Goal: Task Accomplishment & Management: Use online tool/utility

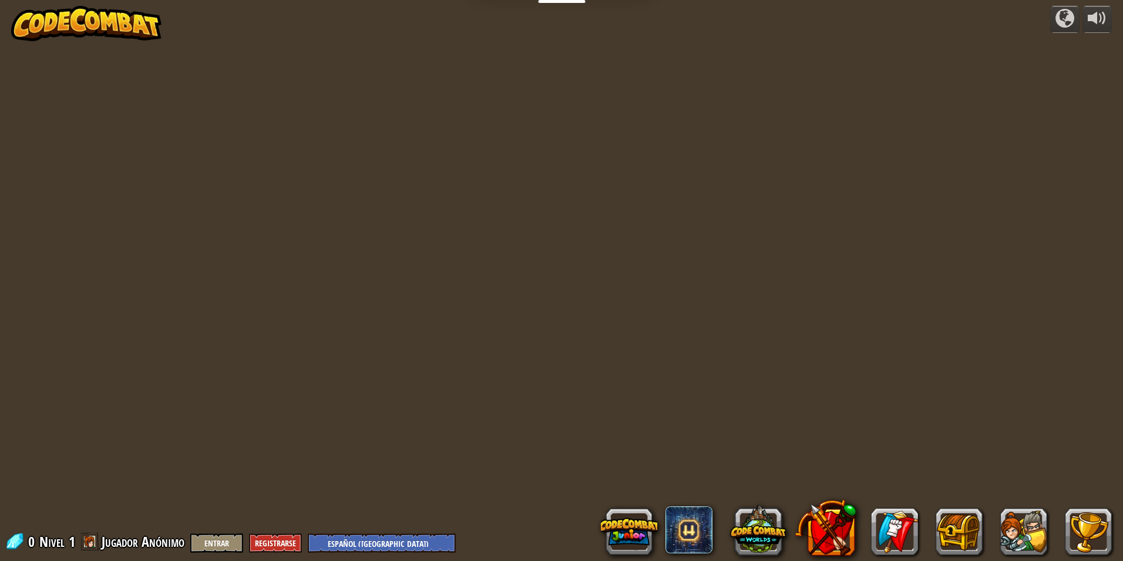
select select "es-419"
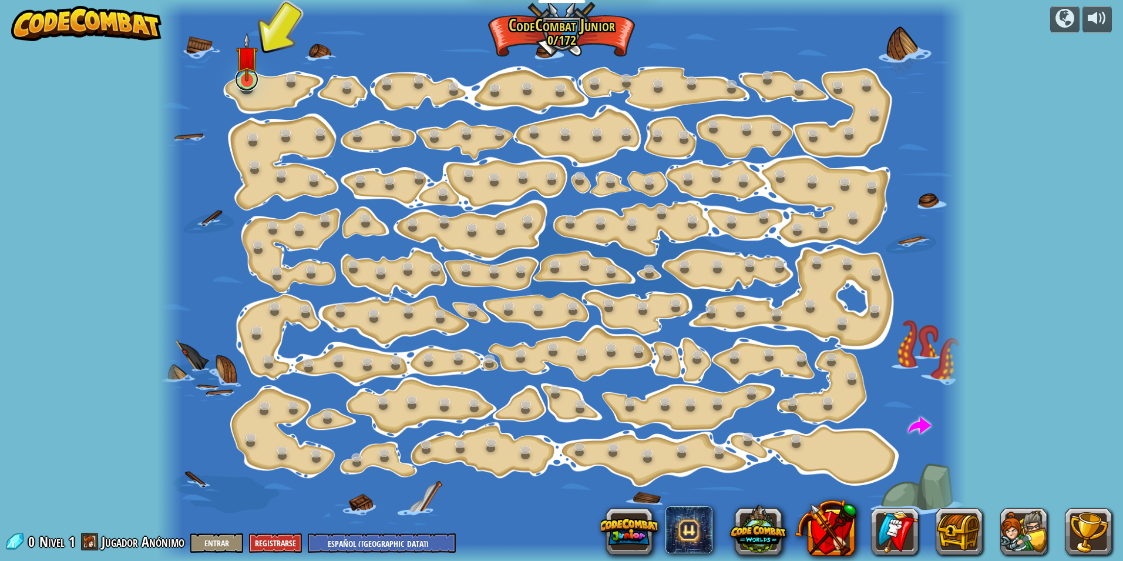
click at [243, 83] on link at bounding box center [247, 80] width 24 height 24
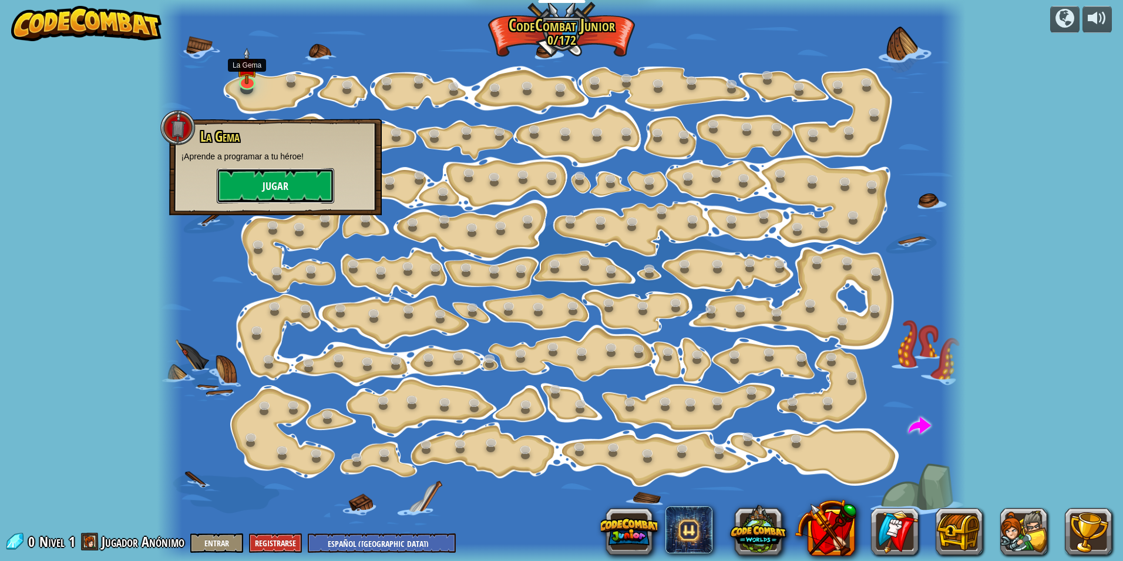
click at [288, 184] on button "Jugar" at bounding box center [276, 185] width 118 height 35
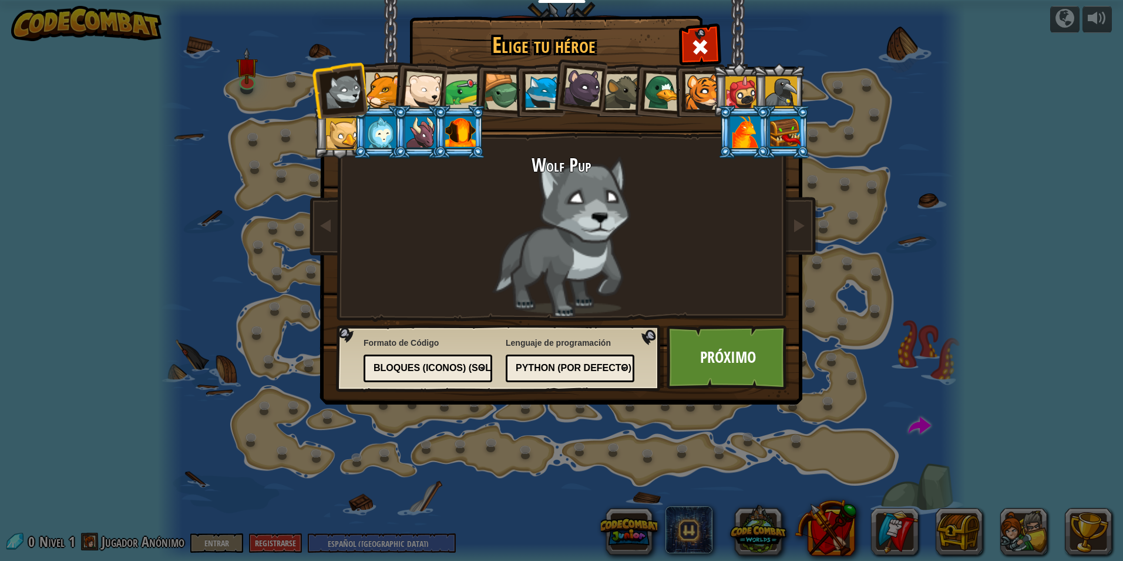
click at [380, 93] on div at bounding box center [383, 90] width 36 height 36
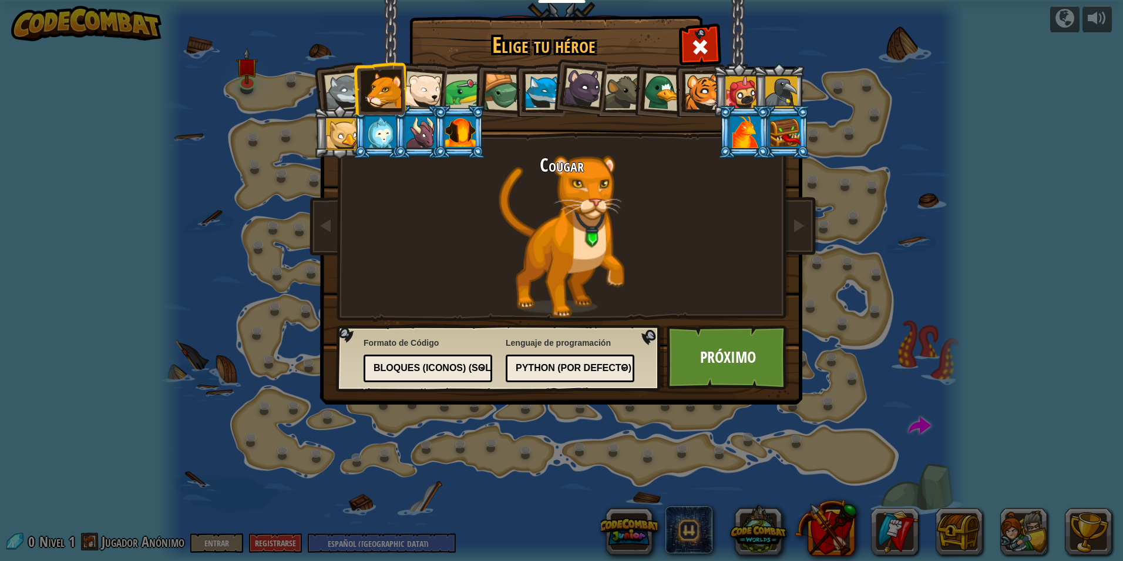
click at [420, 89] on div at bounding box center [423, 90] width 39 height 39
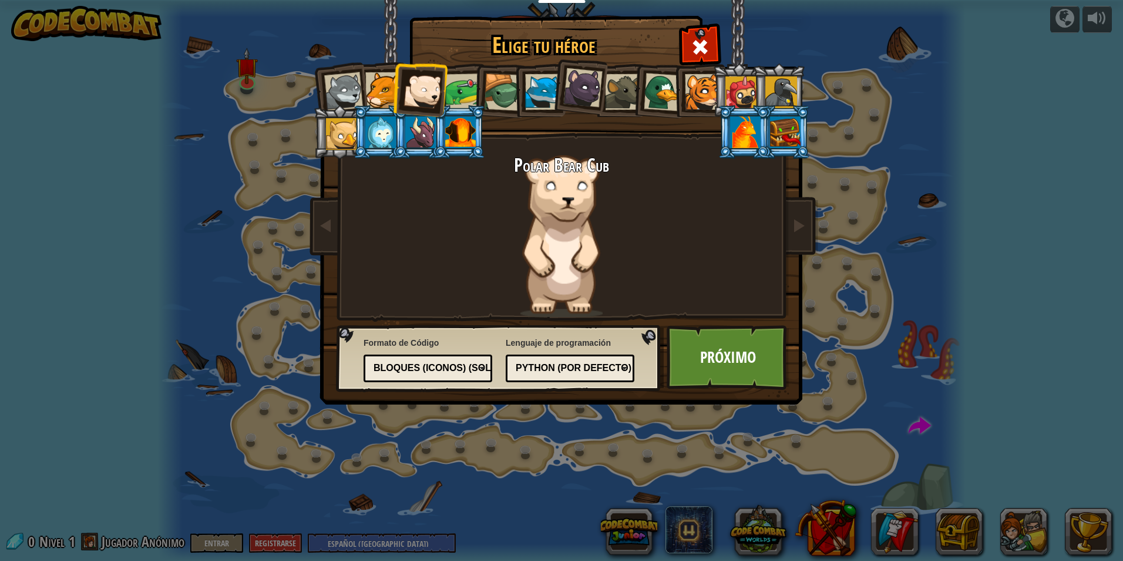
click at [467, 90] on div at bounding box center [463, 91] width 36 height 36
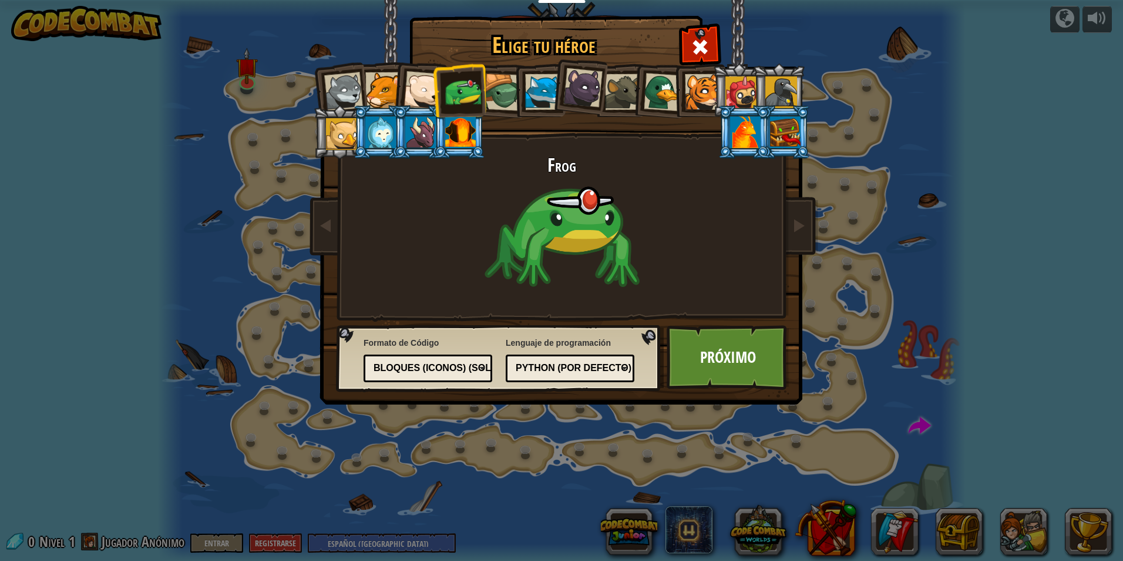
click at [492, 90] on div at bounding box center [503, 92] width 38 height 38
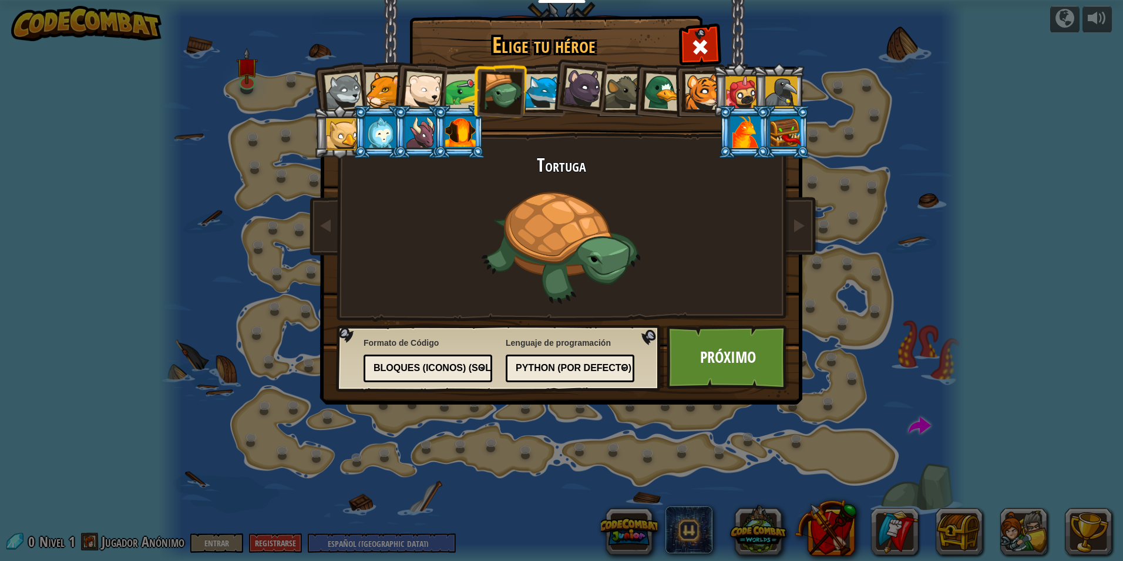
click at [550, 93] on div at bounding box center [543, 92] width 36 height 36
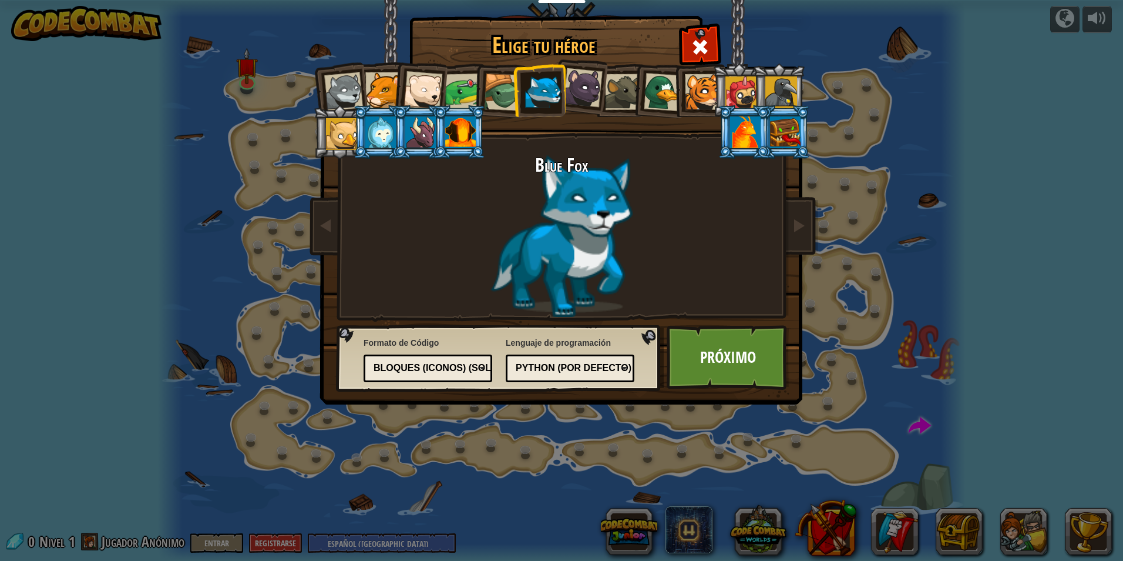
click at [583, 97] on div at bounding box center [582, 87] width 39 height 39
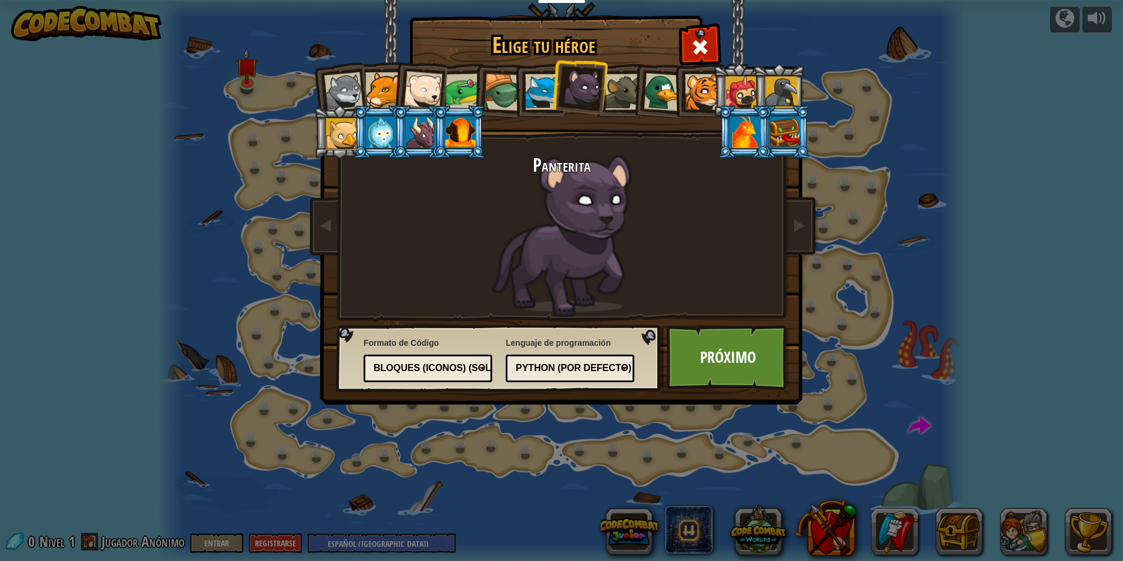
click at [617, 99] on div at bounding box center [623, 92] width 36 height 36
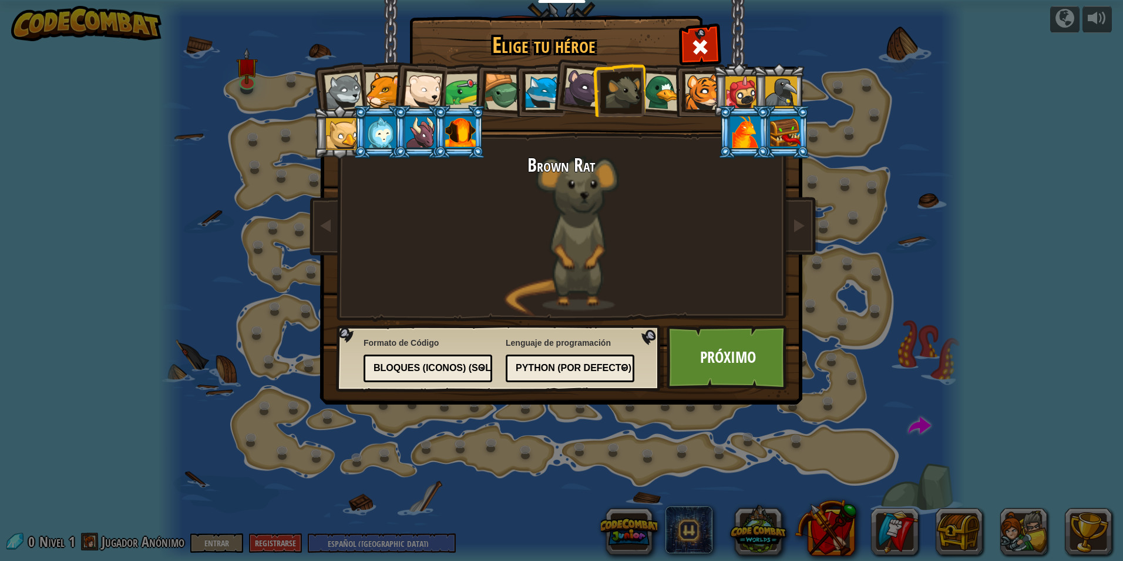
click at [657, 101] on div at bounding box center [663, 92] width 38 height 38
click at [695, 94] on div at bounding box center [703, 92] width 36 height 36
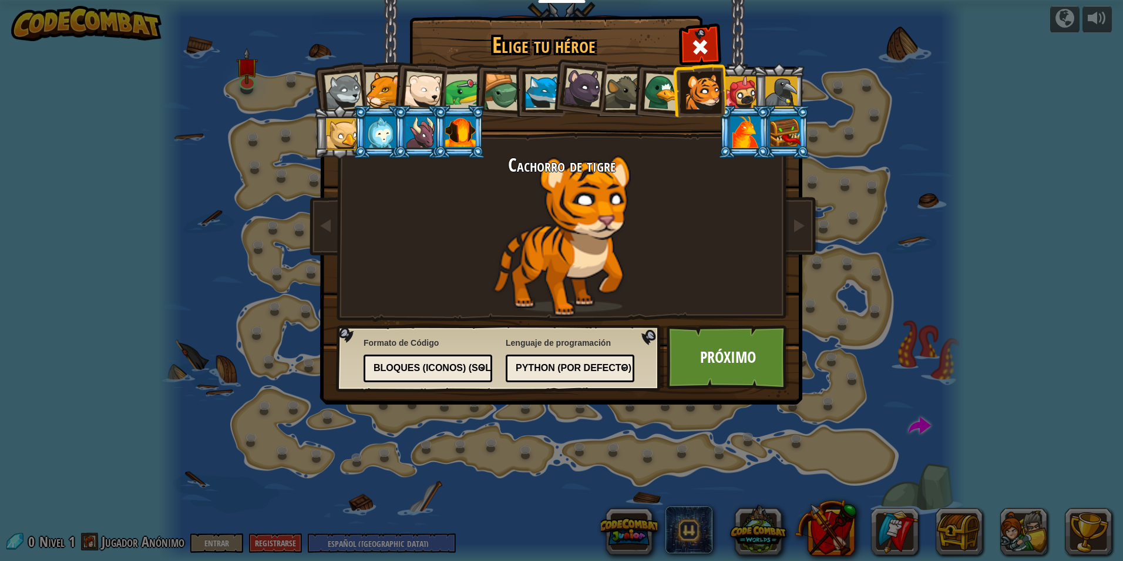
click at [653, 94] on div at bounding box center [663, 92] width 38 height 38
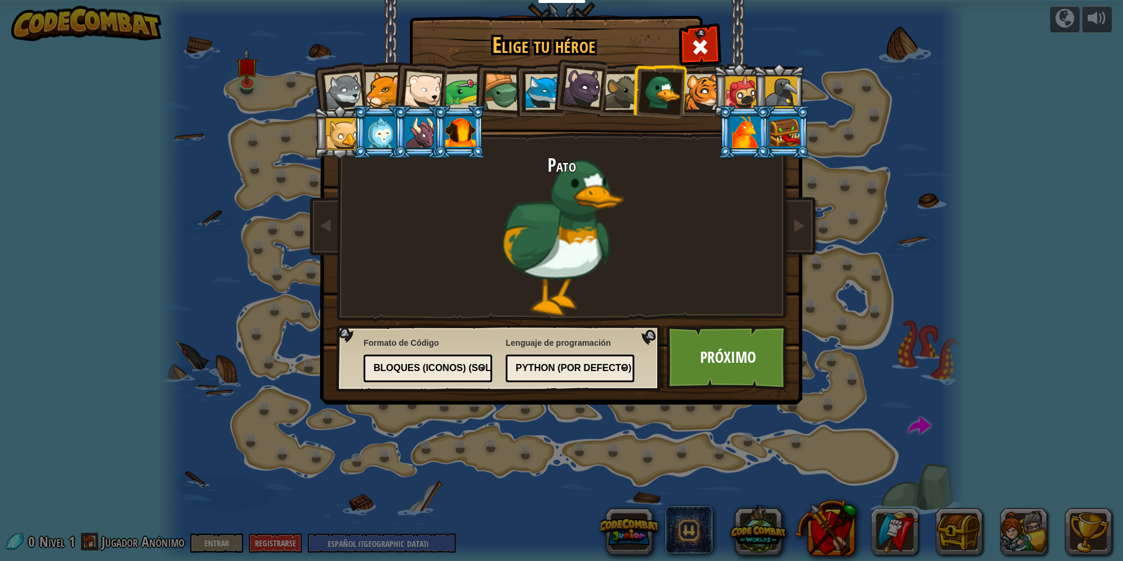
click at [622, 94] on div at bounding box center [623, 92] width 36 height 36
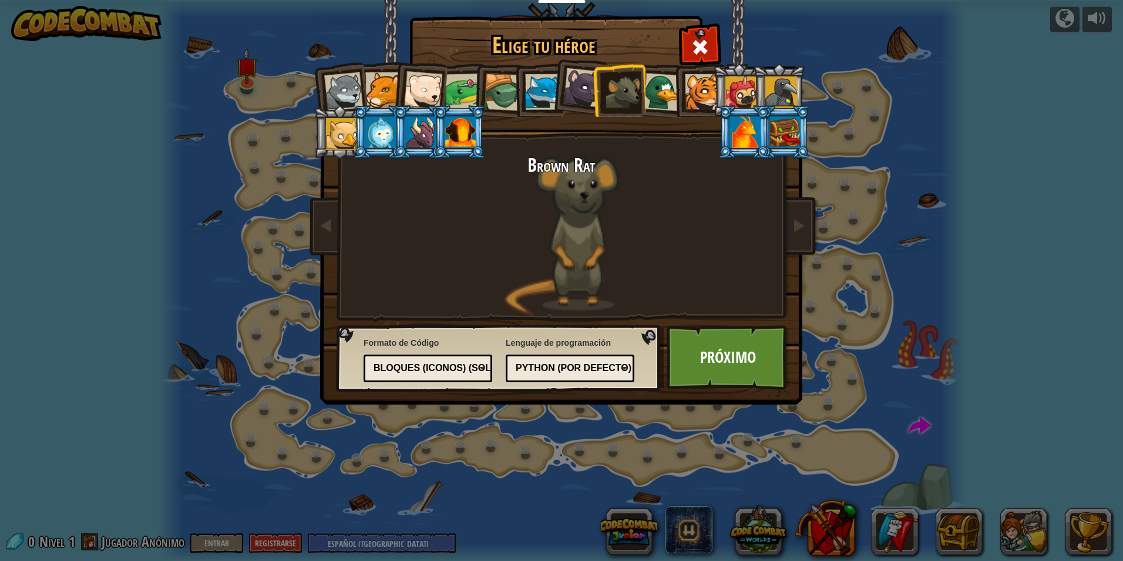
click at [592, 96] on div at bounding box center [582, 87] width 39 height 39
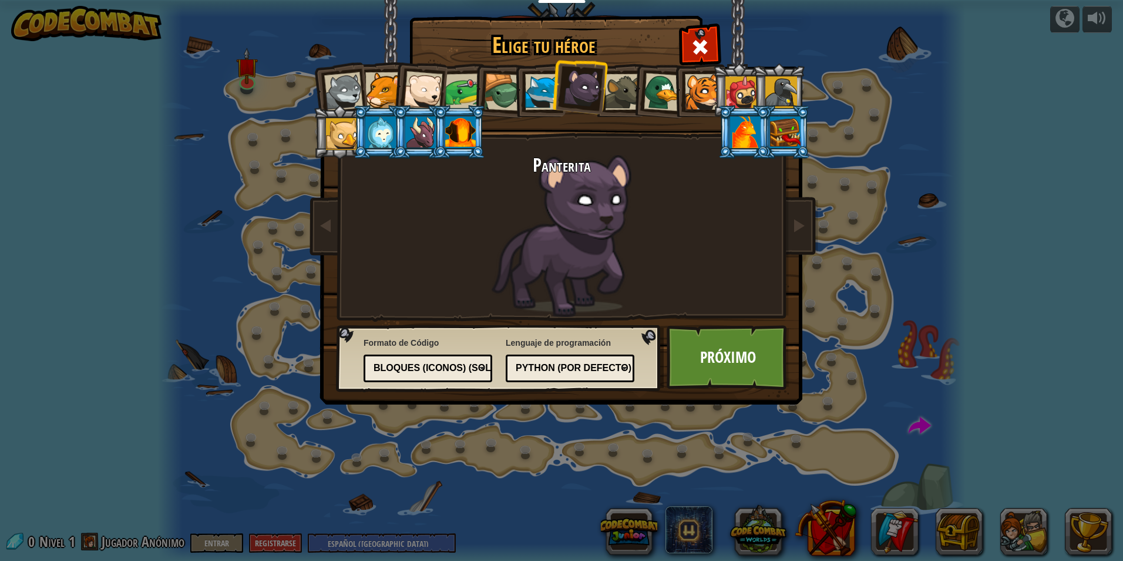
click at [529, 96] on div at bounding box center [543, 92] width 36 height 36
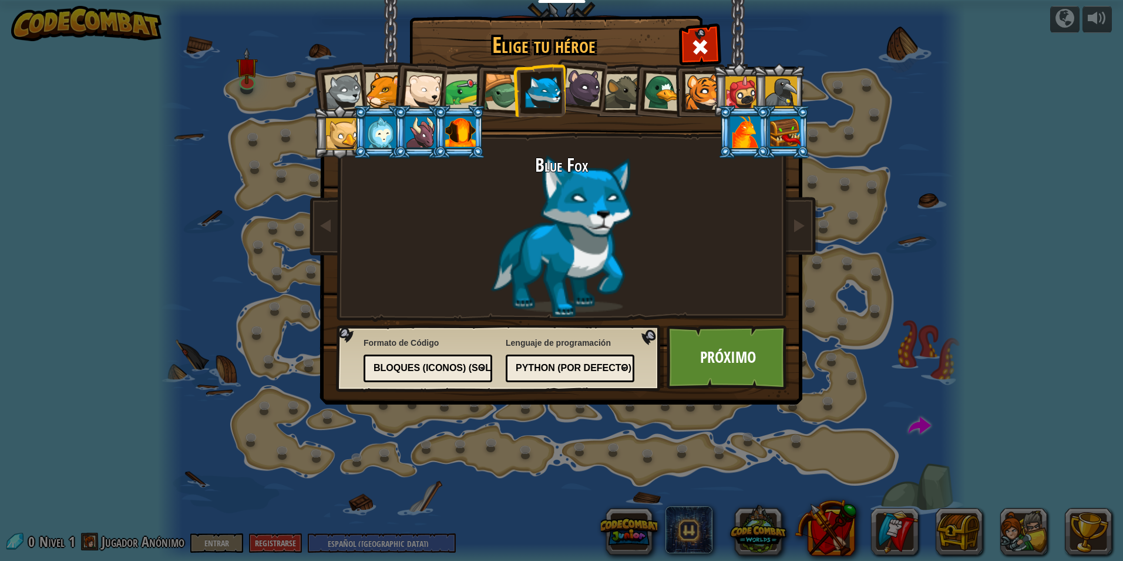
click at [504, 98] on div at bounding box center [503, 92] width 38 height 38
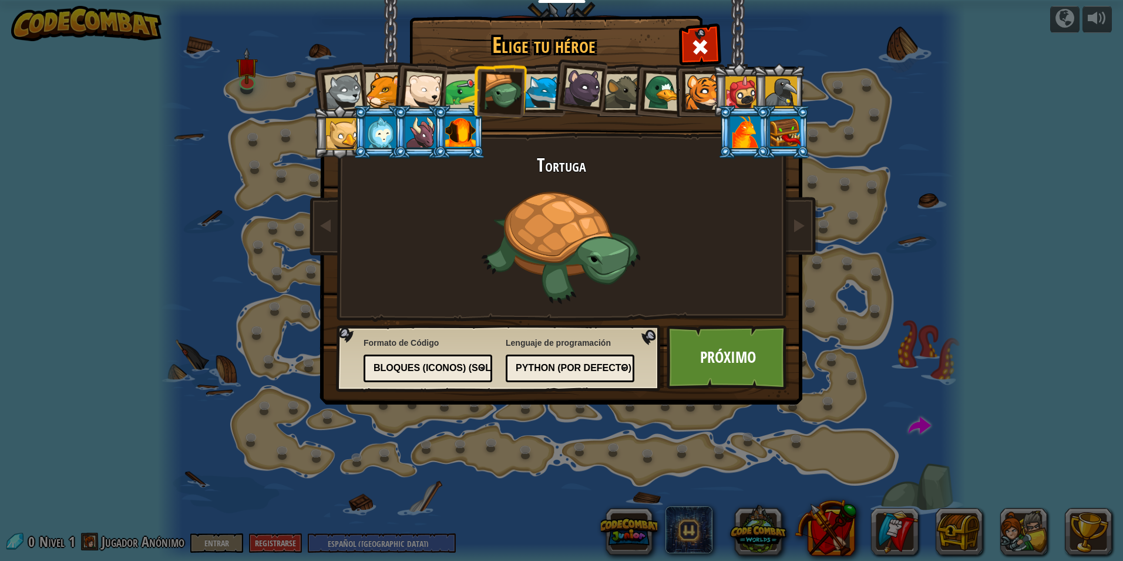
click at [452, 93] on div at bounding box center [463, 91] width 36 height 36
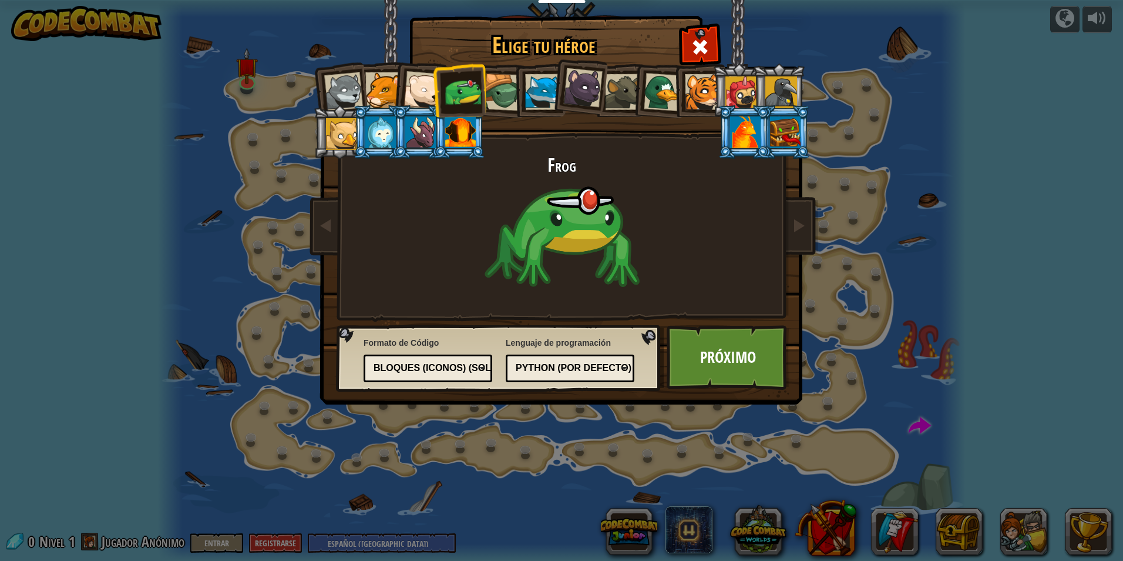
click at [409, 92] on div at bounding box center [423, 90] width 39 height 39
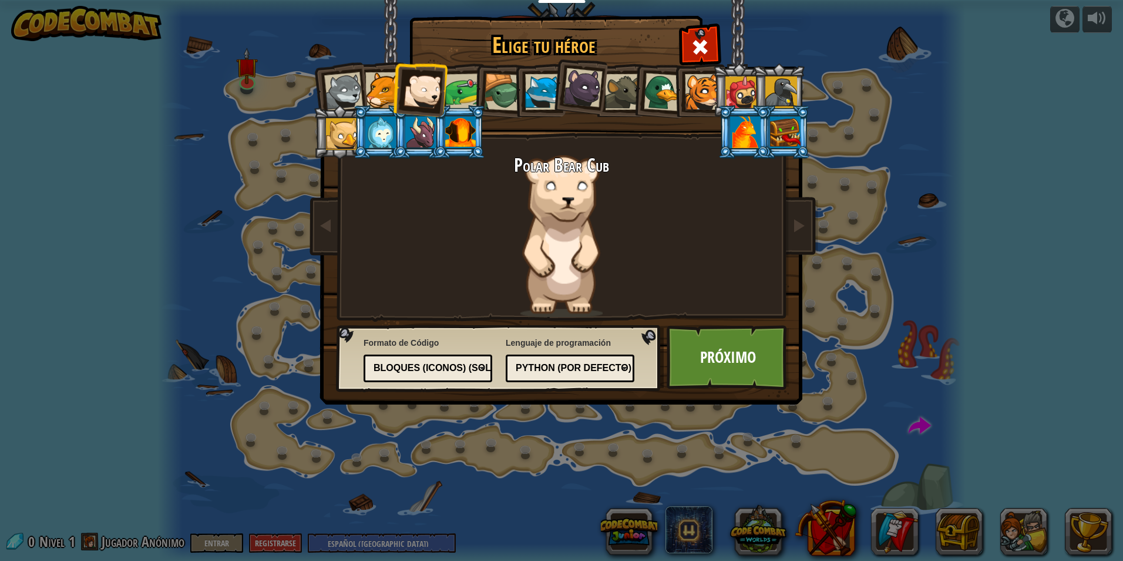
click at [381, 91] on div at bounding box center [383, 90] width 36 height 36
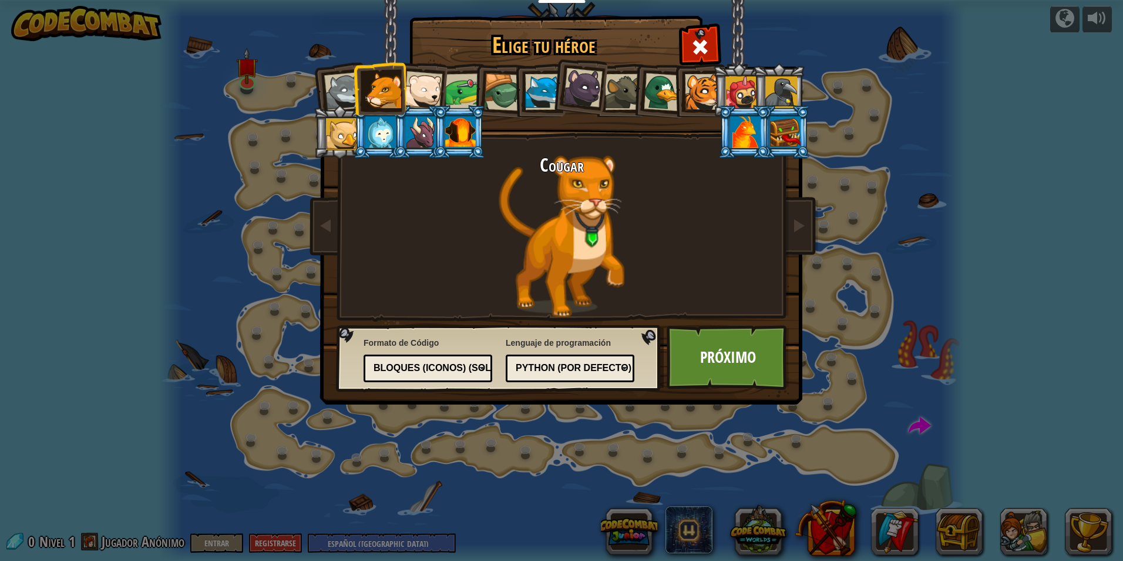
click at [344, 90] on div at bounding box center [343, 91] width 39 height 39
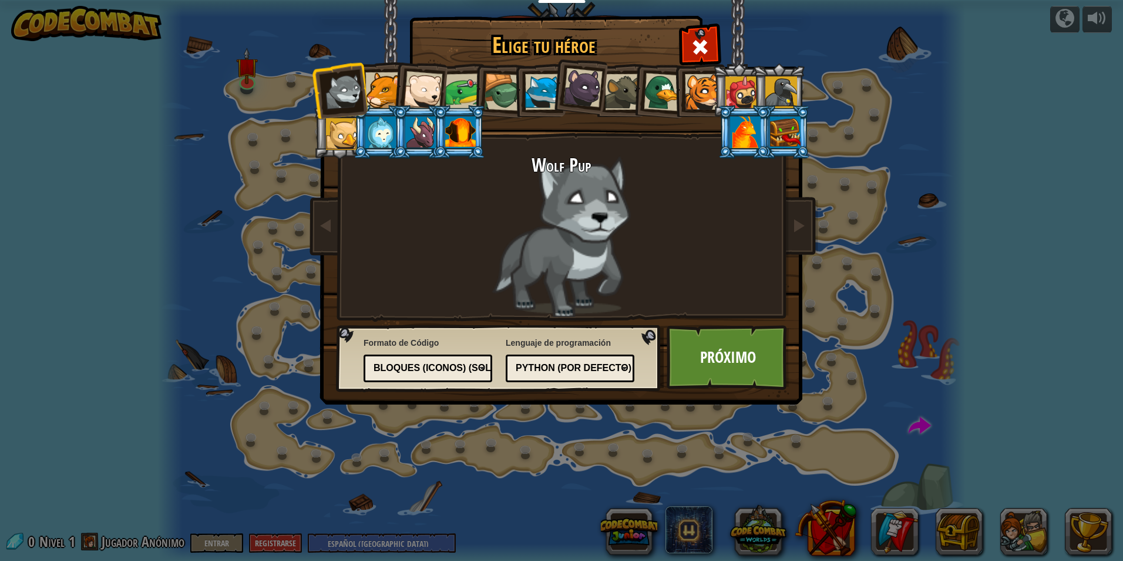
click at [388, 97] on div at bounding box center [383, 90] width 36 height 36
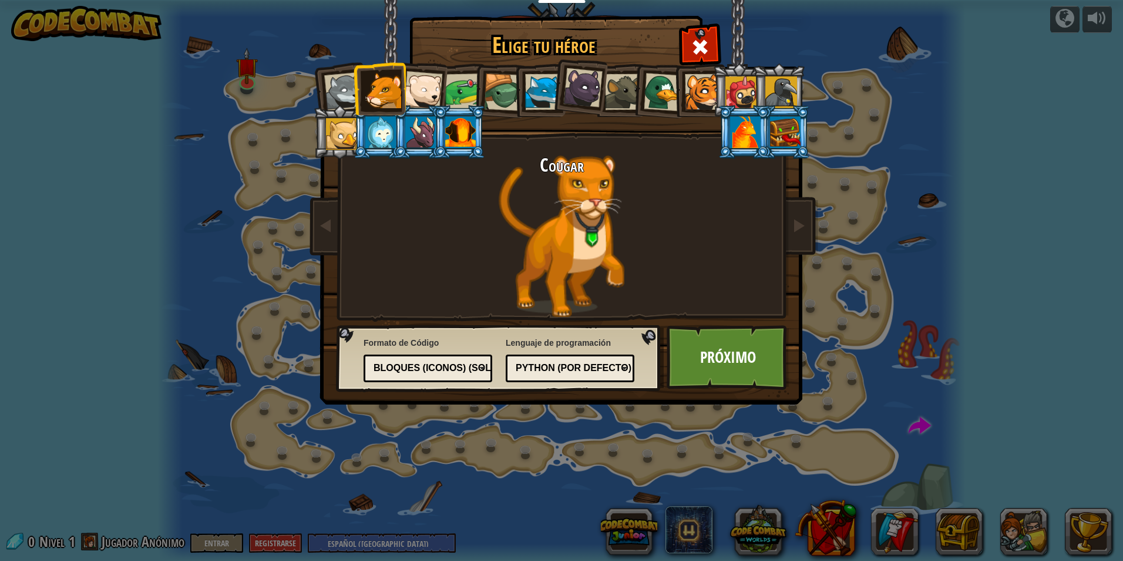
click at [429, 92] on div at bounding box center [423, 90] width 39 height 39
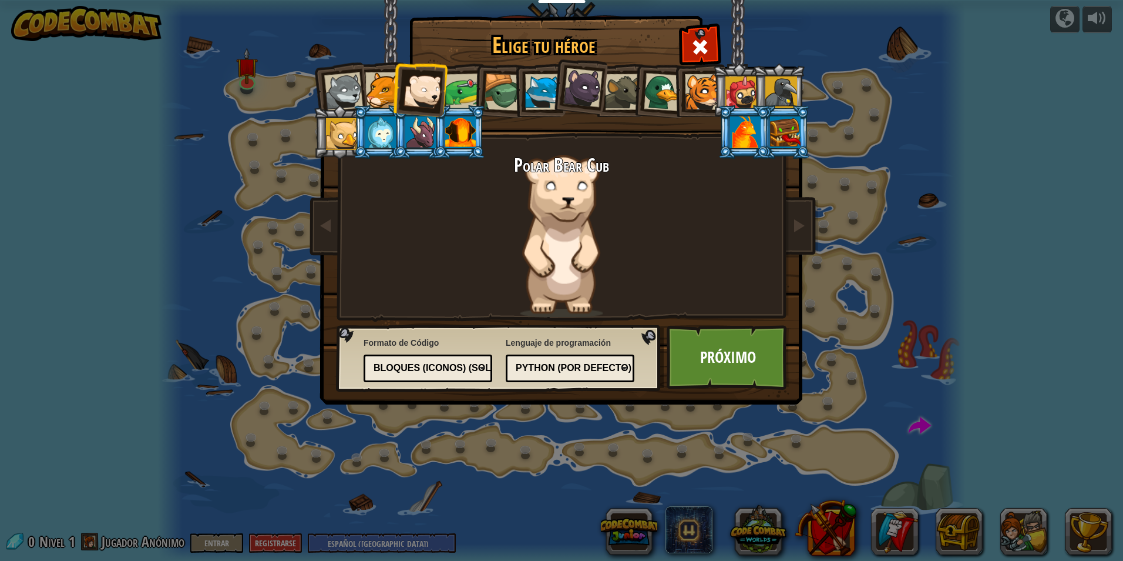
click at [466, 89] on div at bounding box center [463, 91] width 36 height 36
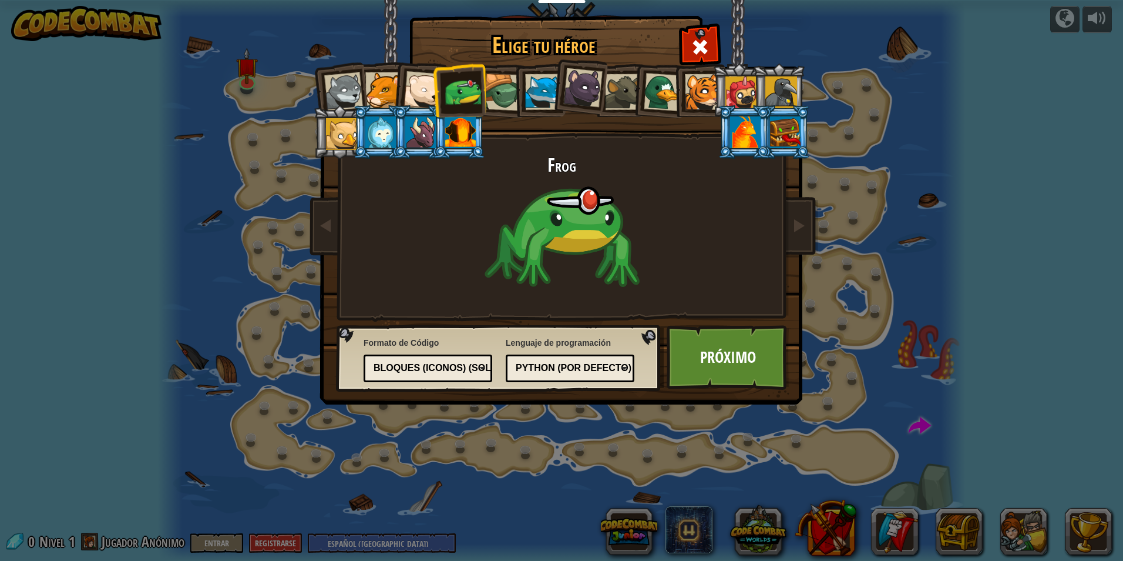
click at [686, 90] on div at bounding box center [703, 92] width 36 height 36
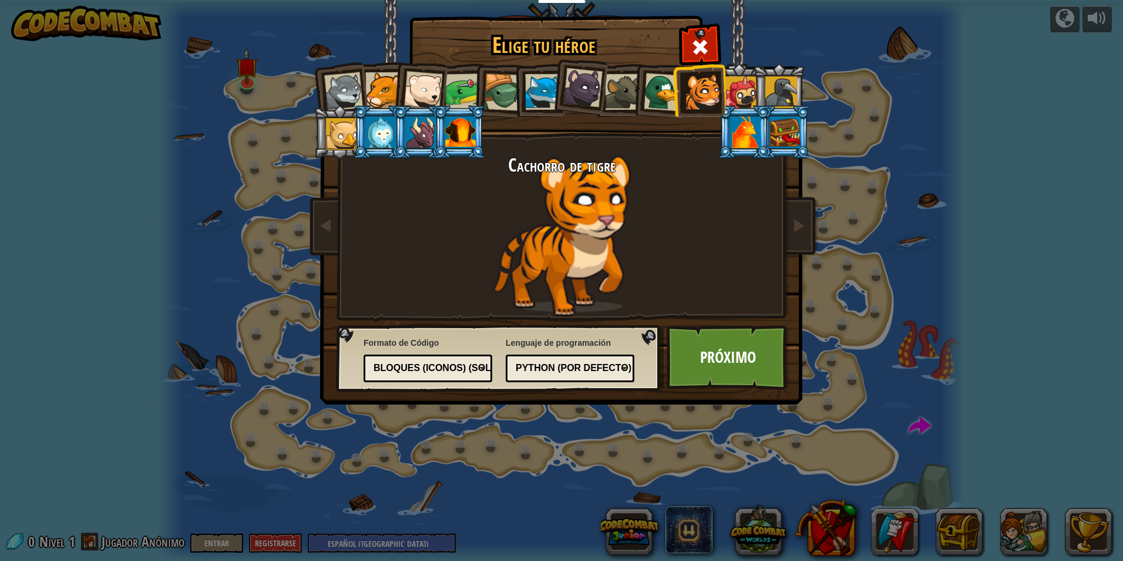
click at [655, 88] on div at bounding box center [663, 92] width 38 height 38
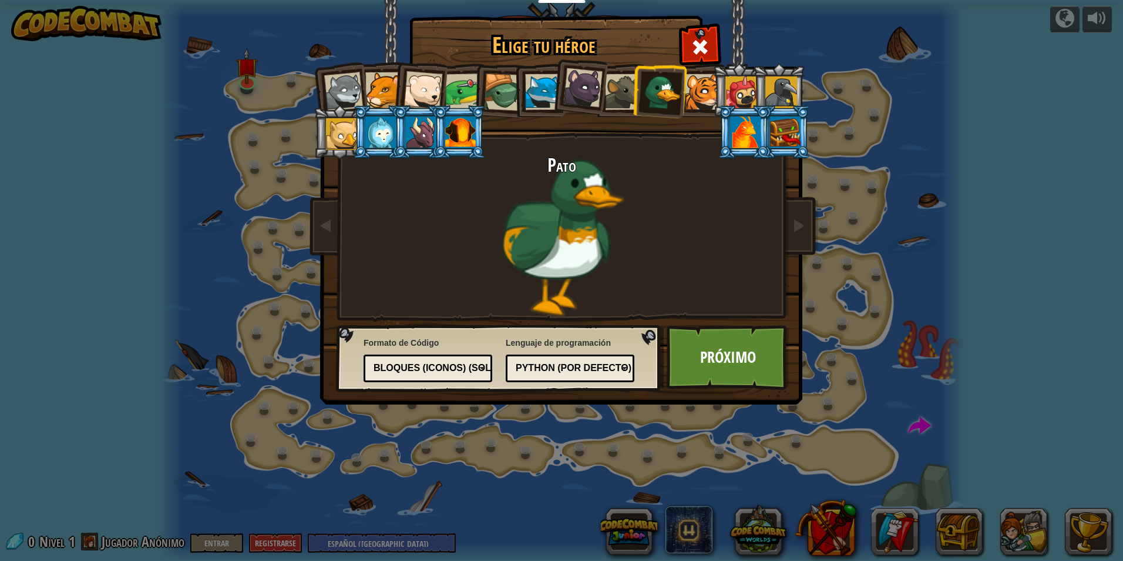
click at [619, 86] on div at bounding box center [623, 92] width 36 height 36
click at [594, 63] on ol at bounding box center [562, 63] width 485 height 0
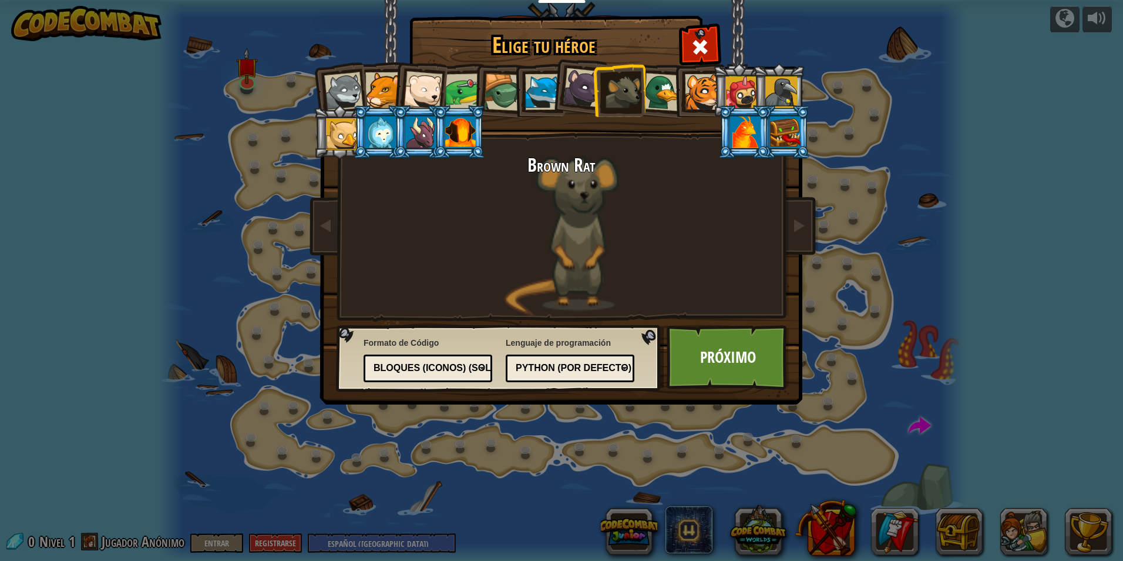
click at [532, 86] on div at bounding box center [543, 92] width 36 height 36
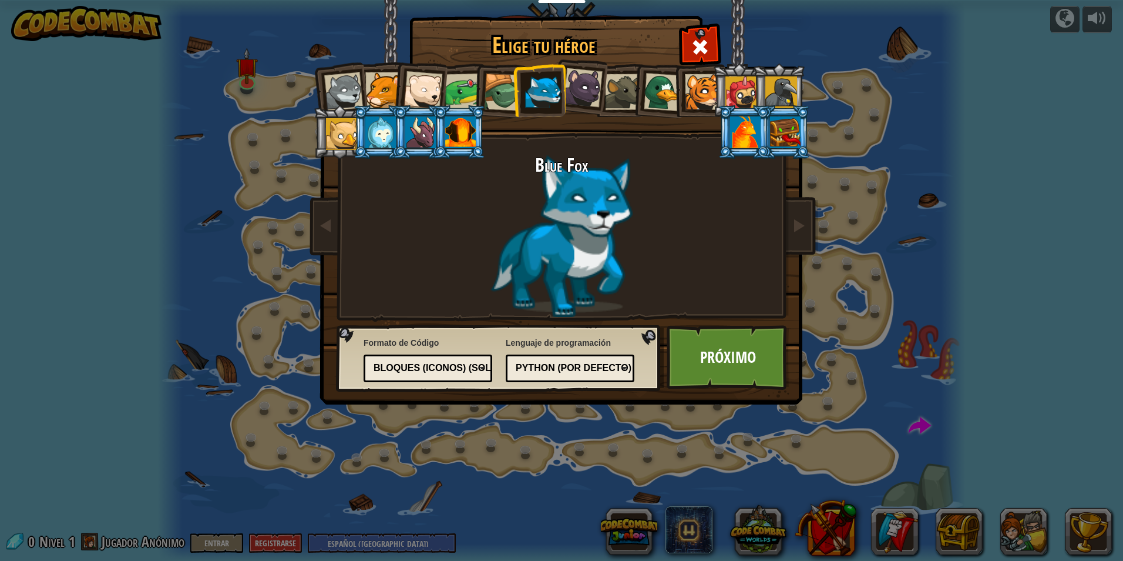
click at [509, 90] on div at bounding box center [503, 92] width 38 height 38
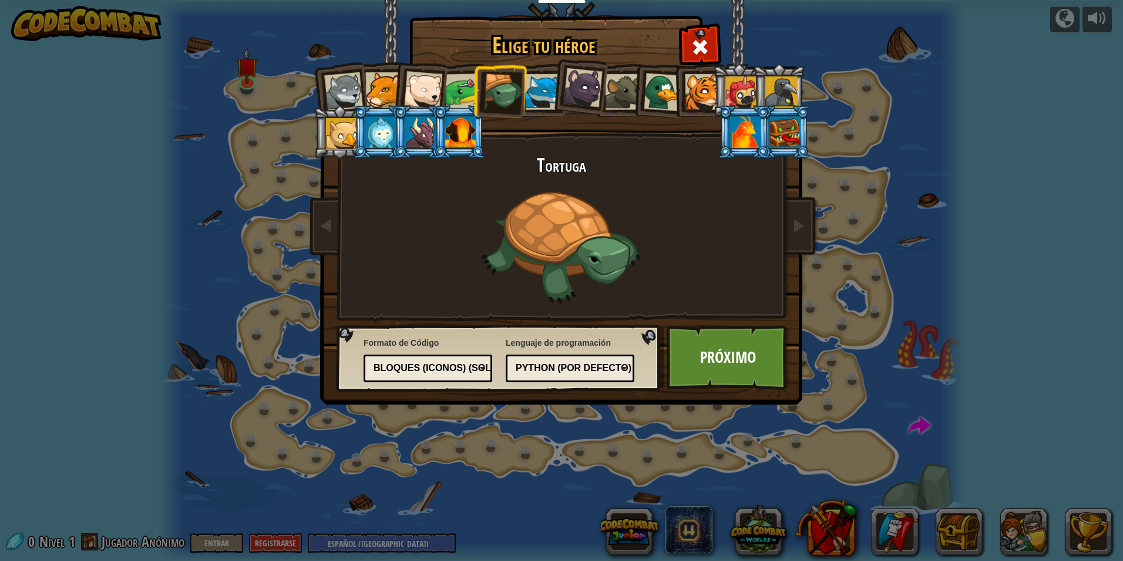
click at [464, 93] on div at bounding box center [463, 91] width 36 height 36
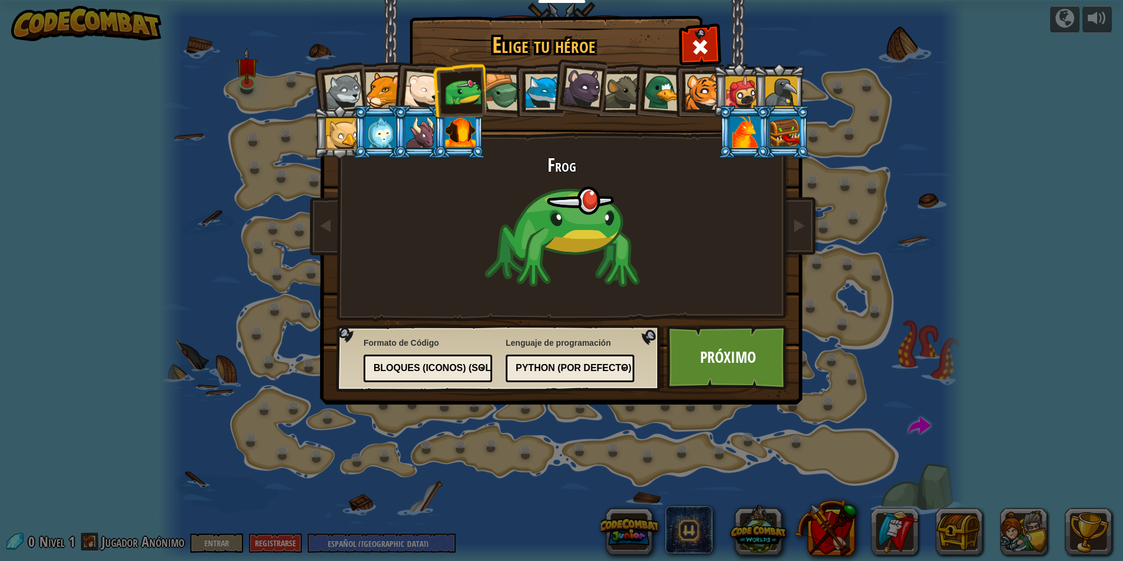
click at [707, 86] on div at bounding box center [703, 92] width 36 height 36
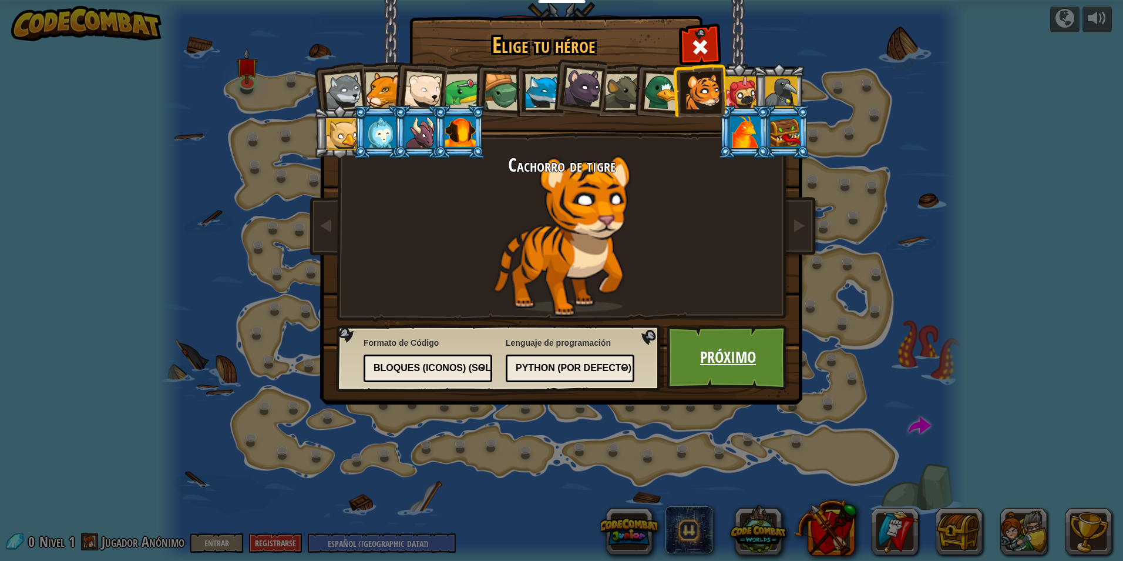
click at [719, 358] on link "Próximo" at bounding box center [728, 357] width 123 height 65
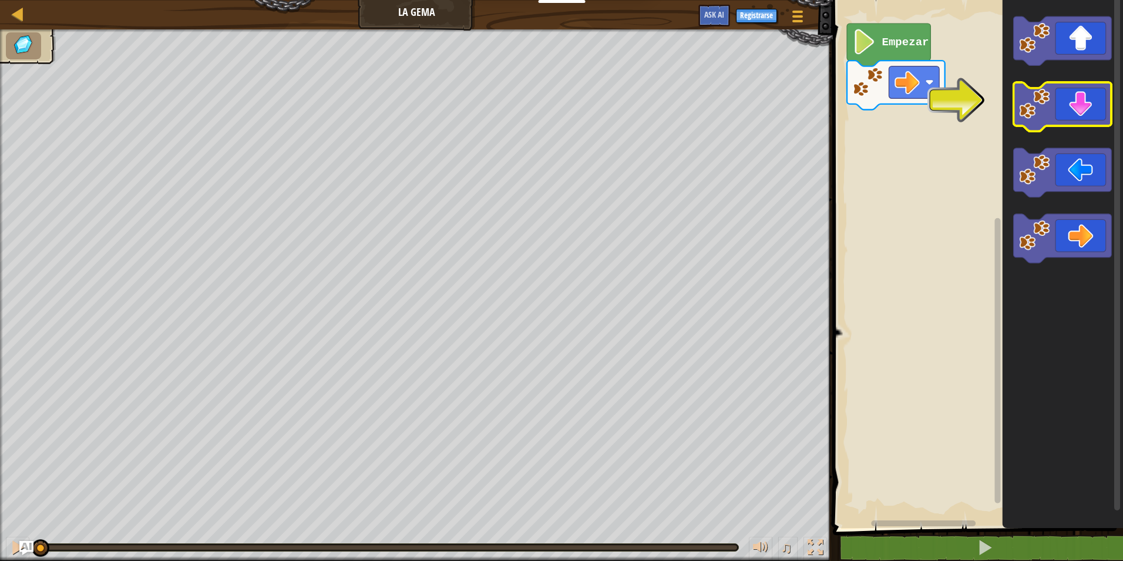
click at [1051, 96] on icon "Espacio de trabajo de Blockly" at bounding box center [1063, 106] width 98 height 49
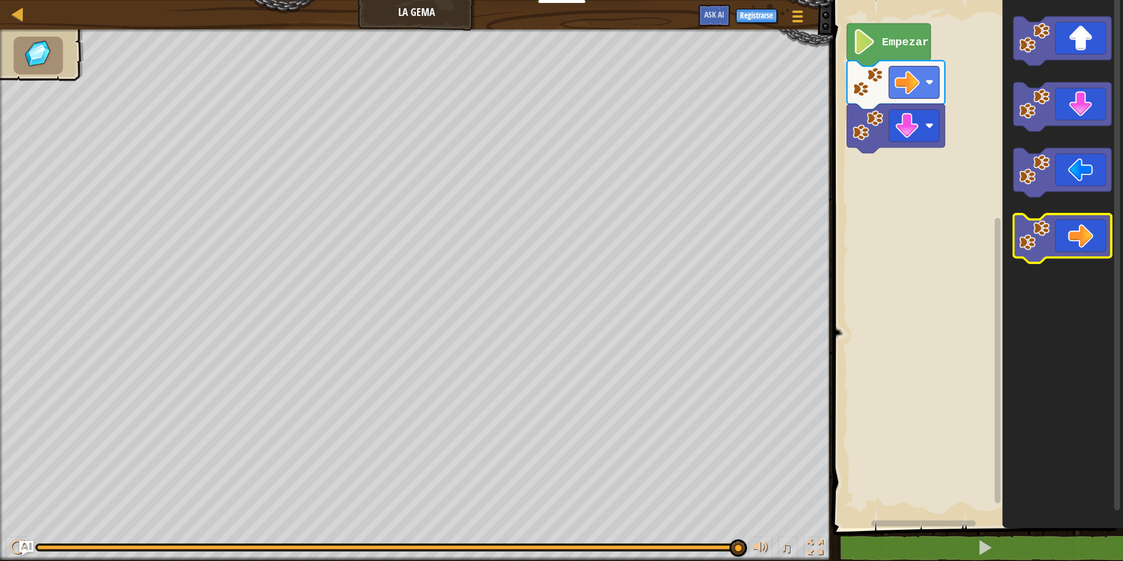
click at [1056, 240] on icon "Espacio de trabajo de Blockly" at bounding box center [1063, 238] width 98 height 49
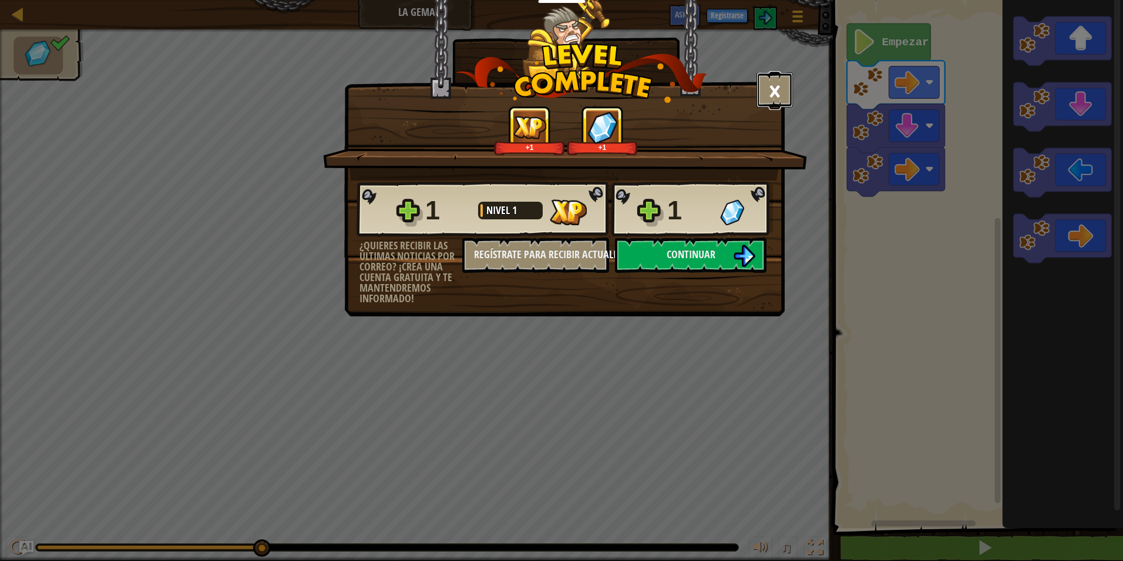
click at [786, 73] on button "×" at bounding box center [775, 89] width 36 height 35
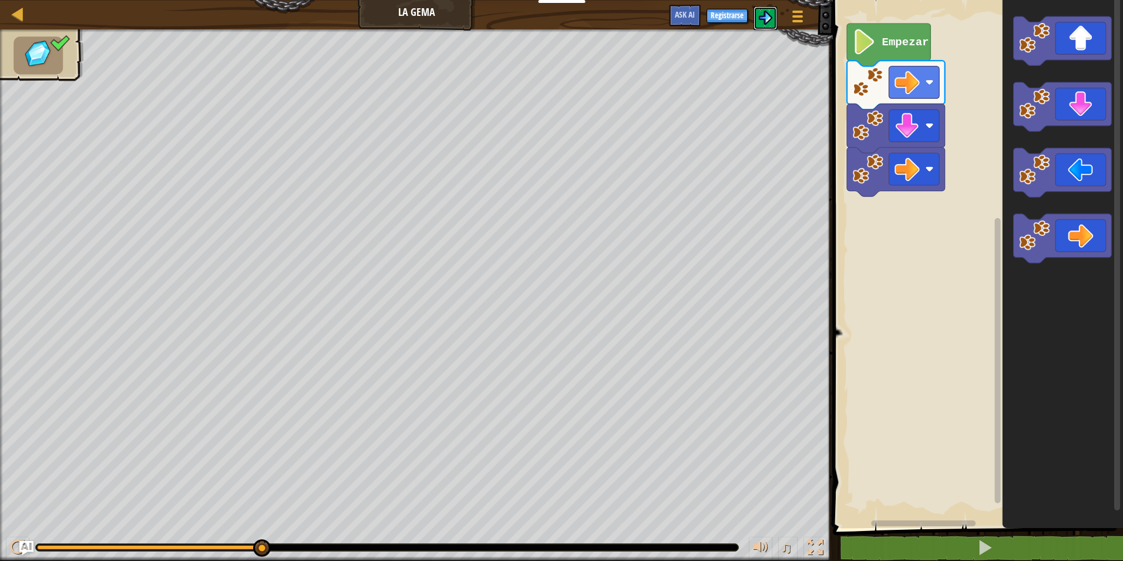
click at [760, 29] on button at bounding box center [766, 18] width 24 height 24
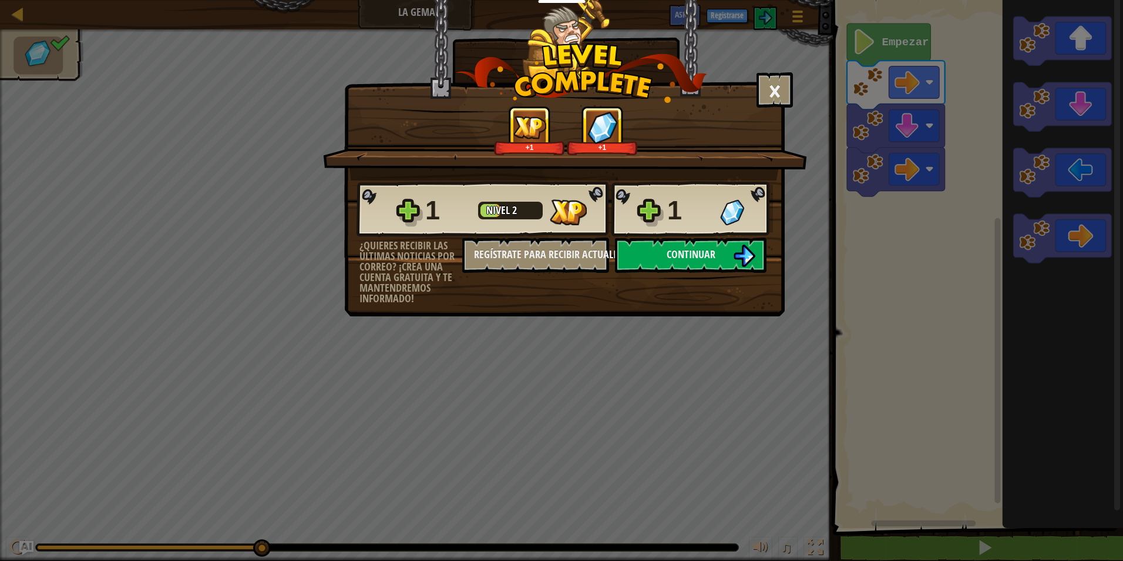
drag, startPoint x: 739, startPoint y: 94, endPoint x: 756, endPoint y: 97, distance: 16.7
click at [756, 97] on div "× ¿Cómo de divertido estuvo este nivel? +1 +1 Reticulating Splines... 1 Nivel 2…" at bounding box center [564, 128] width 441 height 258
click at [759, 96] on button "×" at bounding box center [775, 89] width 36 height 35
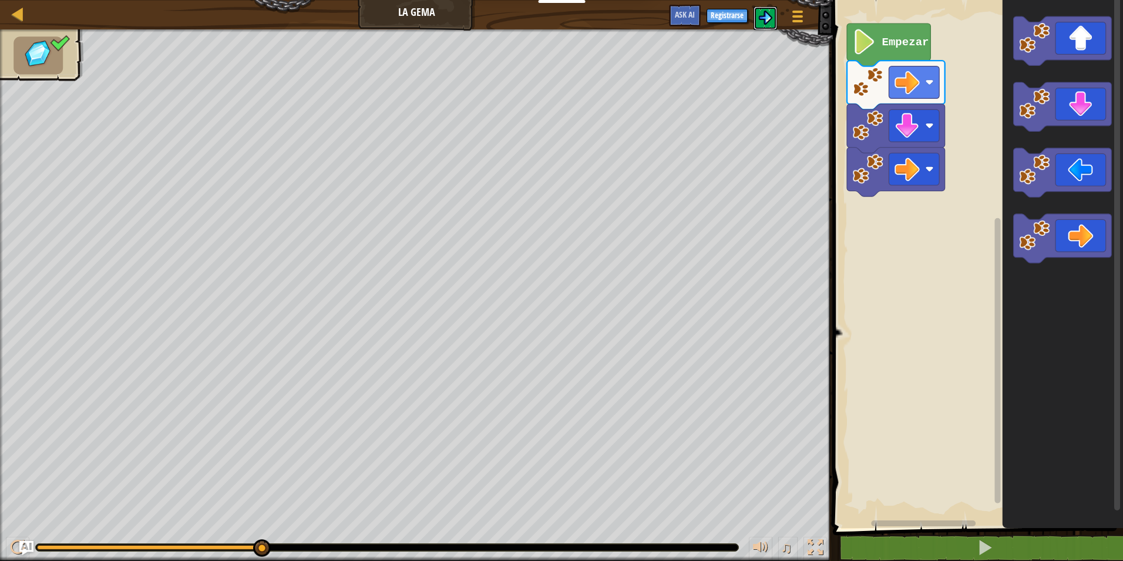
click at [769, 10] on button at bounding box center [766, 18] width 24 height 24
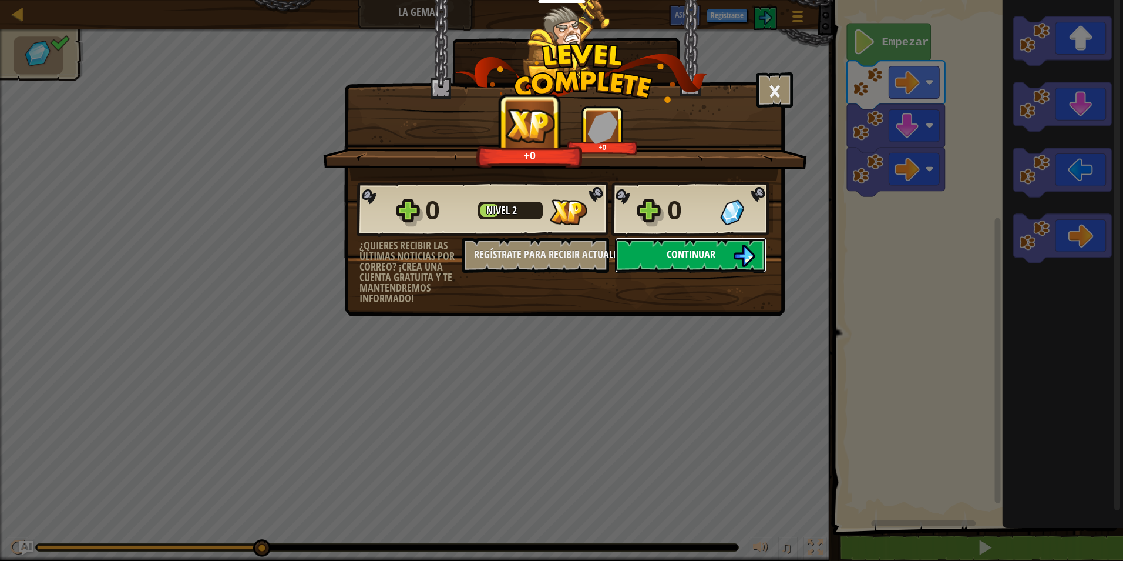
drag, startPoint x: 719, startPoint y: 237, endPoint x: 714, endPoint y: 257, distance: 20.5
click at [714, 257] on button "Continuar" at bounding box center [691, 254] width 152 height 35
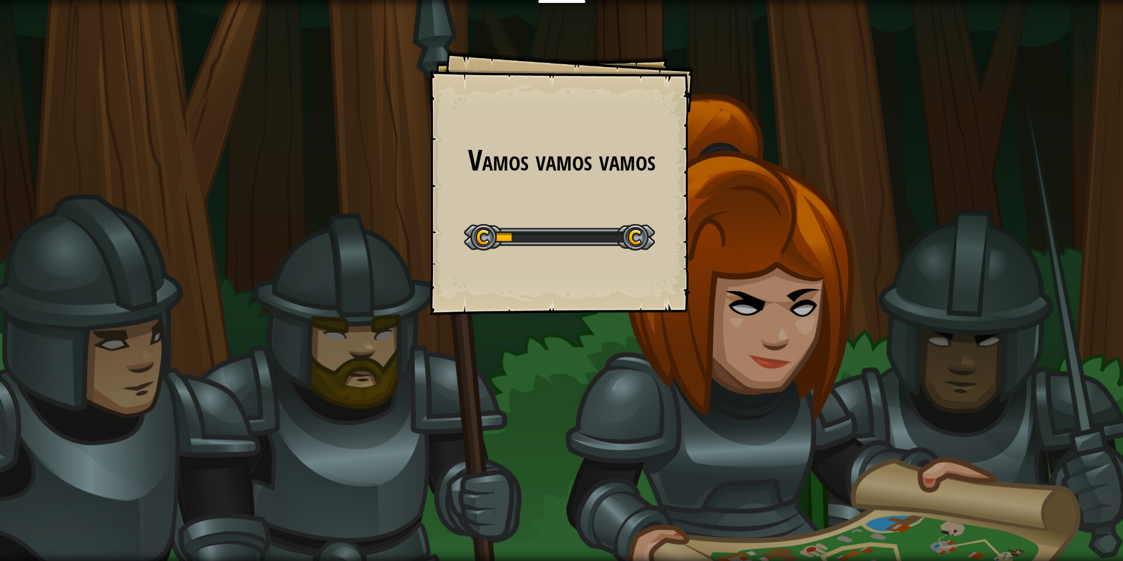
click at [714, 257] on div "Vamos vamos vamos Goals Start Level Error cargando del servidor Necesitas una s…" at bounding box center [561, 280] width 1123 height 561
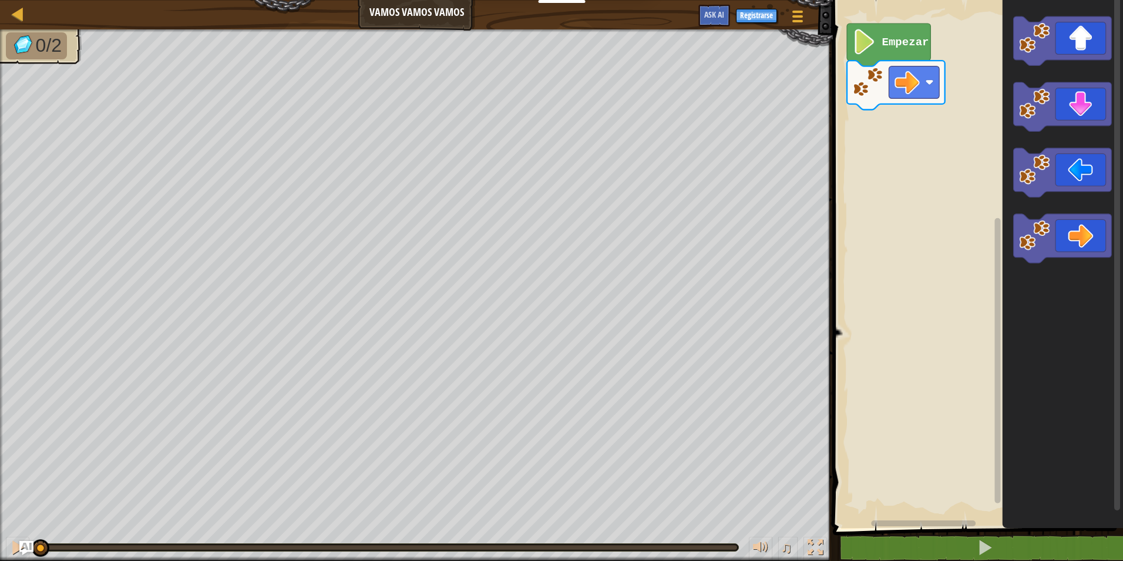
click at [1065, 246] on icon "Espacio de trabajo de Blockly" at bounding box center [1063, 238] width 98 height 49
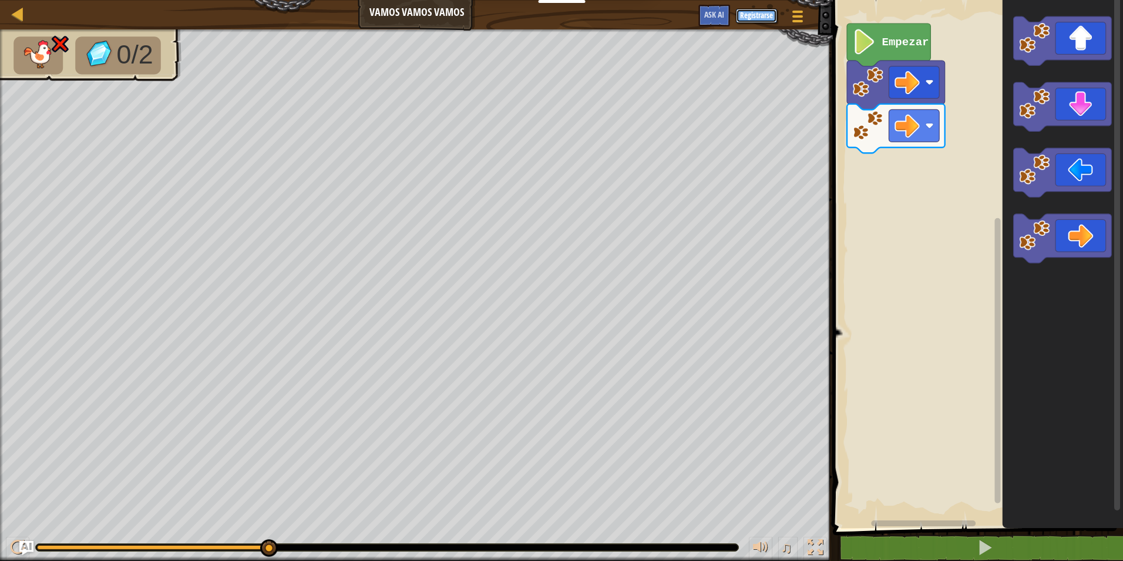
click at [744, 21] on button "Registrarse" at bounding box center [756, 16] width 41 height 14
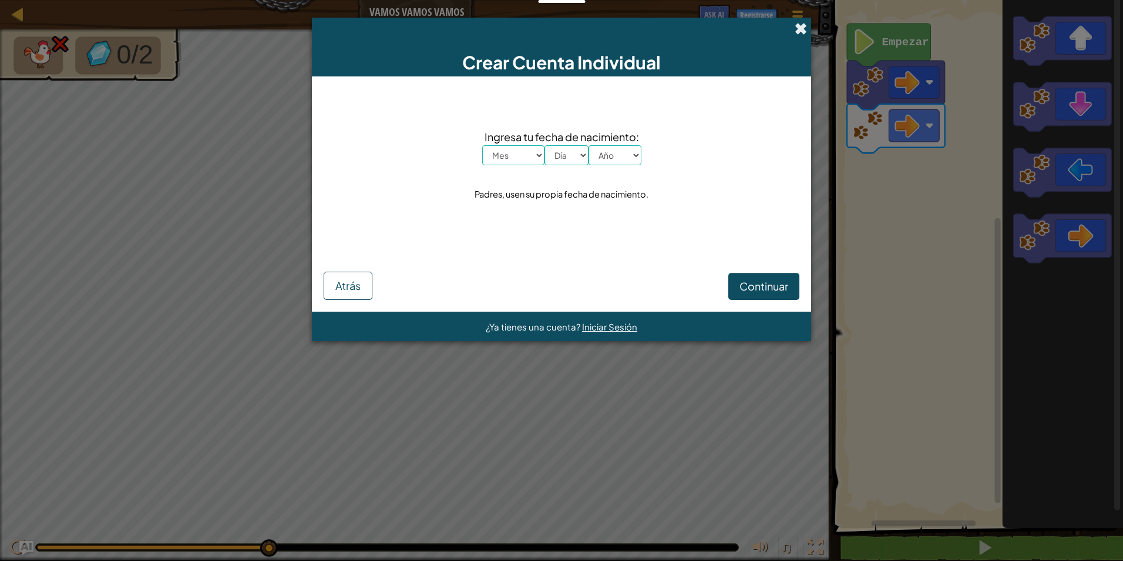
click at [799, 29] on span at bounding box center [801, 28] width 12 height 12
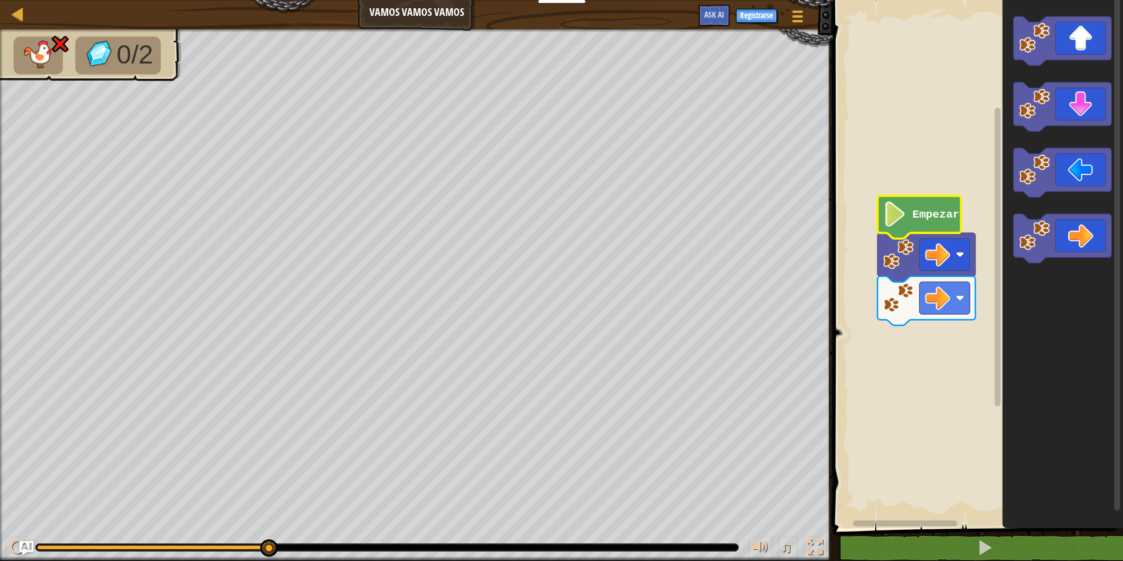
click at [321, 16] on div "Mapa Vamos vamos vamos Menú del Juego Registrarse Ask AI 1 הההההההההההההההההההה…" at bounding box center [561, 280] width 1123 height 561
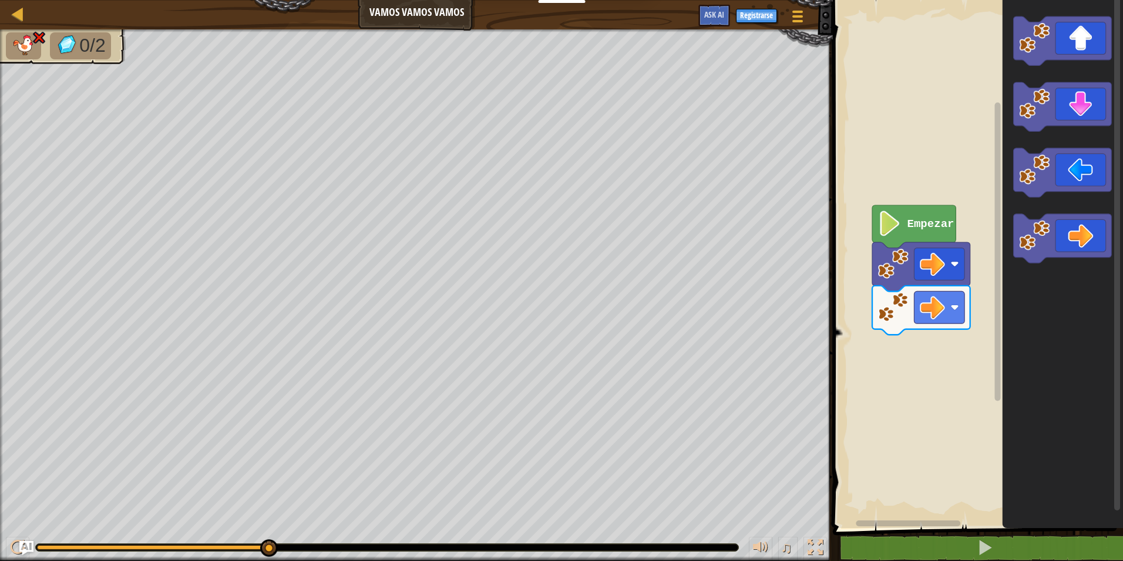
click at [986, 402] on rect "Espacio de trabajo de Blockly" at bounding box center [977, 261] width 294 height 534
click at [1087, 45] on icon "Espacio de trabajo de Blockly" at bounding box center [1063, 40] width 98 height 49
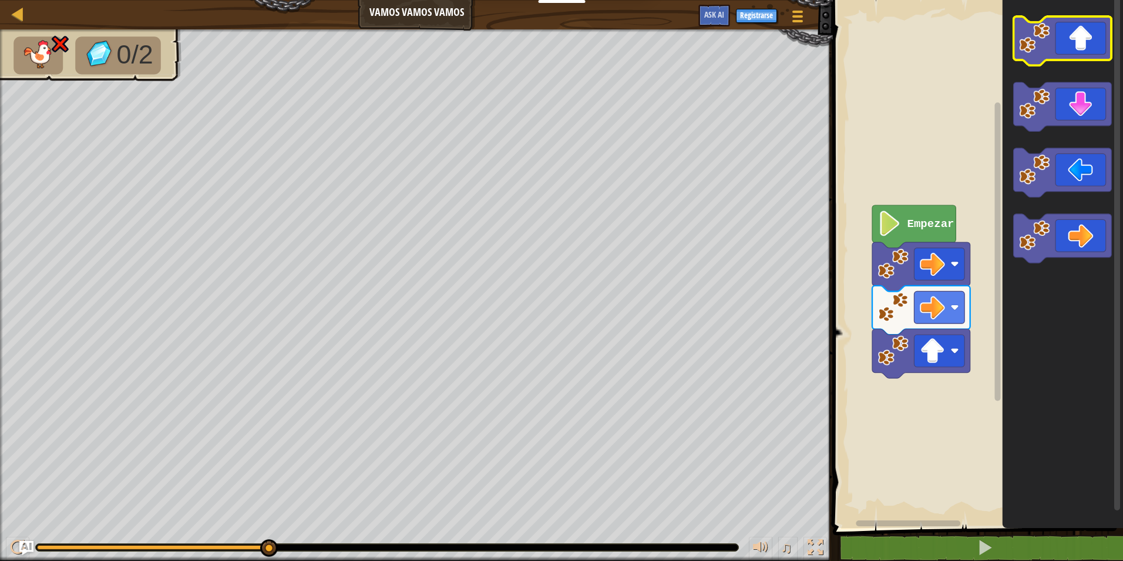
click at [1087, 45] on icon "Espacio de trabajo de Blockly" at bounding box center [1063, 40] width 98 height 49
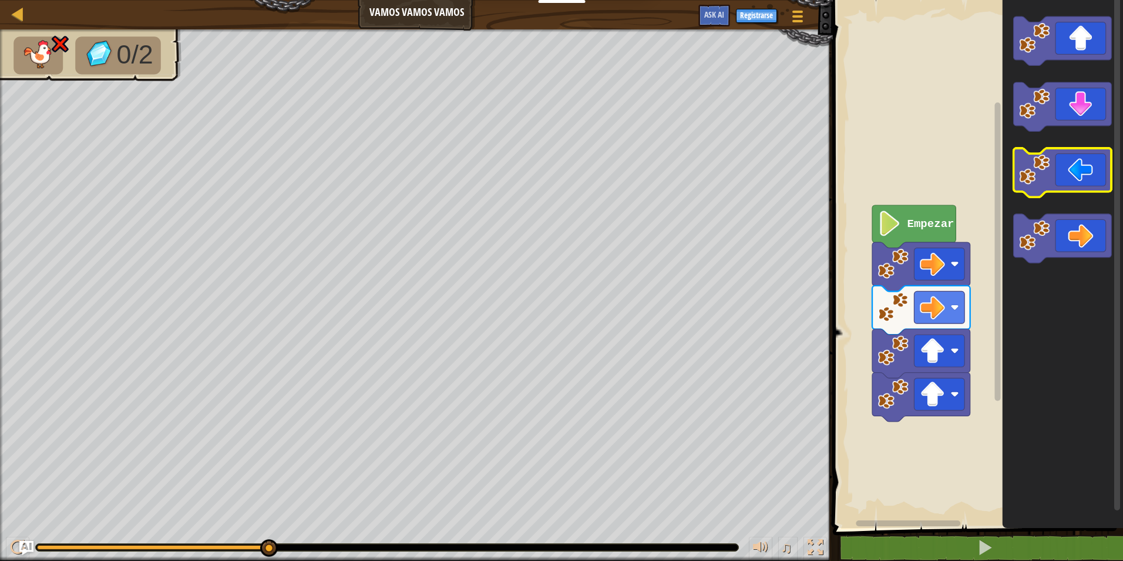
click at [1066, 192] on rect "Espacio de trabajo de Blockly" at bounding box center [1063, 172] width 98 height 49
click at [1014, 177] on icon "Espacio de trabajo de Blockly" at bounding box center [1063, 172] width 98 height 49
click at [1038, 153] on rect "Espacio de trabajo de Blockly" at bounding box center [1063, 172] width 98 height 49
click at [915, 234] on icon "Espacio de trabajo de Blockly" at bounding box center [914, 226] width 83 height 43
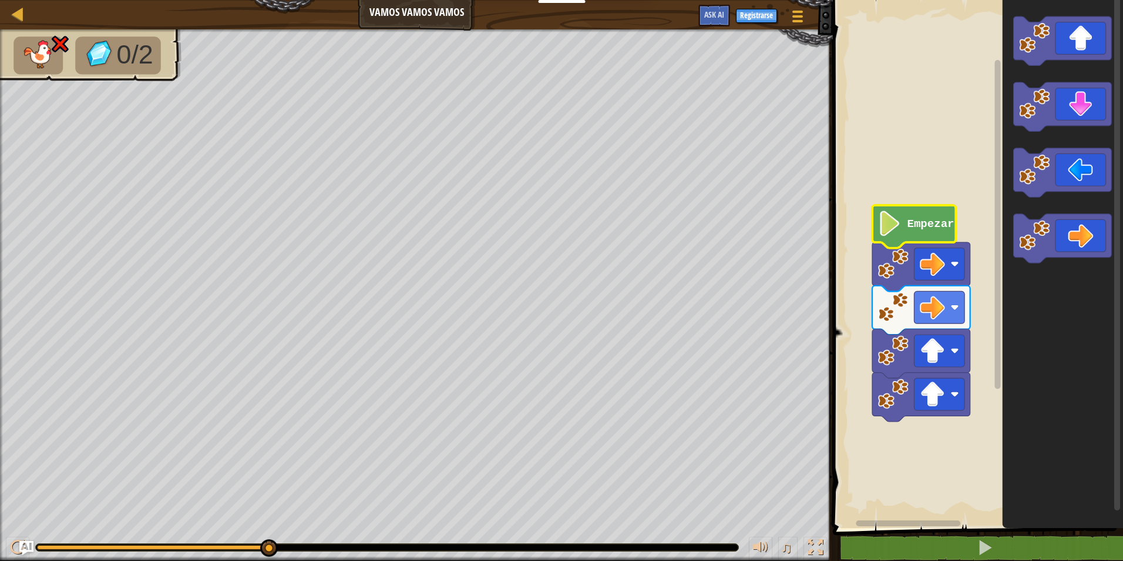
click at [915, 236] on icon "Espacio de trabajo de Blockly" at bounding box center [914, 226] width 83 height 43
click at [712, 8] on button "Ask AI" at bounding box center [715, 16] width 32 height 22
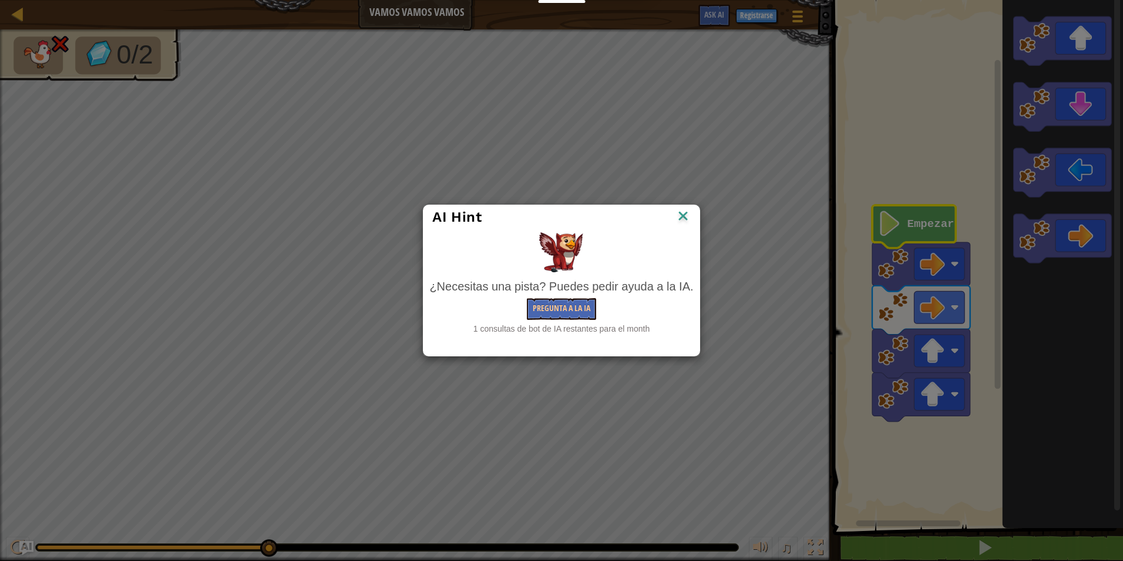
click at [681, 214] on img at bounding box center [683, 217] width 15 height 18
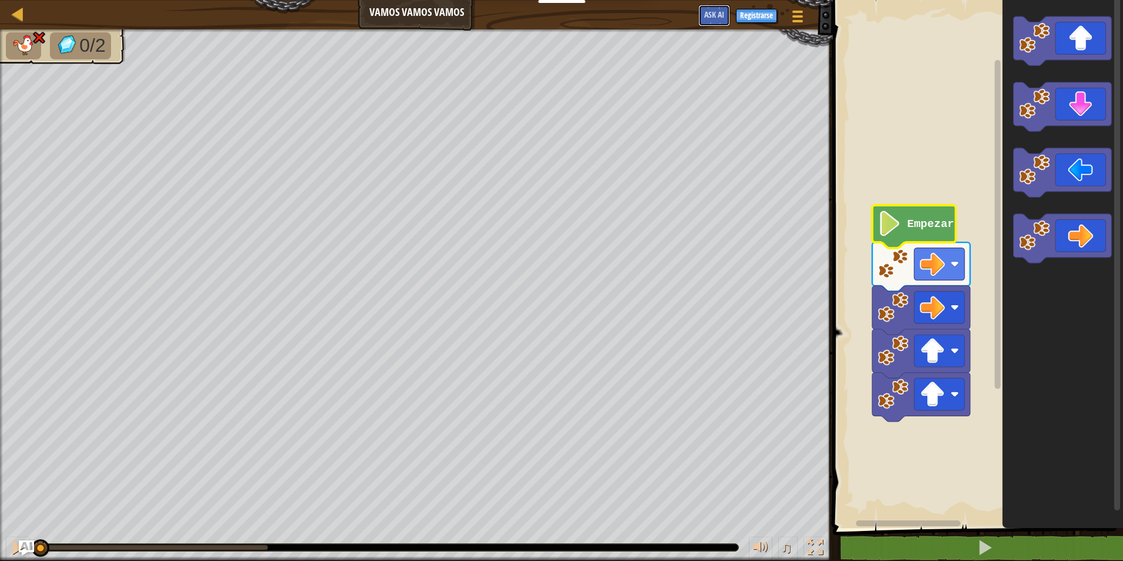
drag, startPoint x: 266, startPoint y: 546, endPoint x: 24, endPoint y: 541, distance: 242.7
click at [24, 541] on div "Mapa Vamos vamos vamos Menú del Juego Registrarse Ask AI 1 הההההההההההההההההההה…" at bounding box center [561, 280] width 1123 height 561
click at [1091, 30] on icon "Espacio de trabajo de Blockly" at bounding box center [1063, 40] width 98 height 49
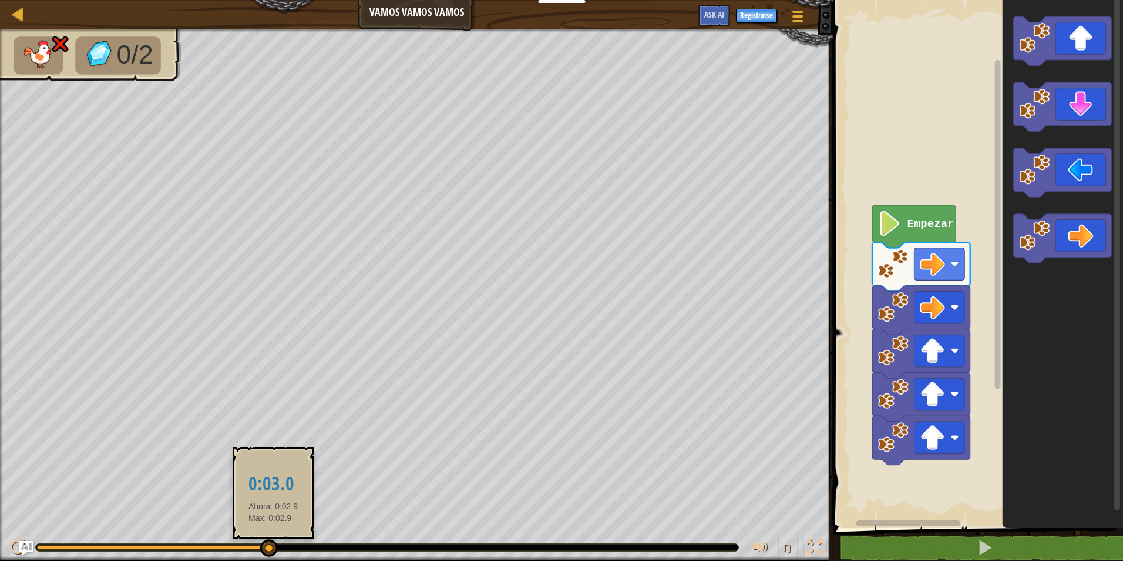
drag, startPoint x: 273, startPoint y: 553, endPoint x: 269, endPoint y: 545, distance: 9.0
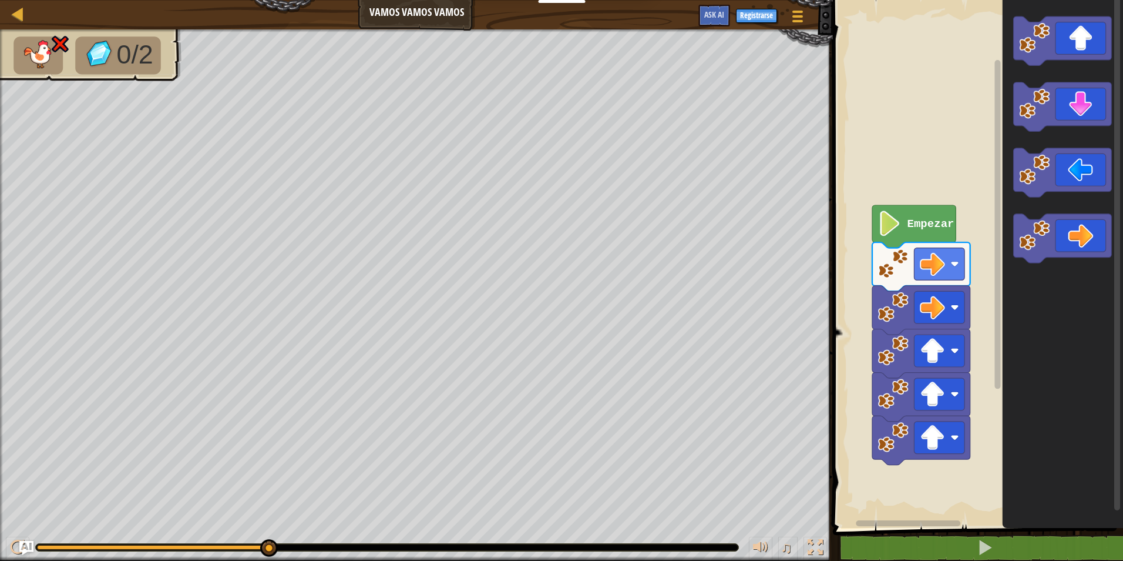
drag, startPoint x: 267, startPoint y: 542, endPoint x: 290, endPoint y: 535, distance: 23.2
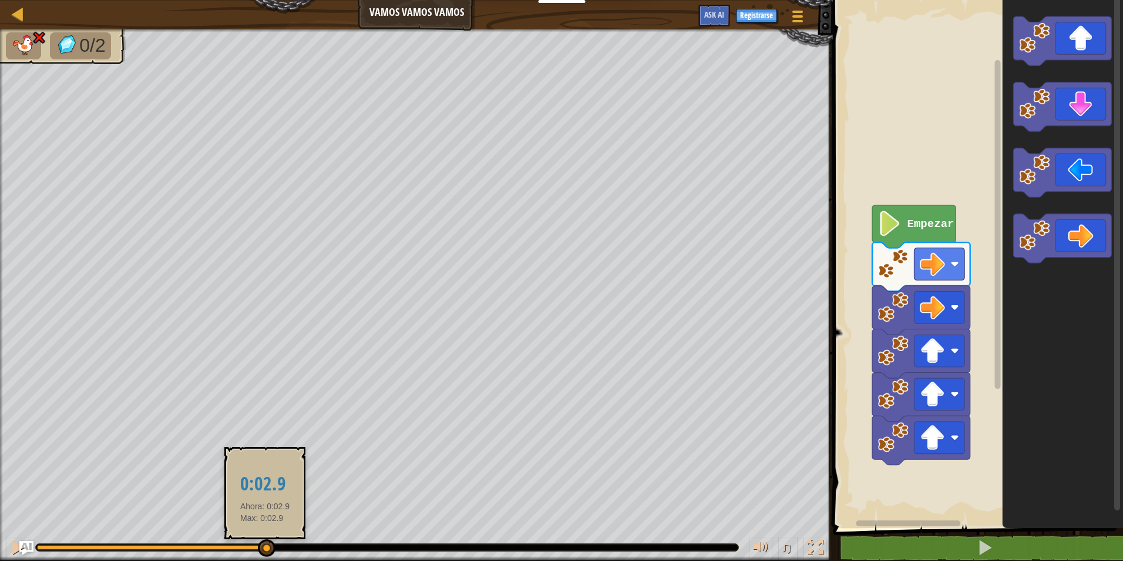
click at [264, 547] on div at bounding box center [267, 548] width 18 height 18
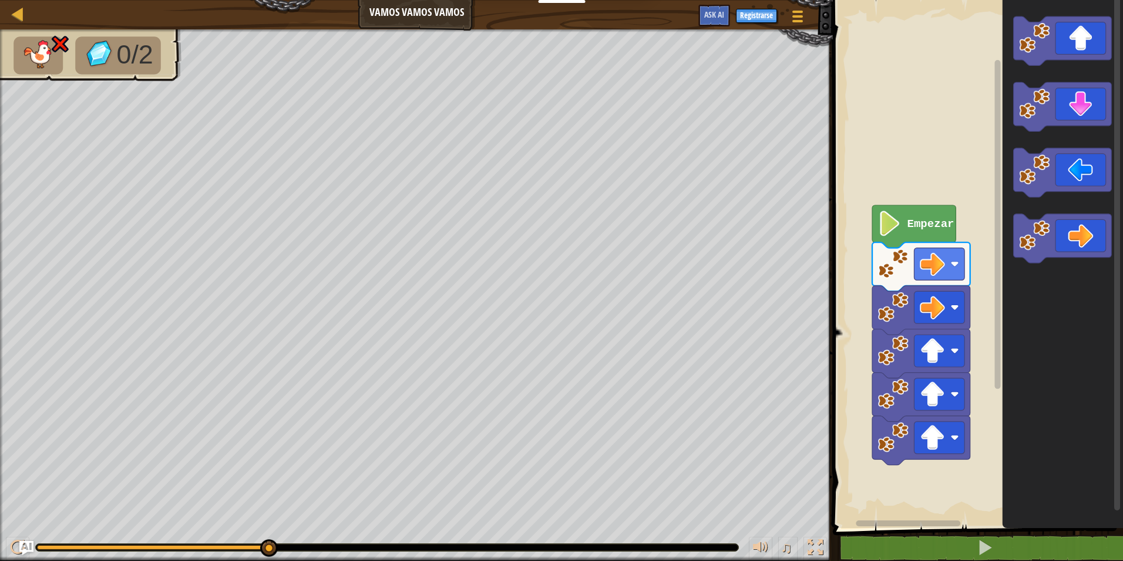
drag, startPoint x: 264, startPoint y: 547, endPoint x: 279, endPoint y: 542, distance: 14.9
click at [279, 542] on div "♫" at bounding box center [416, 543] width 833 height 35
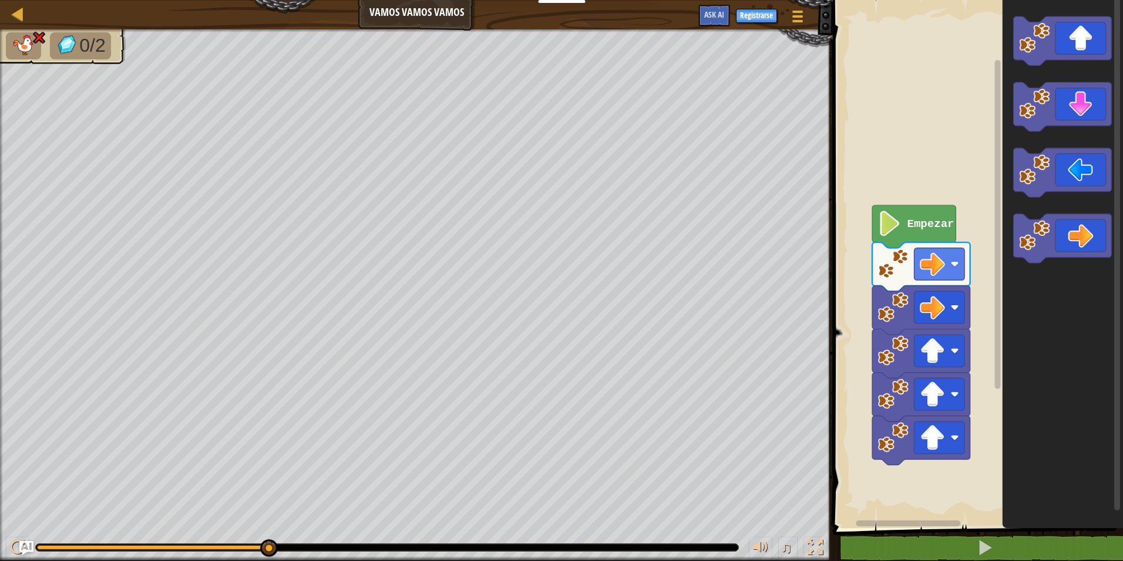
drag, startPoint x: 258, startPoint y: 550, endPoint x: 734, endPoint y: 545, distance: 476.0
click at [734, 545] on div at bounding box center [387, 547] width 703 height 7
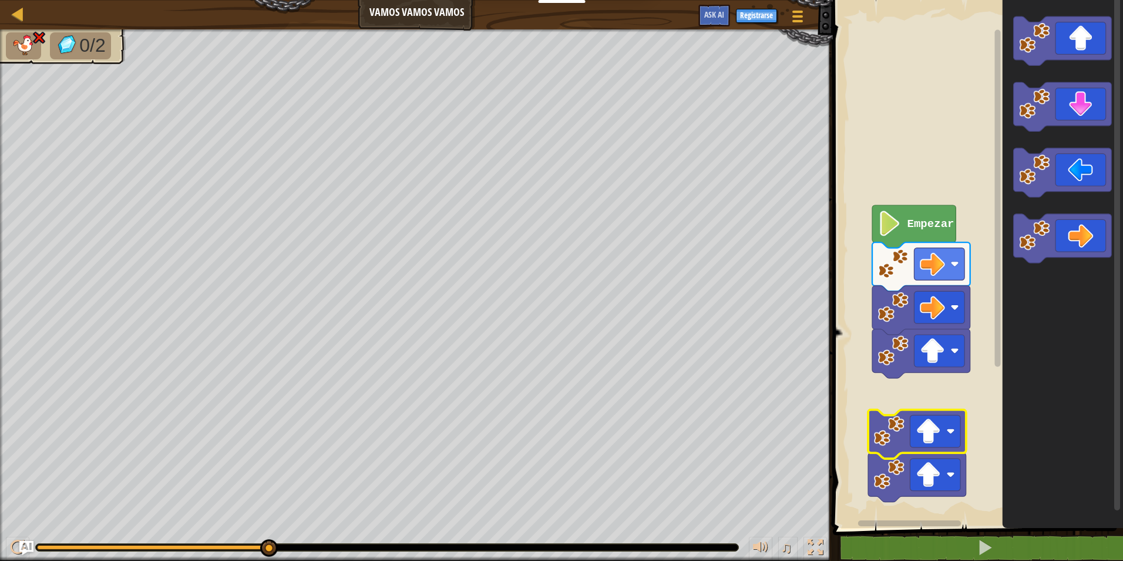
click at [942, 451] on icon "Espacio de trabajo de Blockly" at bounding box center [917, 434] width 98 height 49
click at [942, 484] on rect "Espacio de trabajo de Blockly" at bounding box center [936, 474] width 51 height 32
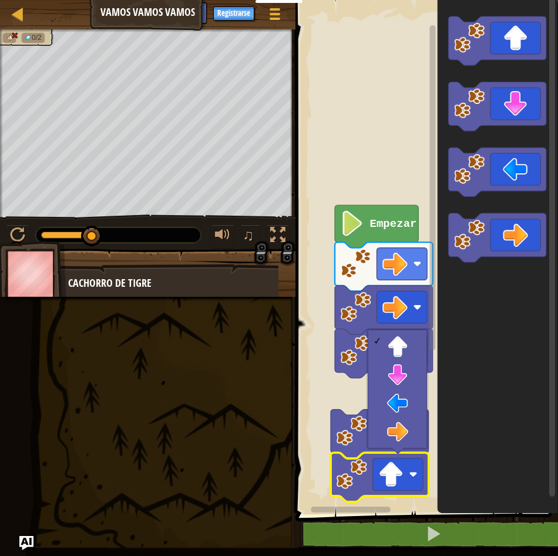
click at [383, 40] on rect "Espacio de trabajo de Blockly" at bounding box center [425, 254] width 266 height 520
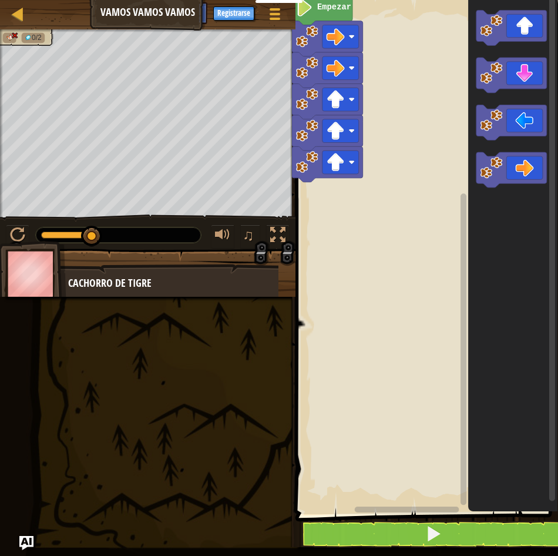
click at [470, 393] on icon "Espacio de trabajo de Blockly" at bounding box center [513, 254] width 90 height 520
click at [407, 402] on rect "Espacio de trabajo de Blockly" at bounding box center [425, 254] width 266 height 520
click at [417, 355] on rect "Espacio de trabajo de Blockly" at bounding box center [425, 254] width 266 height 520
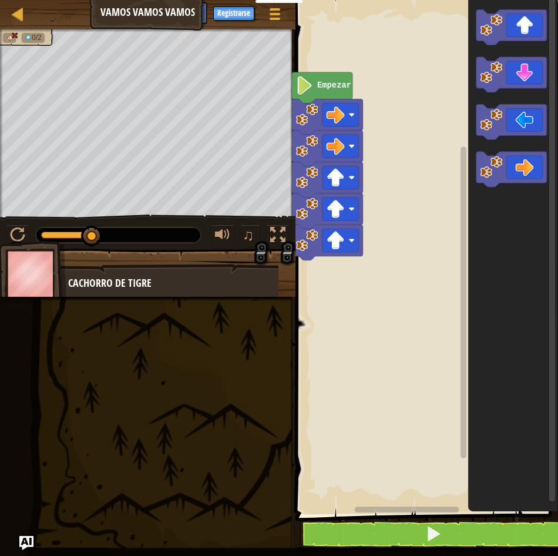
click at [357, 155] on g "Empezar" at bounding box center [425, 254] width 266 height 520
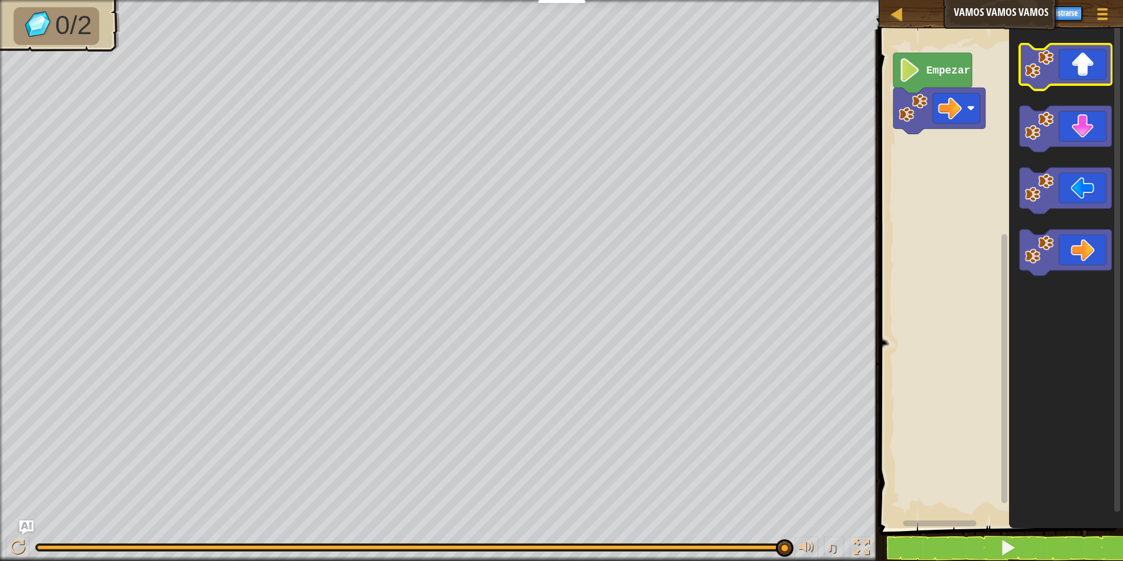
click at [1080, 66] on icon "Espacio de trabajo de Blockly" at bounding box center [1066, 67] width 92 height 46
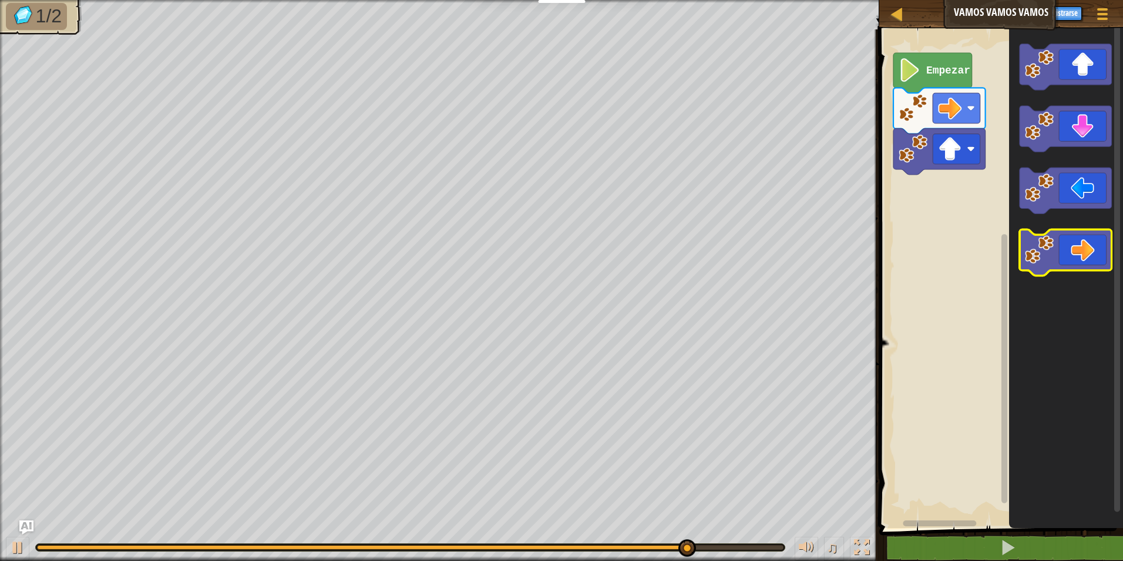
click at [1064, 254] on icon "Espacio de trabajo de Blockly" at bounding box center [1066, 252] width 92 height 46
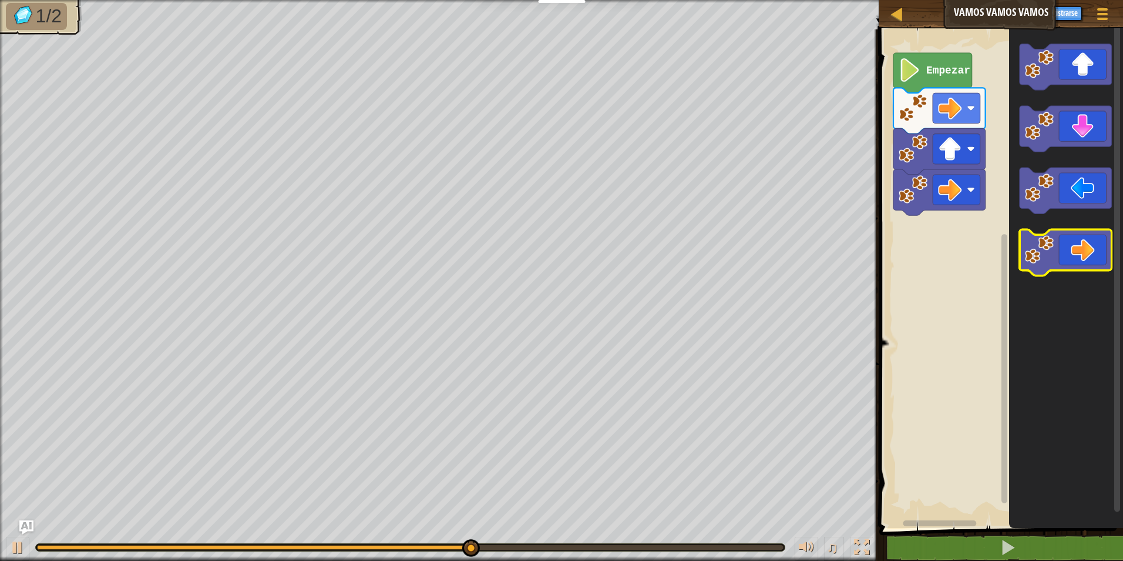
click at [1095, 249] on icon "Espacio de trabajo de Blockly" at bounding box center [1066, 252] width 92 height 46
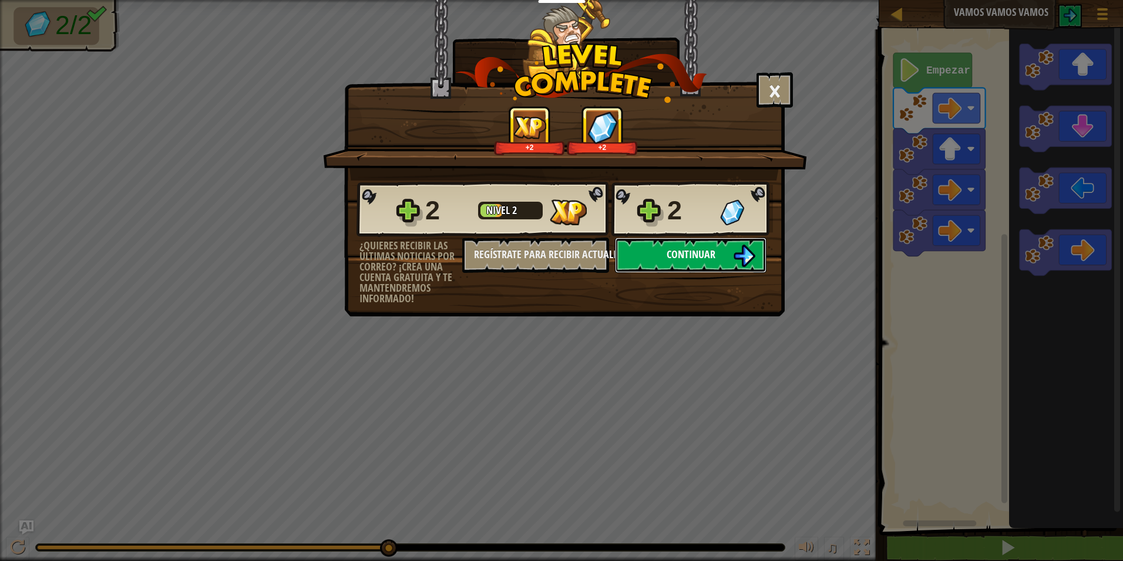
click at [706, 251] on span "Continuar" at bounding box center [691, 254] width 49 height 15
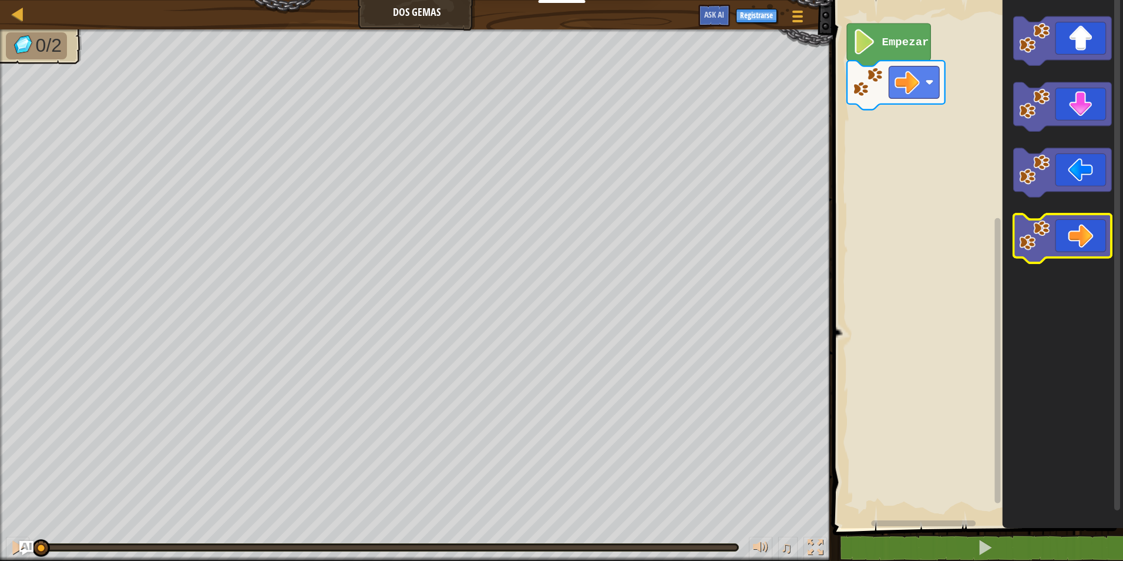
click at [1086, 246] on icon "Espacio de trabajo de Blockly" at bounding box center [1063, 238] width 98 height 49
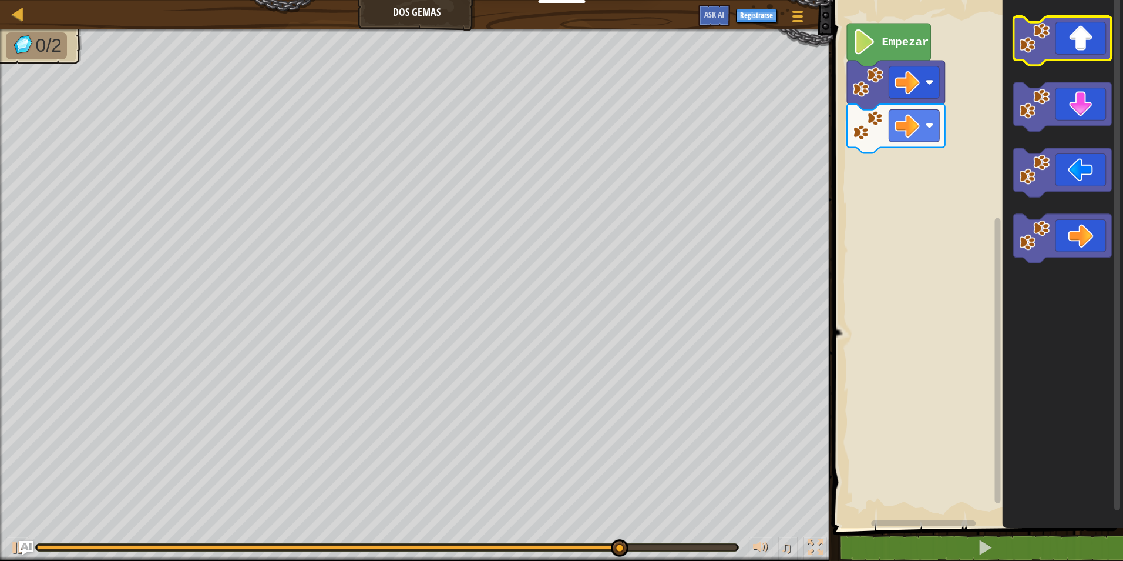
click at [1076, 45] on icon "Espacio de trabajo de Blockly" at bounding box center [1063, 40] width 98 height 49
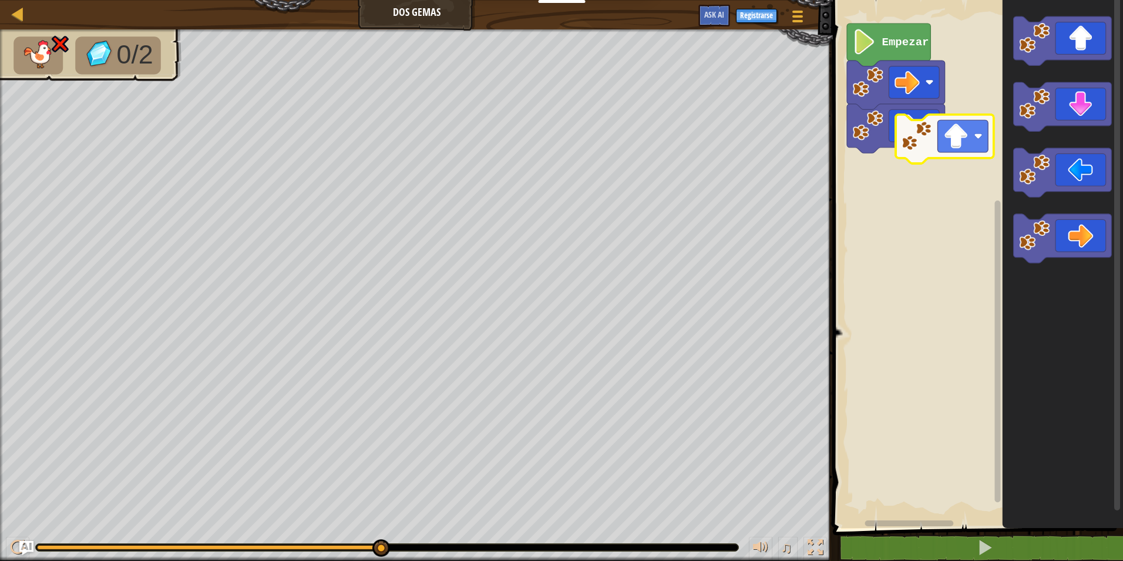
click at [903, 152] on icon "Espacio de trabajo de Blockly" at bounding box center [945, 139] width 98 height 49
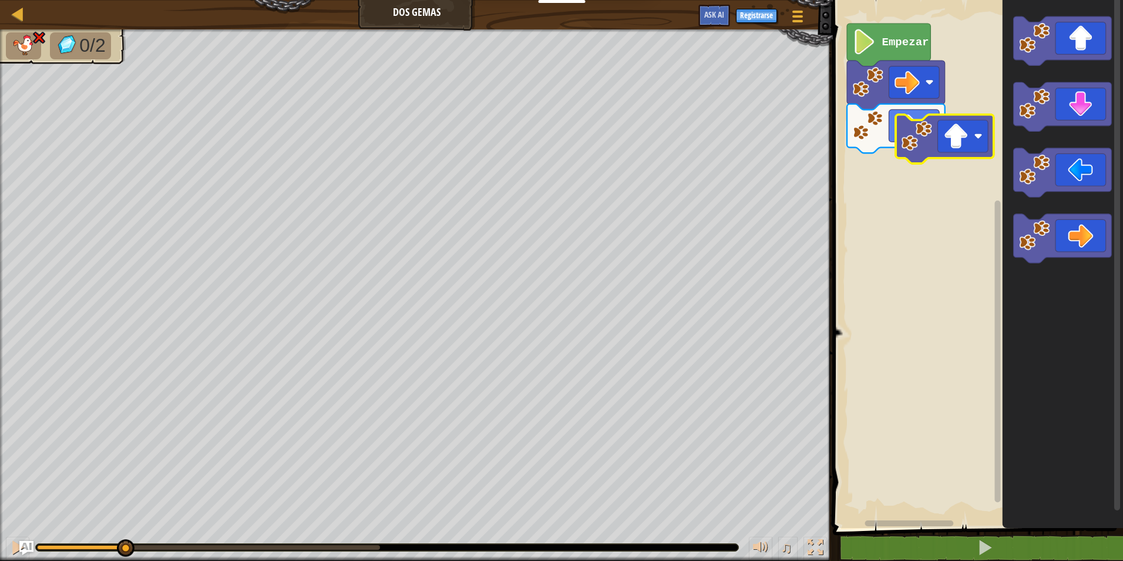
click at [125, 526] on div "0/2 ♫ Cachorro de tigre" at bounding box center [561, 294] width 1123 height 531
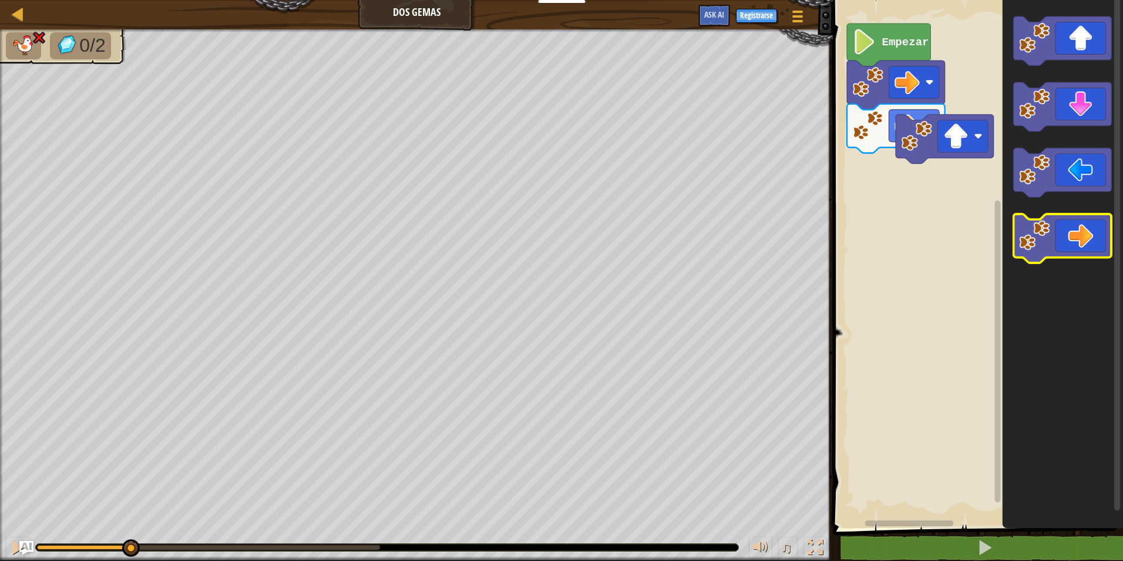
click at [1079, 255] on icon "Espacio de trabajo de Blockly" at bounding box center [1063, 238] width 98 height 49
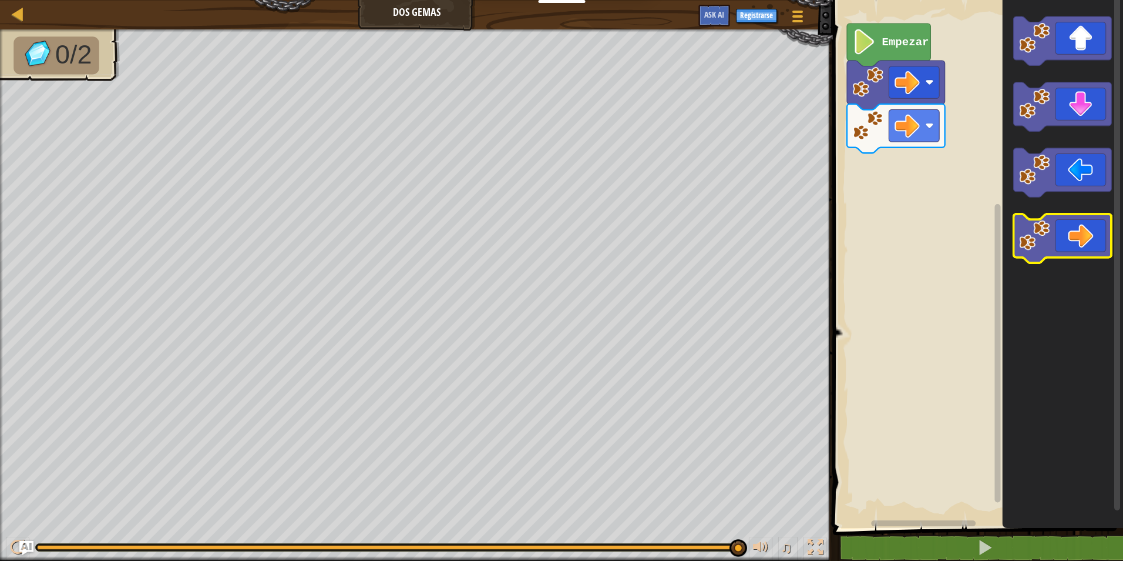
click at [1058, 221] on icon "Espacio de trabajo de Blockly" at bounding box center [1063, 238] width 98 height 49
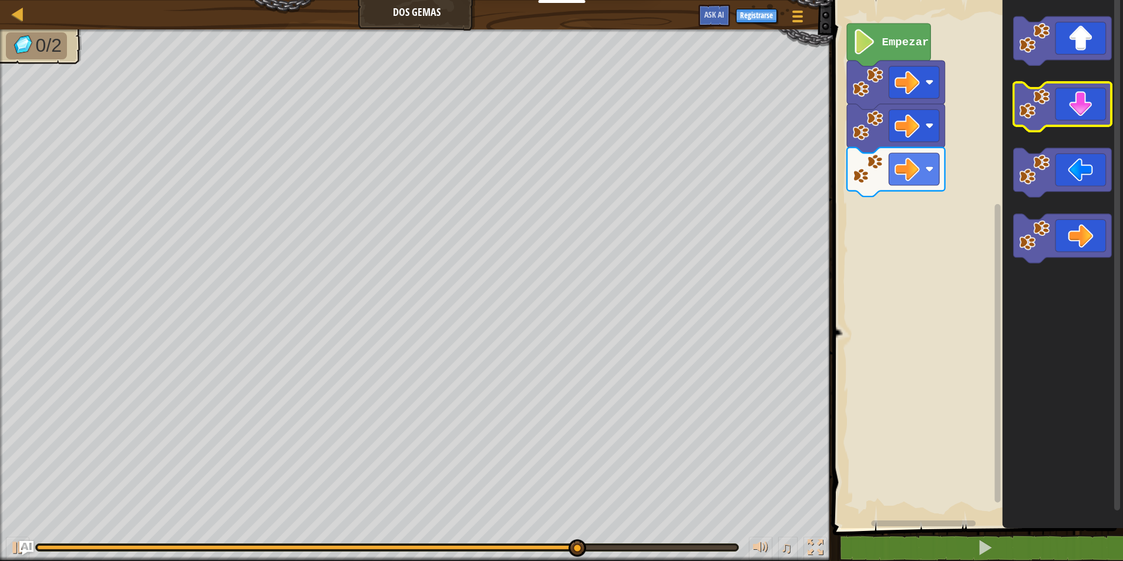
click at [1098, 108] on icon "Espacio de trabajo de Blockly" at bounding box center [1063, 106] width 98 height 49
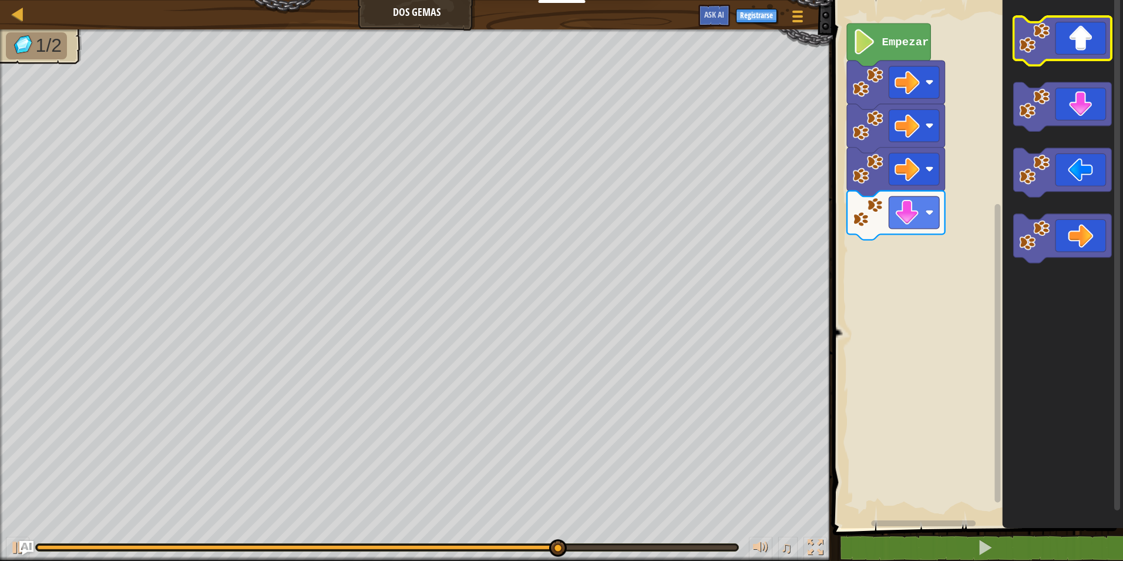
click at [1102, 53] on icon "Espacio de trabajo de Blockly" at bounding box center [1063, 40] width 98 height 49
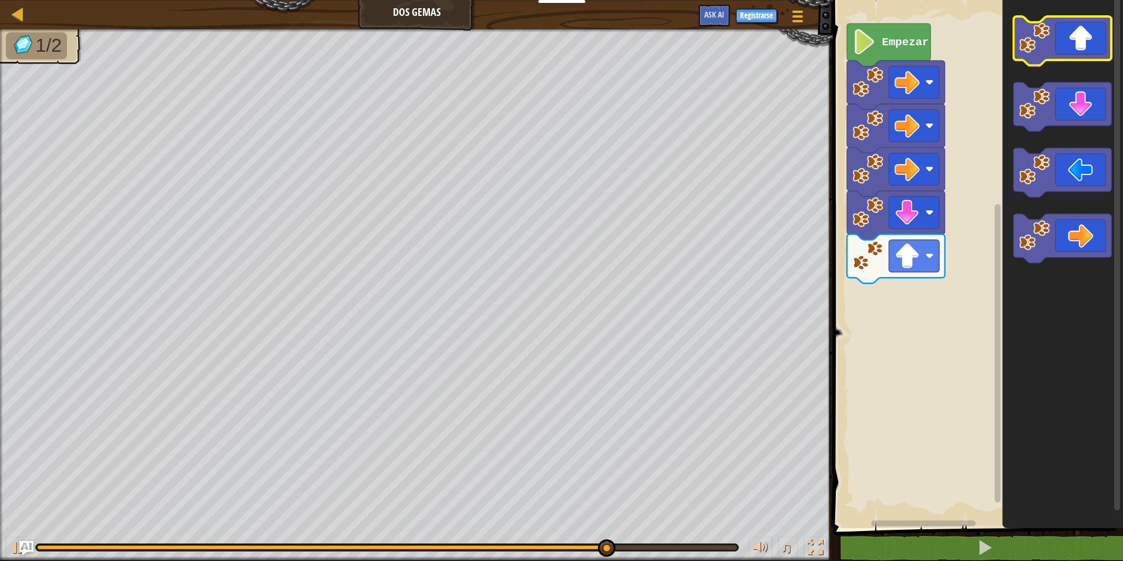
click at [1104, 46] on icon "Espacio de trabajo de Blockly" at bounding box center [1063, 40] width 98 height 49
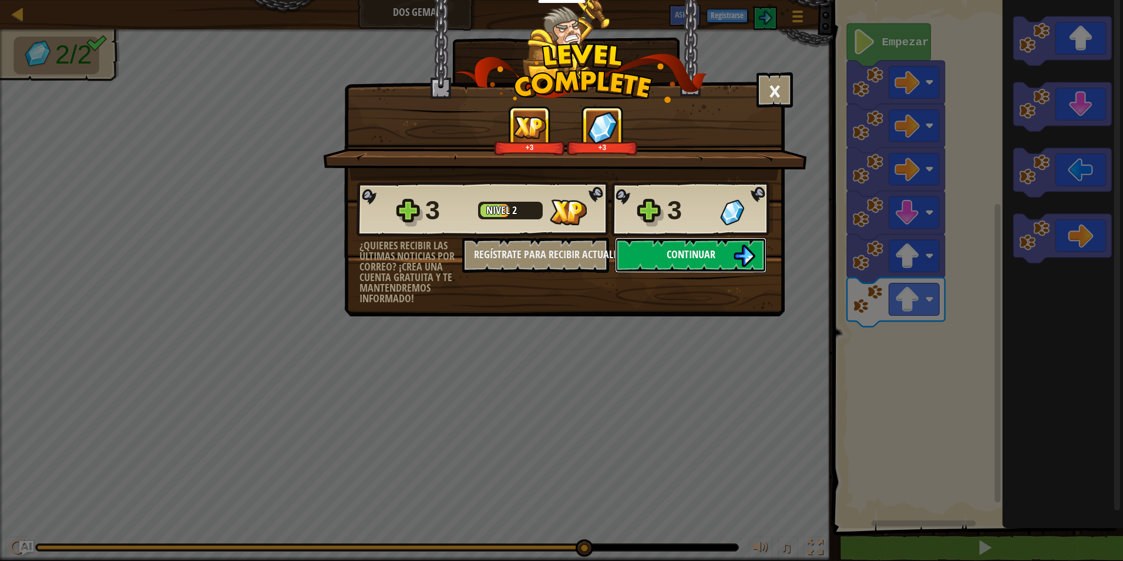
click at [743, 243] on button "Continuar" at bounding box center [691, 254] width 152 height 35
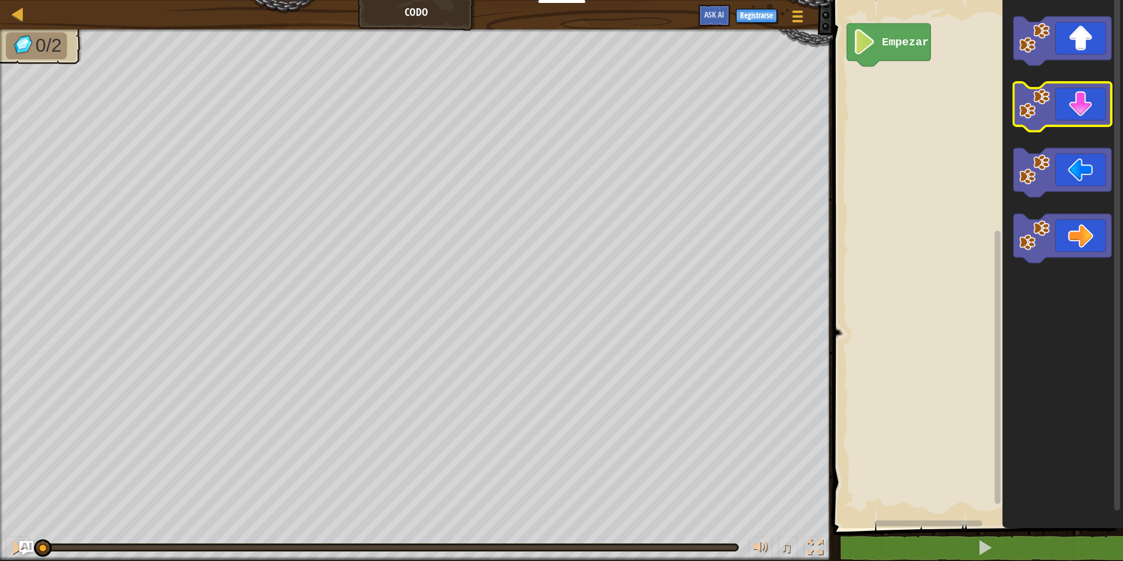
click at [1056, 120] on icon "Espacio de trabajo de Blockly" at bounding box center [1063, 106] width 98 height 49
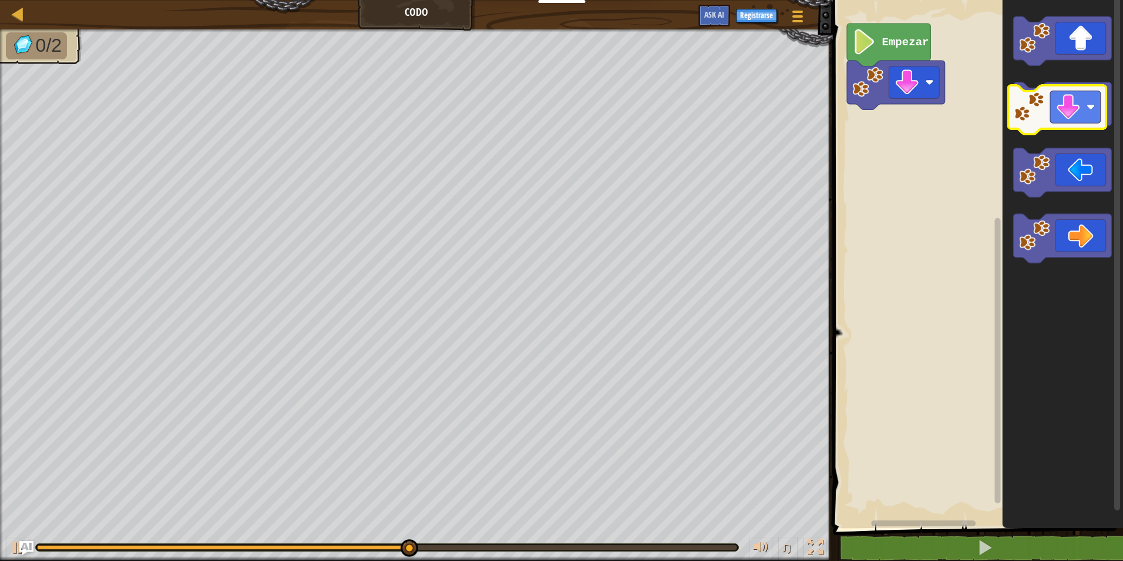
click at [1068, 104] on icon "Espacio de trabajo de Blockly" at bounding box center [1063, 106] width 98 height 49
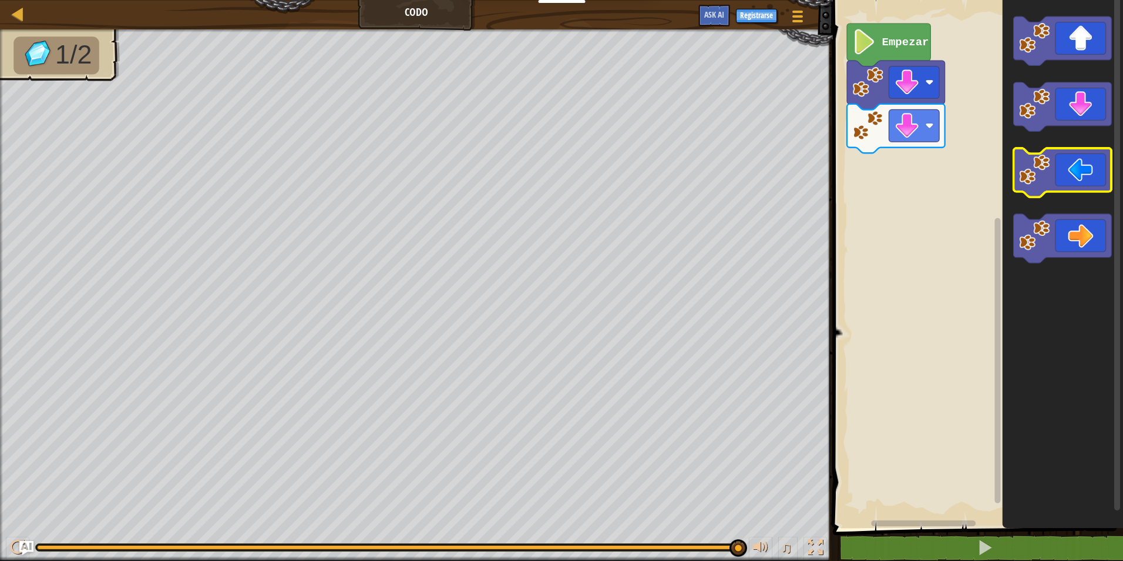
click at [1023, 172] on image "Espacio de trabajo de Blockly" at bounding box center [1034, 169] width 31 height 31
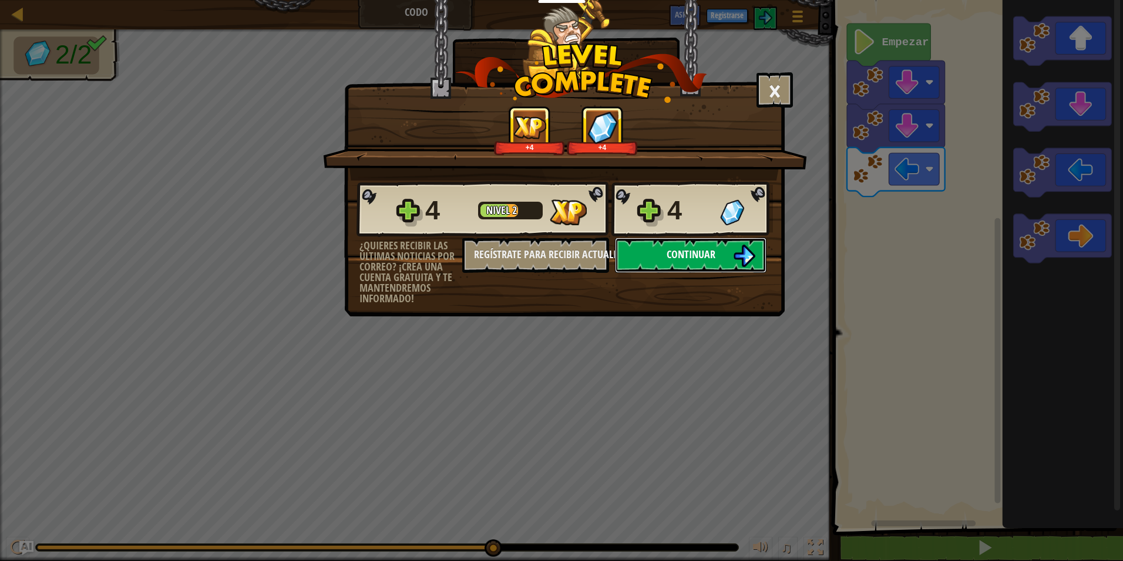
click at [724, 251] on button "Continuar" at bounding box center [691, 254] width 152 height 35
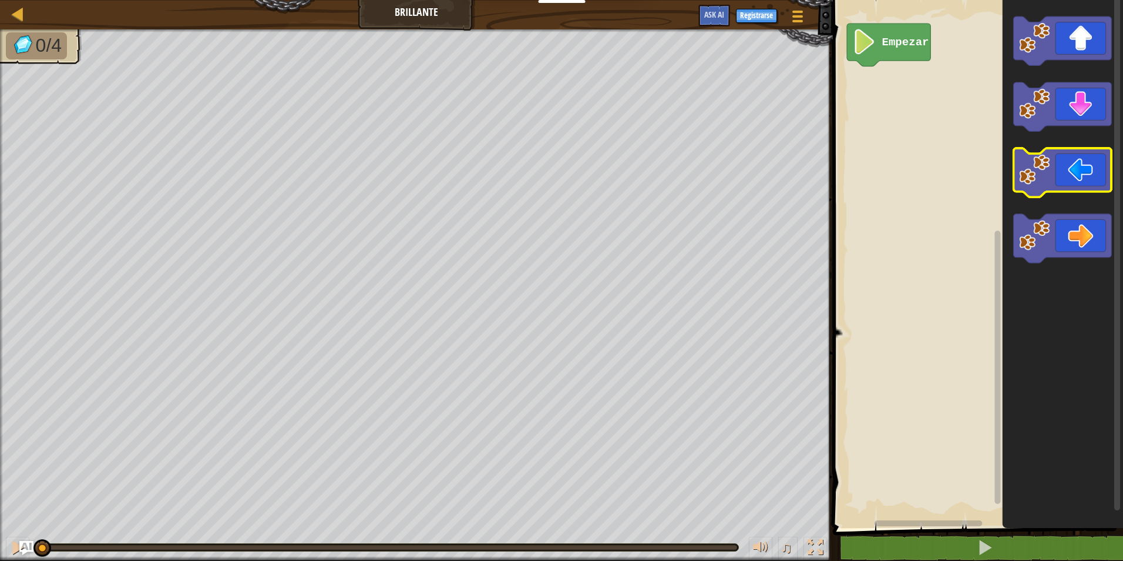
click at [1058, 186] on icon "Espacio de trabajo de Blockly" at bounding box center [1063, 172] width 98 height 49
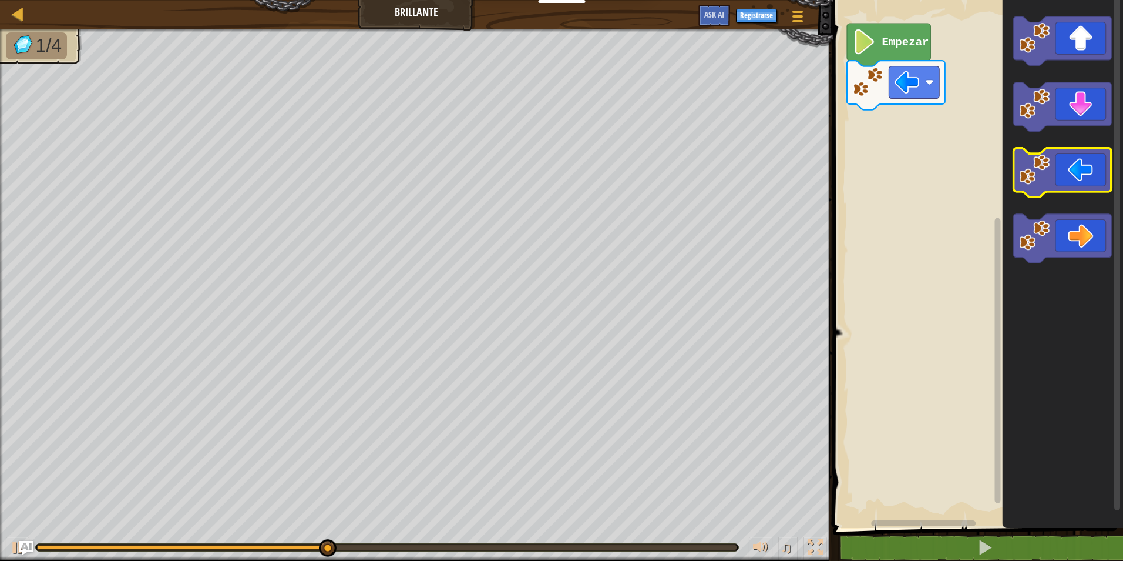
click at [1076, 172] on icon "Espacio de trabajo de Blockly" at bounding box center [1063, 172] width 98 height 49
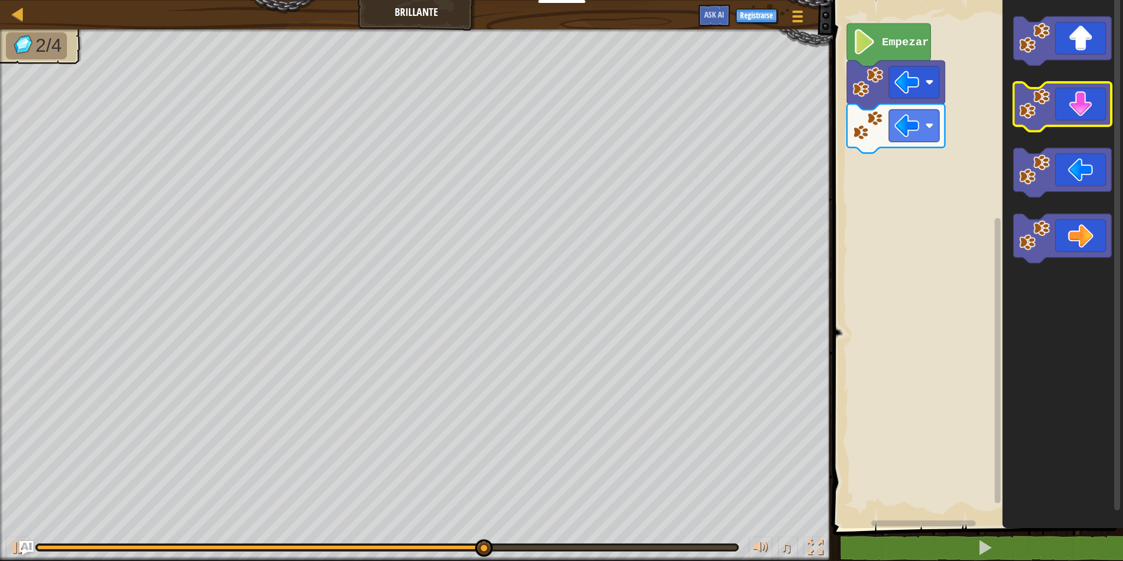
click at [1082, 106] on icon "Espacio de trabajo de Blockly" at bounding box center [1063, 106] width 98 height 49
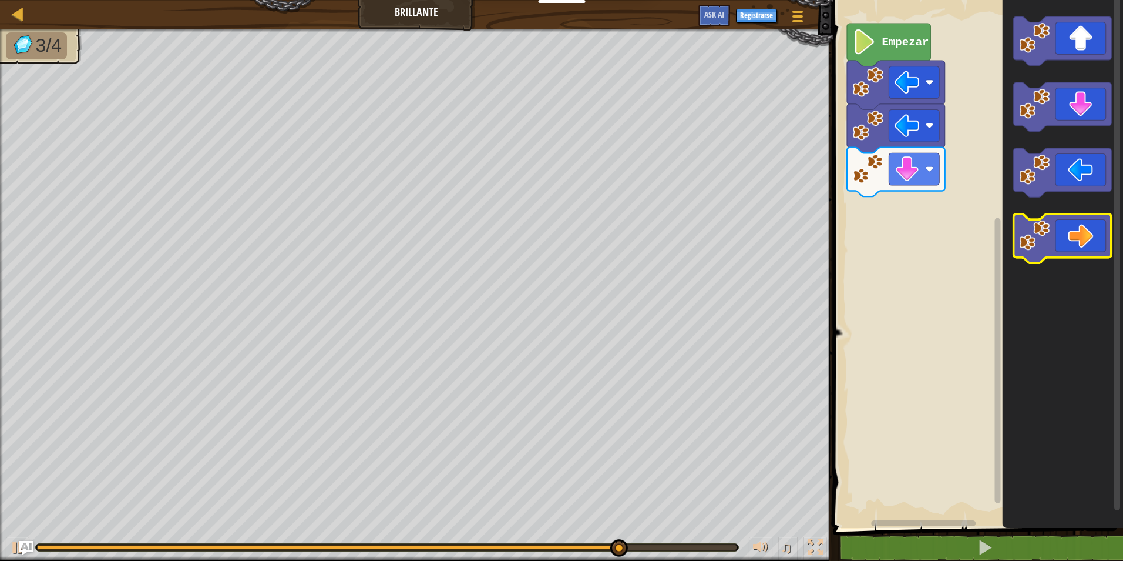
click at [1109, 244] on icon "Espacio de trabajo de Blockly" at bounding box center [1063, 238] width 98 height 49
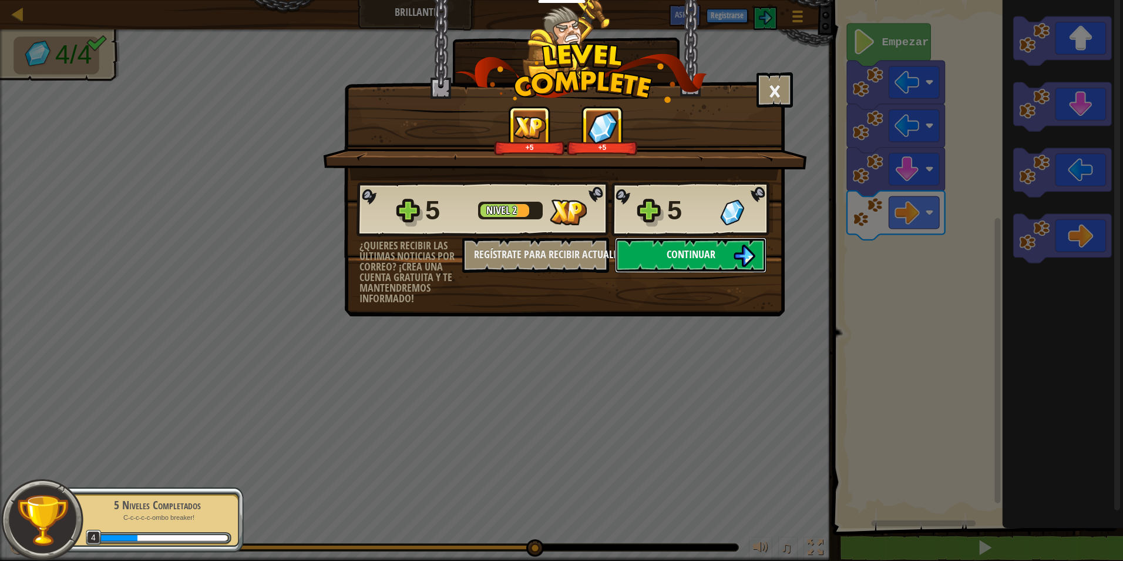
click at [740, 266] on img at bounding box center [744, 255] width 22 height 22
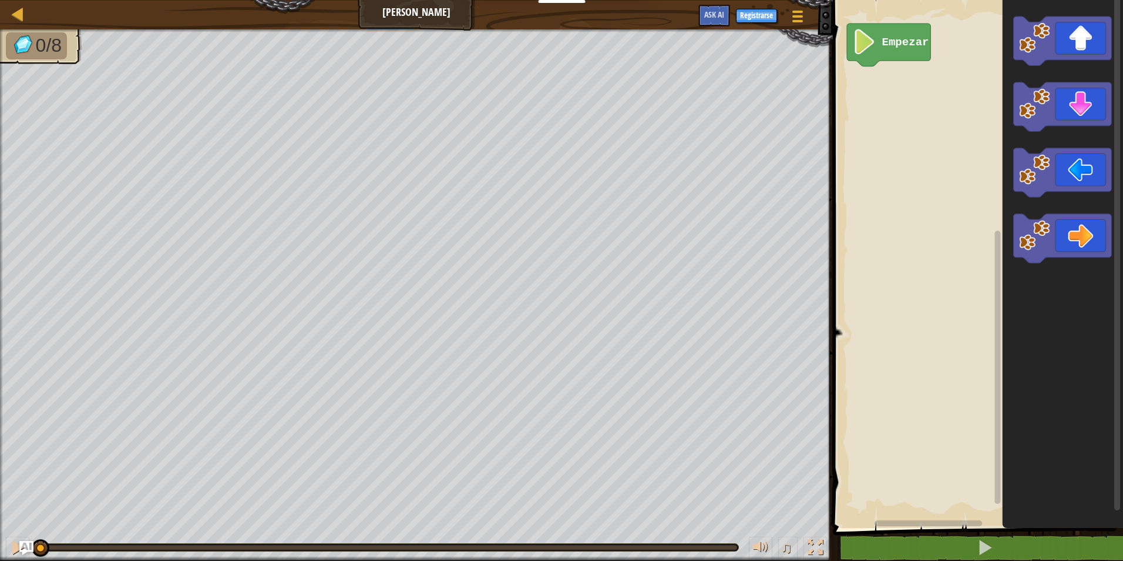
click at [1083, 266] on icon "Espacio de trabajo de Blockly" at bounding box center [1063, 261] width 120 height 534
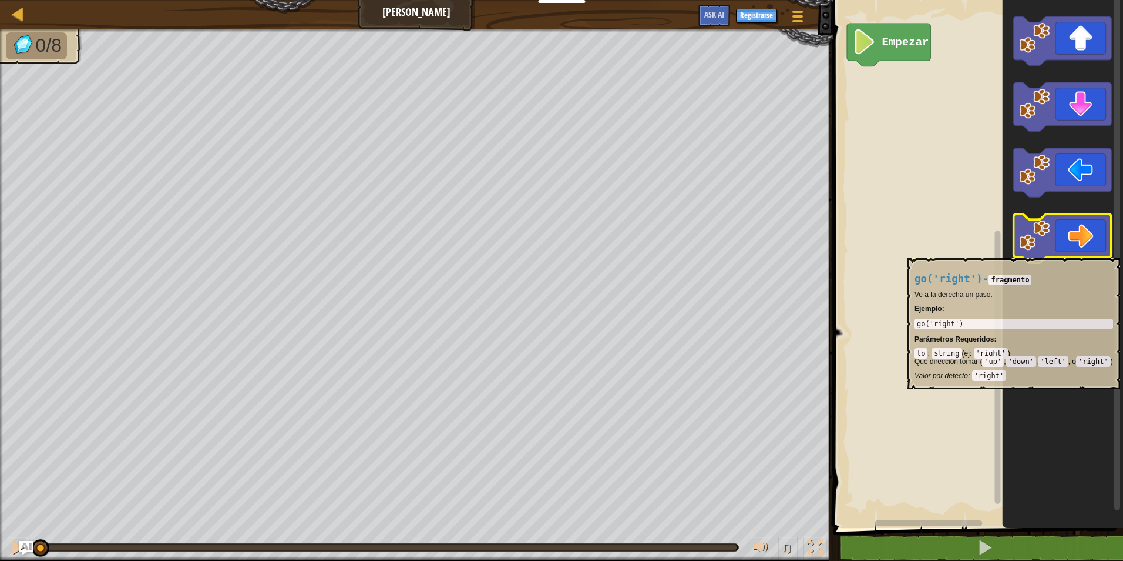
click at [1084, 252] on icon "Espacio de trabajo de Blockly" at bounding box center [1063, 238] width 98 height 49
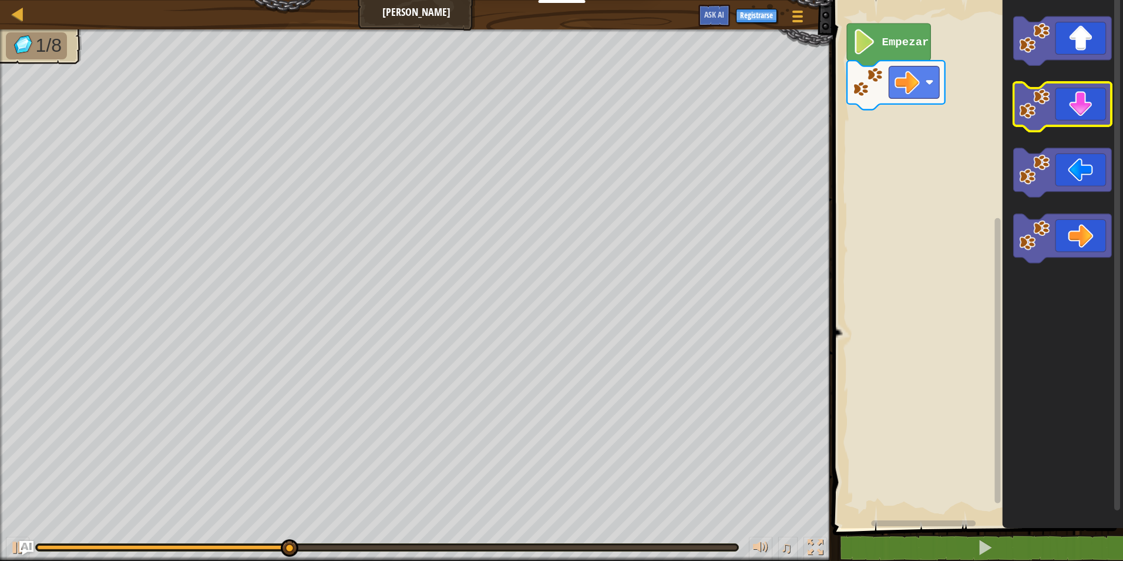
click at [1059, 100] on icon "Espacio de trabajo de Blockly" at bounding box center [1063, 106] width 98 height 49
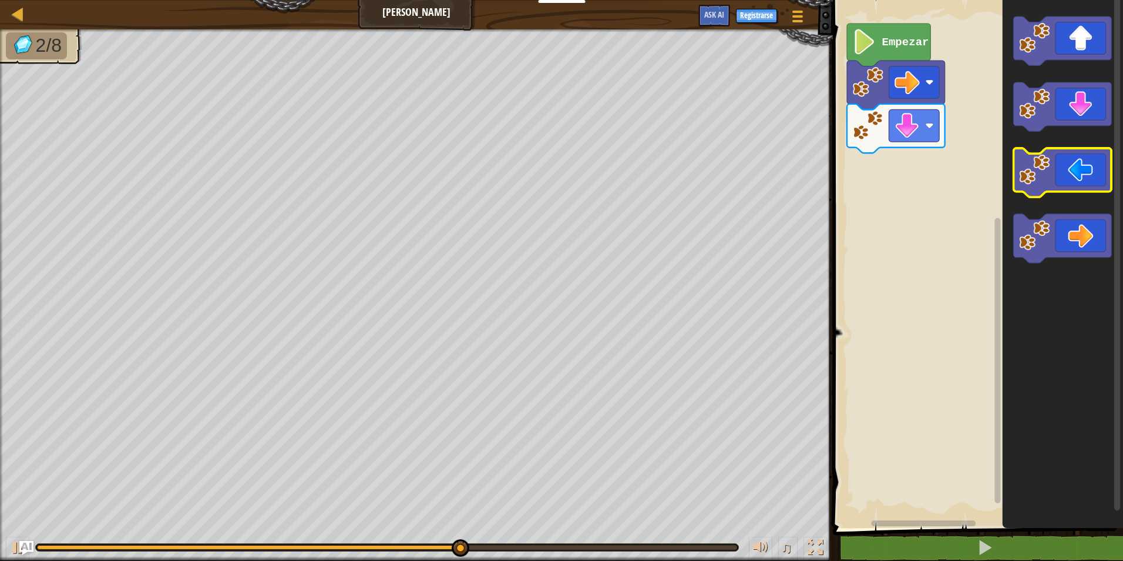
click at [1038, 169] on image "Espacio de trabajo de Blockly" at bounding box center [1034, 169] width 31 height 31
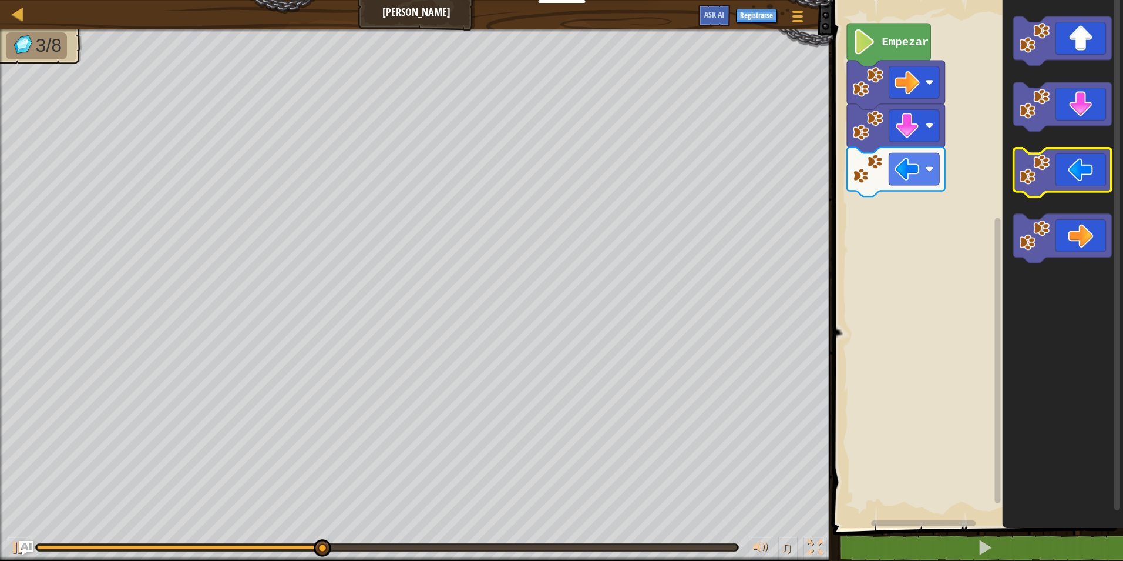
click at [1041, 178] on image "Espacio de trabajo de Blockly" at bounding box center [1034, 169] width 31 height 31
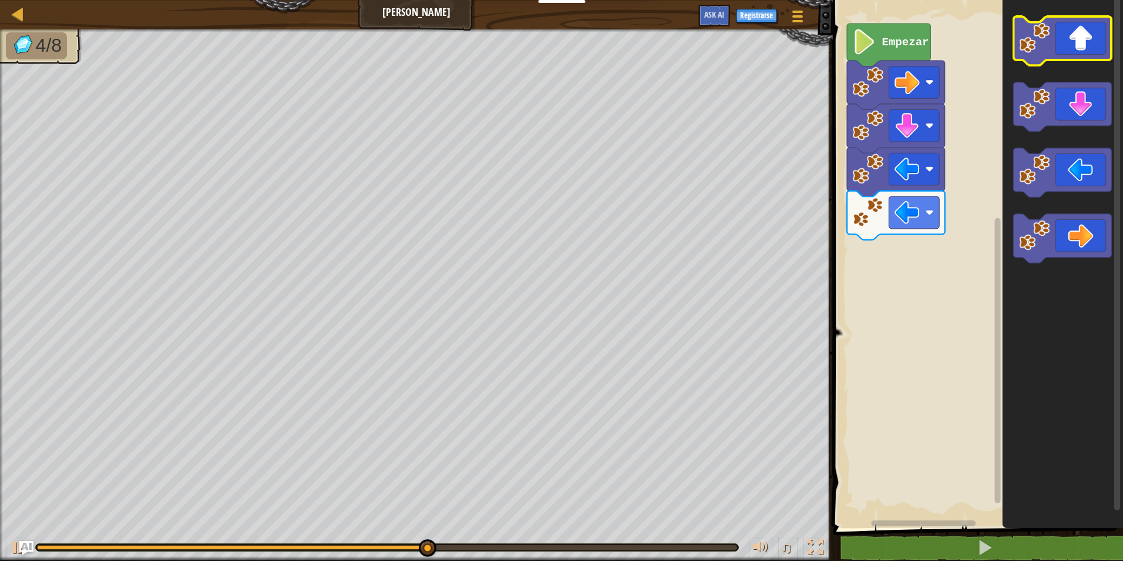
click at [1046, 33] on image "Espacio de trabajo de Blockly" at bounding box center [1034, 37] width 31 height 31
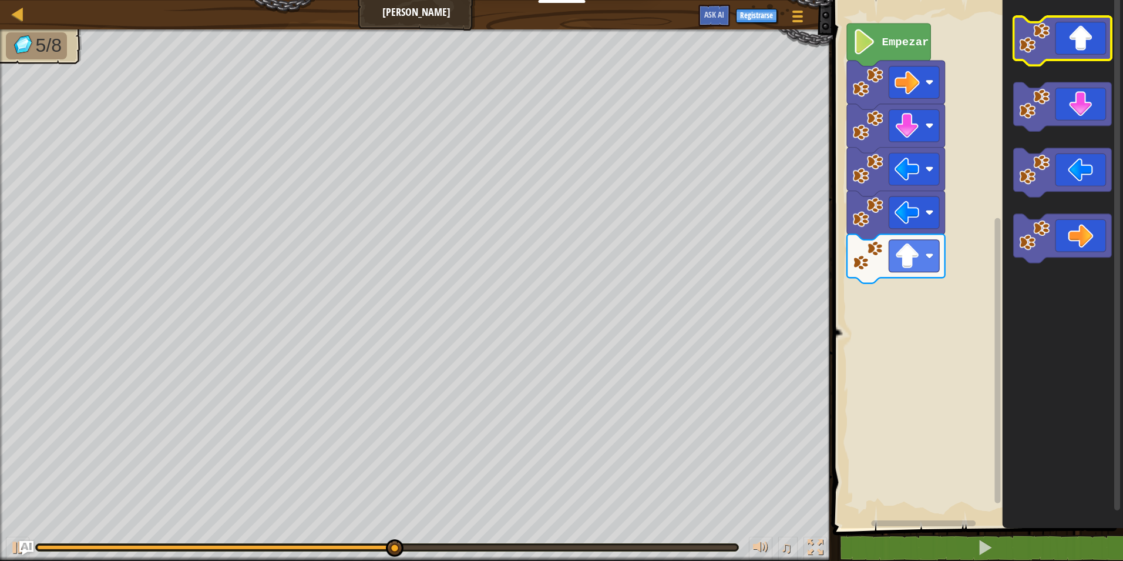
click at [1046, 0] on body "Docentes Crear Cuenta Gratis Soluciones para Escuelas y [GEOGRAPHIC_DATA] previ…" at bounding box center [561, 0] width 1123 height 0
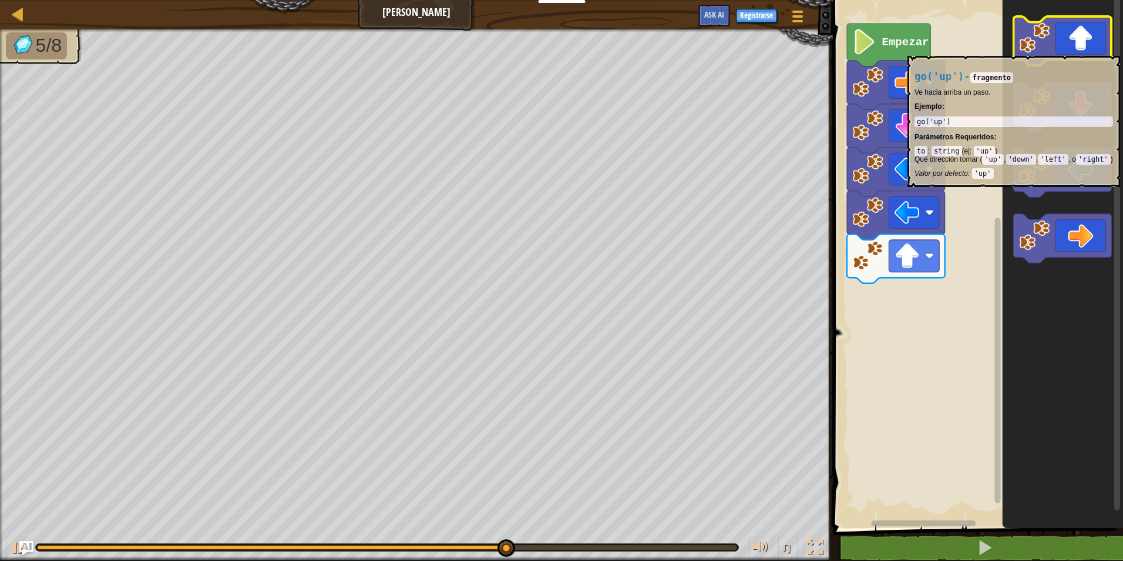
click at [1046, 51] on image "Espacio de trabajo de Blockly" at bounding box center [1034, 37] width 31 height 31
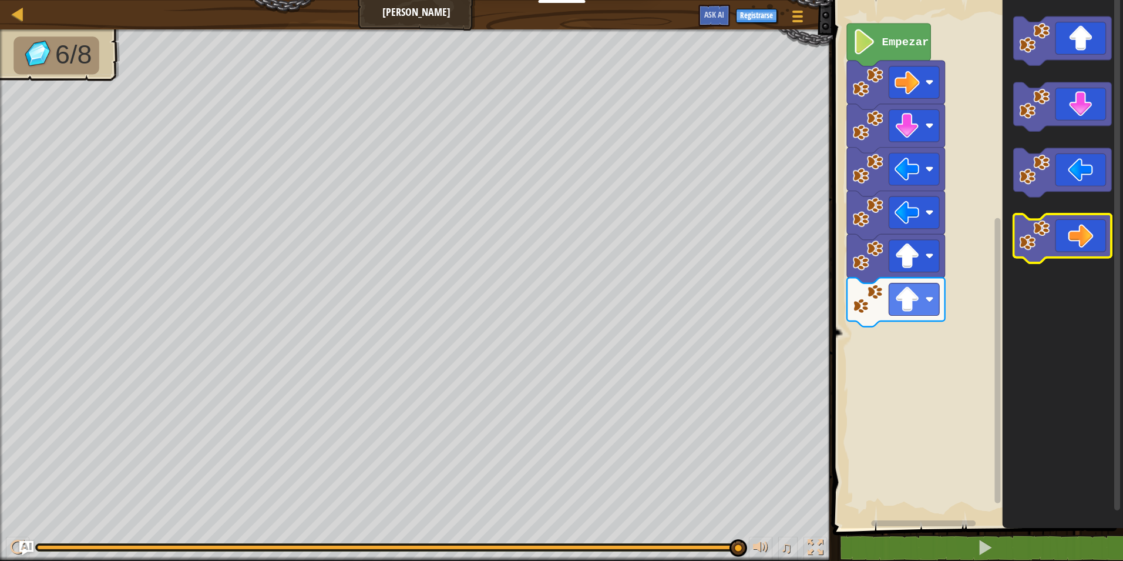
click at [1066, 258] on rect "Espacio de trabajo de Blockly" at bounding box center [1063, 238] width 98 height 49
click at [1062, 240] on icon "Espacio de trabajo de Blockly" at bounding box center [1063, 238] width 98 height 49
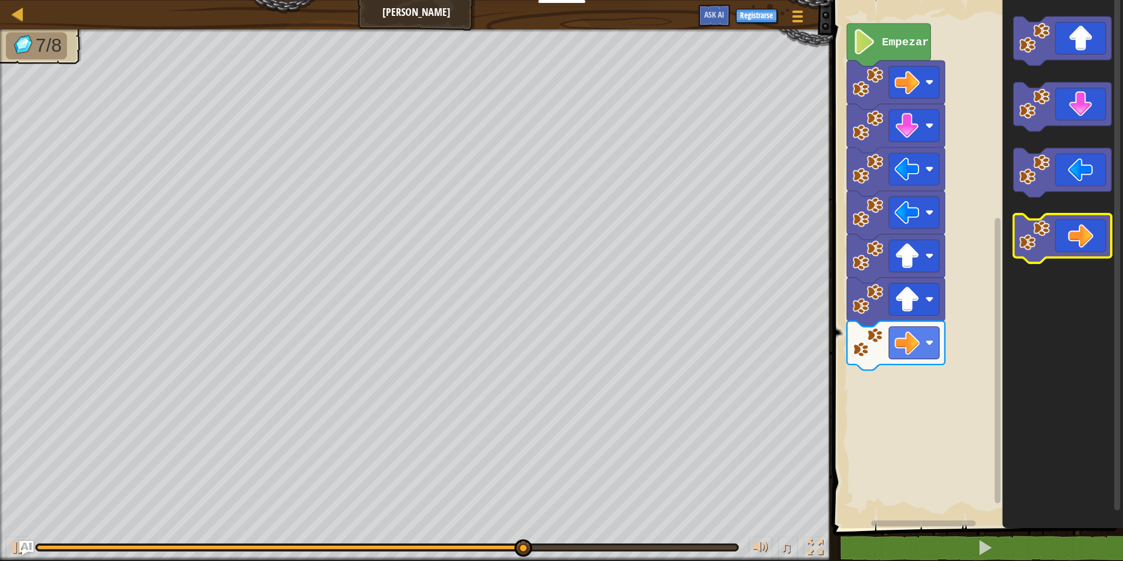
click at [1062, 240] on icon "Espacio de trabajo de Blockly" at bounding box center [1063, 238] width 98 height 49
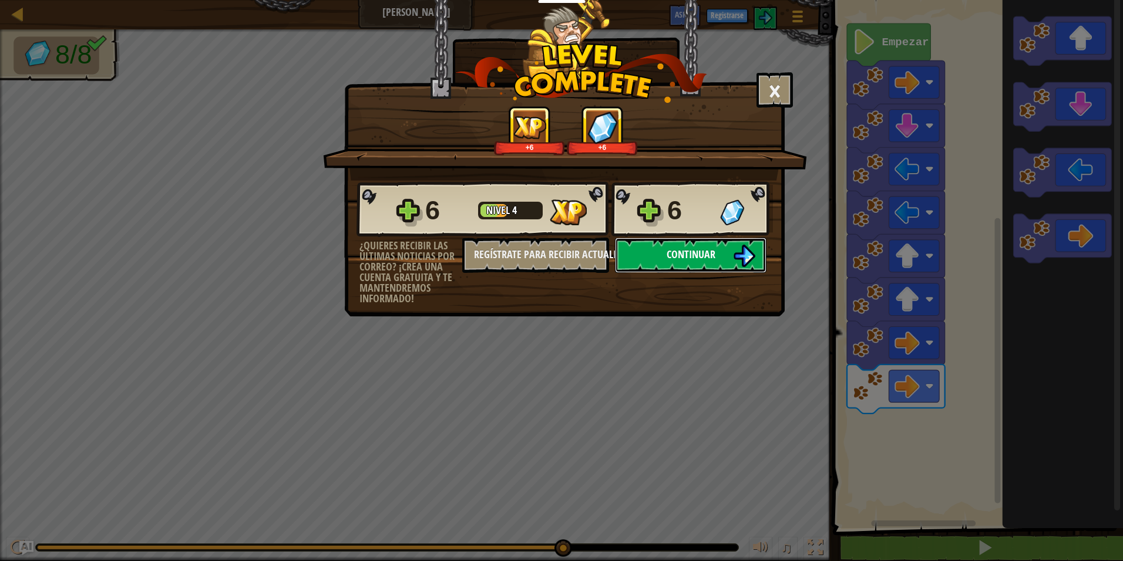
click at [747, 245] on img at bounding box center [744, 255] width 22 height 22
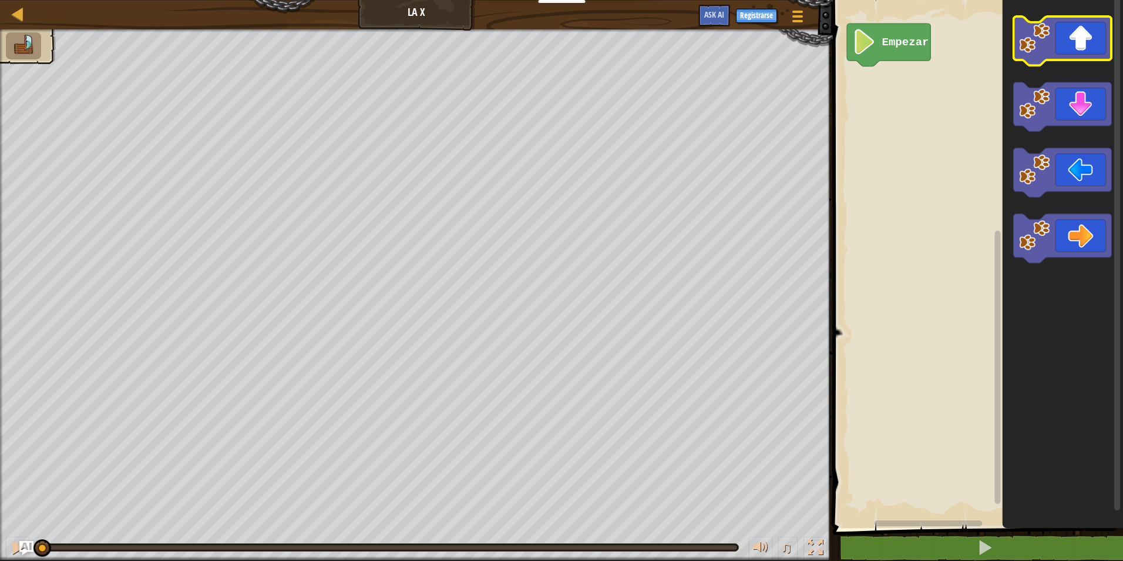
click at [1045, 51] on image "Espacio de trabajo de Blockly" at bounding box center [1034, 37] width 31 height 31
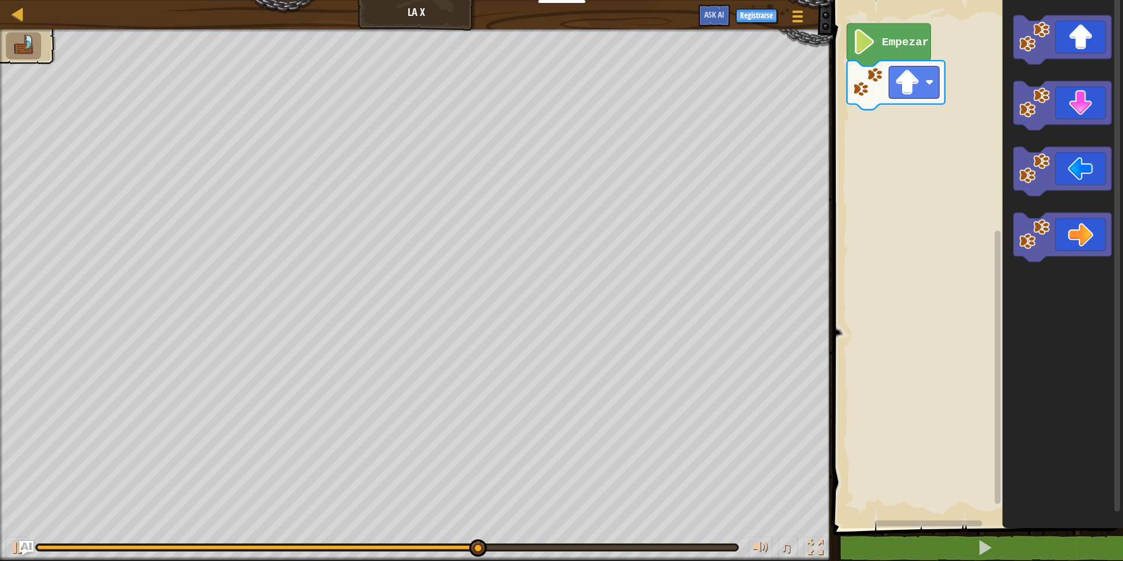
click at [1103, 218] on icon "Espacio de trabajo de Blockly" at bounding box center [1063, 261] width 120 height 534
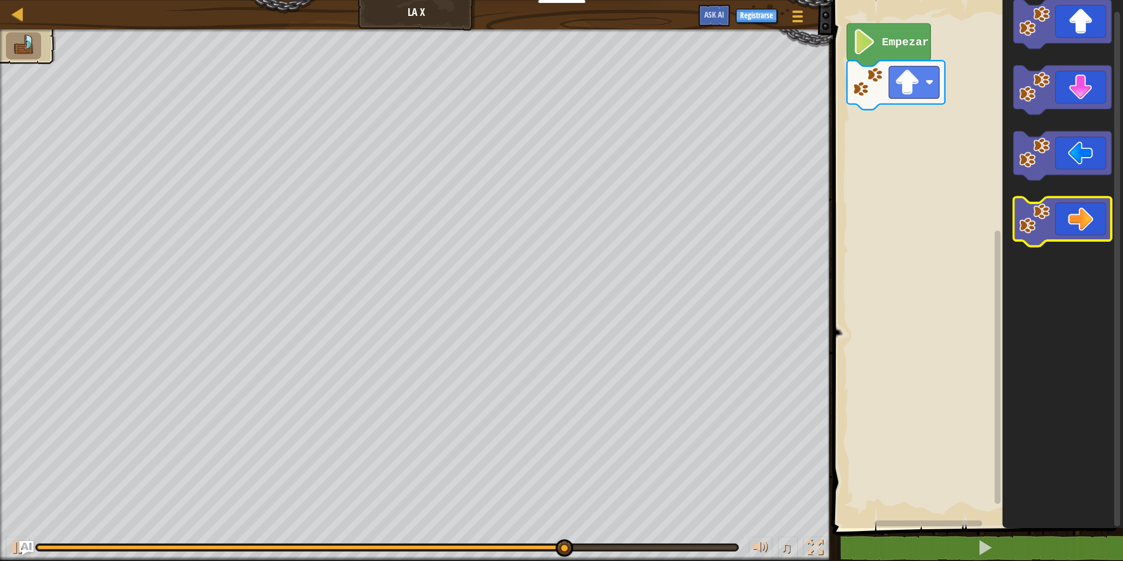
click at [1103, 238] on icon "Espacio de trabajo de Blockly" at bounding box center [1063, 221] width 98 height 49
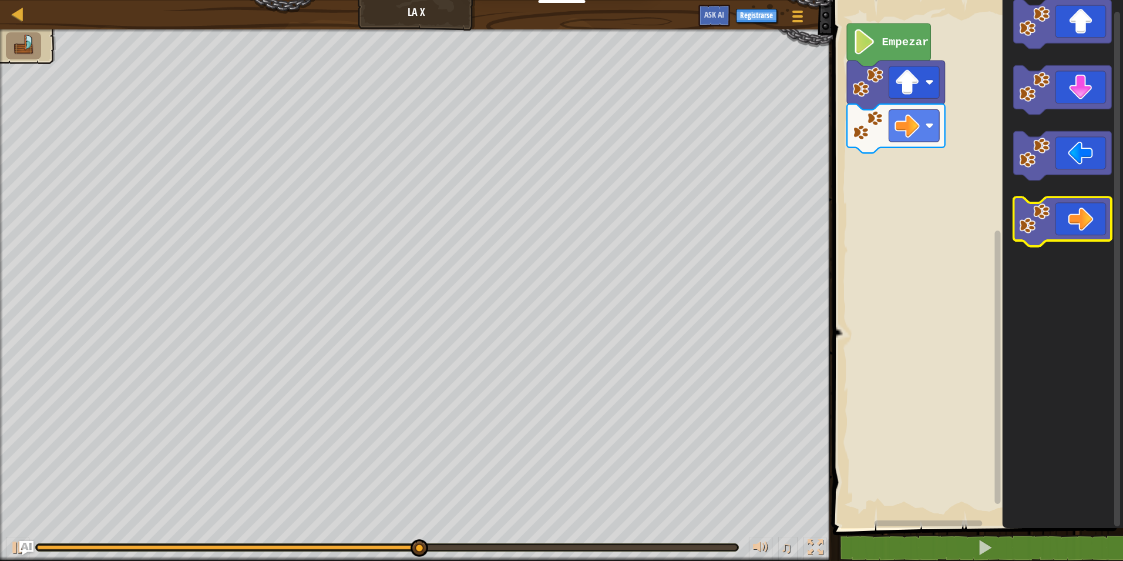
click at [1085, 224] on icon "Espacio de trabajo de Blockly" at bounding box center [1063, 221] width 98 height 49
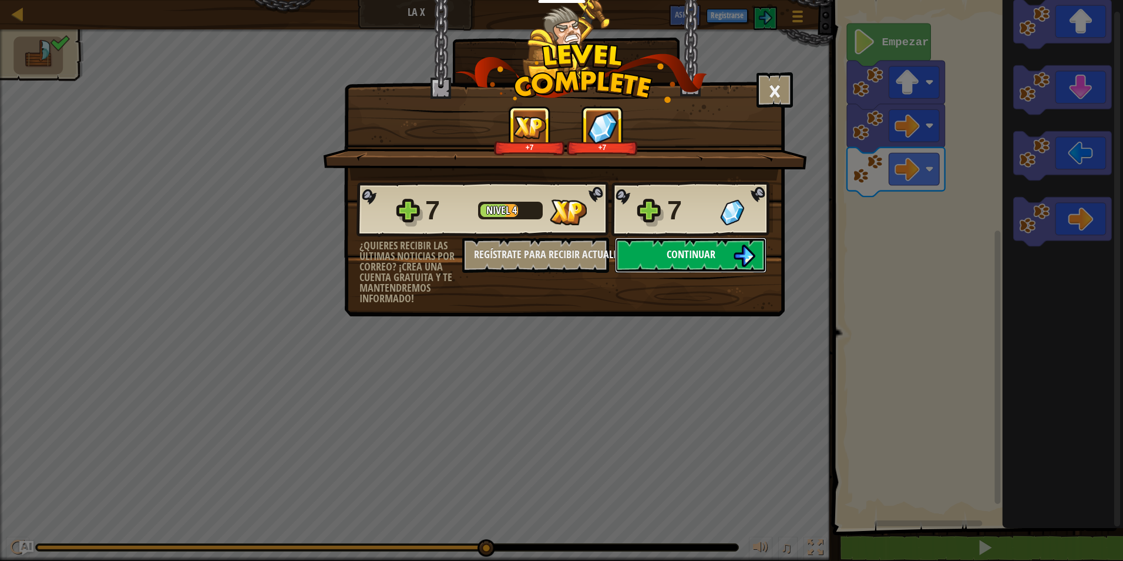
click at [727, 265] on button "Continuar" at bounding box center [691, 254] width 152 height 35
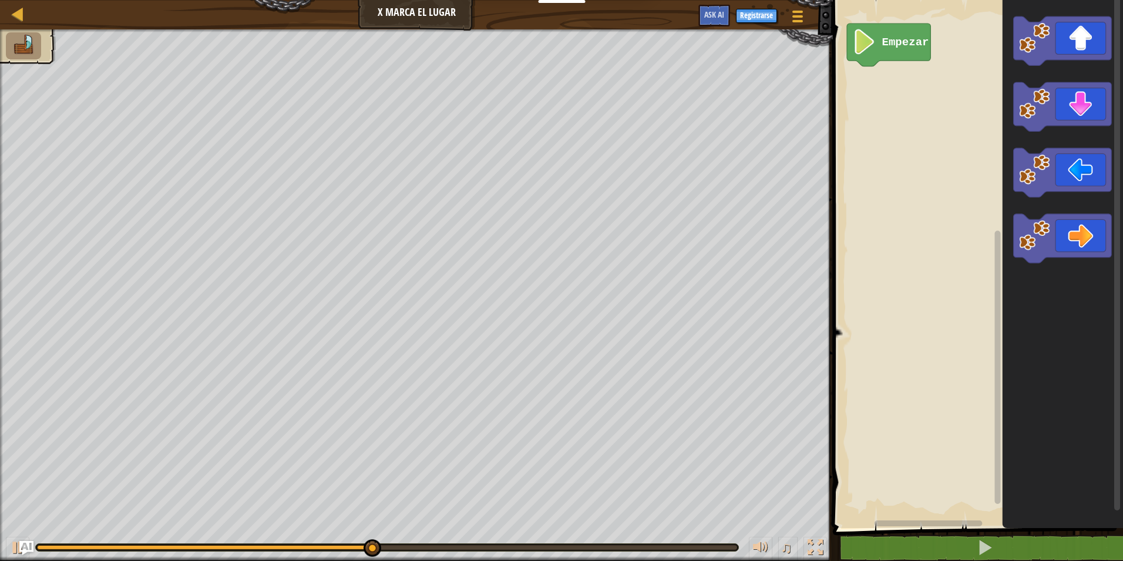
click at [1073, 34] on icon "Espacio de trabajo de Blockly" at bounding box center [1063, 40] width 98 height 49
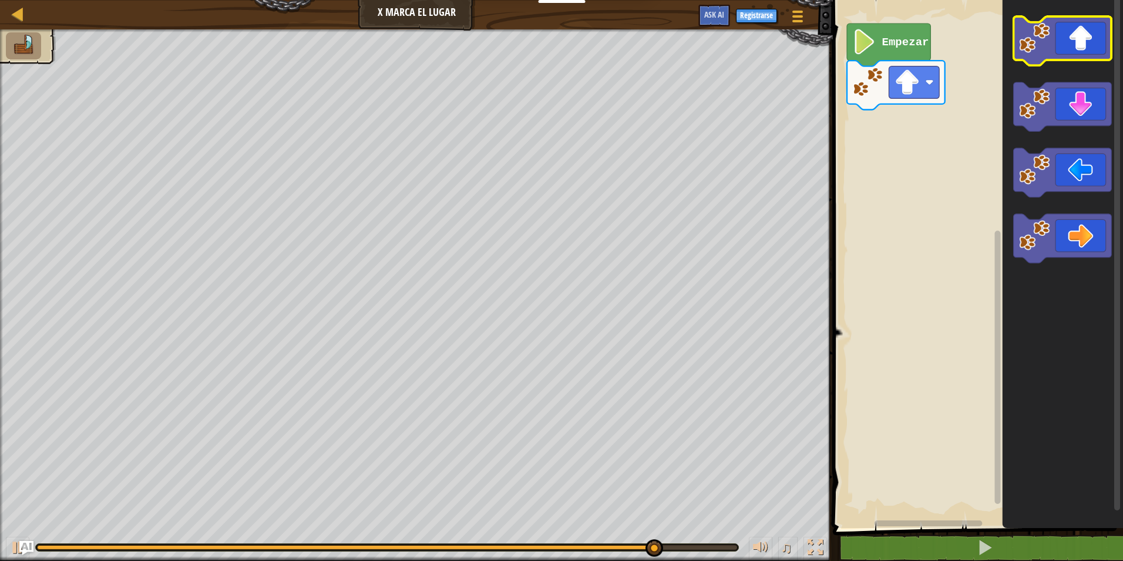
click at [1054, 48] on icon "Espacio de trabajo de Blockly" at bounding box center [1063, 40] width 98 height 49
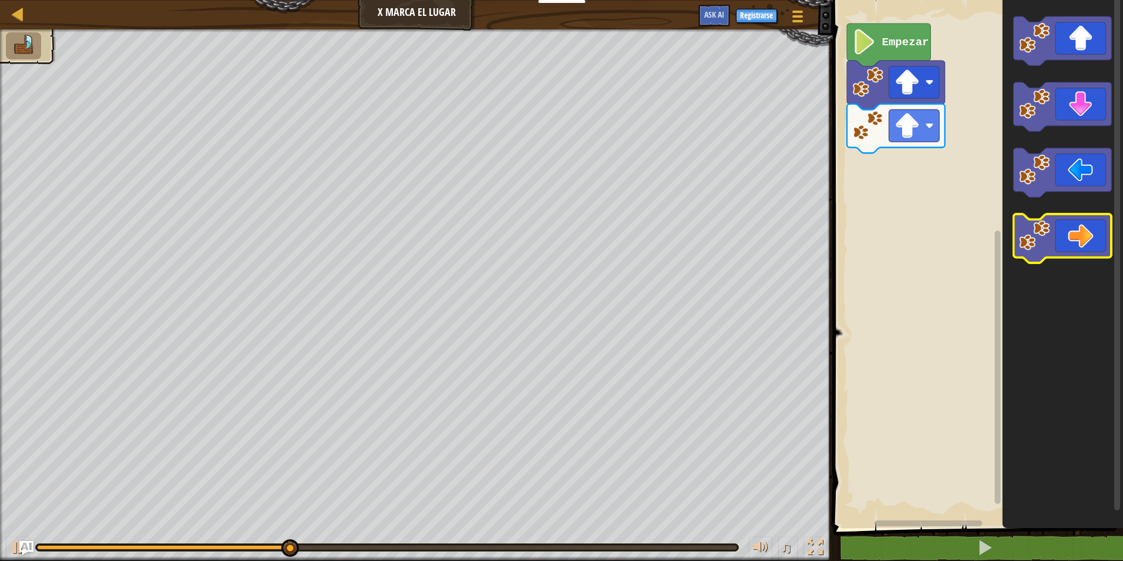
click at [1041, 242] on image "Espacio de trabajo de Blockly" at bounding box center [1034, 235] width 31 height 31
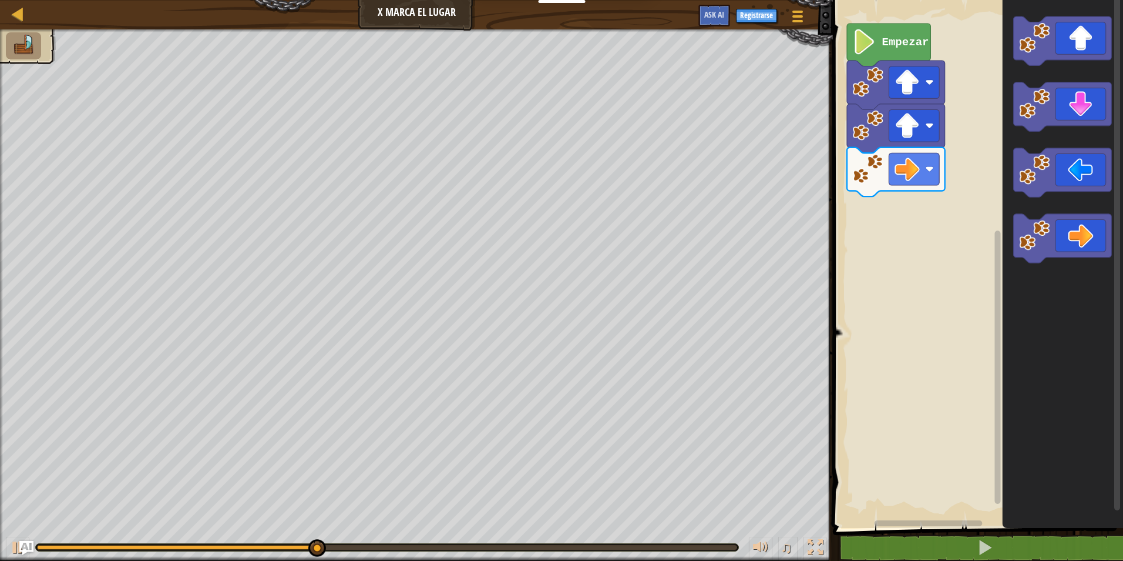
click at [1061, 210] on icon "Espacio de trabajo de Blockly" at bounding box center [1063, 261] width 120 height 534
click at [1044, 256] on g "Espacio de trabajo de Blockly" at bounding box center [1063, 238] width 98 height 49
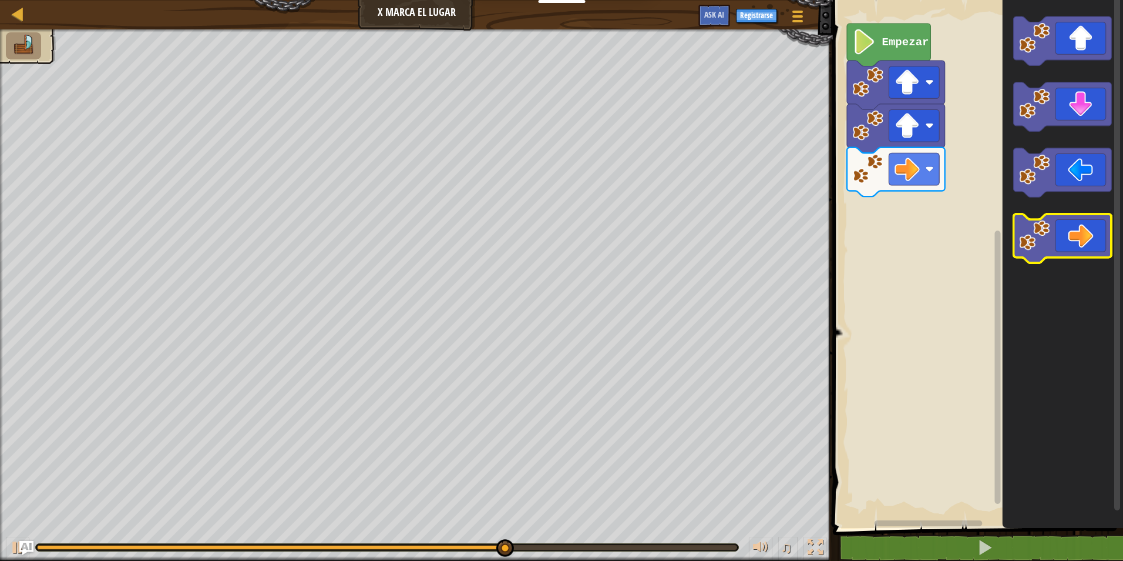
click at [1047, 251] on icon "Espacio de trabajo de Blockly" at bounding box center [1063, 238] width 98 height 49
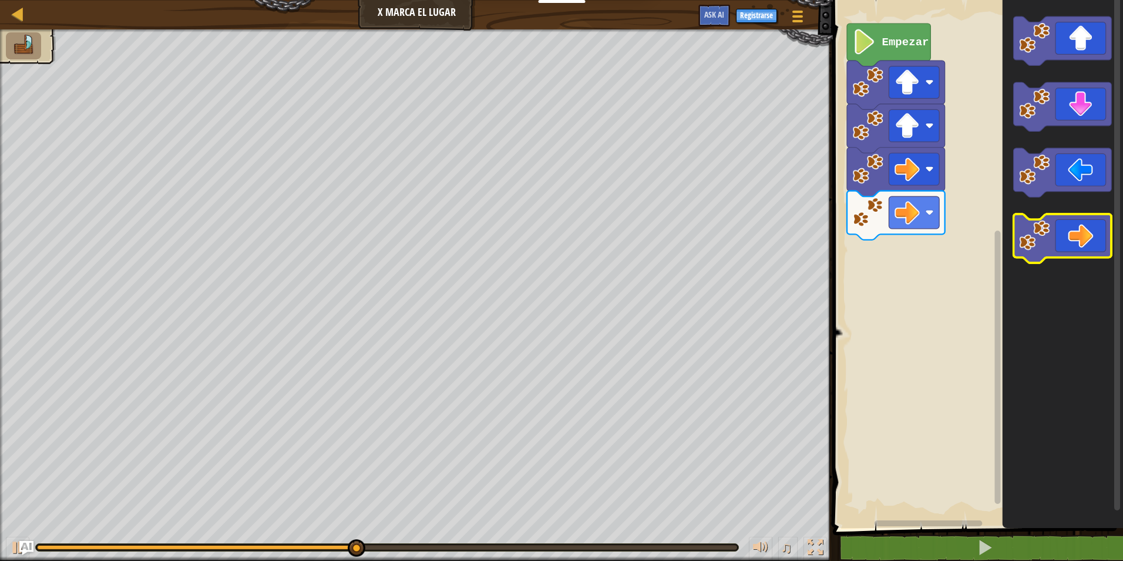
click at [1092, 248] on icon "Espacio de trabajo de Blockly" at bounding box center [1063, 238] width 98 height 49
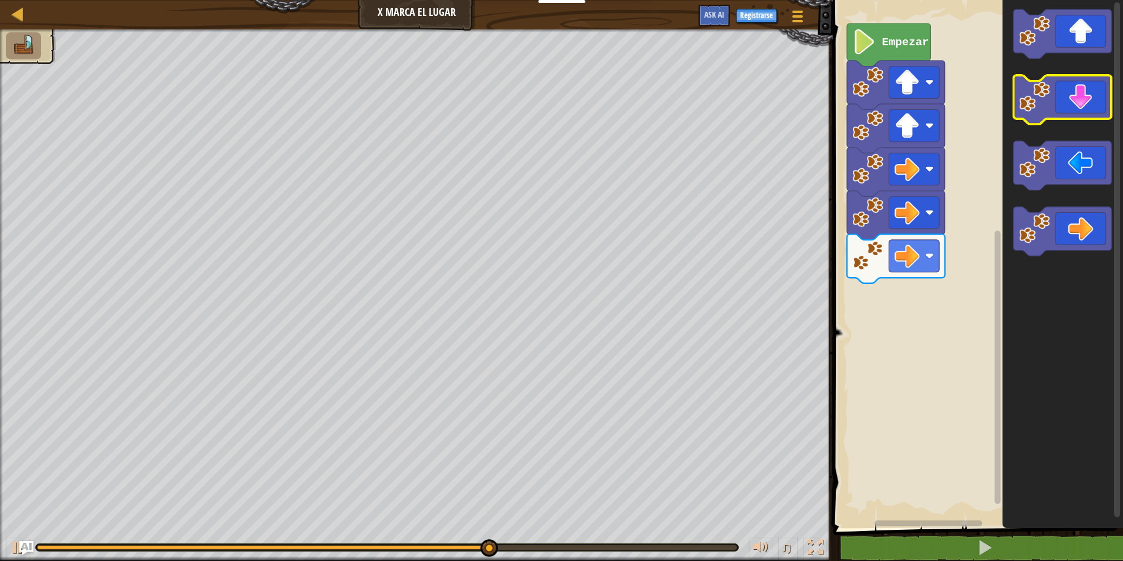
click at [1079, 98] on icon "Espacio de trabajo de Blockly" at bounding box center [1063, 99] width 98 height 49
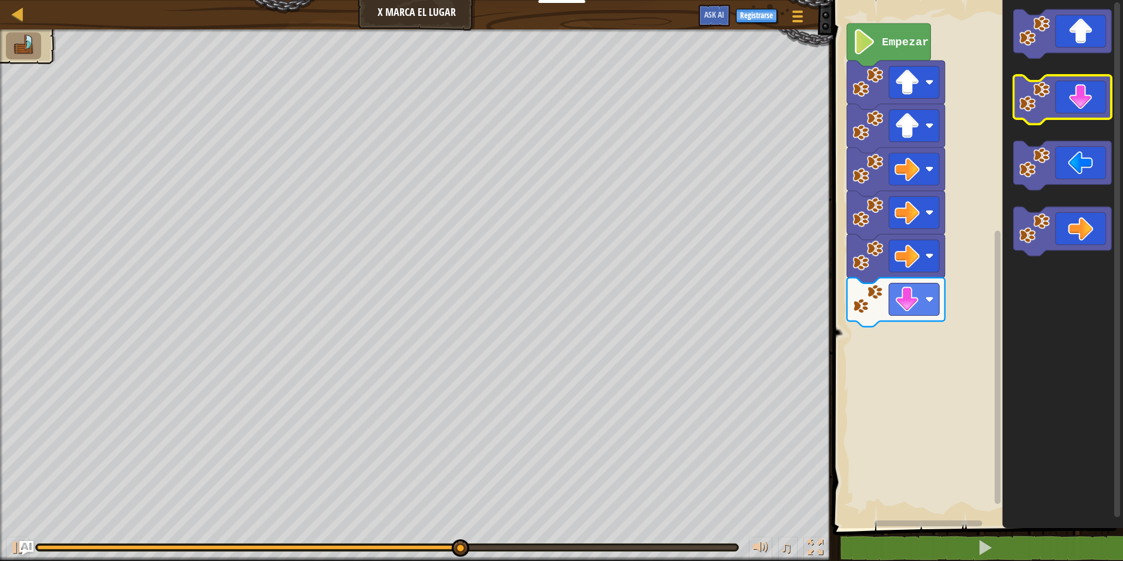
click at [1082, 103] on icon "Espacio de trabajo de Blockly" at bounding box center [1063, 99] width 98 height 49
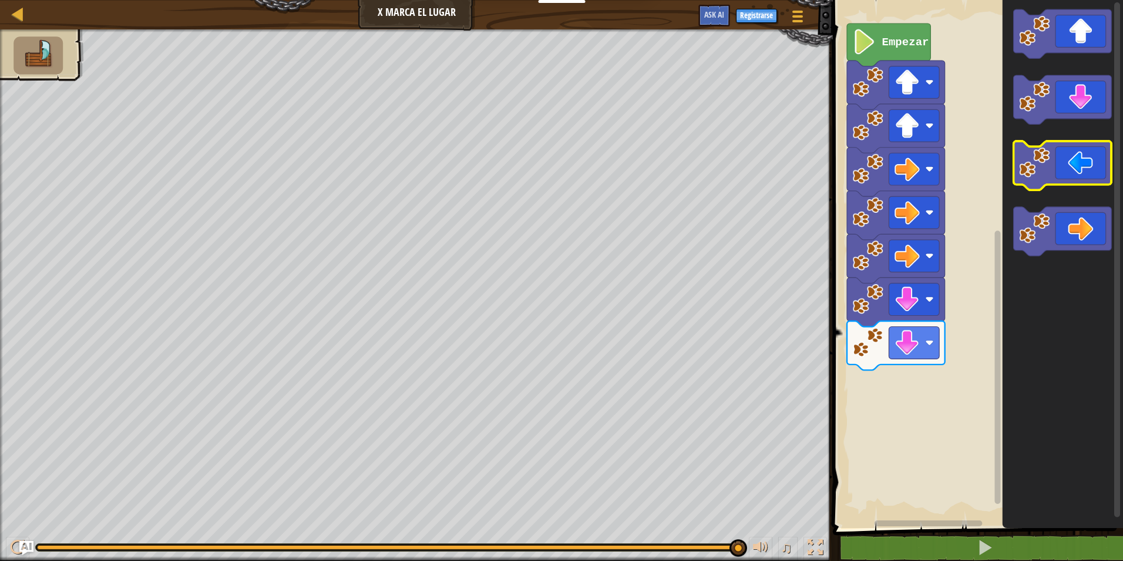
click at [1025, 164] on image "Espacio de trabajo de Blockly" at bounding box center [1034, 162] width 31 height 31
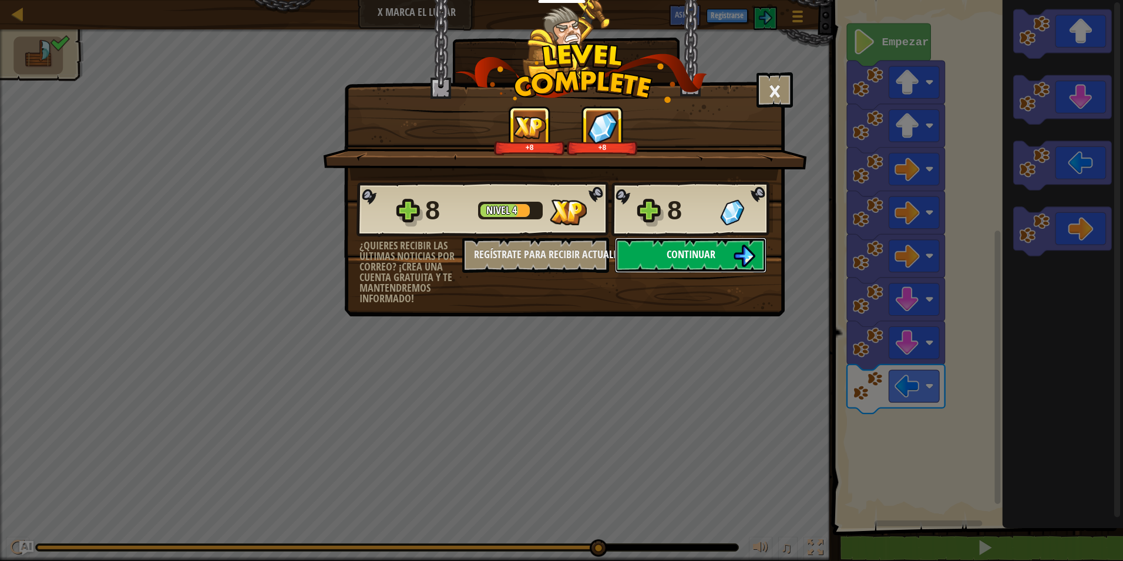
click at [738, 260] on img at bounding box center [744, 255] width 22 height 22
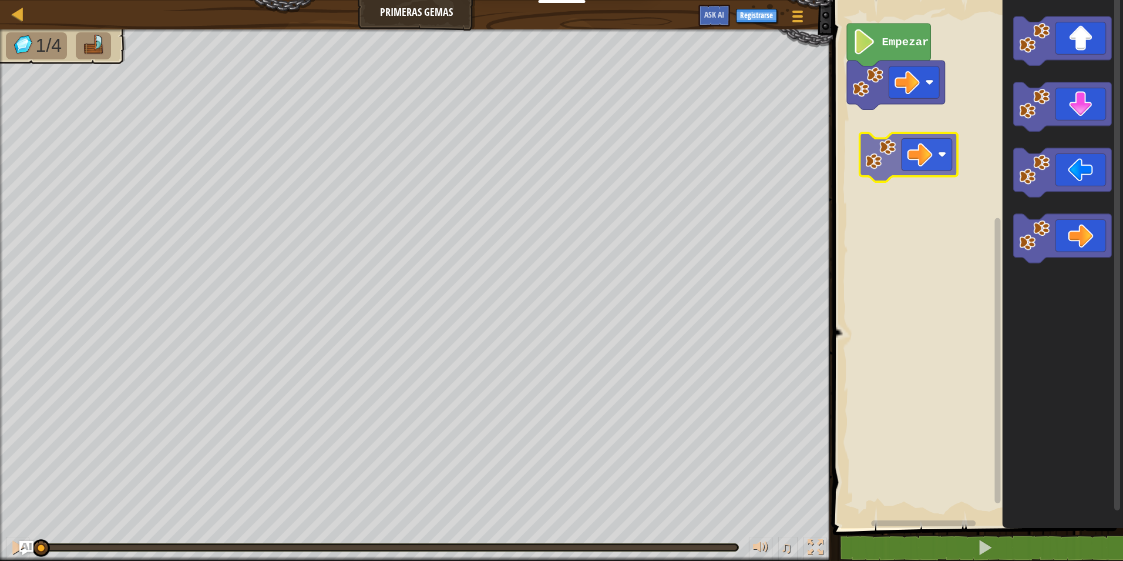
click at [904, 177] on div "Empezar" at bounding box center [977, 261] width 294 height 534
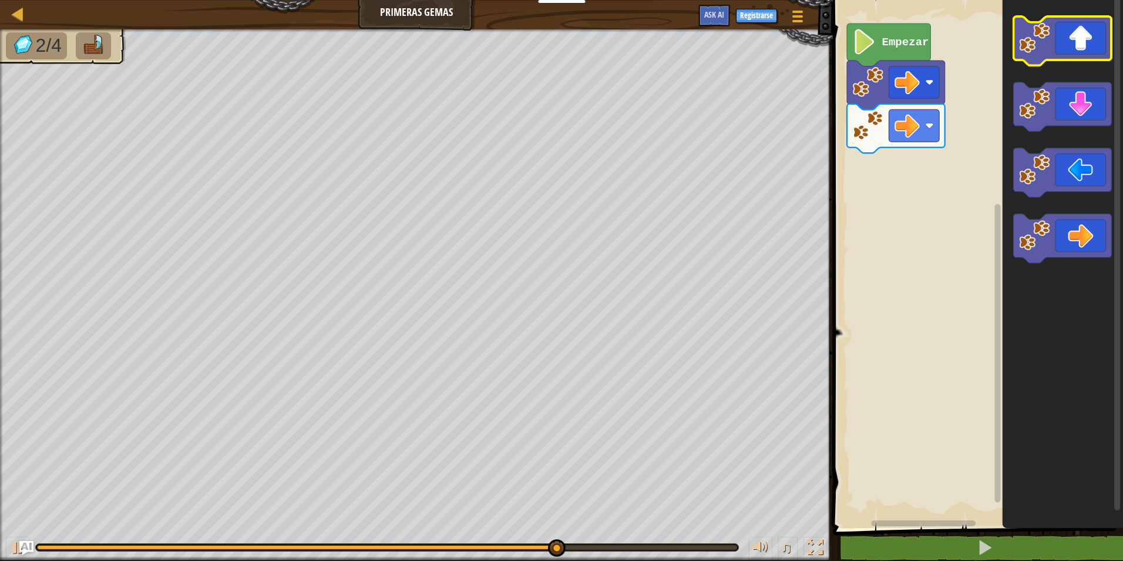
click at [1064, 44] on icon "Espacio de trabajo de Blockly" at bounding box center [1063, 40] width 98 height 49
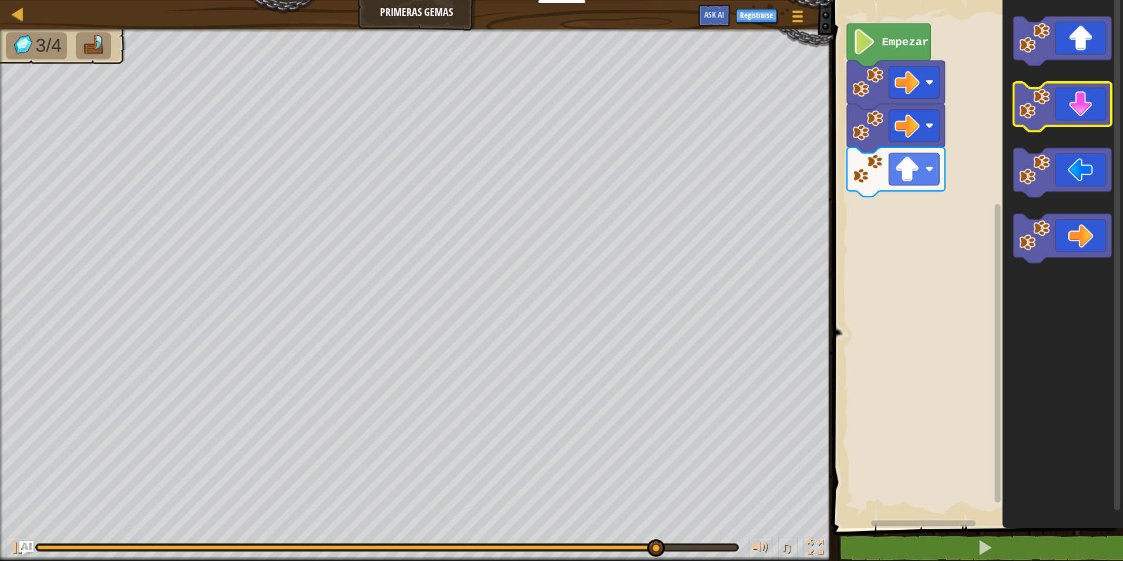
click at [1076, 95] on icon "Espacio de trabajo de Blockly" at bounding box center [1063, 106] width 98 height 49
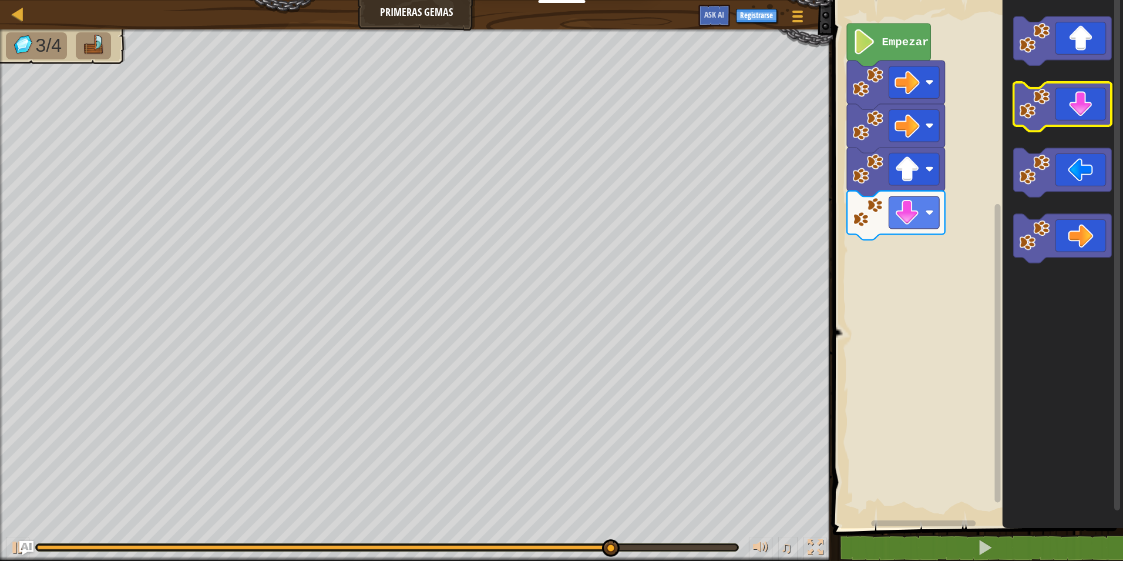
click at [1103, 115] on icon "Espacio de trabajo de Blockly" at bounding box center [1063, 106] width 98 height 49
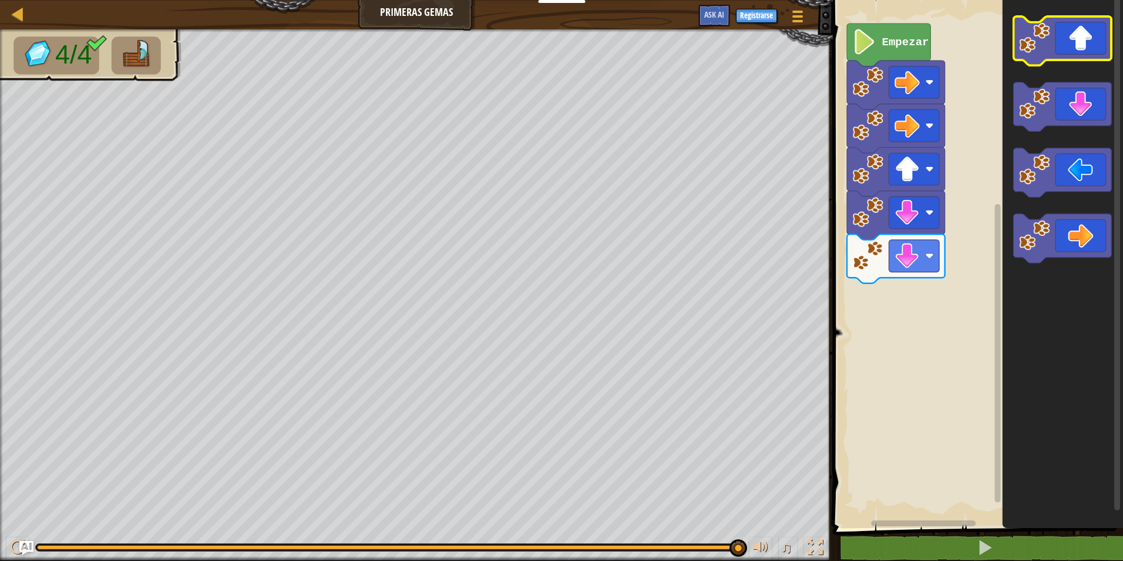
click at [1073, 39] on icon "Espacio de trabajo de Blockly" at bounding box center [1063, 40] width 98 height 49
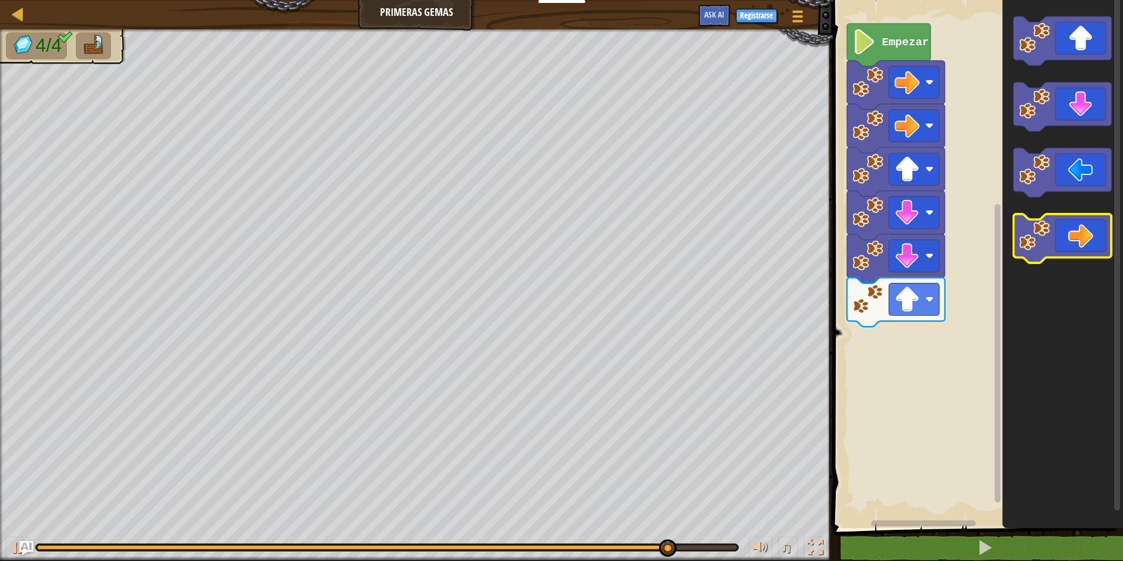
click at [1072, 243] on icon "Espacio de trabajo de Blockly" at bounding box center [1063, 238] width 98 height 49
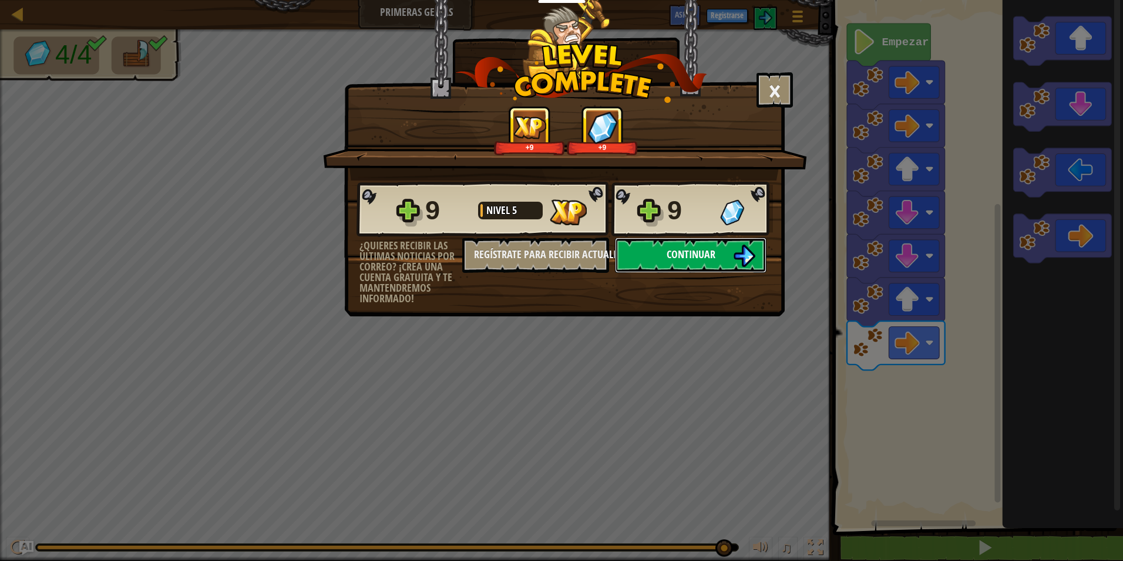
click at [690, 257] on span "Continuar" at bounding box center [691, 254] width 49 height 15
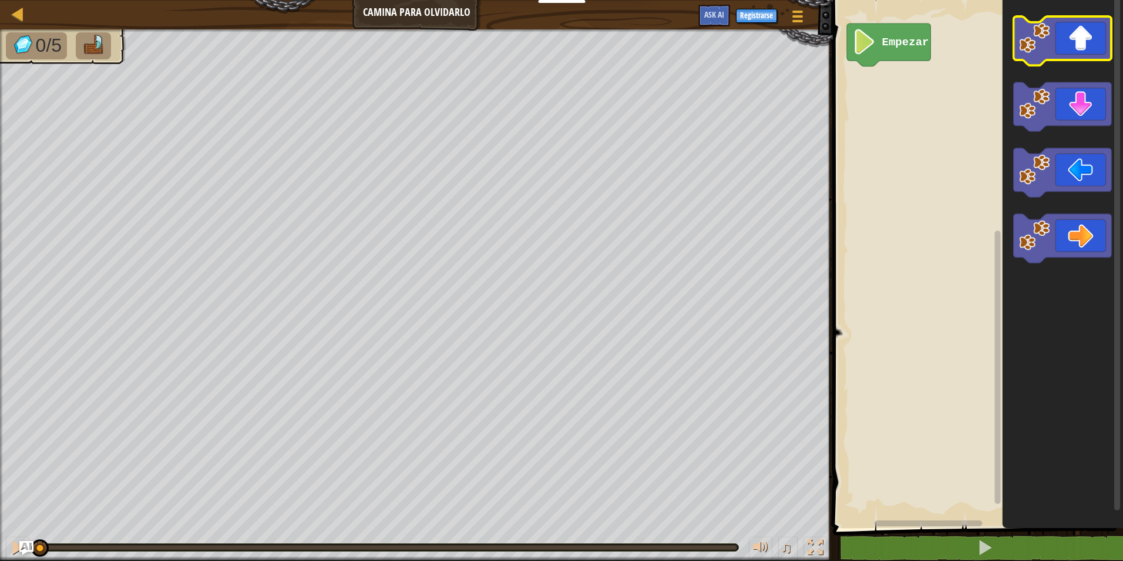
click at [1054, 59] on icon "Espacio de trabajo de Blockly" at bounding box center [1063, 40] width 98 height 49
click at [1068, 36] on icon "Espacio de trabajo de Blockly" at bounding box center [1063, 40] width 98 height 49
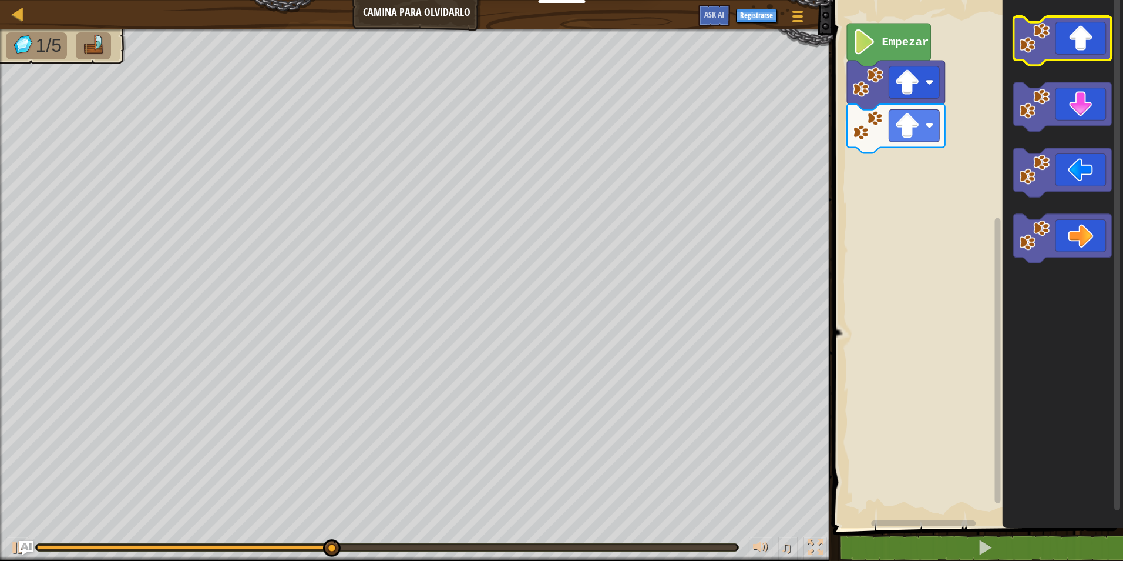
click at [1089, 29] on icon "Espacio de trabajo de Blockly" at bounding box center [1063, 40] width 98 height 49
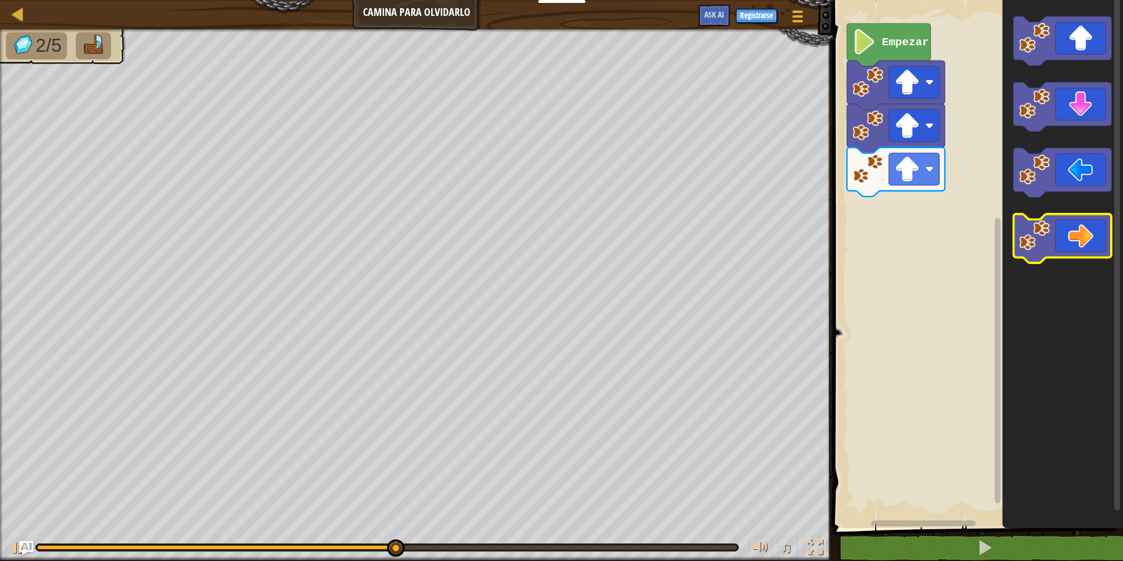
click at [1062, 240] on icon "Espacio de trabajo de Blockly" at bounding box center [1063, 238] width 98 height 49
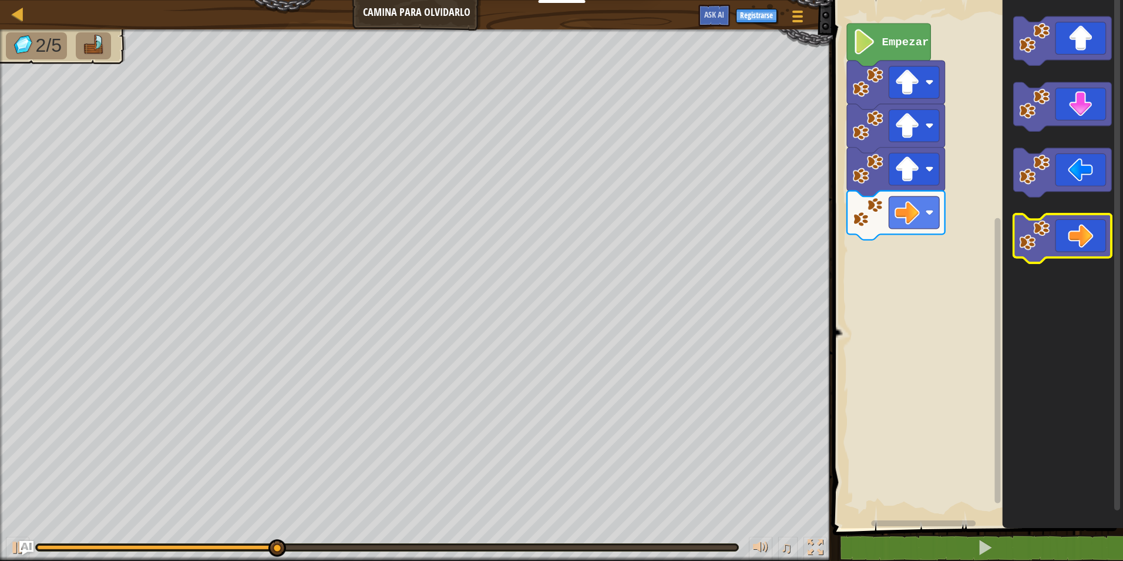
click at [1062, 240] on icon "Espacio de trabajo de Blockly" at bounding box center [1063, 238] width 98 height 49
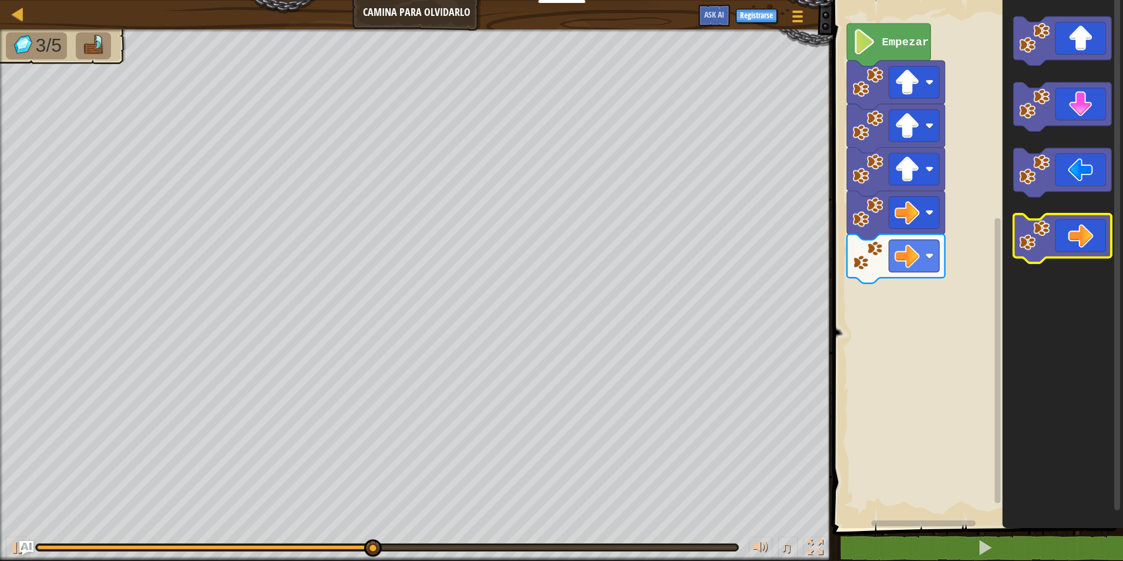
click at [1075, 240] on icon "Espacio de trabajo de Blockly" at bounding box center [1063, 238] width 98 height 49
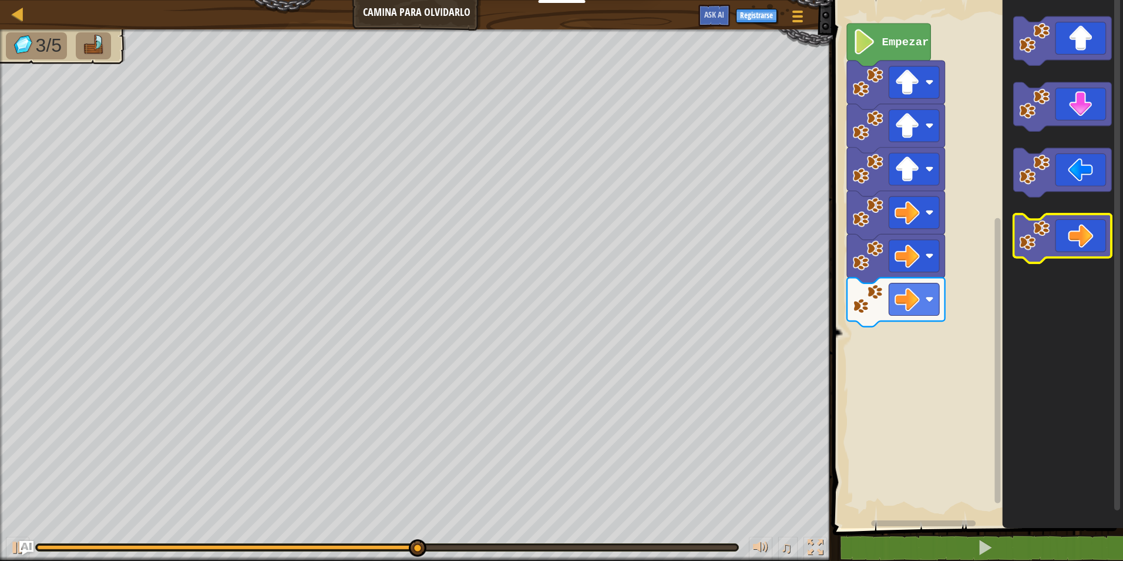
click at [1075, 240] on icon "Espacio de trabajo de Blockly" at bounding box center [1063, 238] width 98 height 49
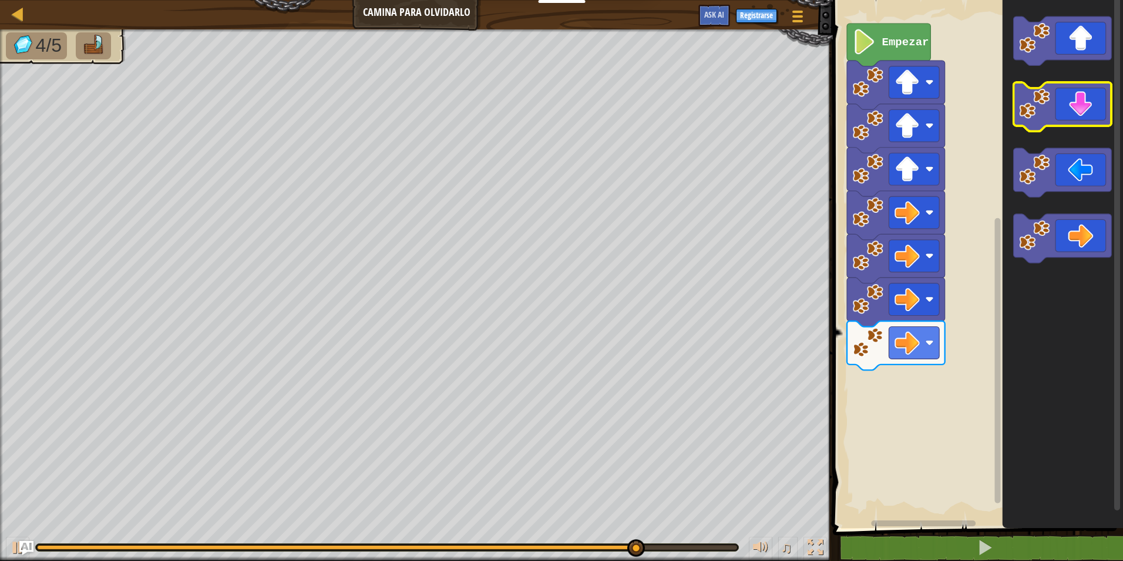
click at [1071, 122] on icon "Espacio de trabajo de Blockly" at bounding box center [1063, 106] width 98 height 49
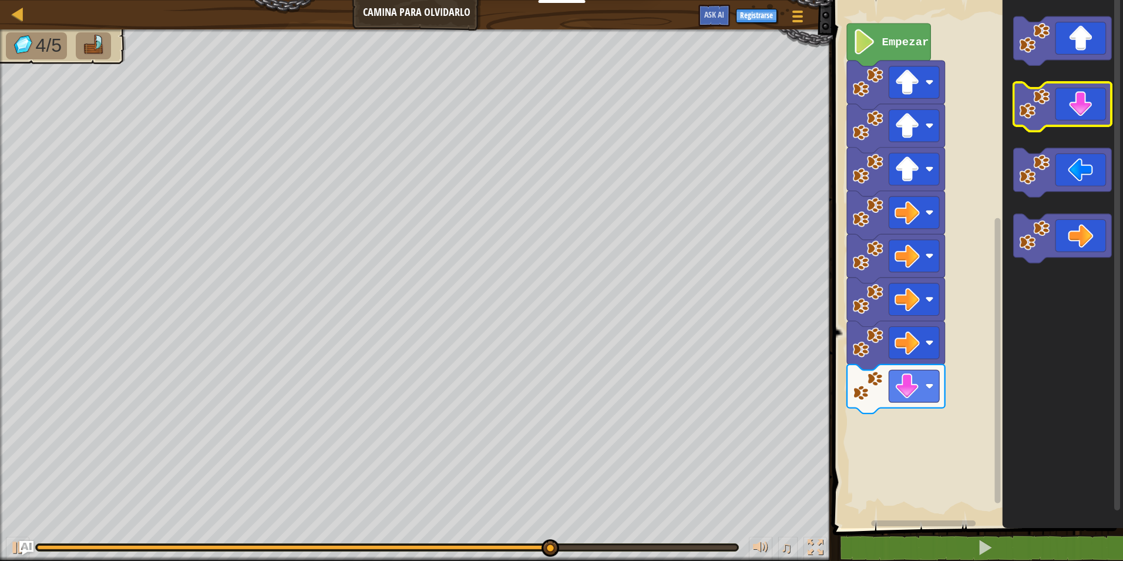
click at [1066, 130] on rect "Espacio de trabajo de Blockly" at bounding box center [1063, 106] width 98 height 49
click at [1072, 103] on icon "Espacio de trabajo de Blockly" at bounding box center [1063, 106] width 98 height 49
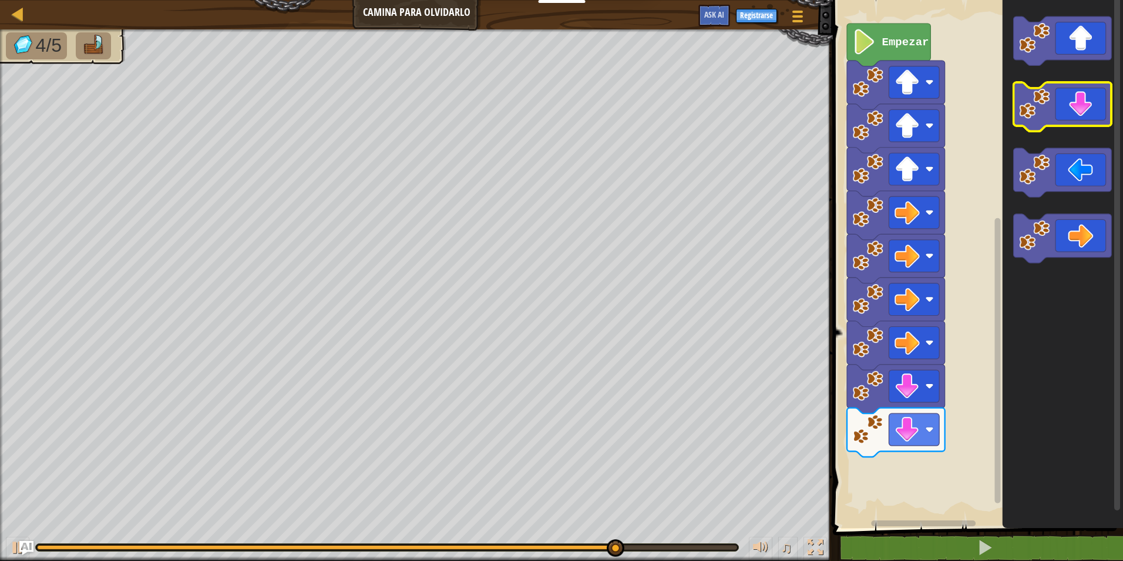
click at [1080, 95] on icon "Espacio de trabajo de Blockly" at bounding box center [1063, 106] width 98 height 49
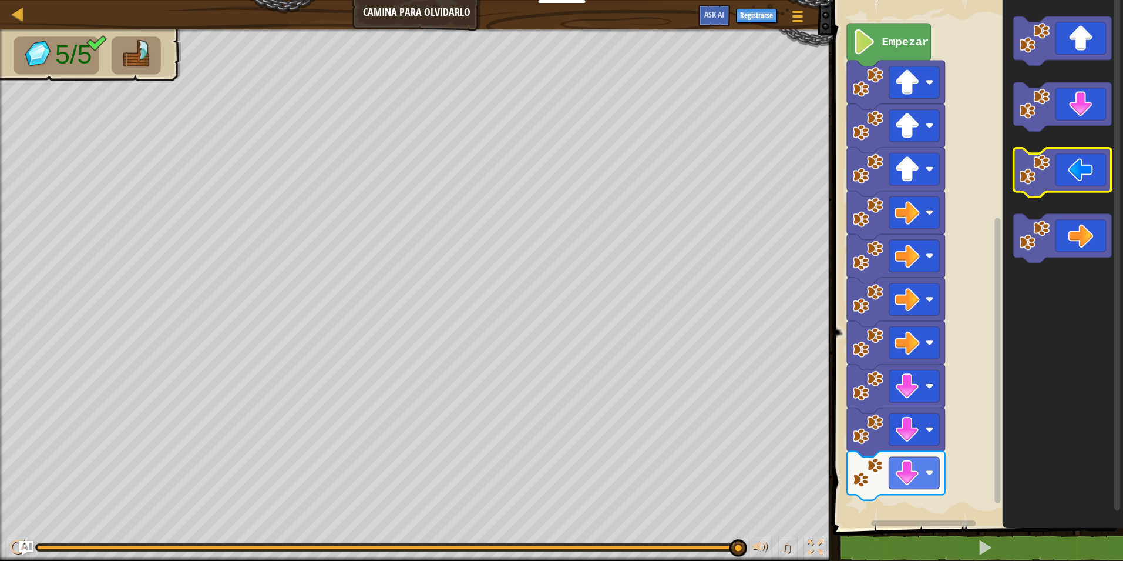
click at [1046, 180] on image "Espacio de trabajo de Blockly" at bounding box center [1034, 169] width 31 height 31
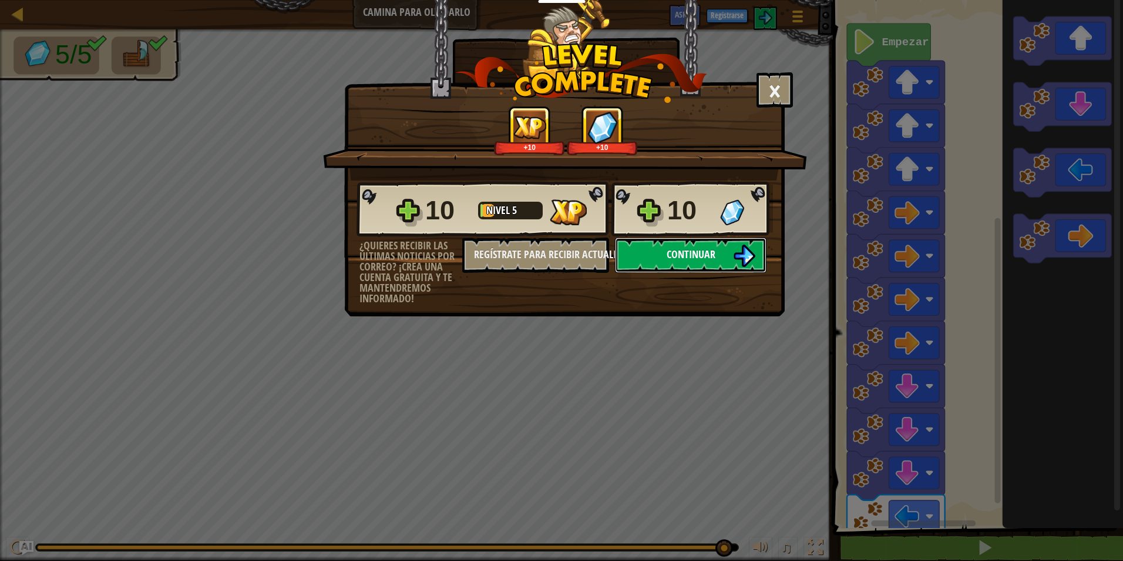
click at [667, 251] on span "Continuar" at bounding box center [691, 254] width 49 height 15
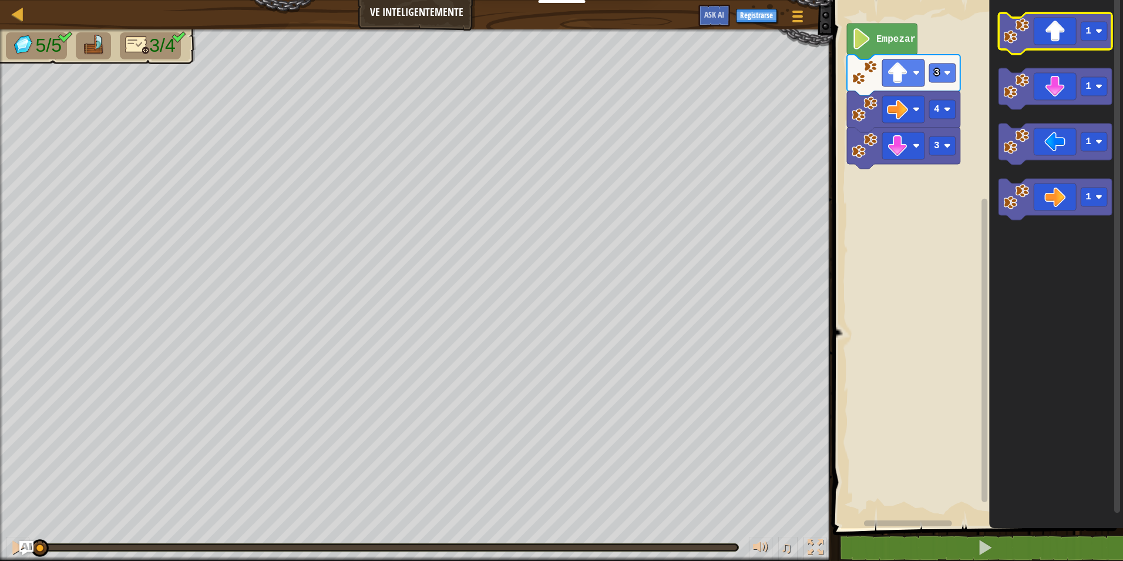
click at [1038, 45] on icon "Espacio de trabajo de Blockly" at bounding box center [1055, 33] width 113 height 41
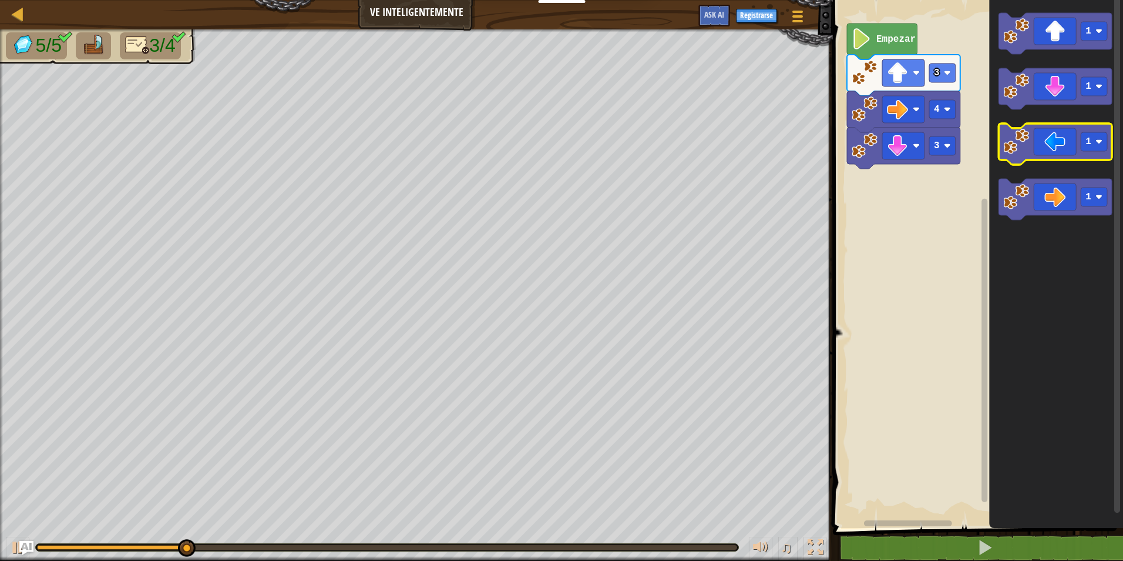
click at [1026, 156] on icon "Espacio de trabajo de Blockly" at bounding box center [1055, 143] width 113 height 41
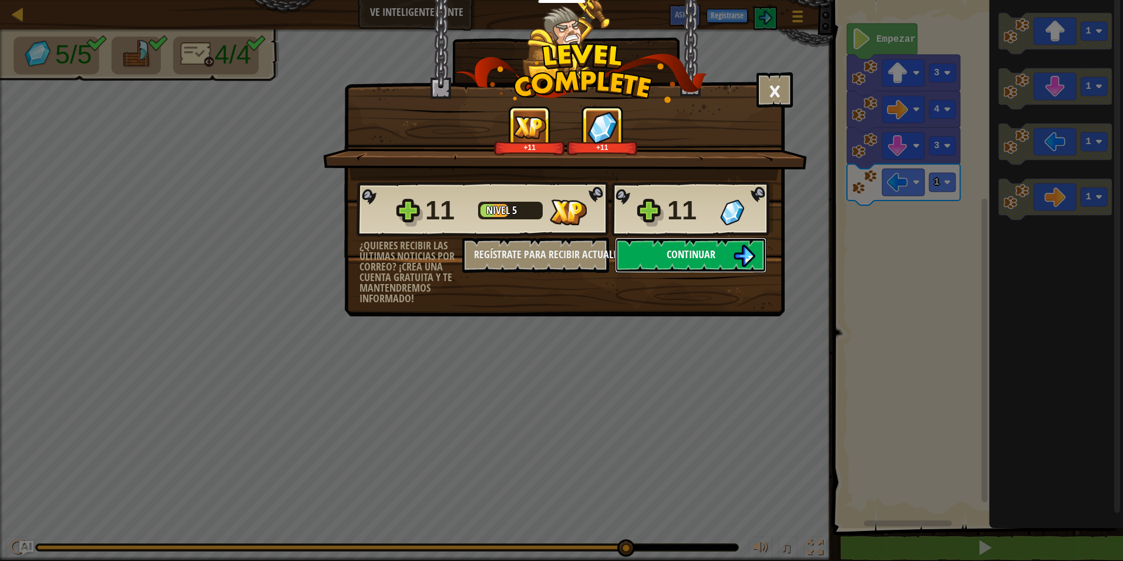
click at [683, 252] on span "Continuar" at bounding box center [691, 254] width 49 height 15
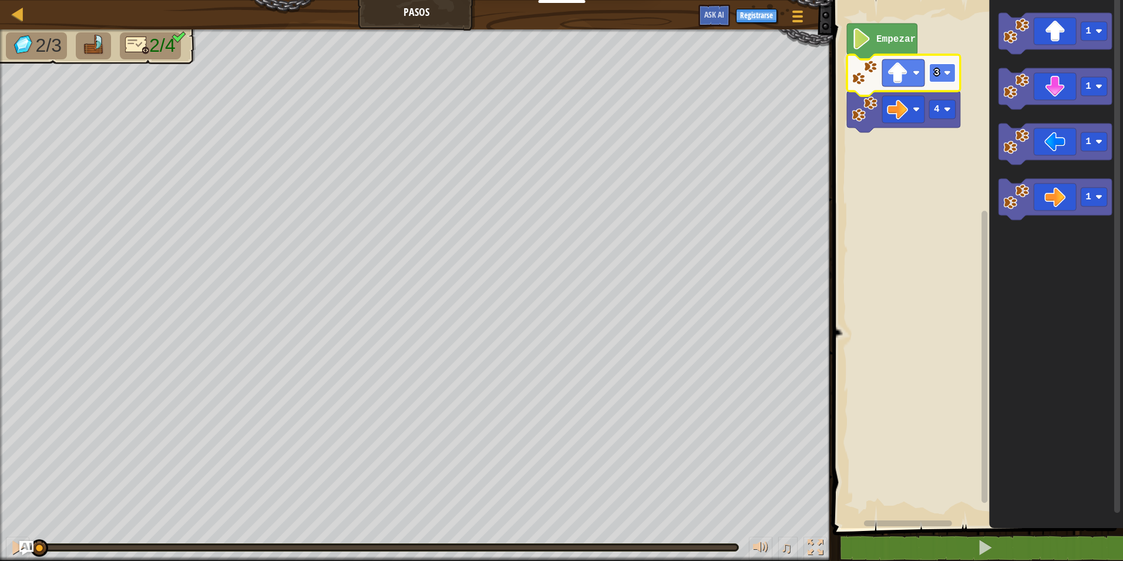
click at [942, 74] on rect "Espacio de trabajo de Blockly" at bounding box center [943, 72] width 26 height 19
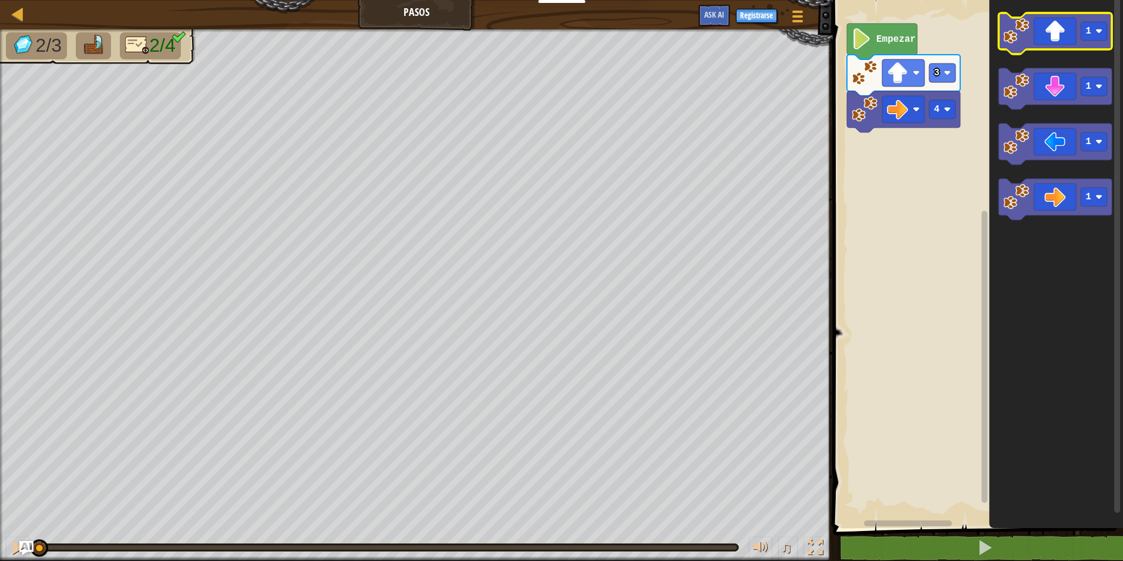
click at [1044, 38] on icon "Espacio de trabajo de Blockly" at bounding box center [1055, 33] width 113 height 41
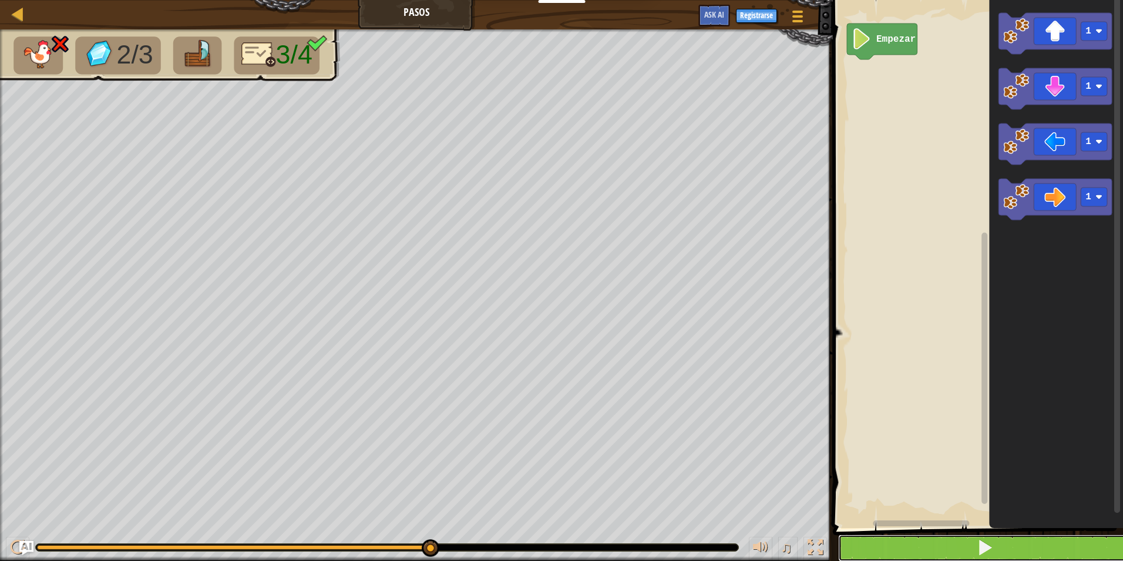
drag, startPoint x: 1034, startPoint y: 545, endPoint x: 1024, endPoint y: 560, distance: 18.1
click at [1024, 560] on button at bounding box center [985, 547] width 294 height 27
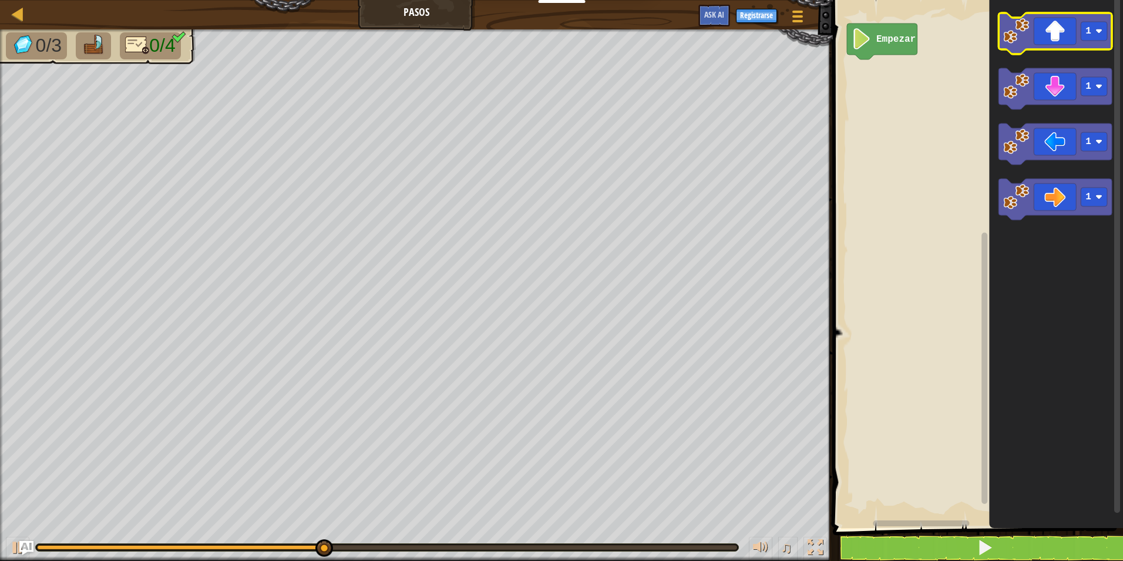
click at [1039, 33] on icon "Espacio de trabajo de Blockly" at bounding box center [1055, 33] width 113 height 41
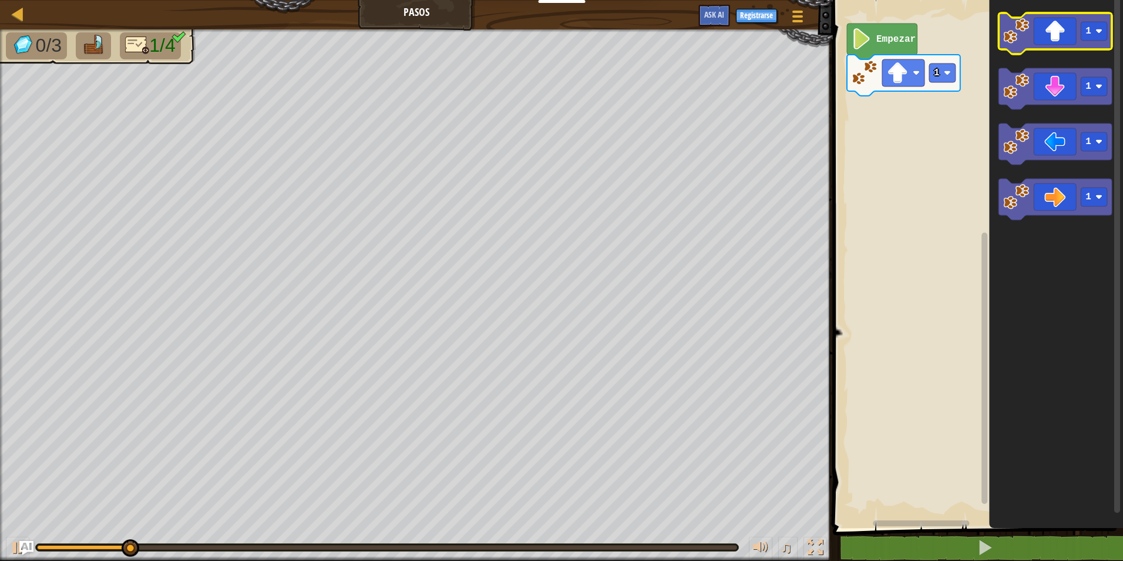
click at [1046, 29] on icon "Espacio de trabajo de Blockly" at bounding box center [1055, 33] width 113 height 41
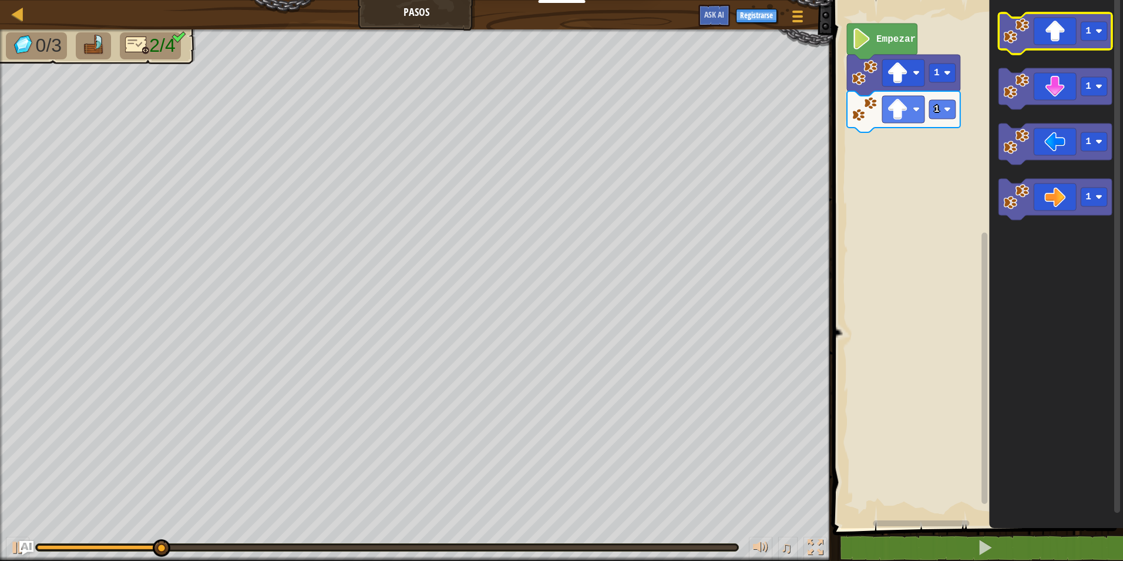
click at [1056, 28] on icon "Espacio de trabajo de Blockly" at bounding box center [1055, 33] width 113 height 41
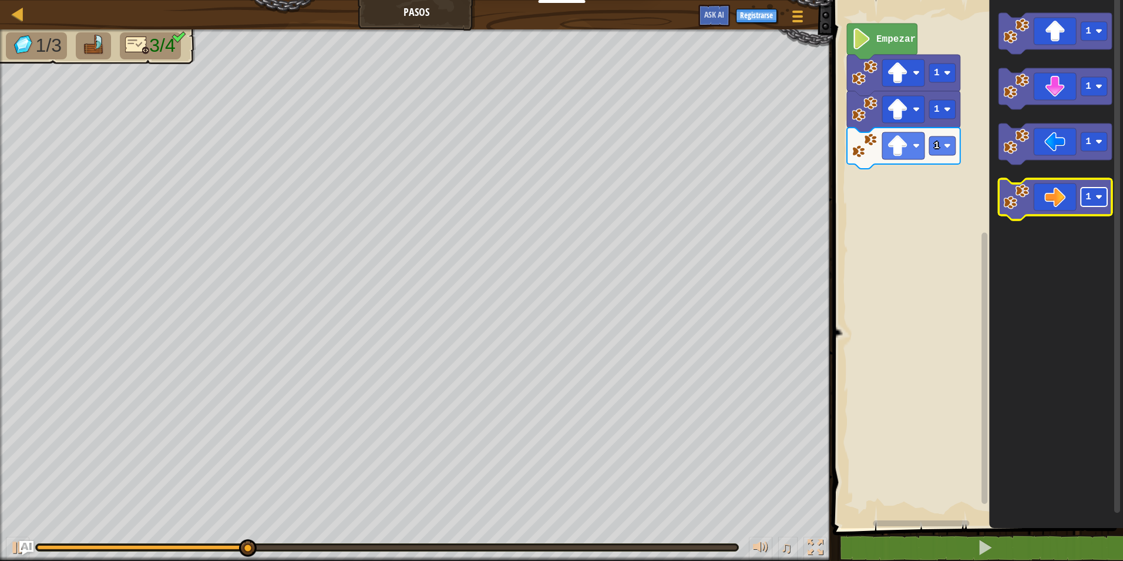
click at [1088, 190] on rect "Espacio de trabajo de Blockly" at bounding box center [1094, 196] width 26 height 19
click at [1086, 187] on rect "Espacio de trabajo de Blockly" at bounding box center [1094, 196] width 26 height 19
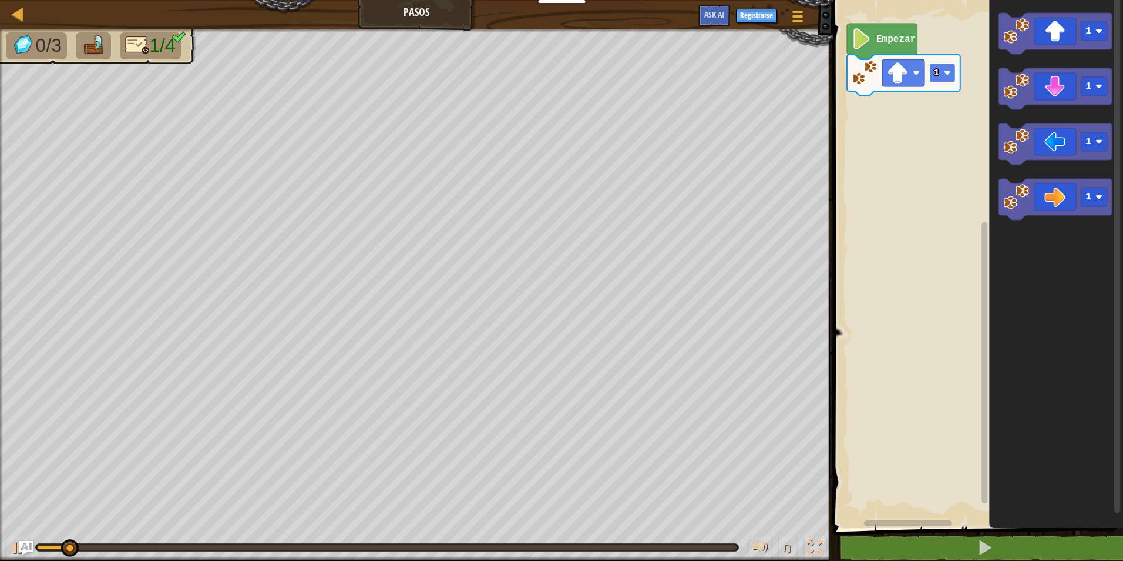
click at [943, 76] on rect "Espacio de trabajo de Blockly" at bounding box center [943, 72] width 26 height 19
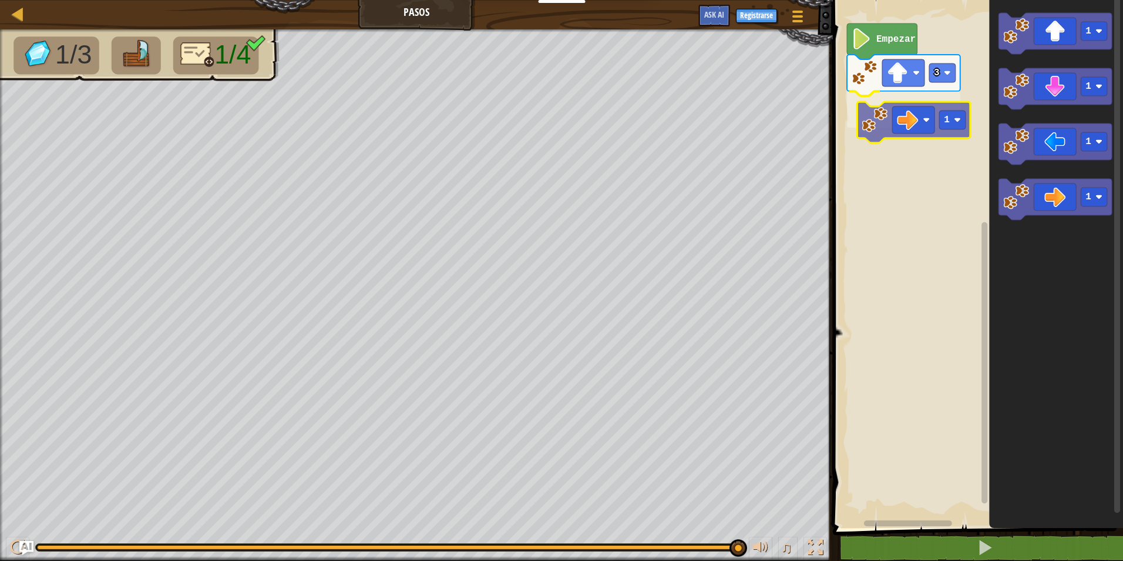
click at [922, 133] on div "Empezar 3 1 1 1 1 1 1" at bounding box center [977, 261] width 294 height 534
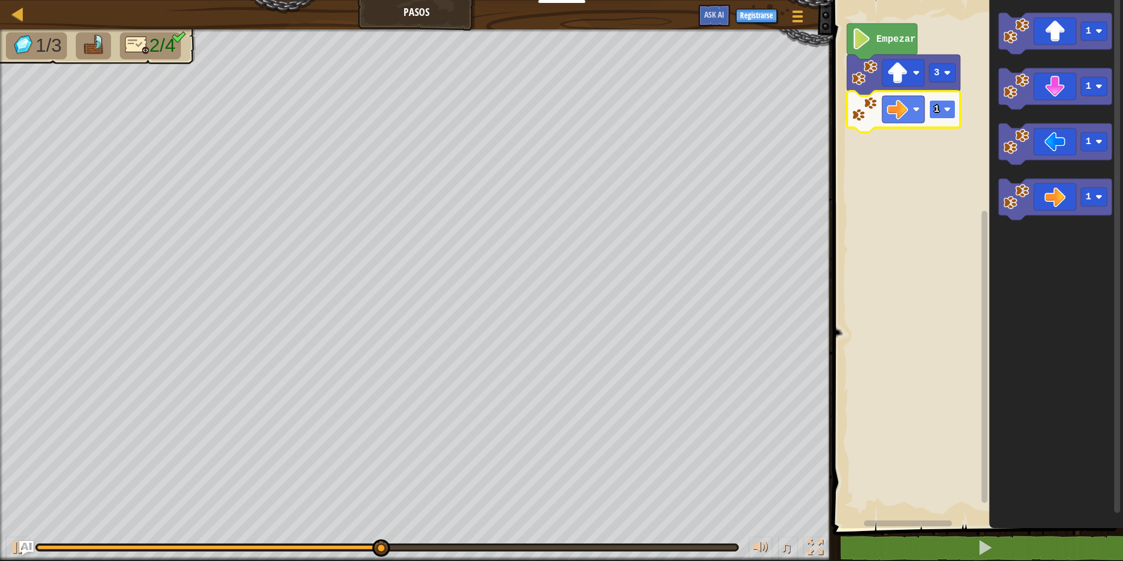
click at [943, 111] on rect "Espacio de trabajo de Blockly" at bounding box center [943, 109] width 26 height 19
click at [941, 112] on rect "Espacio de trabajo de Blockly" at bounding box center [943, 109] width 26 height 19
click at [949, 107] on image "Espacio de trabajo de Blockly" at bounding box center [947, 109] width 7 height 7
click at [1086, 209] on icon "Espacio de trabajo de Blockly" at bounding box center [1055, 199] width 113 height 41
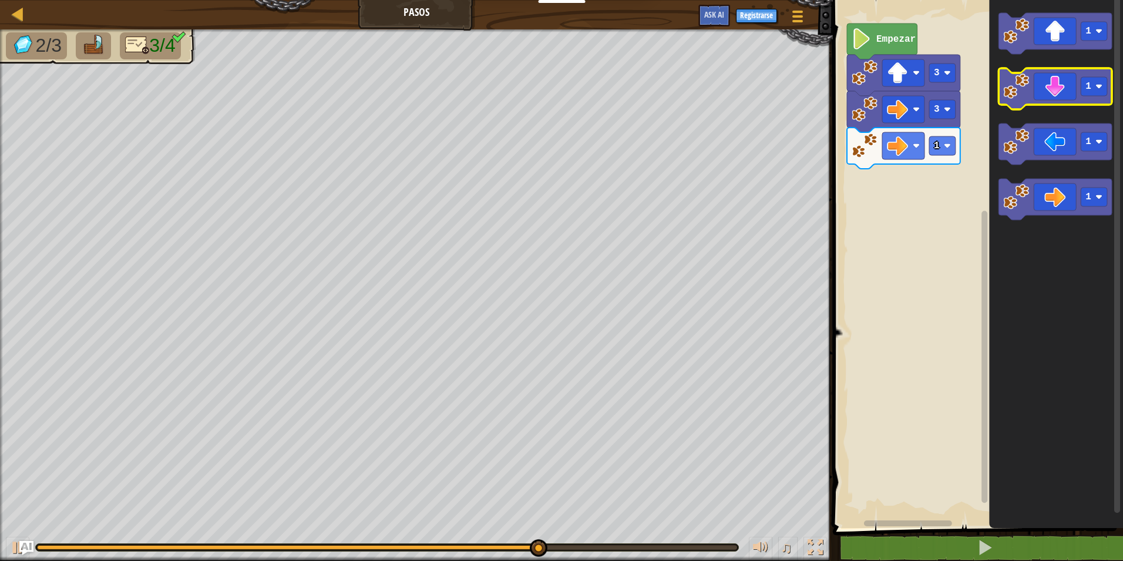
click at [1089, 100] on icon "Espacio de trabajo de Blockly" at bounding box center [1055, 88] width 113 height 41
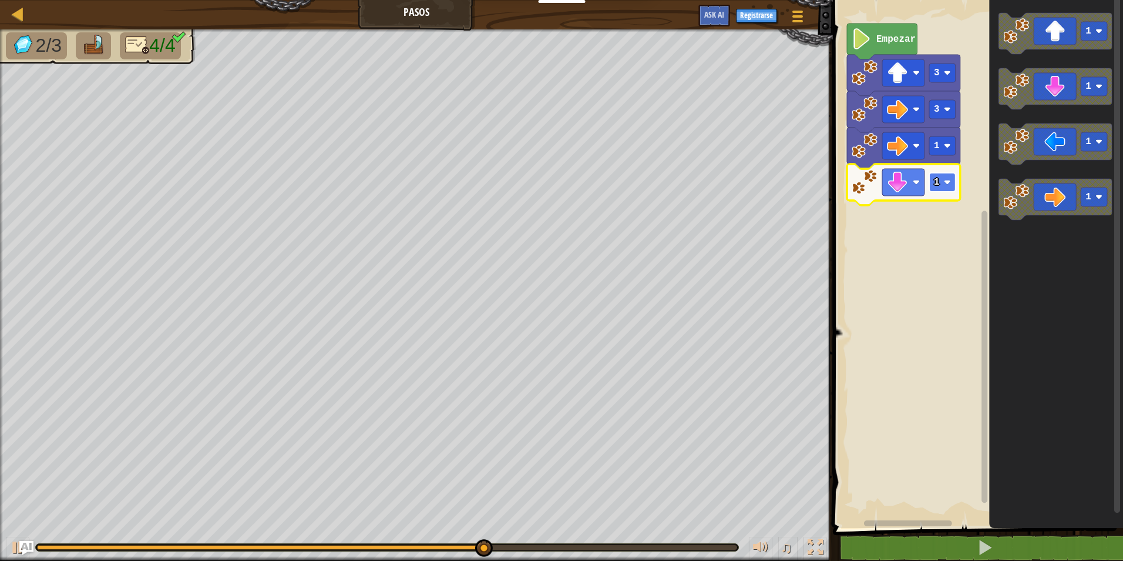
click at [935, 187] on text "1" at bounding box center [937, 182] width 6 height 11
click at [943, 184] on rect "Espacio de trabajo de Blockly" at bounding box center [943, 182] width 26 height 19
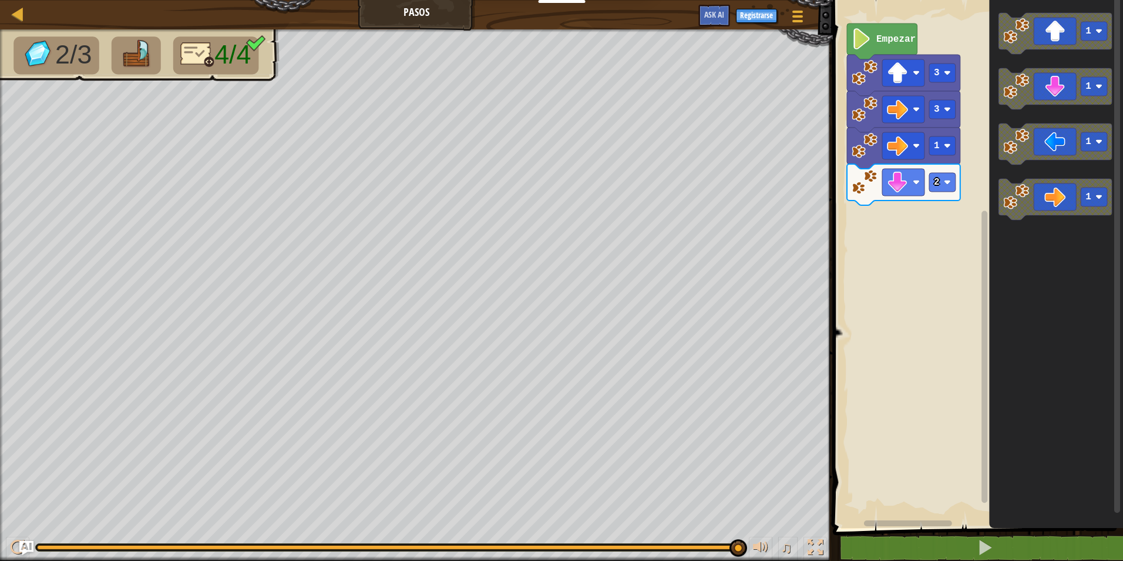
click at [988, 146] on div "Empezar 3 3 1 2 1 1 1 1" at bounding box center [977, 261] width 294 height 534
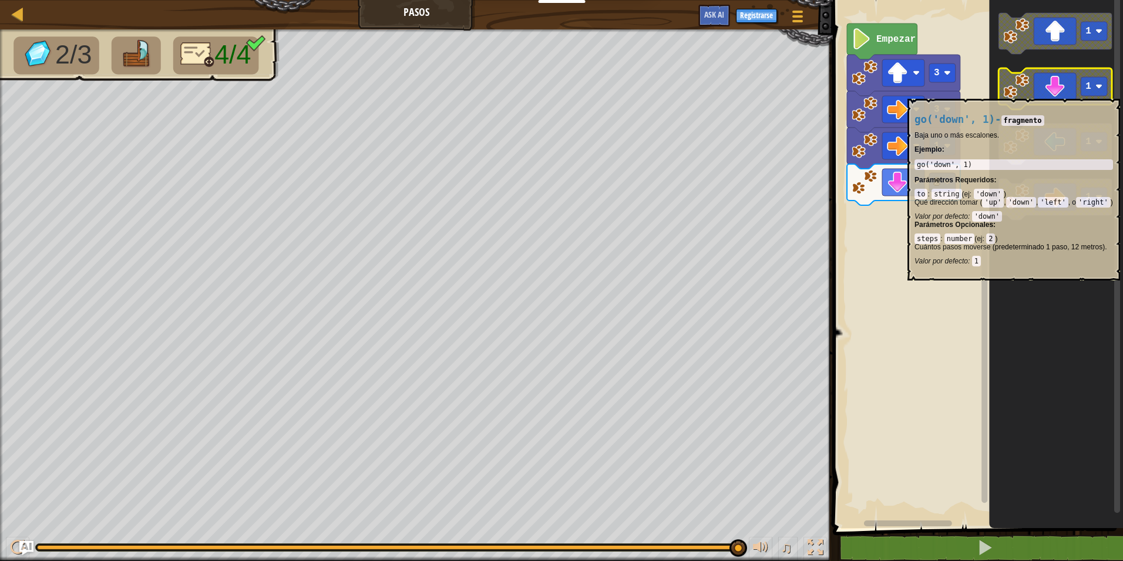
click at [1057, 93] on icon "Espacio de trabajo de Blockly" at bounding box center [1055, 88] width 113 height 41
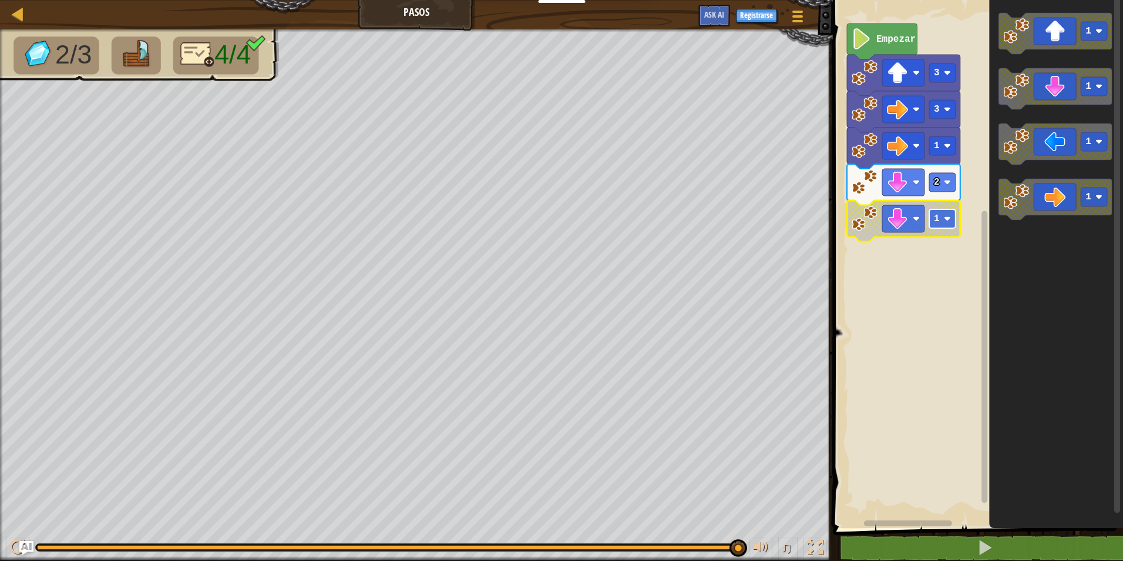
click at [945, 216] on image "Espacio de trabajo de Blockly" at bounding box center [947, 218] width 7 height 7
click at [940, 226] on rect "Espacio de trabajo de Blockly" at bounding box center [943, 218] width 26 height 19
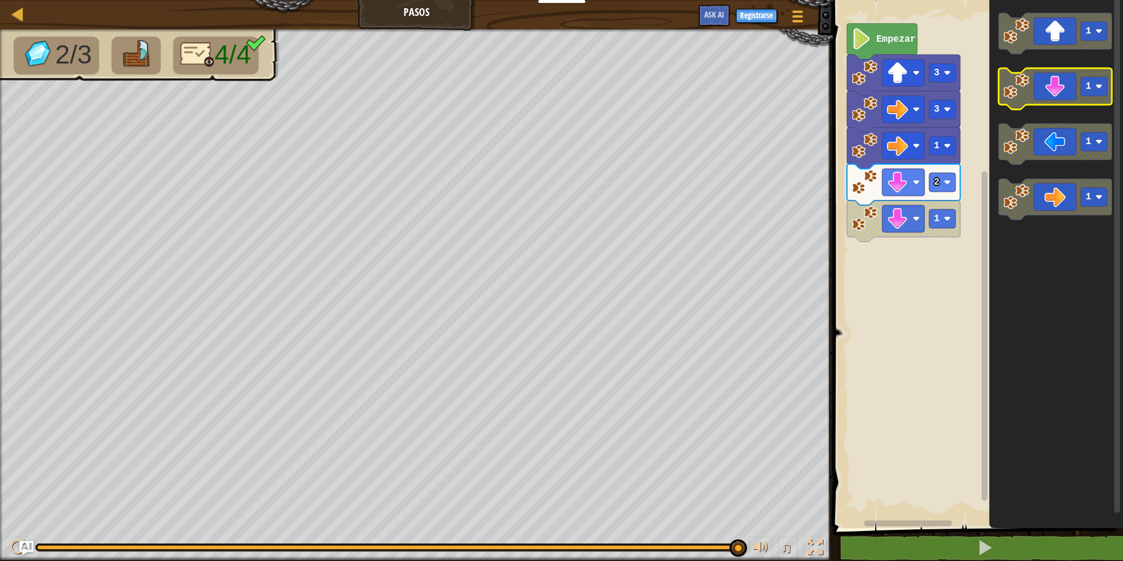
click at [1076, 80] on icon "Espacio de trabajo de Blockly" at bounding box center [1055, 88] width 113 height 41
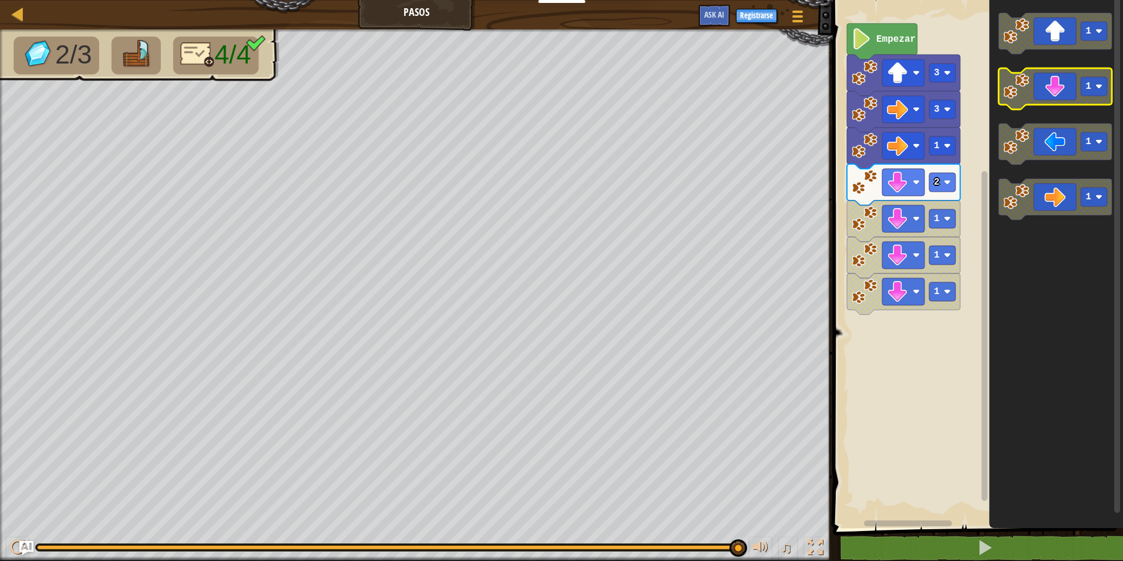
click at [1076, 80] on icon "Espacio de trabajo de Blockly" at bounding box center [1055, 88] width 113 height 41
click at [1079, 83] on icon "Espacio de trabajo de Blockly" at bounding box center [1055, 88] width 113 height 41
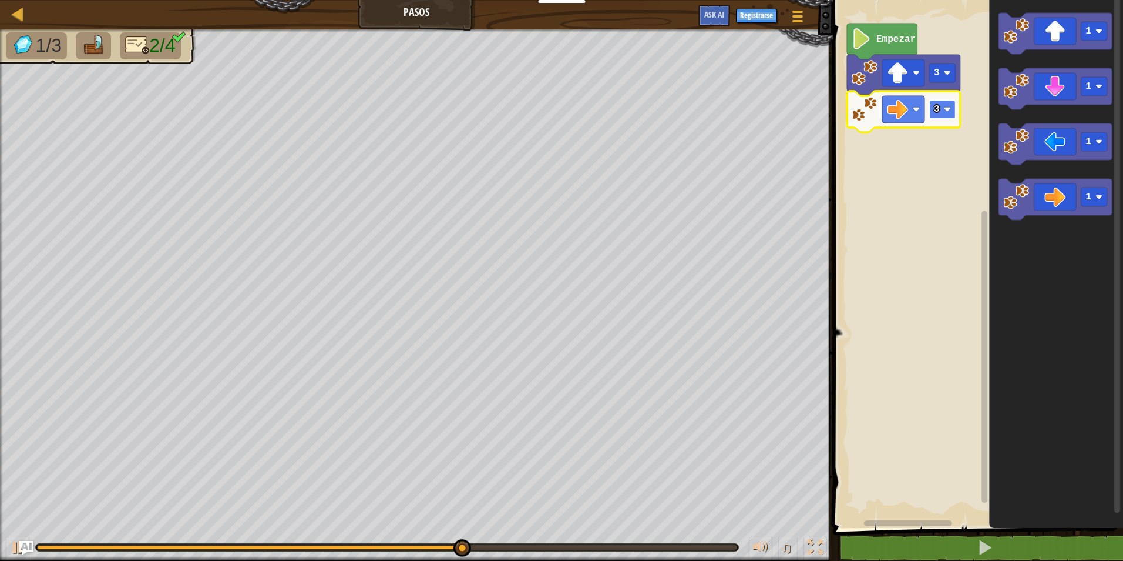
click at [944, 113] on rect "Espacio de trabajo de Blockly" at bounding box center [943, 109] width 26 height 19
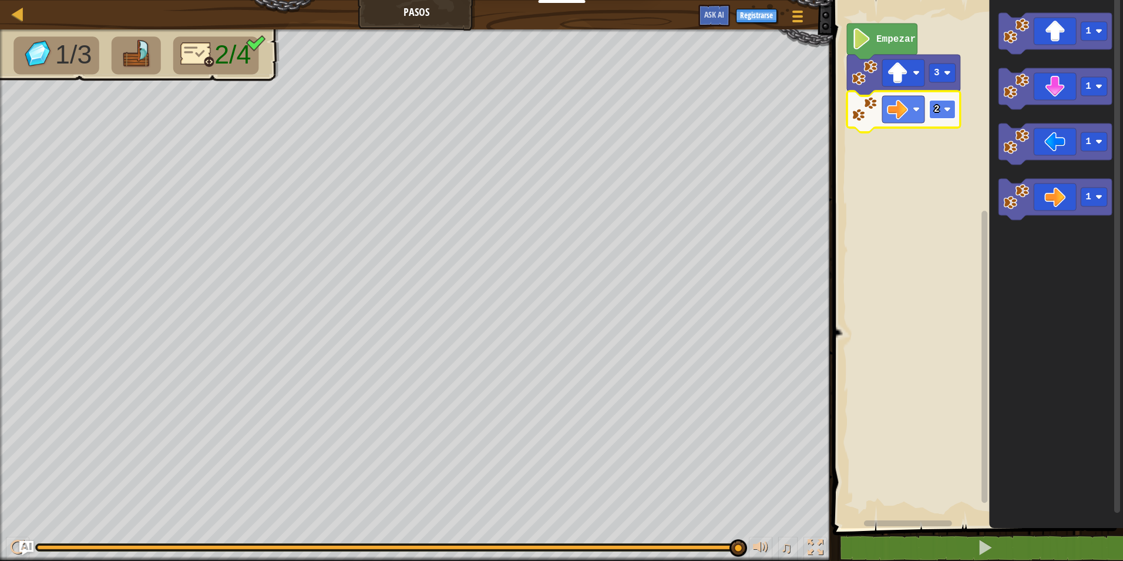
click at [951, 106] on image "Espacio de trabajo de Blockly" at bounding box center [947, 109] width 7 height 7
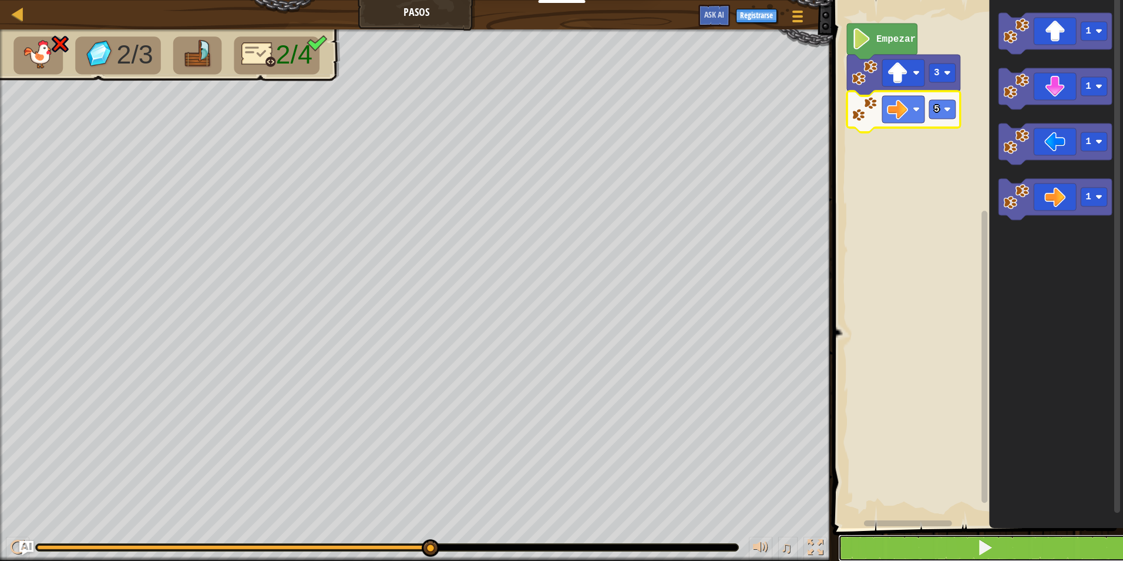
click at [970, 540] on button at bounding box center [985, 547] width 294 height 27
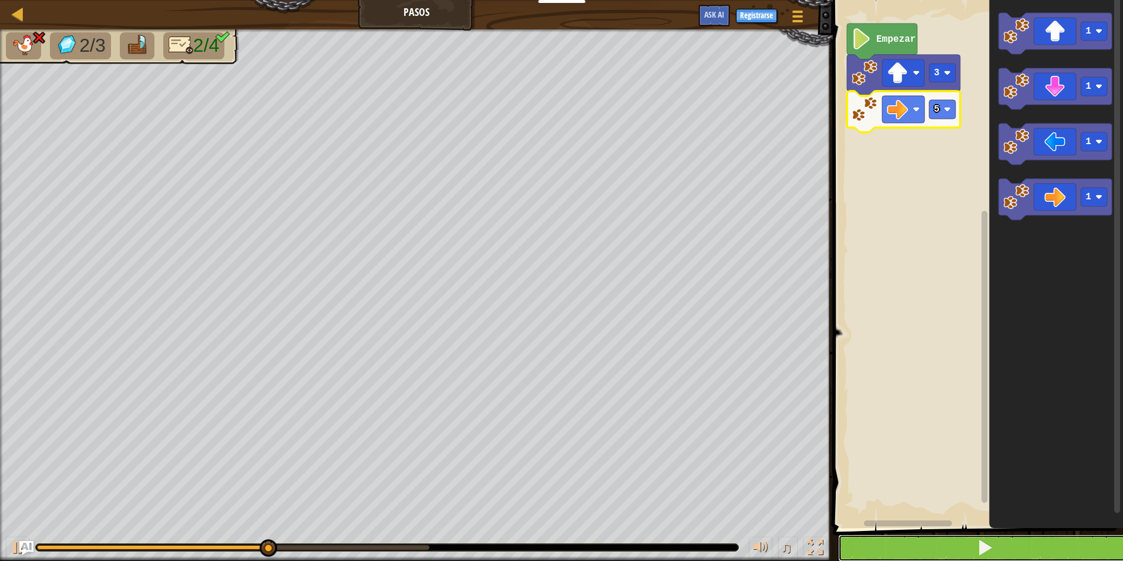
click at [901, 552] on button at bounding box center [985, 547] width 294 height 27
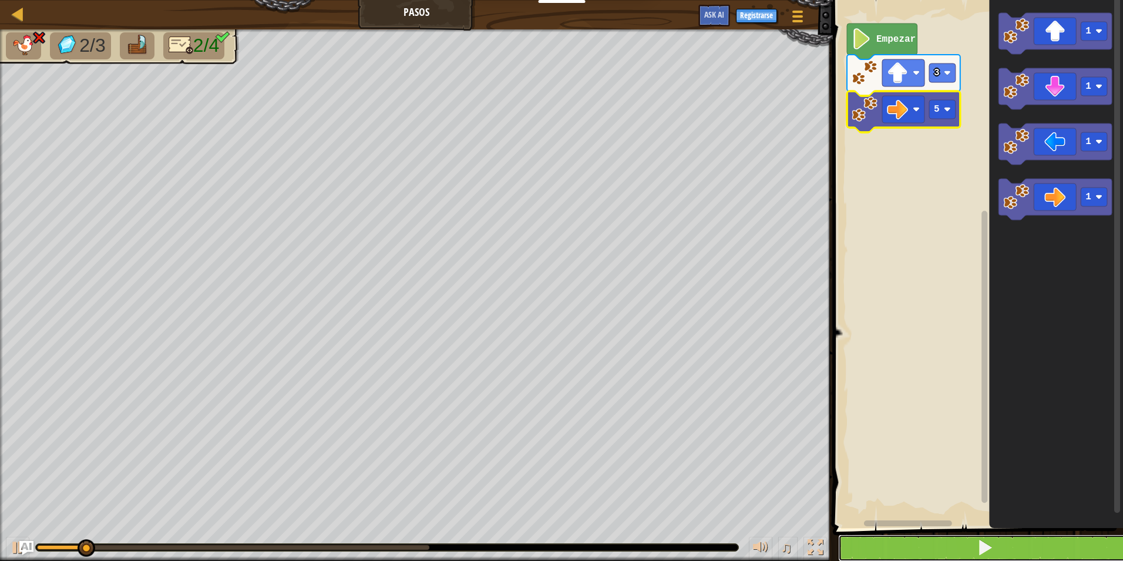
click at [901, 552] on button at bounding box center [985, 547] width 294 height 27
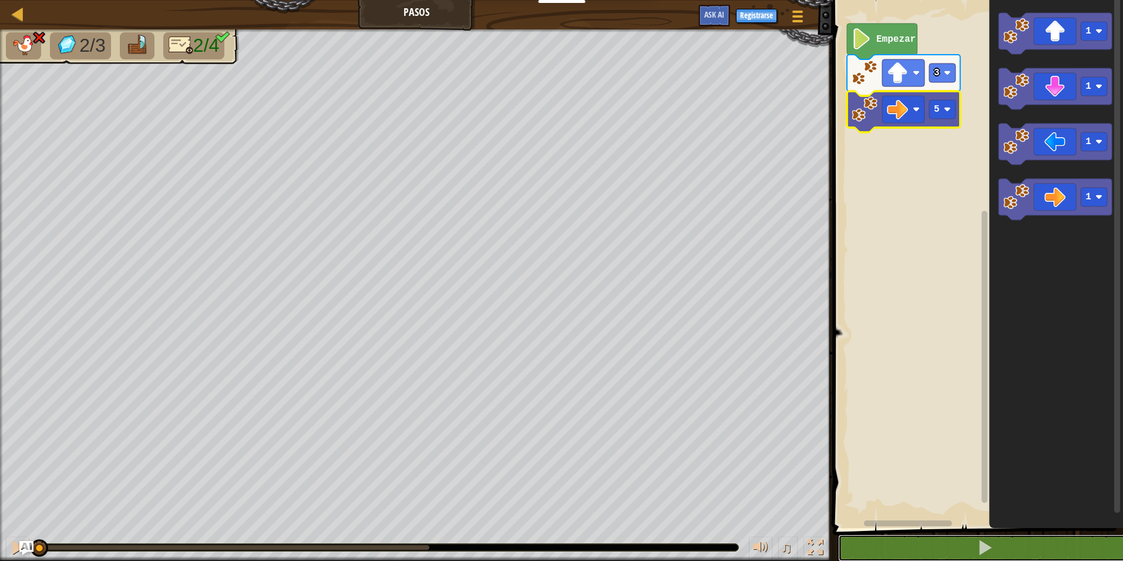
drag, startPoint x: 901, startPoint y: 551, endPoint x: 903, endPoint y: 531, distance: 20.6
click at [902, 551] on button at bounding box center [985, 547] width 294 height 27
click at [903, 530] on span at bounding box center [980, 247] width 300 height 575
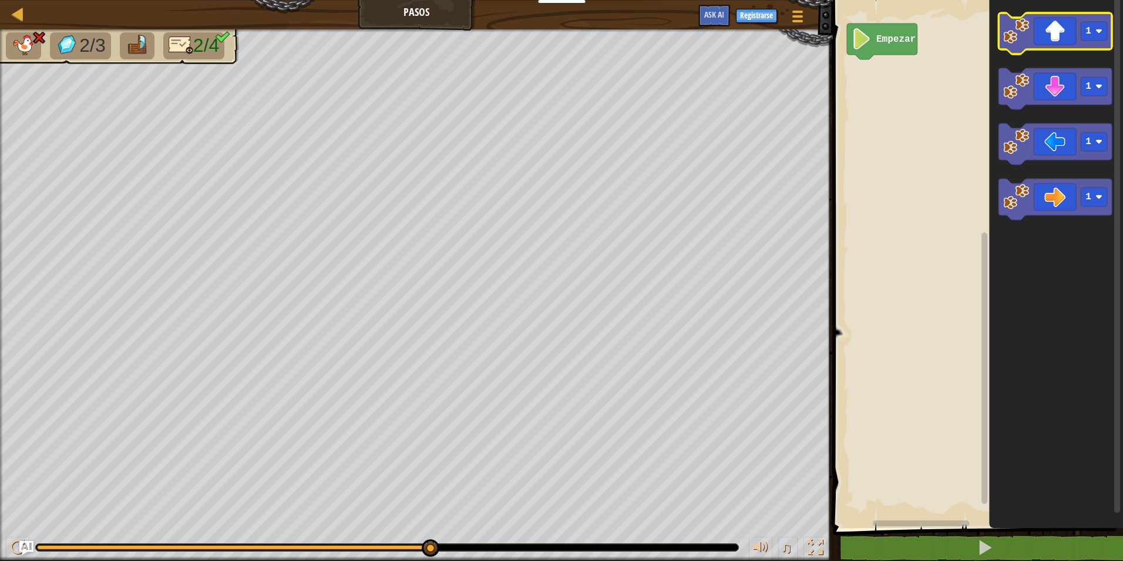
click at [1078, 14] on icon "Espacio de trabajo de Blockly" at bounding box center [1055, 33] width 113 height 41
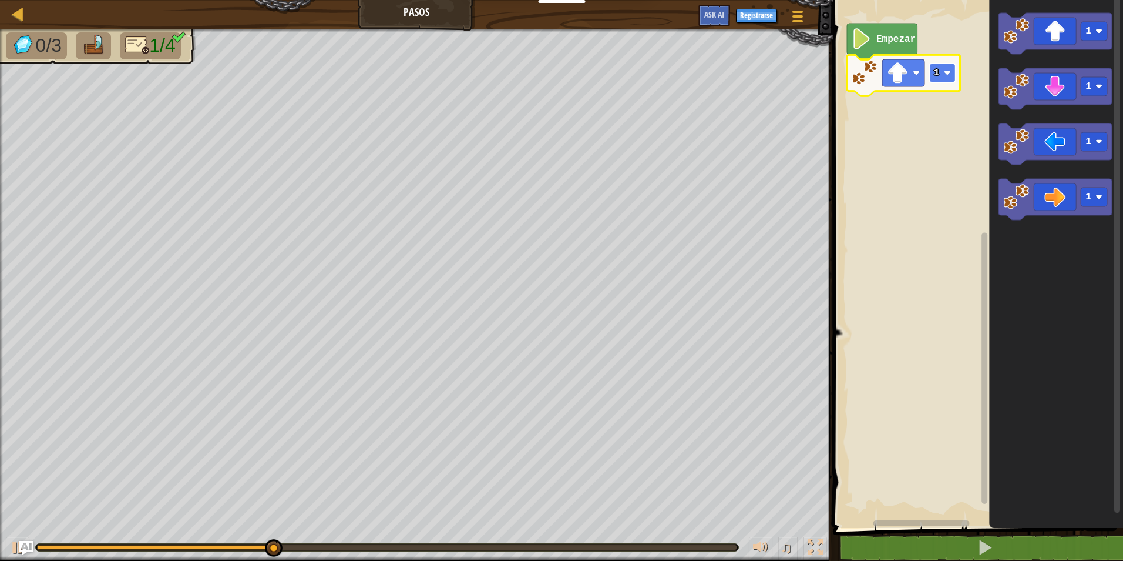
click at [938, 67] on g "1" at bounding box center [943, 72] width 26 height 19
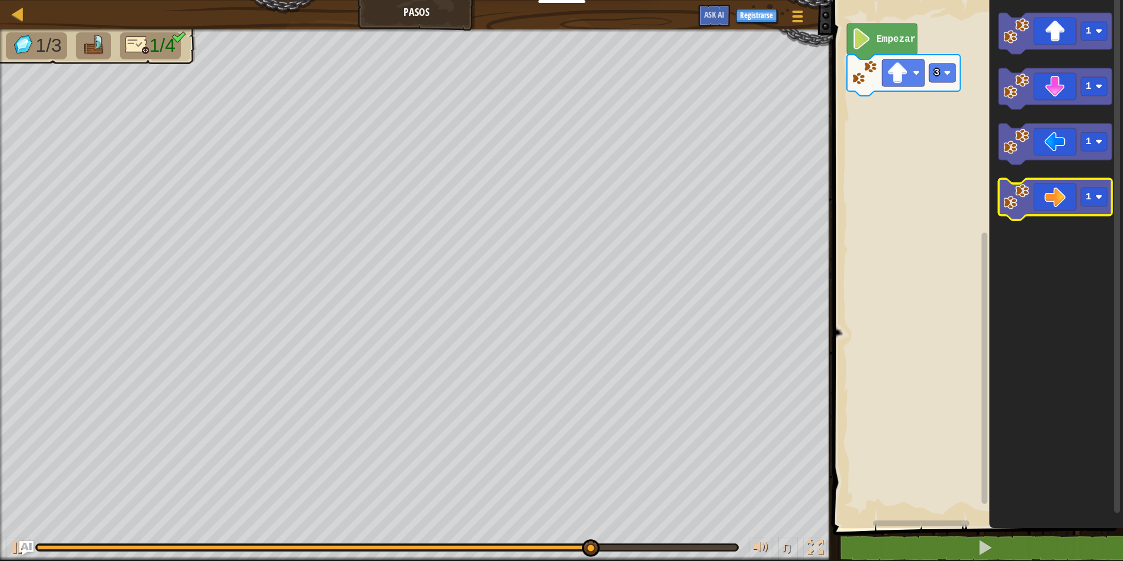
click at [1066, 196] on icon "Espacio de trabajo de Blockly" at bounding box center [1055, 199] width 113 height 41
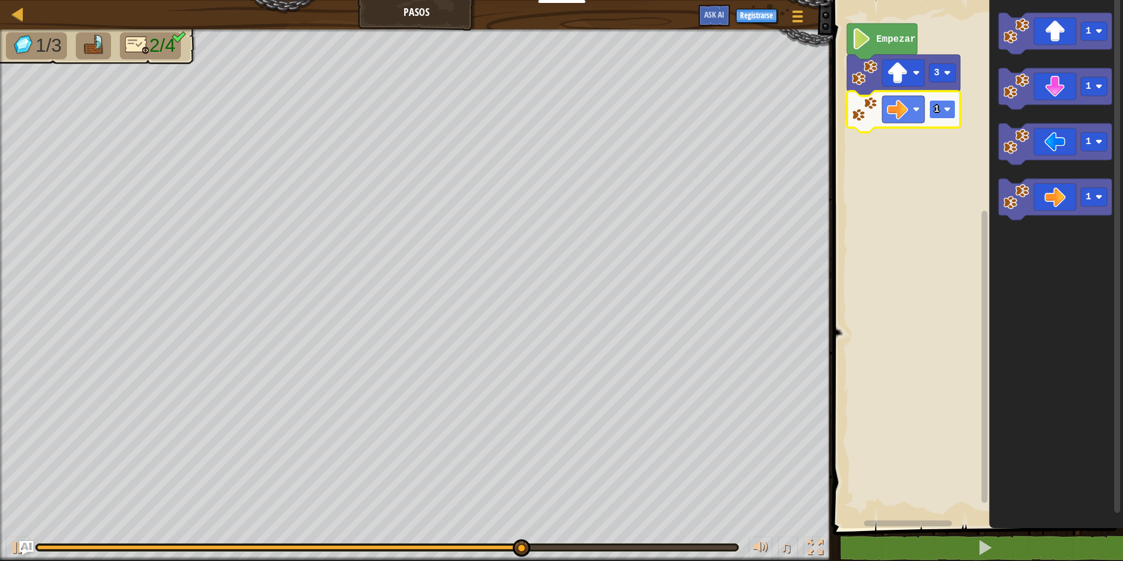
click at [940, 116] on rect "Espacio de trabajo de Blockly" at bounding box center [943, 109] width 26 height 19
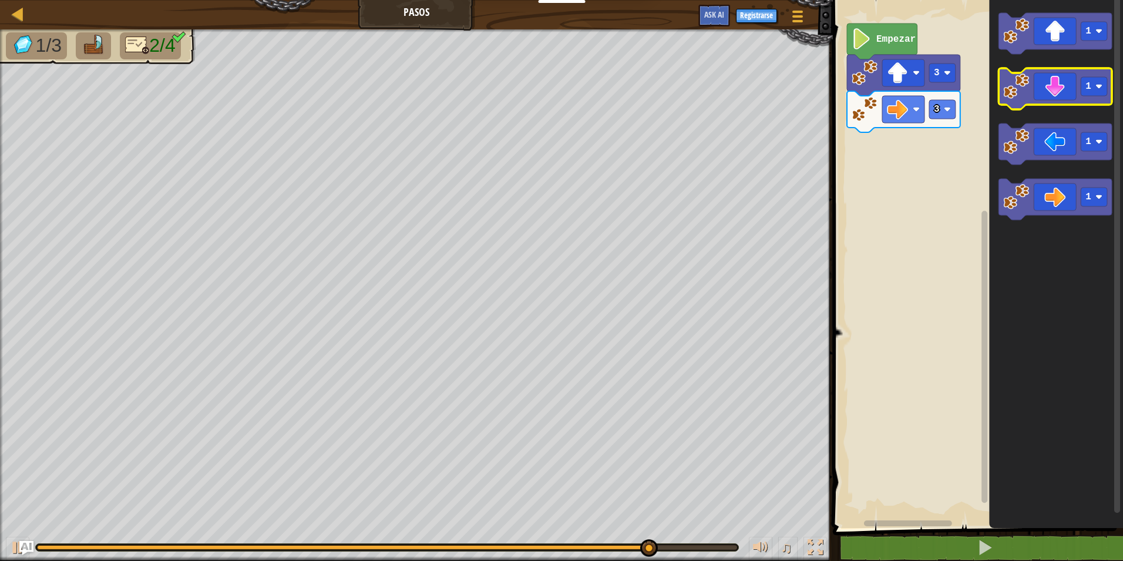
click at [1061, 85] on icon "Espacio de trabajo de Blockly" at bounding box center [1055, 88] width 113 height 41
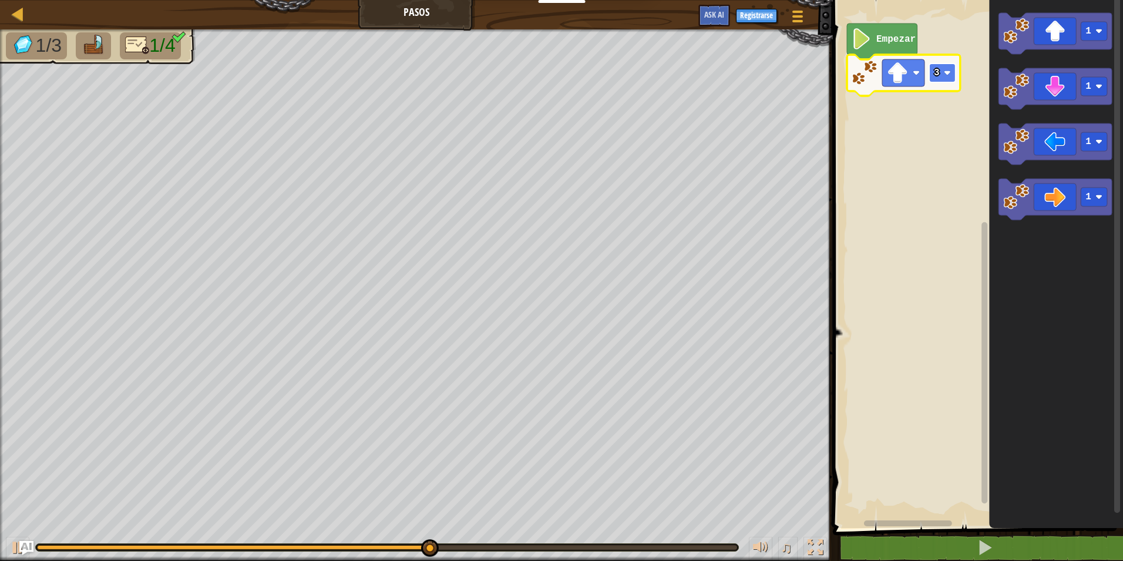
click at [937, 63] on rect "Espacio de trabajo de Blockly" at bounding box center [943, 72] width 26 height 19
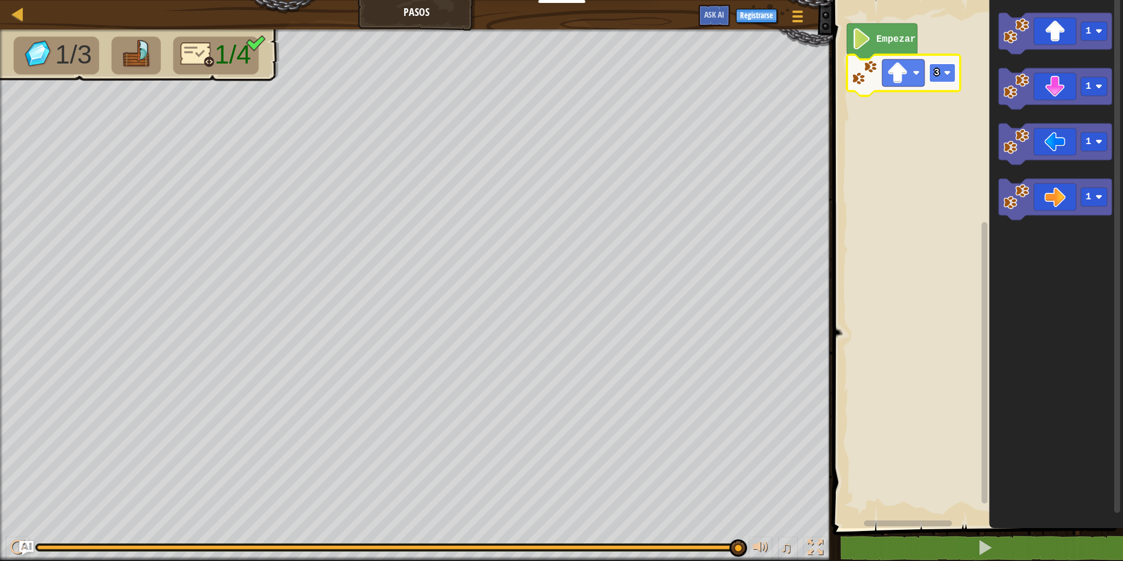
click at [942, 71] on rect "Espacio de trabajo de Blockly" at bounding box center [943, 72] width 26 height 19
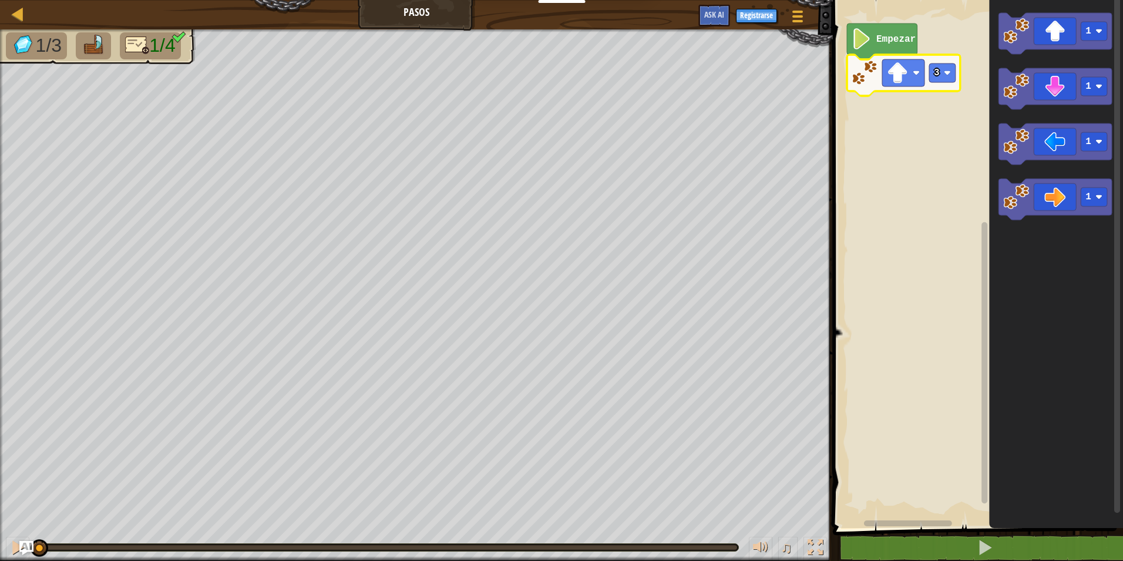
drag, startPoint x: 737, startPoint y: 551, endPoint x: -2, endPoint y: 446, distance: 746.6
click at [0, 0] on html "Docentes Crear Cuenta Gratis Soluciones para Escuelas y [GEOGRAPHIC_DATA] previ…" at bounding box center [561, 0] width 1123 height 0
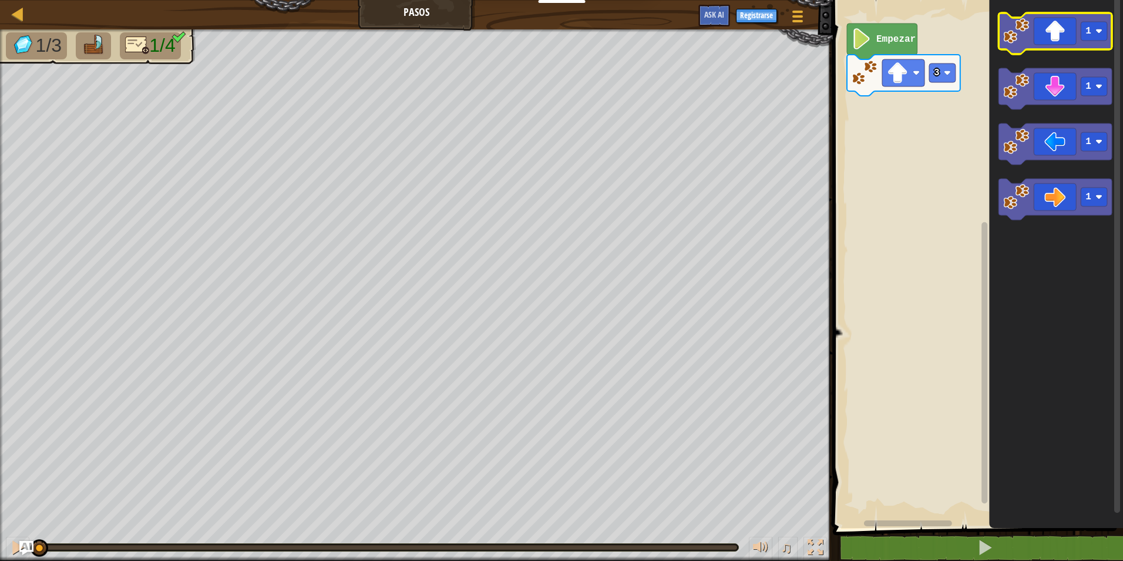
click at [1055, 30] on icon "Espacio de trabajo de Blockly" at bounding box center [1055, 33] width 113 height 41
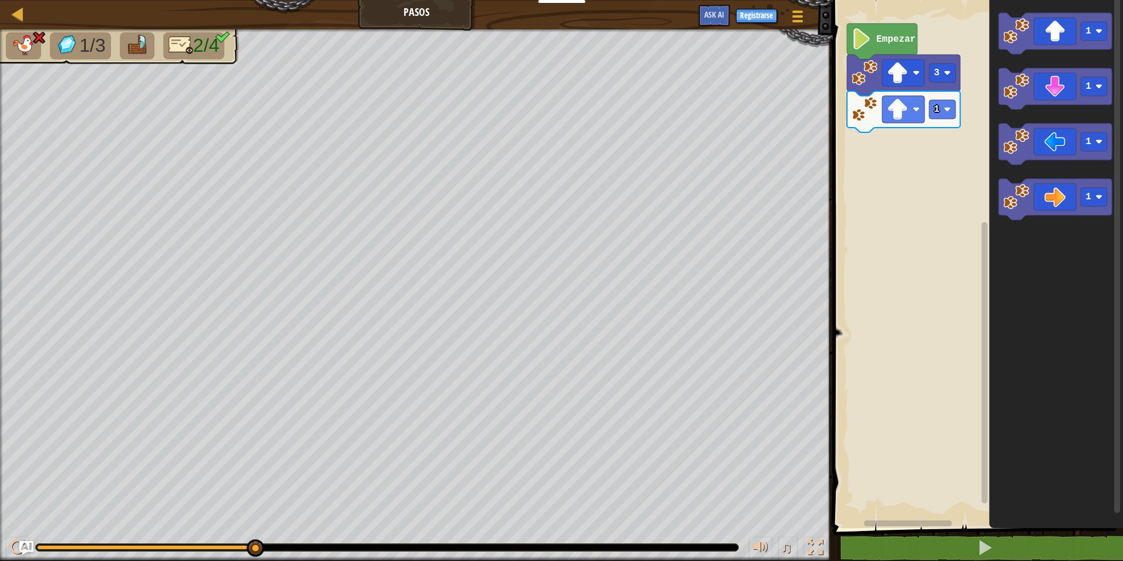
click at [52, 41] on li "1/3" at bounding box center [80, 45] width 61 height 27
click at [52, 43] on li "1/3" at bounding box center [80, 45] width 61 height 27
click at [22, 41] on img at bounding box center [23, 45] width 25 height 21
click at [210, 55] on span "2/4" at bounding box center [206, 45] width 26 height 21
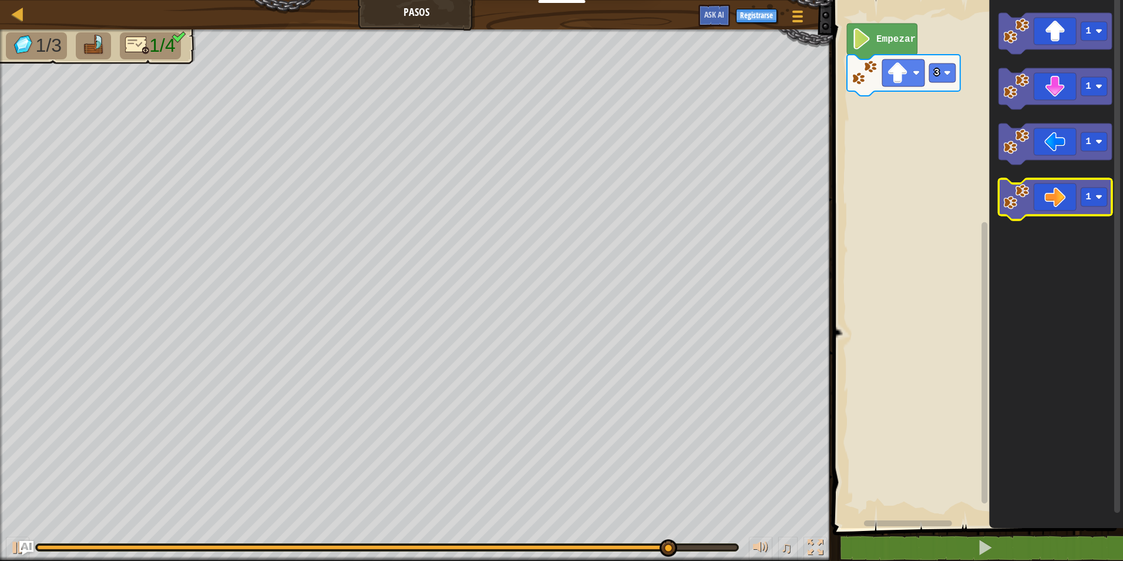
click at [1073, 207] on icon "Espacio de trabajo de Blockly" at bounding box center [1055, 199] width 113 height 41
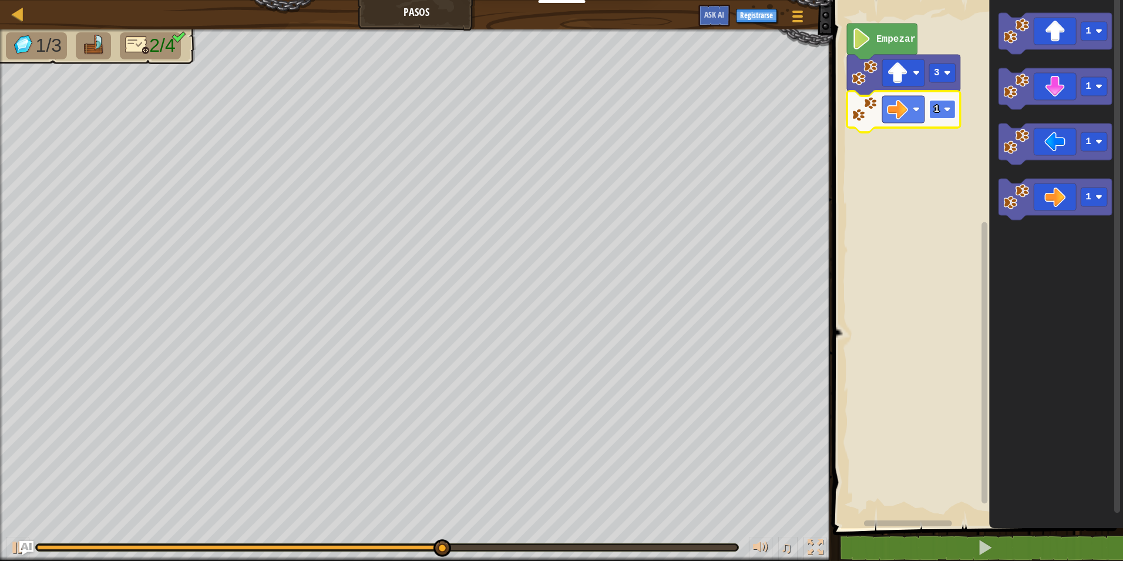
click at [950, 106] on image "Espacio de trabajo de Blockly" at bounding box center [947, 109] width 7 height 7
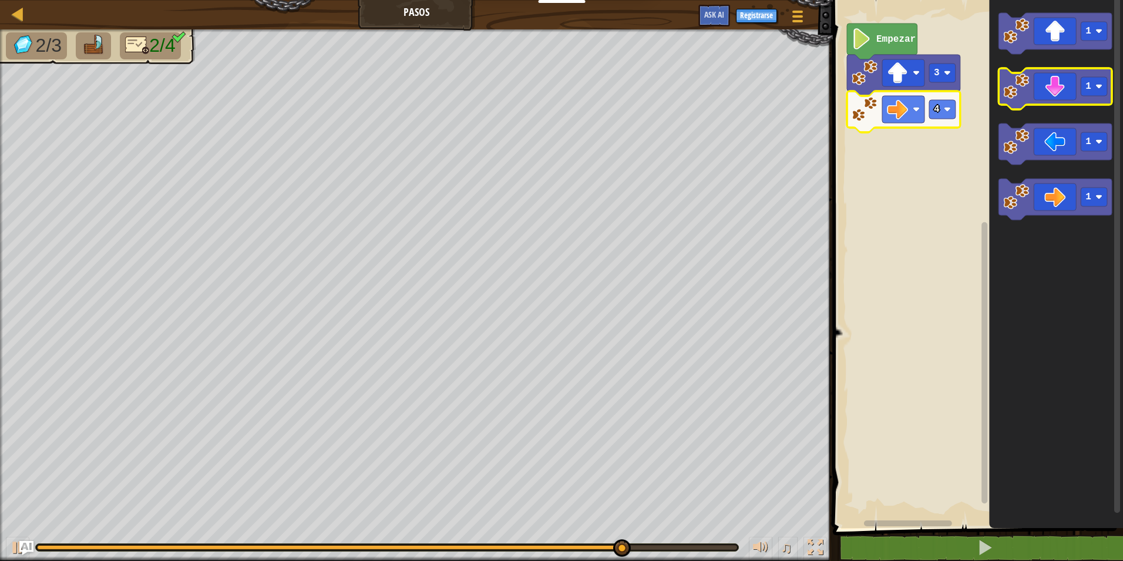
click at [1069, 79] on icon "Espacio de trabajo de Blockly" at bounding box center [1055, 88] width 113 height 41
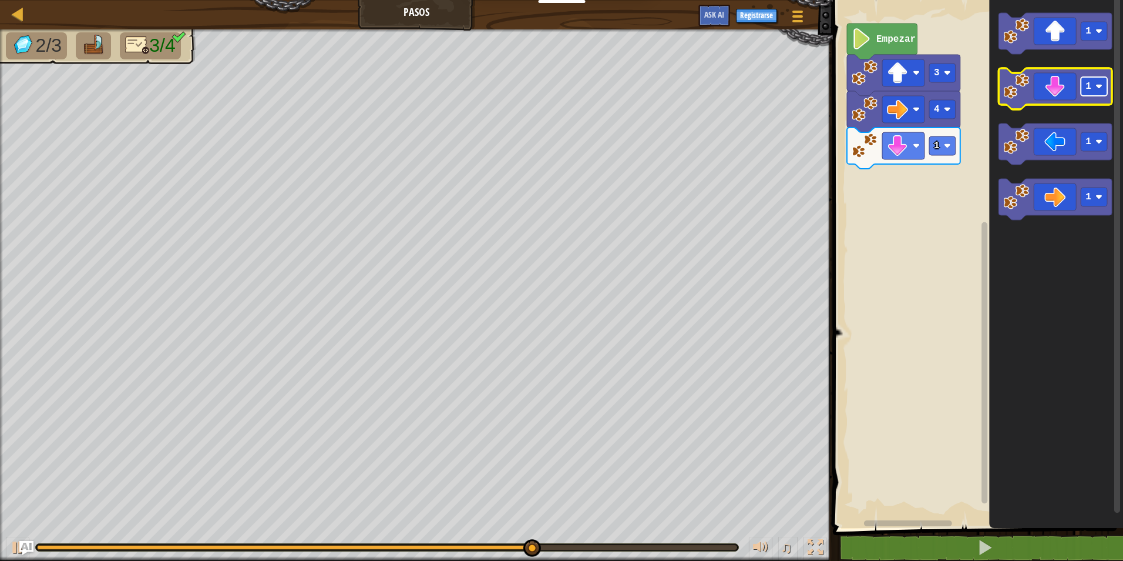
click at [1083, 89] on rect "Espacio de trabajo de Blockly" at bounding box center [1094, 86] width 26 height 19
click at [1083, 86] on rect "Espacio de trabajo de Blockly" at bounding box center [1094, 86] width 26 height 19
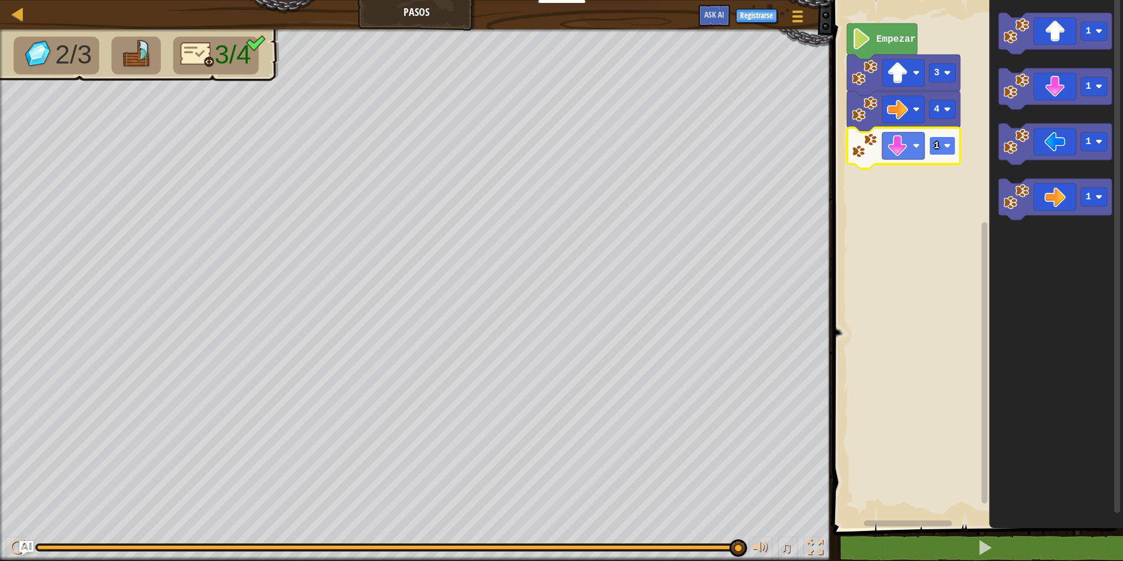
click at [945, 140] on rect "Espacio de trabajo de Blockly" at bounding box center [943, 145] width 26 height 19
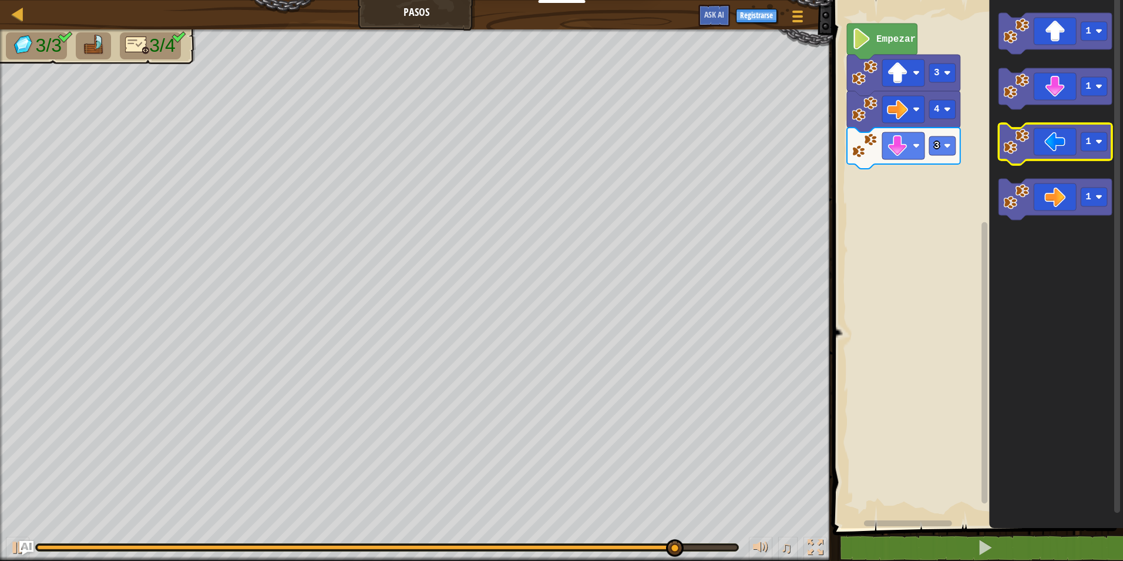
click at [1062, 154] on icon "Espacio de trabajo de Blockly" at bounding box center [1055, 143] width 113 height 41
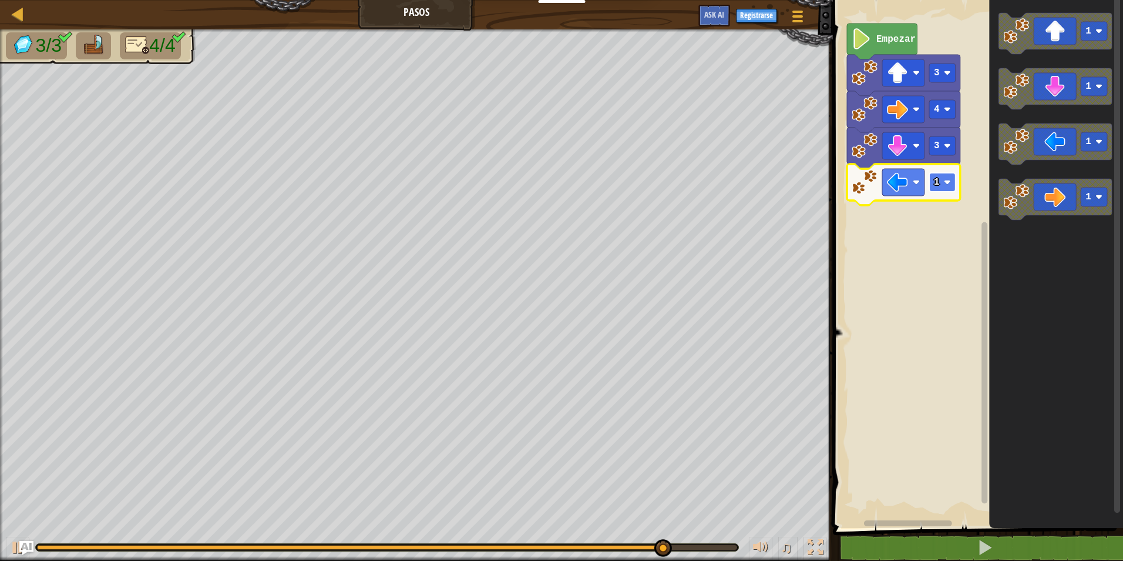
click at [942, 187] on rect "Espacio de trabajo de Blockly" at bounding box center [943, 182] width 26 height 19
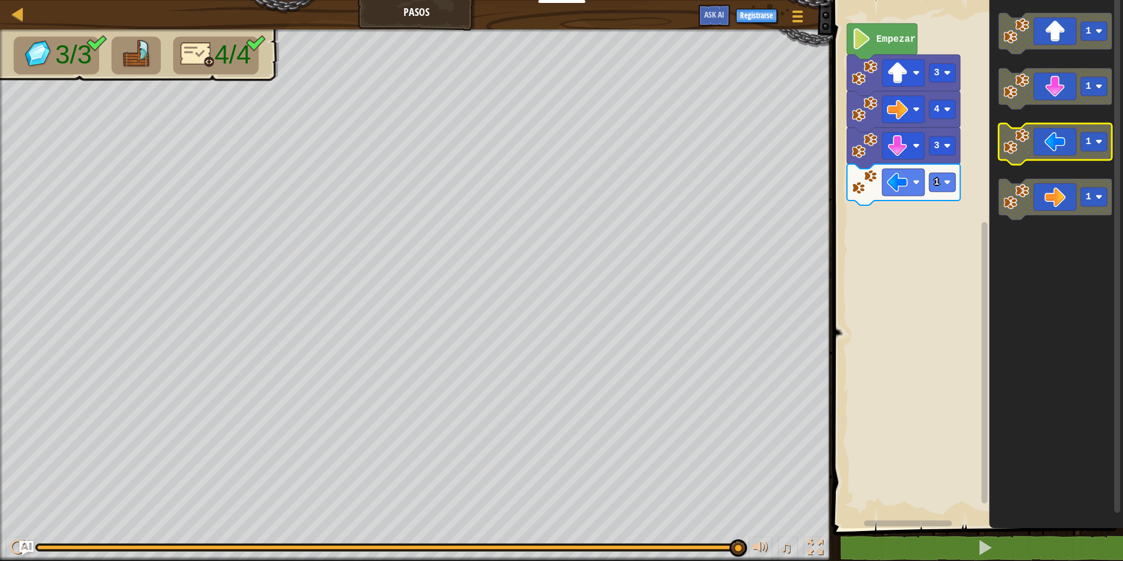
click at [1011, 148] on image "Espacio de trabajo de Blockly" at bounding box center [1017, 142] width 26 height 26
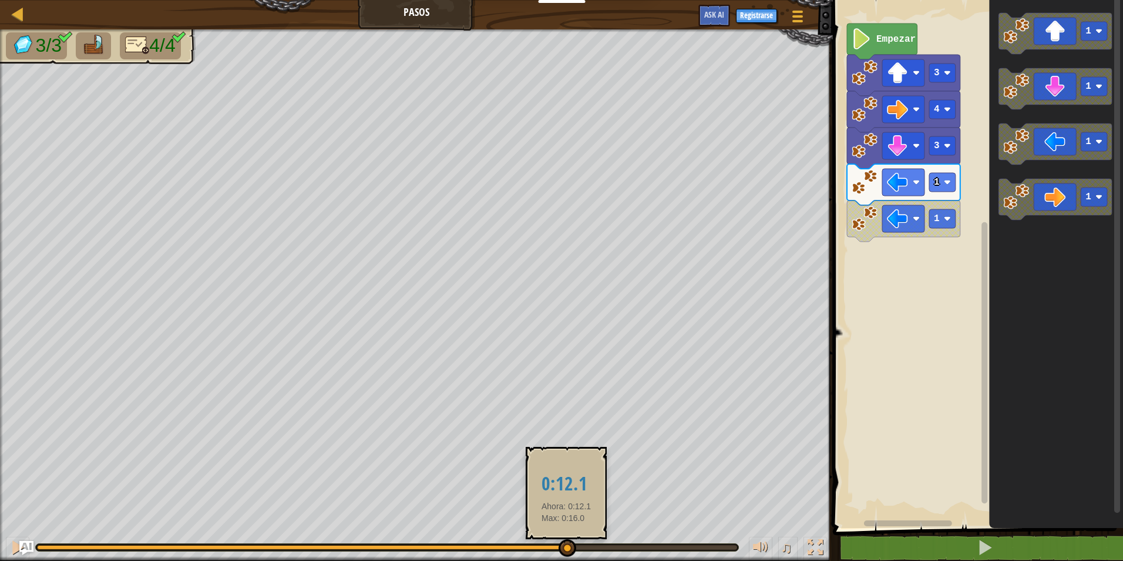
drag, startPoint x: 729, startPoint y: 545, endPoint x: 566, endPoint y: 553, distance: 163.0
click at [566, 549] on div at bounding box center [301, 547] width 529 height 5
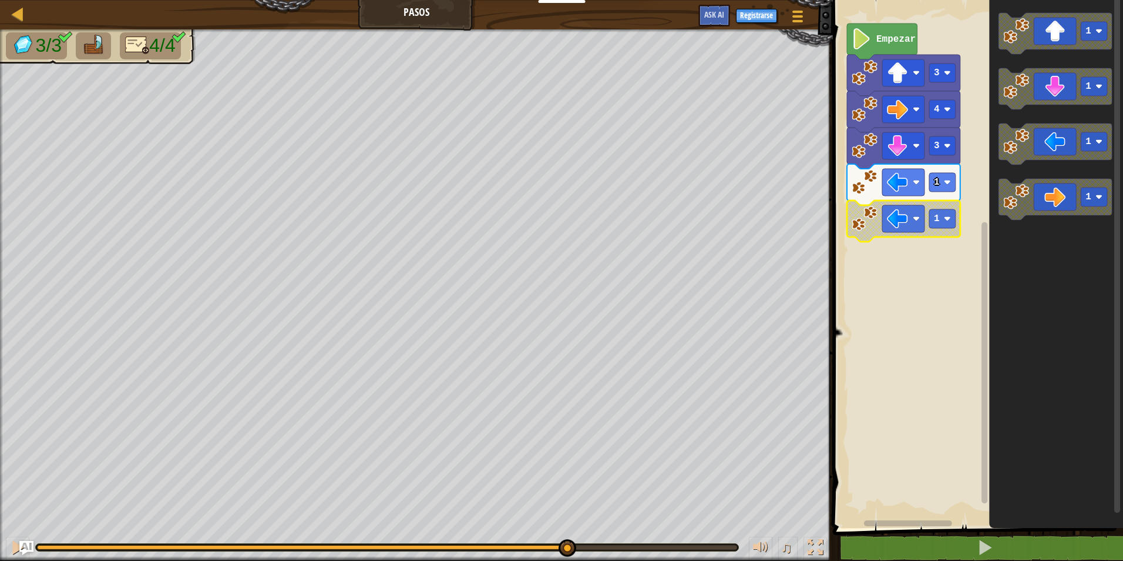
click at [957, 222] on icon "Espacio de trabajo de Blockly" at bounding box center [903, 220] width 113 height 41
click at [939, 226] on rect "Espacio de trabajo de Blockly" at bounding box center [943, 218] width 26 height 19
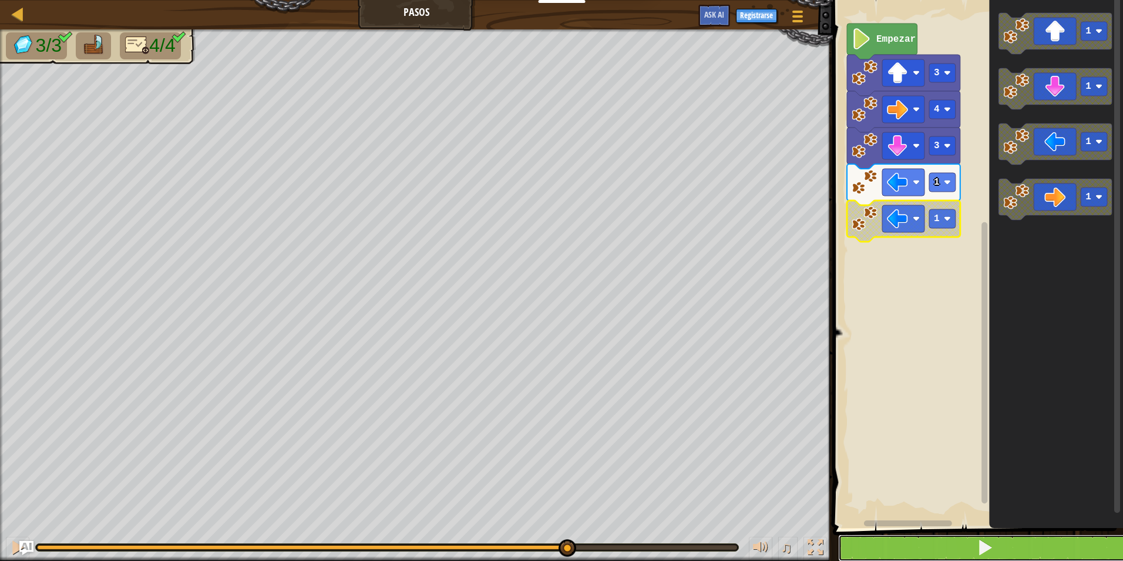
click at [887, 553] on button at bounding box center [985, 547] width 294 height 27
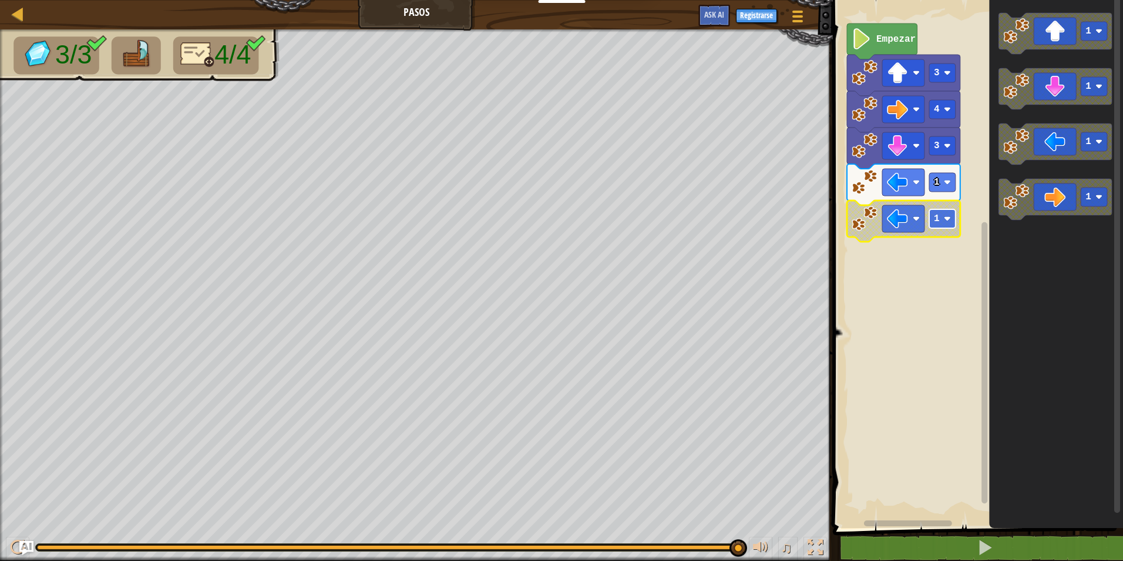
click at [948, 219] on image "Espacio de trabajo de Blockly" at bounding box center [947, 218] width 7 height 7
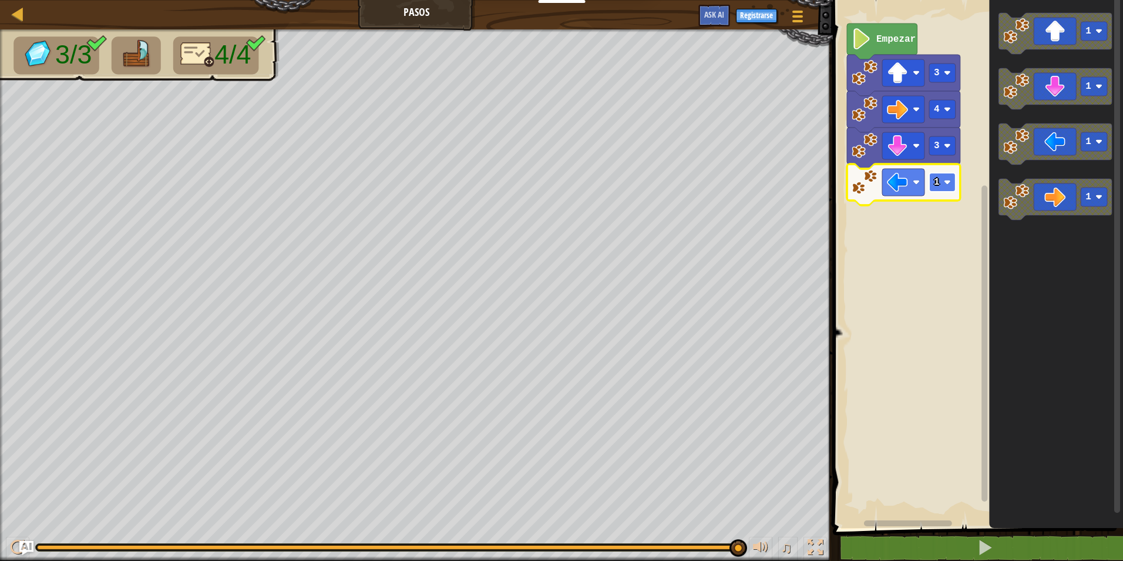
click at [936, 187] on text "1" at bounding box center [937, 182] width 6 height 11
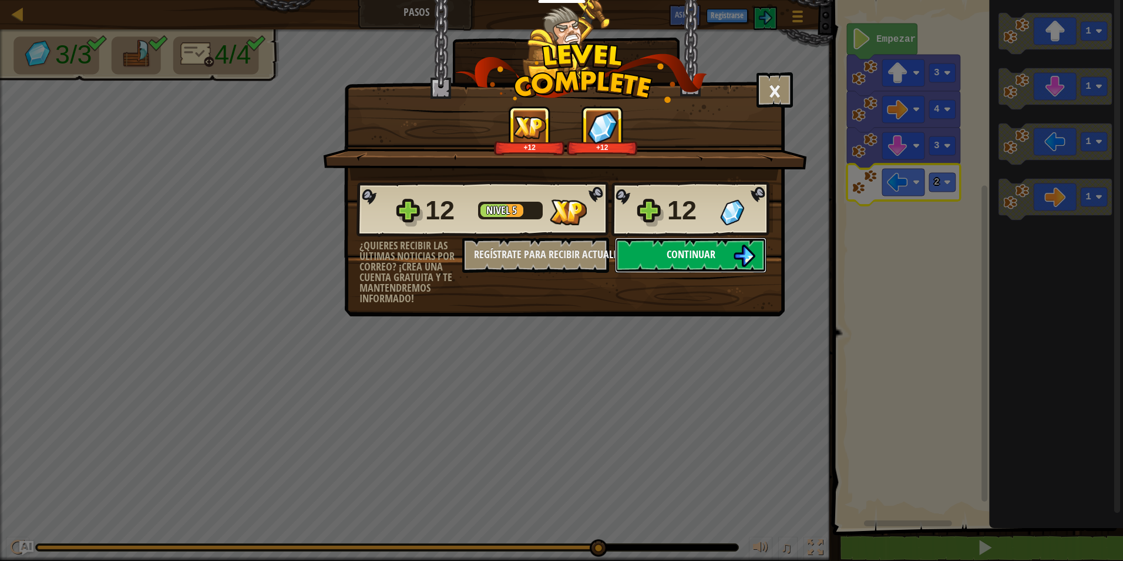
click at [674, 237] on button "Continuar" at bounding box center [691, 254] width 152 height 35
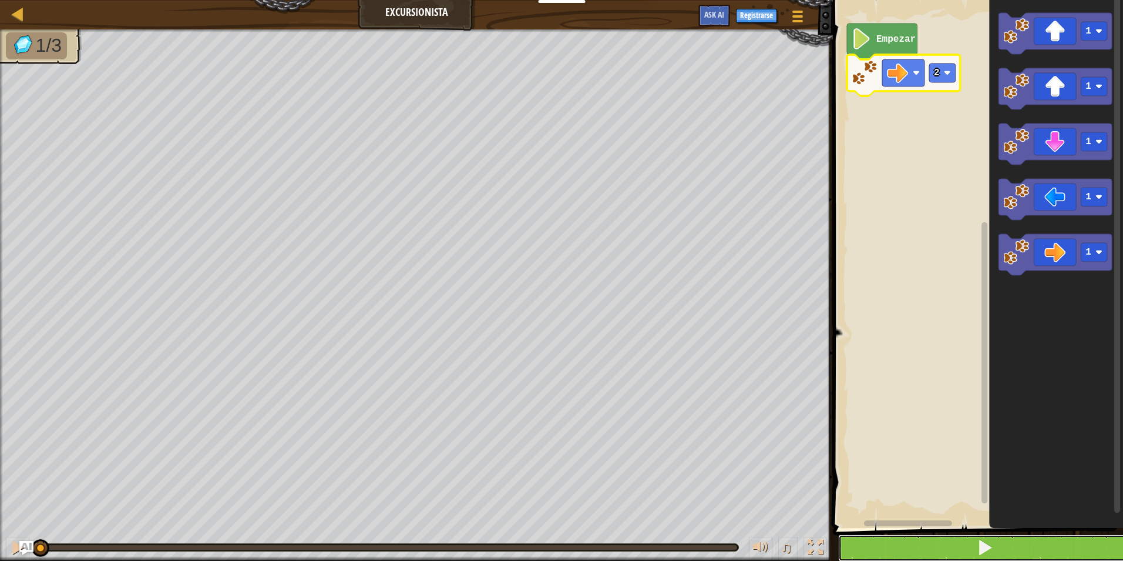
click at [1032, 555] on button at bounding box center [985, 547] width 294 height 27
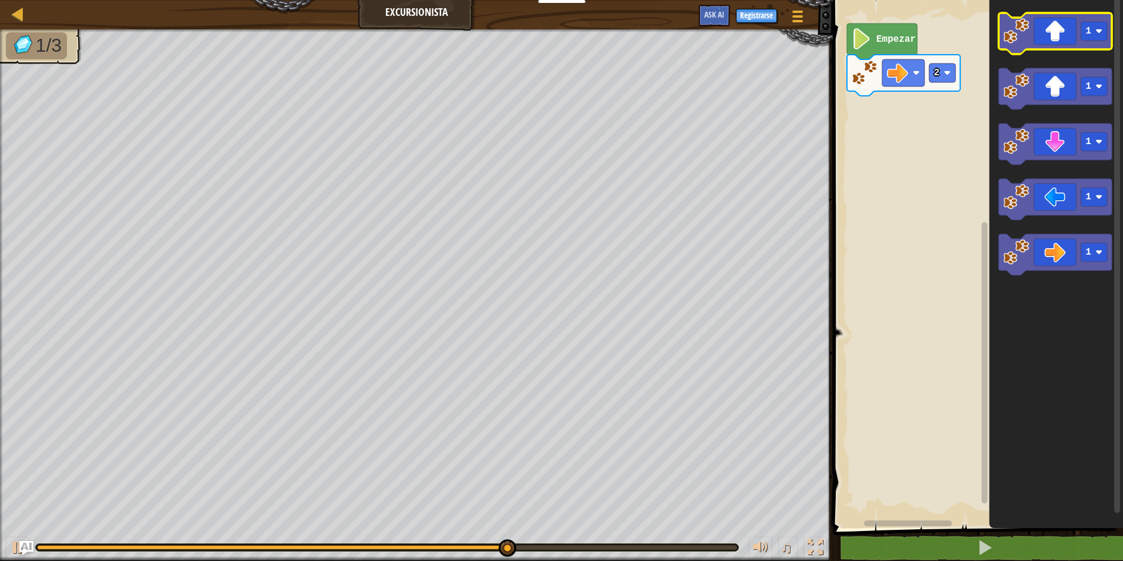
click at [1019, 29] on image "Espacio de trabajo de Blockly" at bounding box center [1017, 31] width 26 height 26
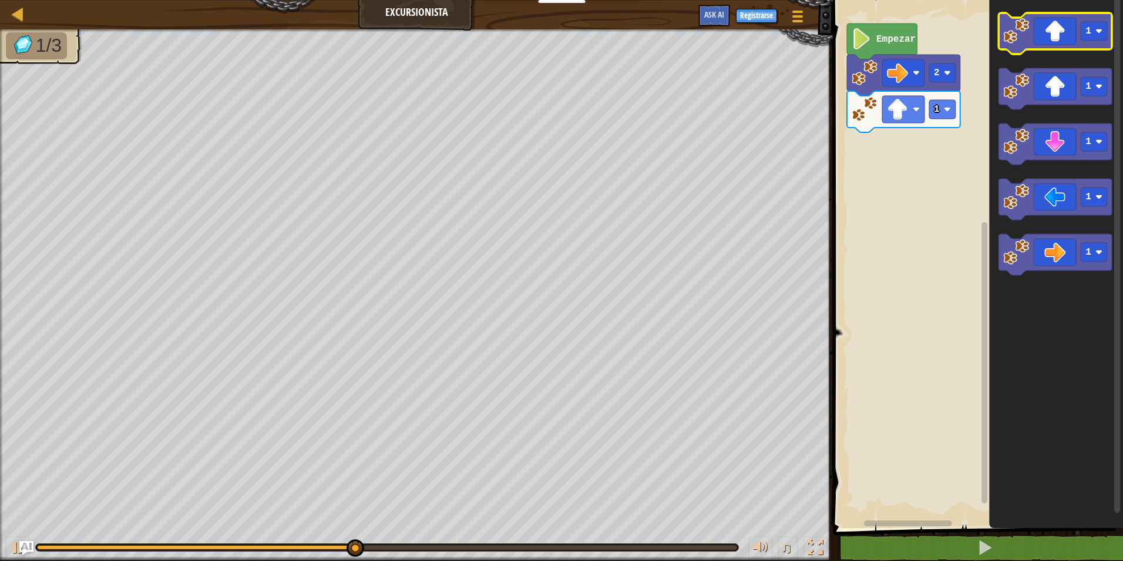
click at [1019, 29] on image "Espacio de trabajo de Blockly" at bounding box center [1017, 31] width 26 height 26
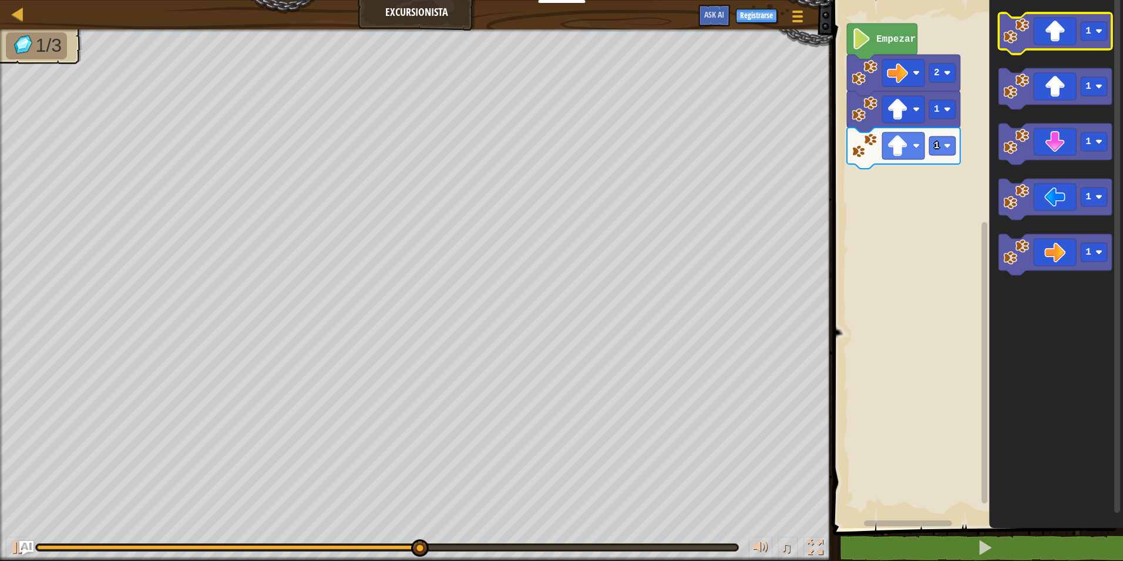
click at [1018, 29] on image "Espacio de trabajo de Blockly" at bounding box center [1017, 31] width 26 height 26
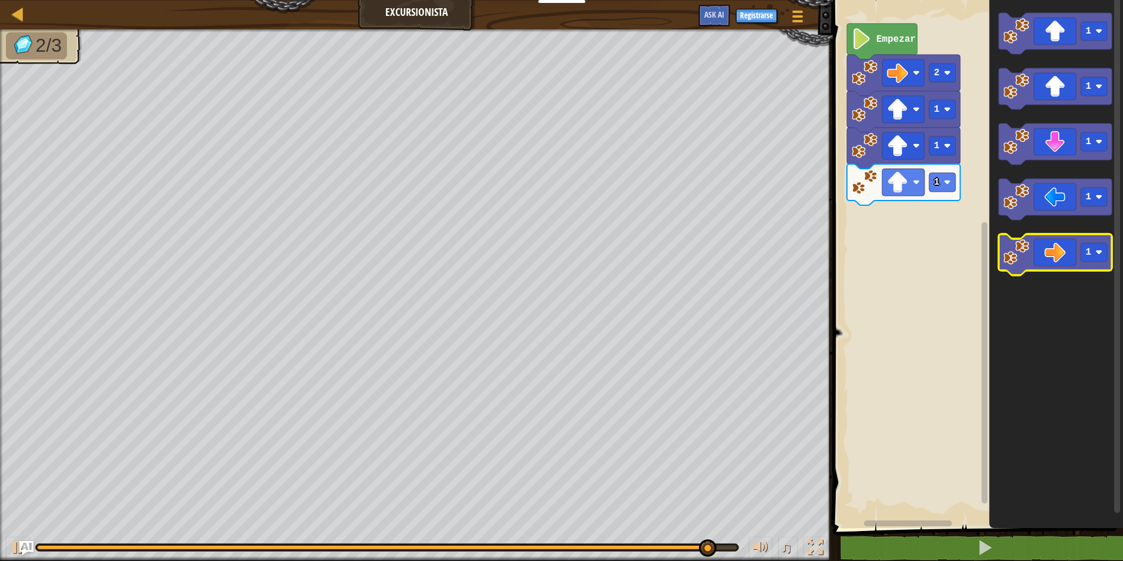
click at [1043, 256] on icon "Espacio de trabajo de Blockly" at bounding box center [1055, 254] width 113 height 41
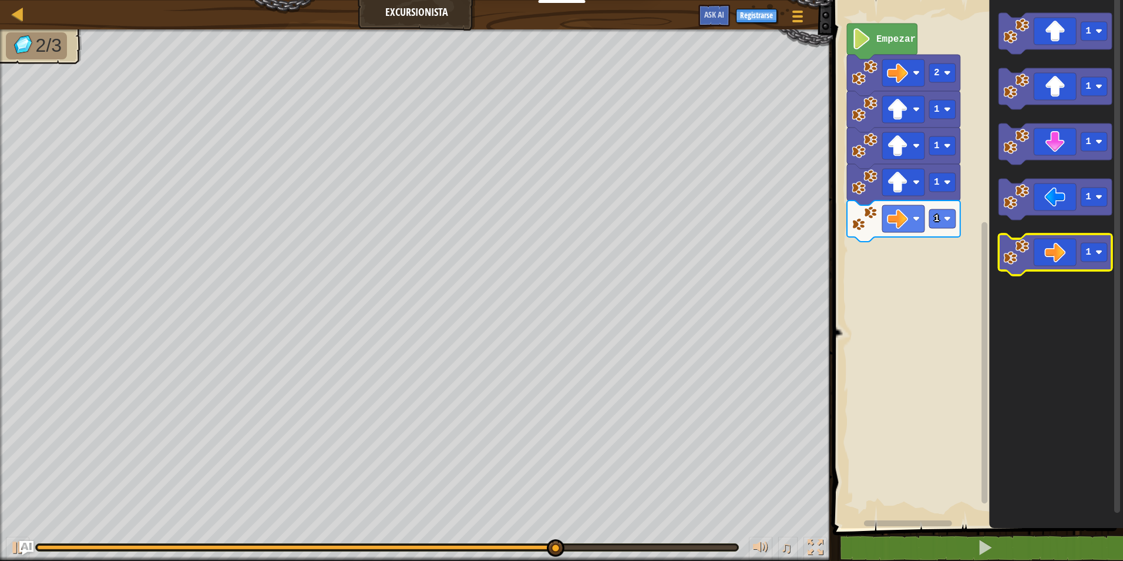
click at [1043, 256] on icon "Espacio de trabajo de Blockly" at bounding box center [1055, 254] width 113 height 41
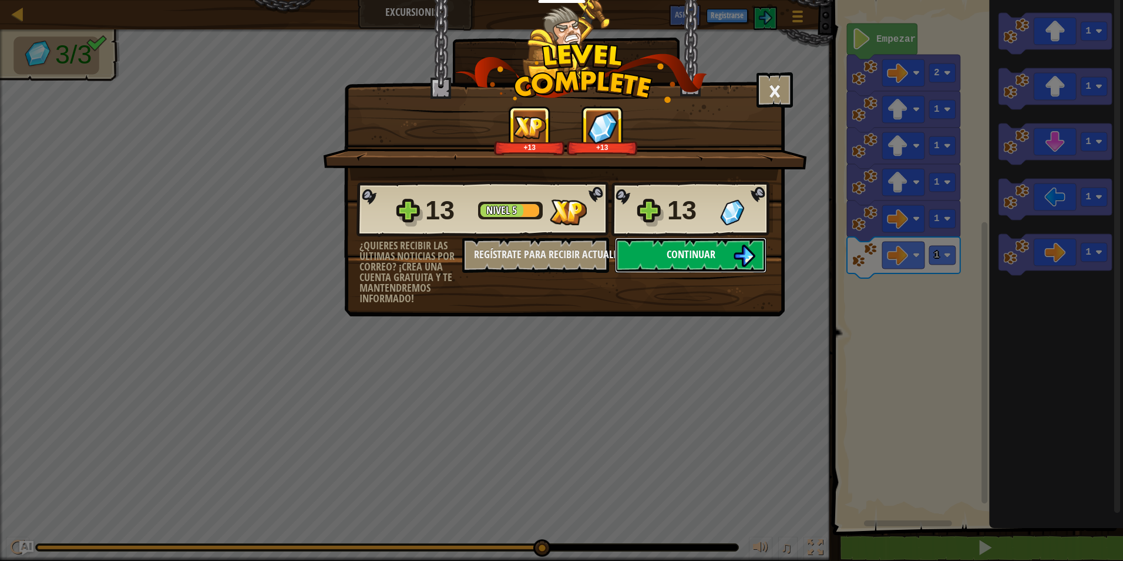
click at [730, 268] on button "Continuar" at bounding box center [691, 254] width 152 height 35
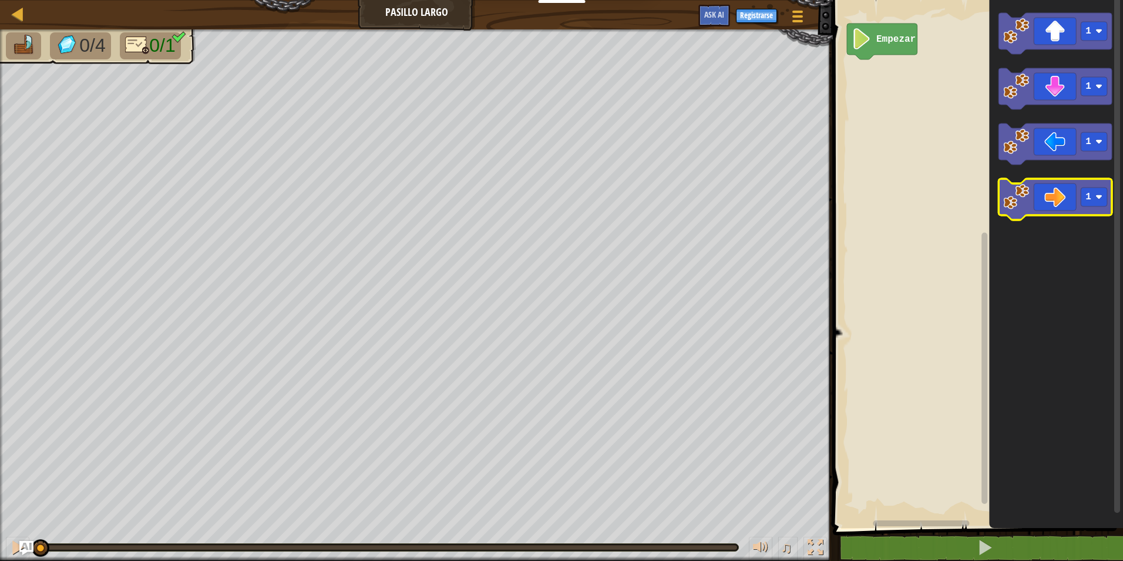
click at [1038, 200] on icon "Espacio de trabajo de Blockly" at bounding box center [1055, 199] width 113 height 41
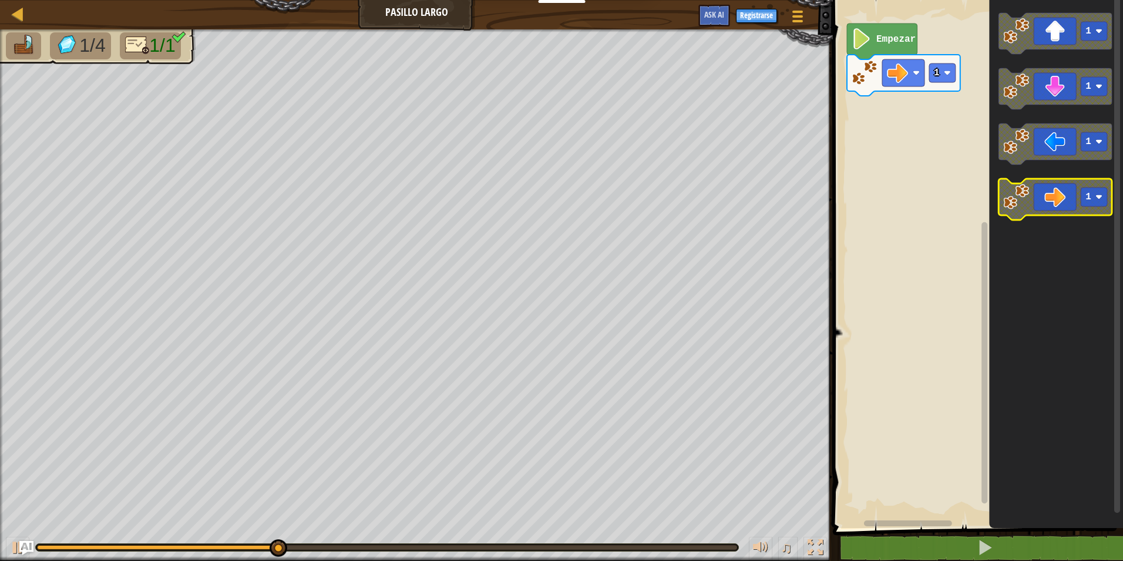
click at [1036, 202] on icon "Espacio de trabajo de Blockly" at bounding box center [1055, 199] width 113 height 41
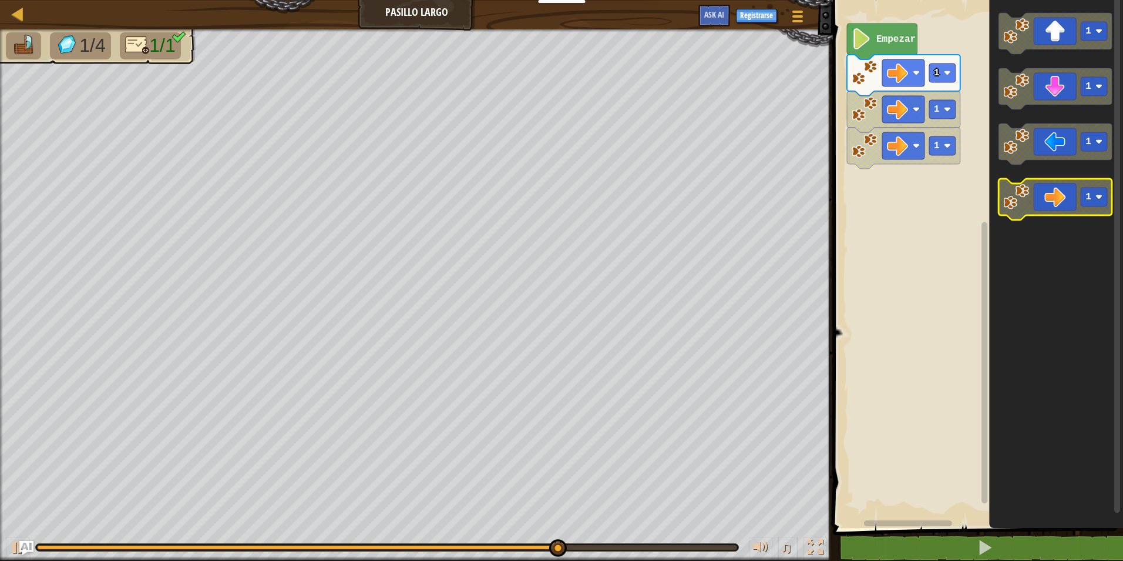
click at [1036, 202] on icon "Espacio de trabajo de Blockly" at bounding box center [1055, 199] width 113 height 41
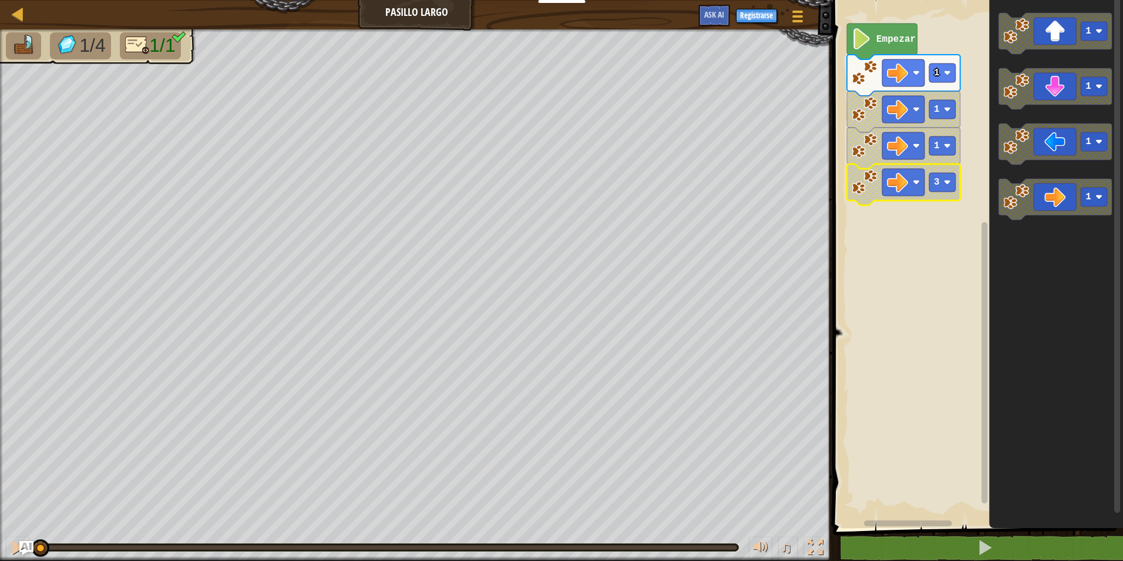
drag, startPoint x: 736, startPoint y: 546, endPoint x: -2, endPoint y: 591, distance: 739.3
click at [0, 0] on html "Docentes Crear Cuenta Gratis Soluciones para Escuelas y [GEOGRAPHIC_DATA] previ…" at bounding box center [561, 0] width 1123 height 0
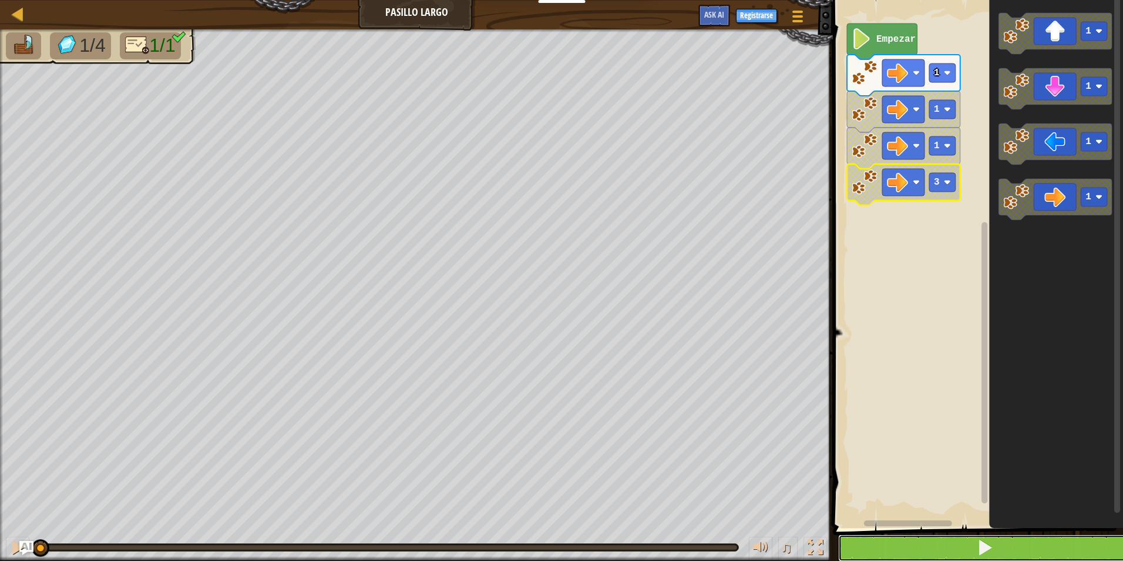
click at [943, 552] on button at bounding box center [985, 547] width 294 height 27
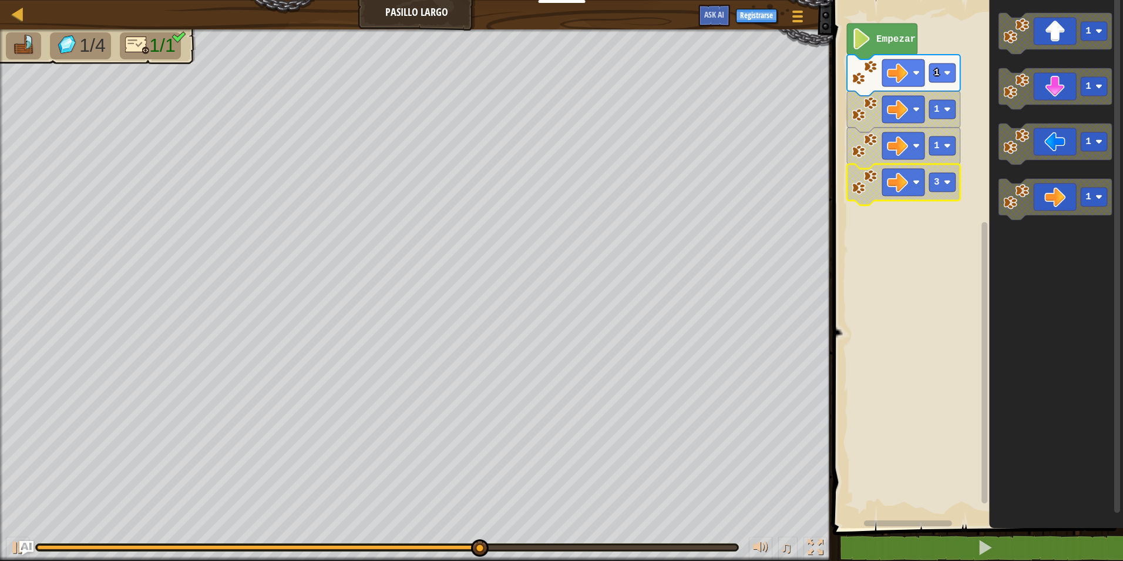
click at [951, 193] on icon "Espacio de trabajo de Blockly" at bounding box center [903, 184] width 113 height 41
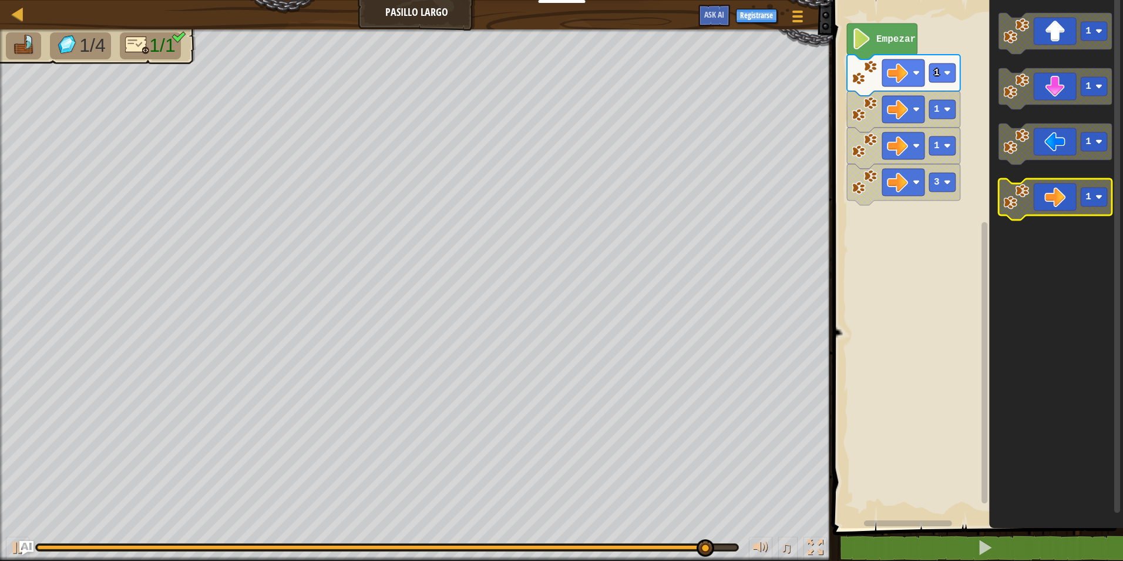
click at [1064, 191] on icon "Espacio de trabajo de Blockly" at bounding box center [1055, 199] width 113 height 41
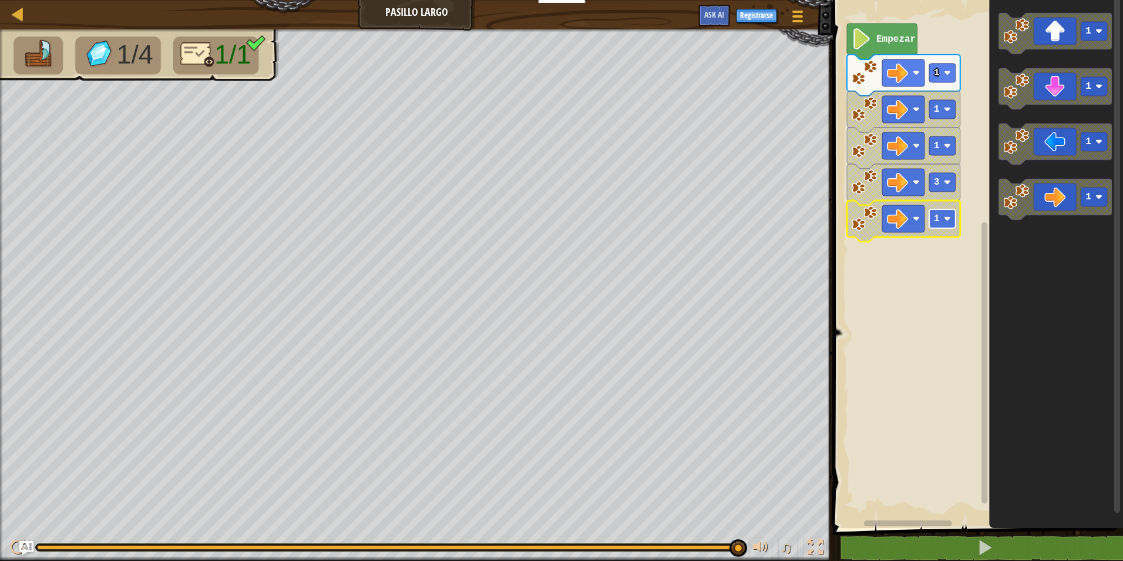
click at [934, 210] on rect "Espacio de trabajo de Blockly" at bounding box center [943, 218] width 26 height 19
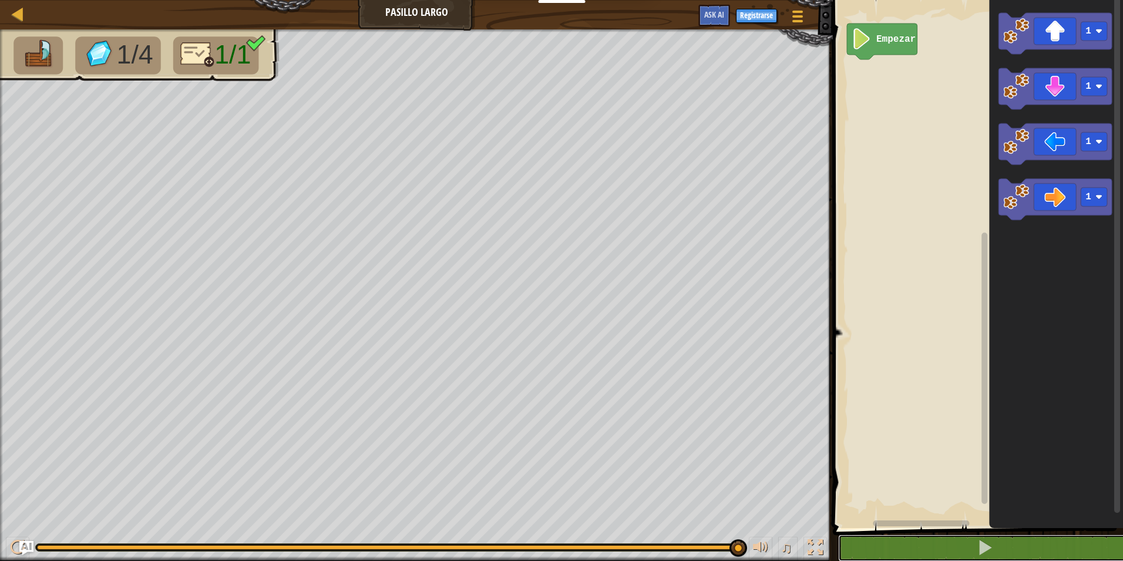
drag, startPoint x: 1036, startPoint y: 552, endPoint x: 1055, endPoint y: 480, distance: 74.5
click at [1040, 547] on button at bounding box center [985, 547] width 294 height 27
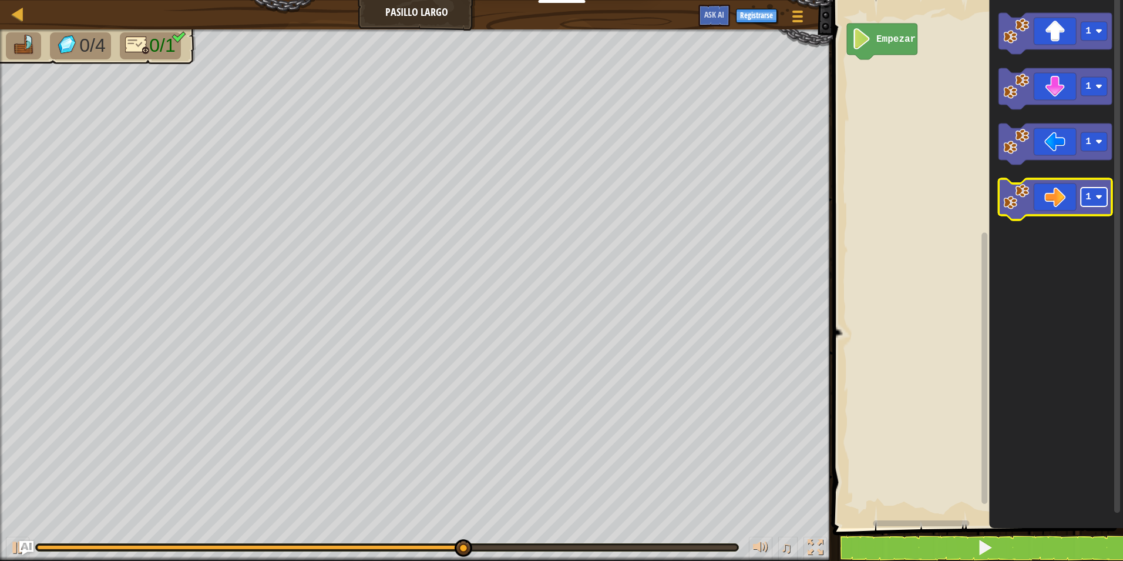
click at [1105, 190] on rect "Espacio de trabajo de Blockly" at bounding box center [1094, 196] width 26 height 19
click at [1044, 191] on icon "Espacio de trabajo de Blockly" at bounding box center [1055, 199] width 113 height 41
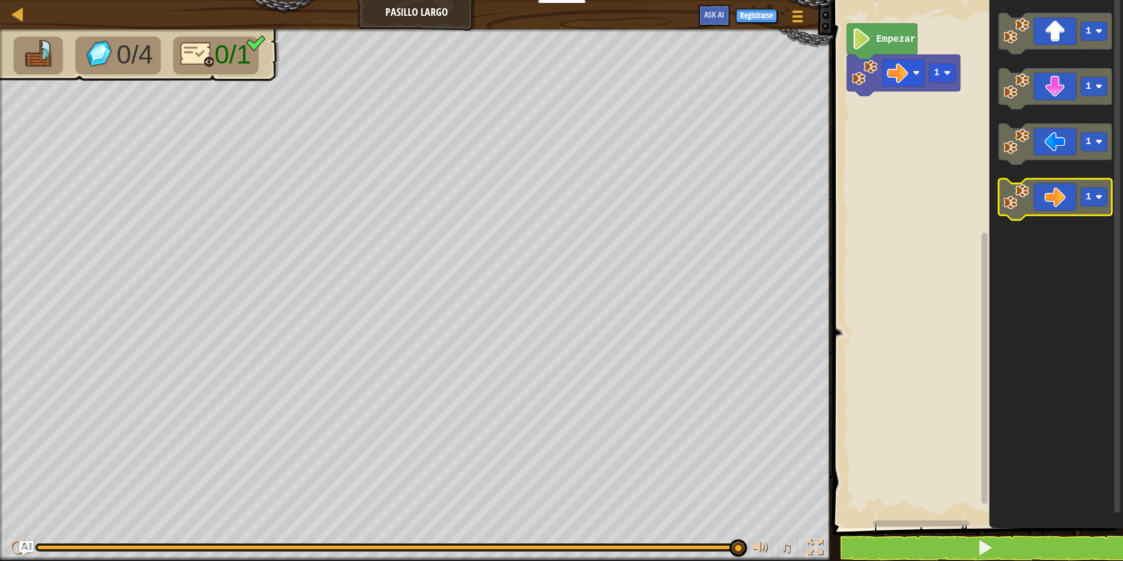
click at [1057, 200] on icon "Espacio de trabajo de Blockly" at bounding box center [1055, 199] width 113 height 41
click at [945, 70] on image "Espacio de trabajo de Blockly" at bounding box center [947, 72] width 7 height 7
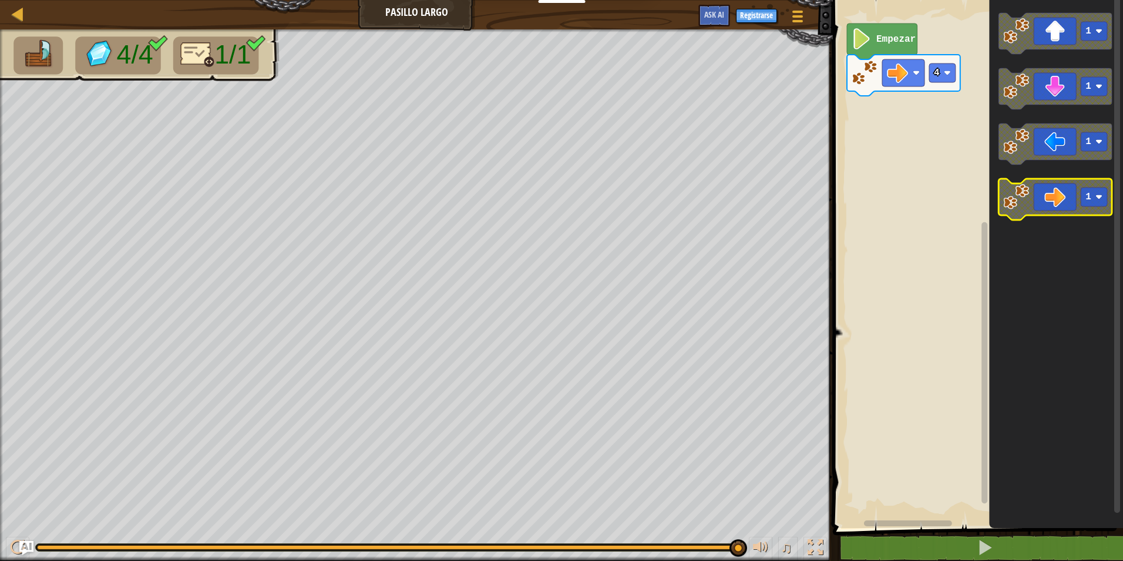
click at [1033, 210] on icon "Espacio de trabajo de Blockly" at bounding box center [1055, 199] width 113 height 41
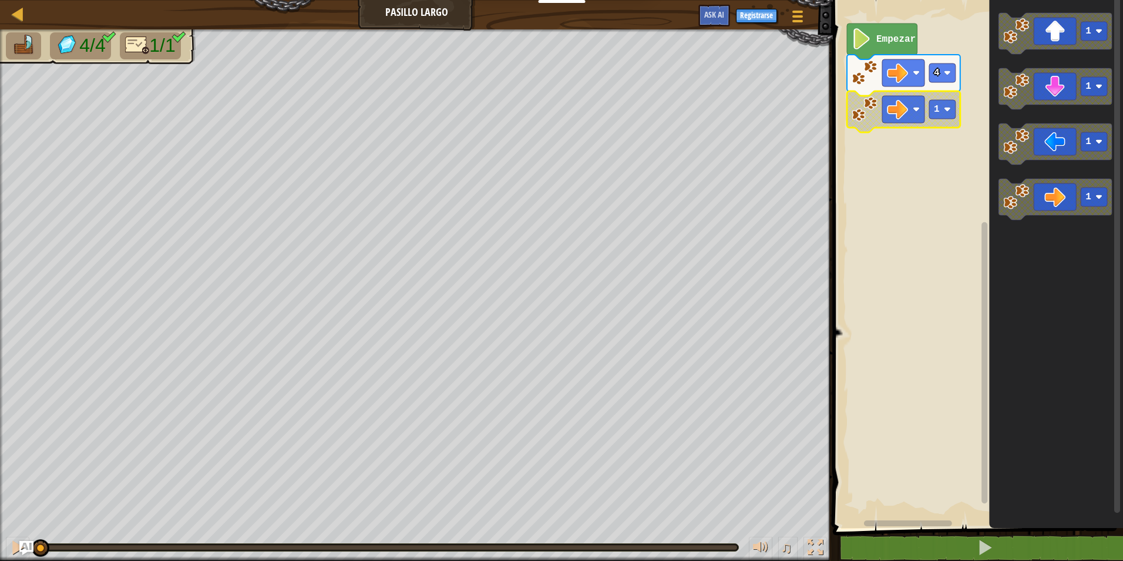
drag, startPoint x: 742, startPoint y: 553, endPoint x: -2, endPoint y: -43, distance: 953.4
click at [0, 0] on html "Docentes Crear Cuenta Gratis Soluciones para Escuelas y [GEOGRAPHIC_DATA] previ…" at bounding box center [561, 0] width 1123 height 0
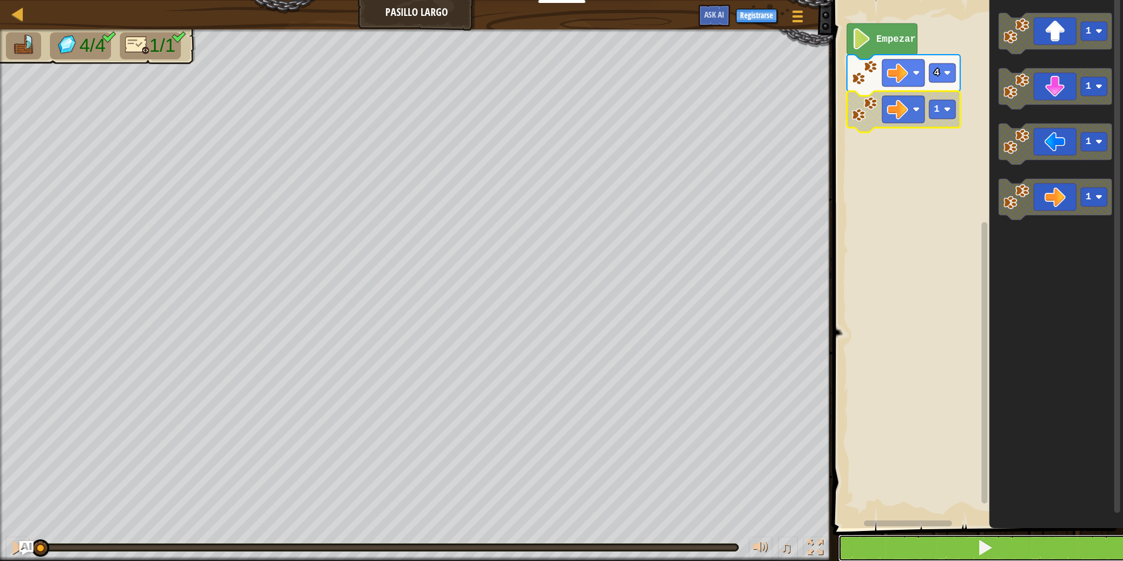
click at [998, 541] on button at bounding box center [985, 547] width 294 height 27
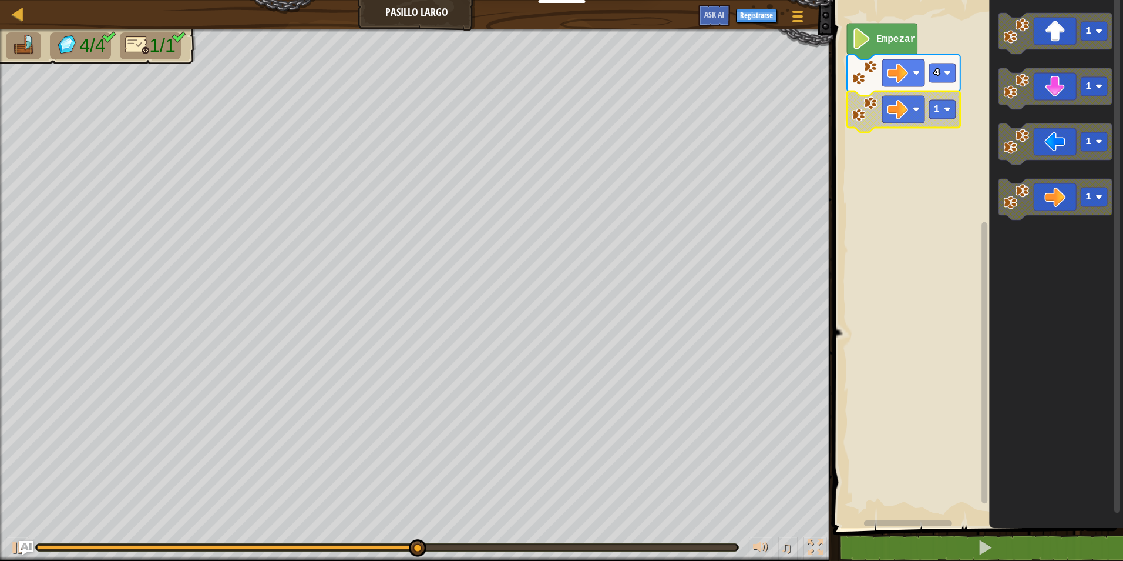
click at [940, 120] on icon "Espacio de trabajo de Blockly" at bounding box center [903, 111] width 113 height 41
click at [942, 115] on rect "Espacio de trabajo de Blockly" at bounding box center [943, 109] width 26 height 19
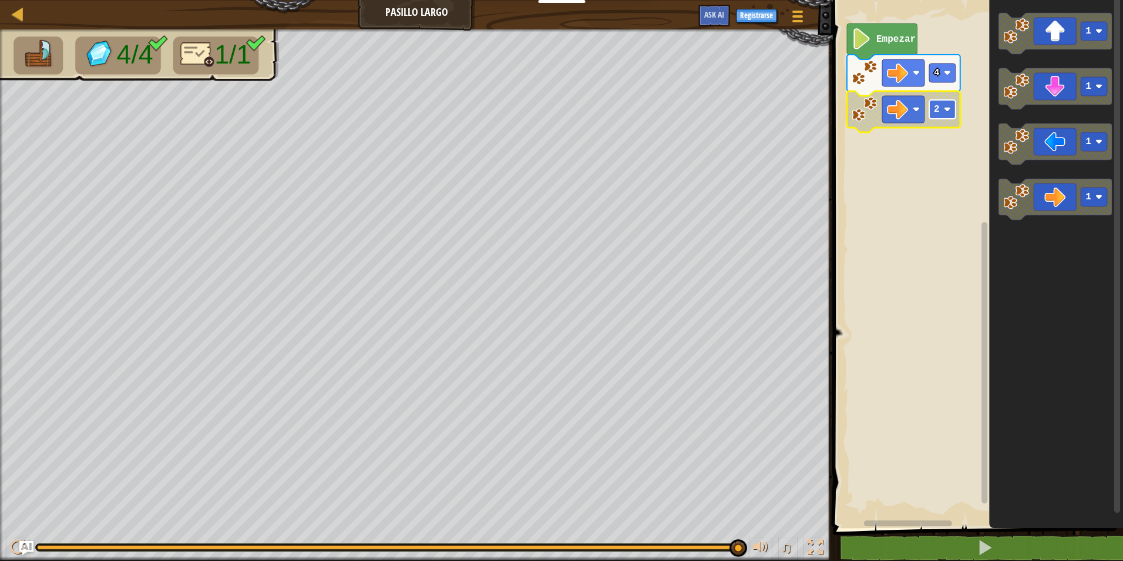
click at [950, 102] on rect "Espacio de trabajo de Blockly" at bounding box center [943, 109] width 26 height 19
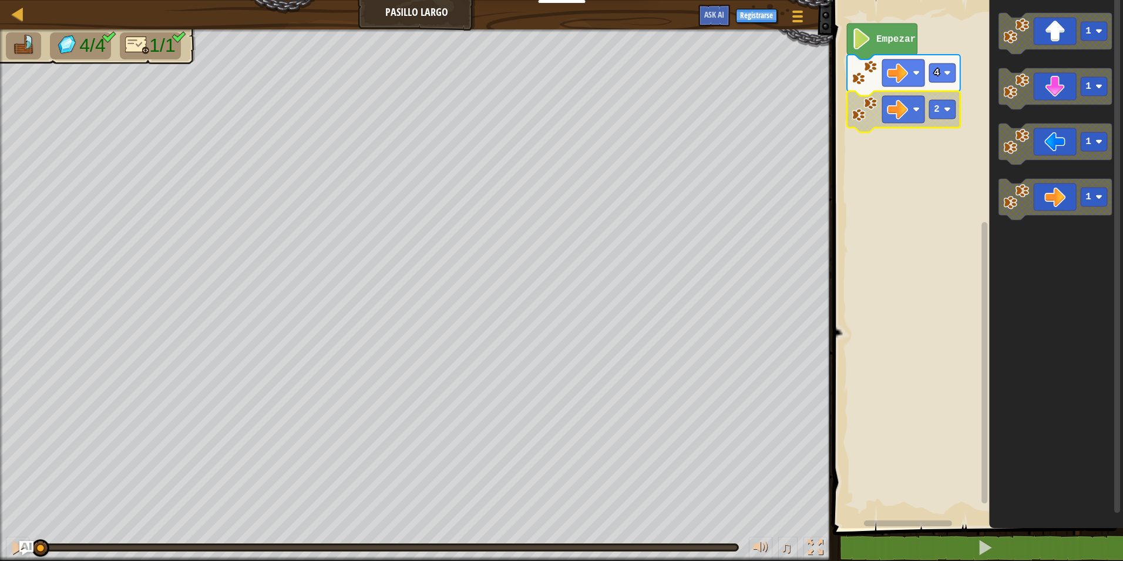
drag, startPoint x: 736, startPoint y: 544, endPoint x: -2, endPoint y: 204, distance: 812.1
click at [0, 0] on html "Docentes Crear Cuenta Gratis Soluciones para Escuelas y [GEOGRAPHIC_DATA] previ…" at bounding box center [561, 0] width 1123 height 0
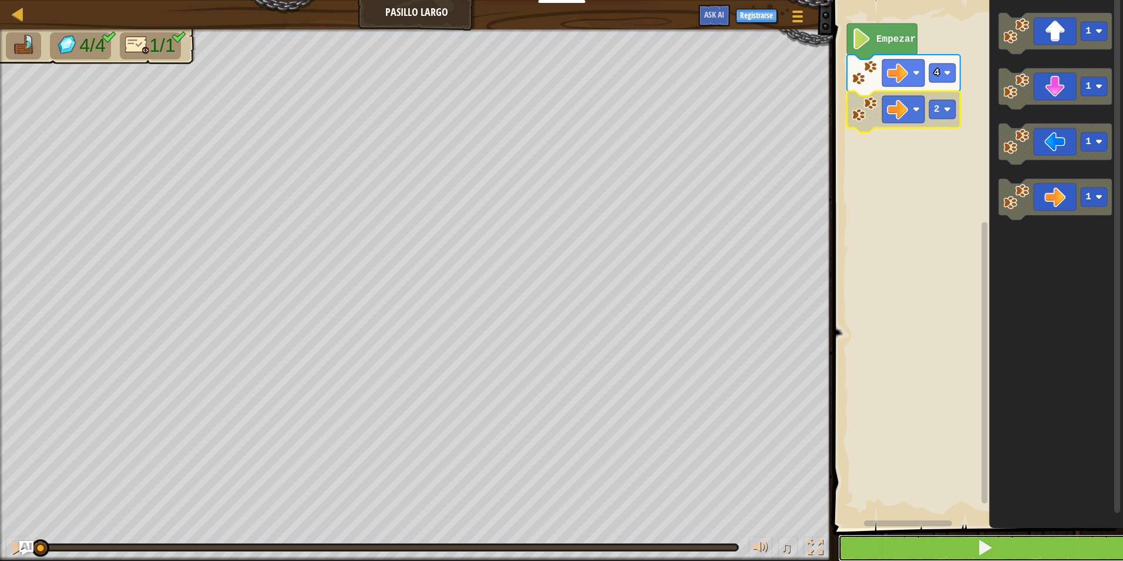
click at [898, 552] on button at bounding box center [985, 547] width 294 height 27
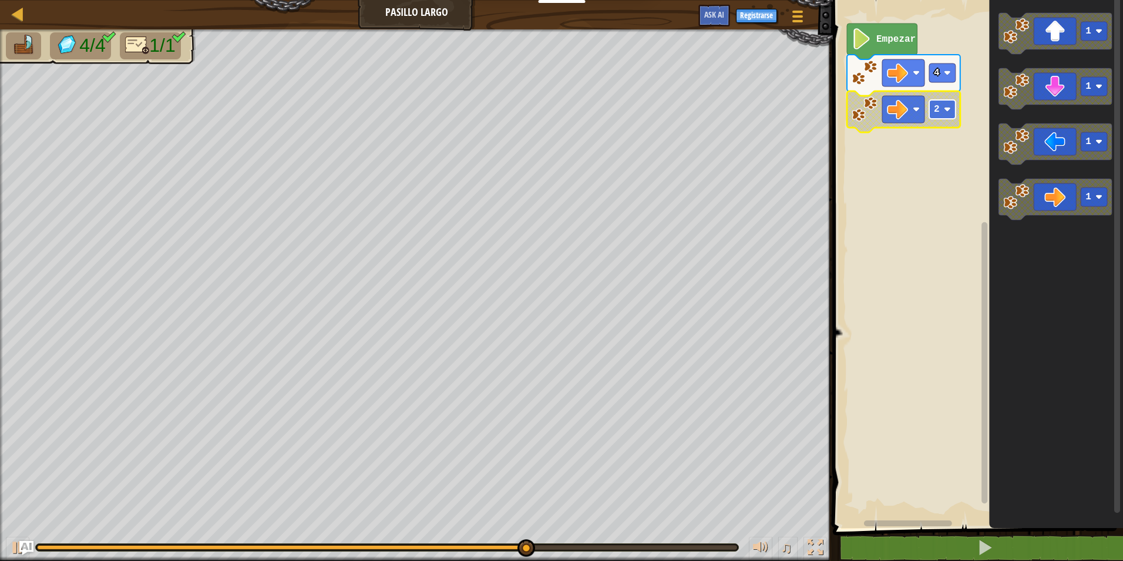
click at [936, 112] on text "2" at bounding box center [937, 109] width 6 height 11
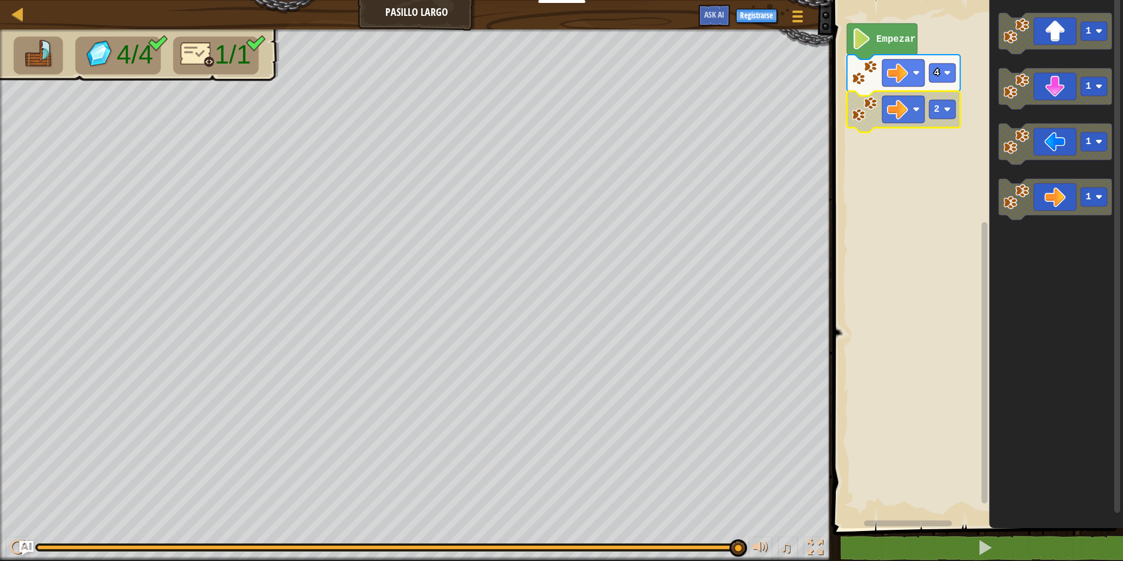
click at [1123, 0] on html "Docentes Crear Cuenta Gratis Soluciones para Escuelas y [GEOGRAPHIC_DATA] previ…" at bounding box center [561, 0] width 1123 height 0
click at [808, 544] on div at bounding box center [815, 546] width 15 height 15
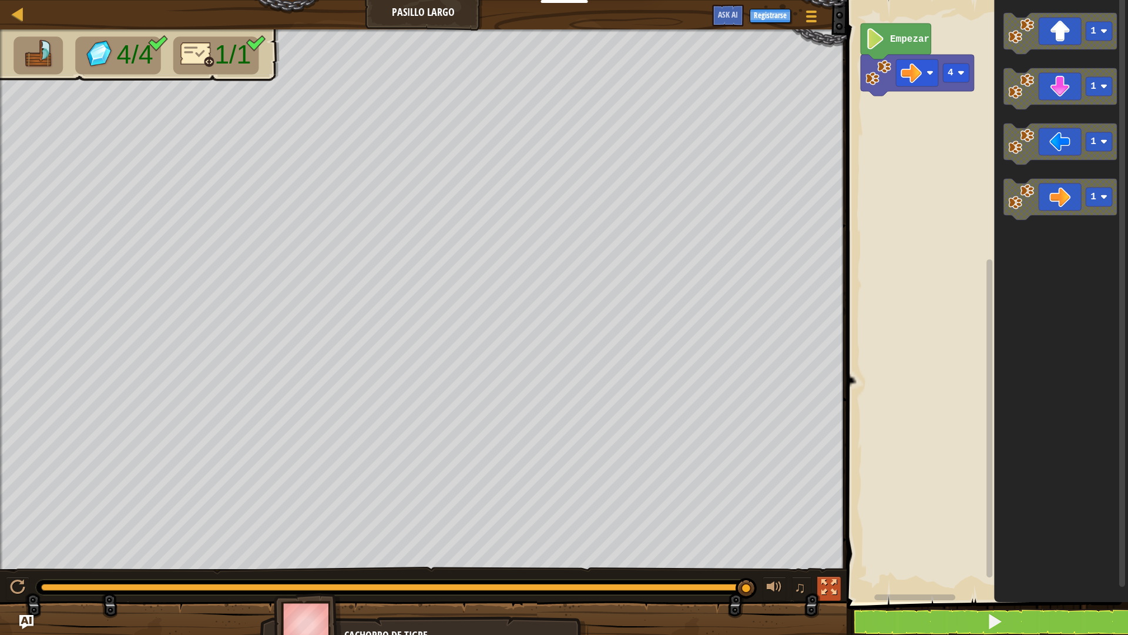
drag, startPoint x: 833, startPoint y: 587, endPoint x: 833, endPoint y: 597, distance: 10.0
click at [833, 560] on button at bounding box center [829, 588] width 24 height 24
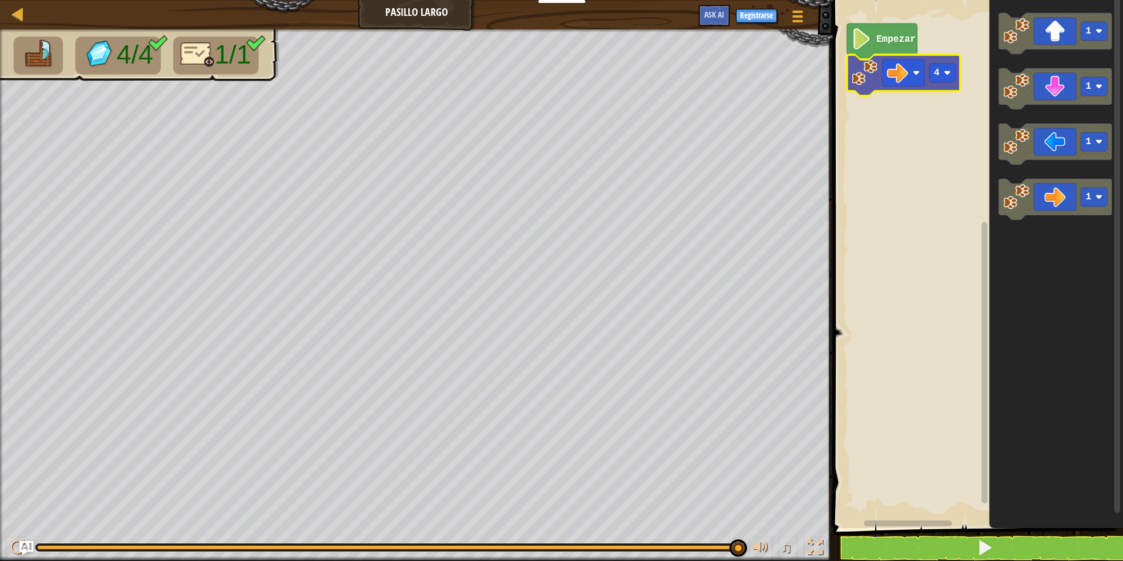
click at [941, 78] on rect "Espacio de trabajo de Blockly" at bounding box center [943, 72] width 26 height 19
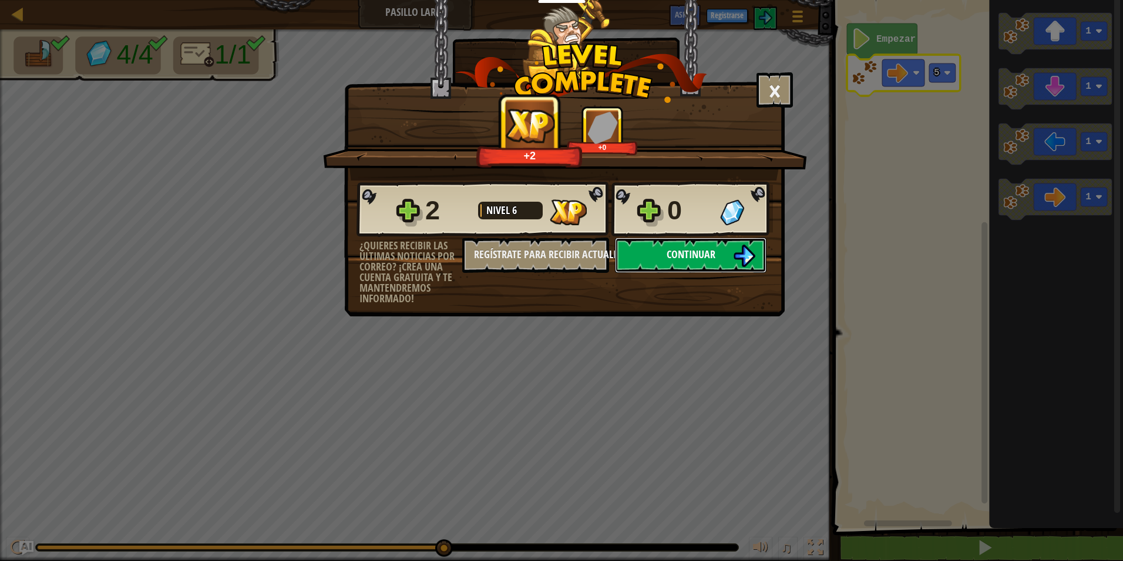
click at [675, 256] on span "Continuar" at bounding box center [691, 254] width 49 height 15
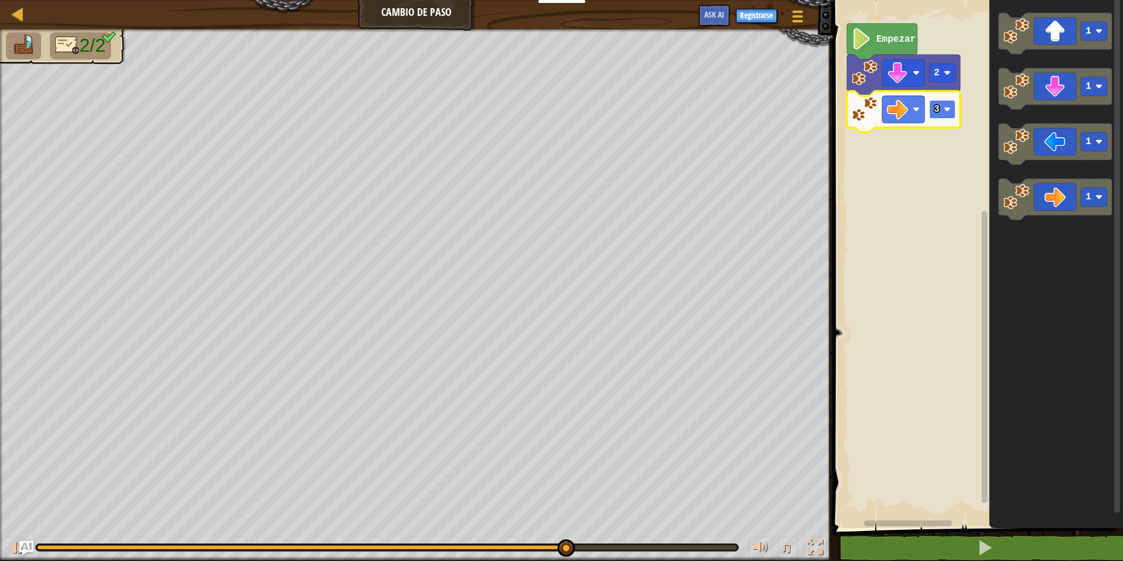
click at [938, 117] on rect "Espacio de trabajo de Blockly" at bounding box center [943, 109] width 26 height 19
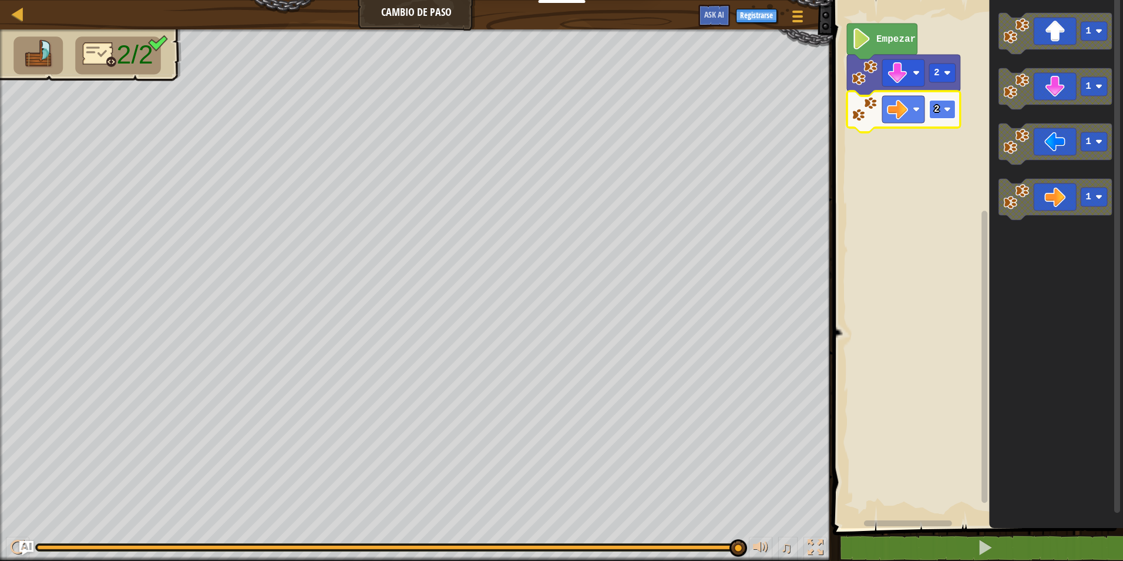
click at [940, 113] on rect "Espacio de trabajo de Blockly" at bounding box center [943, 109] width 26 height 19
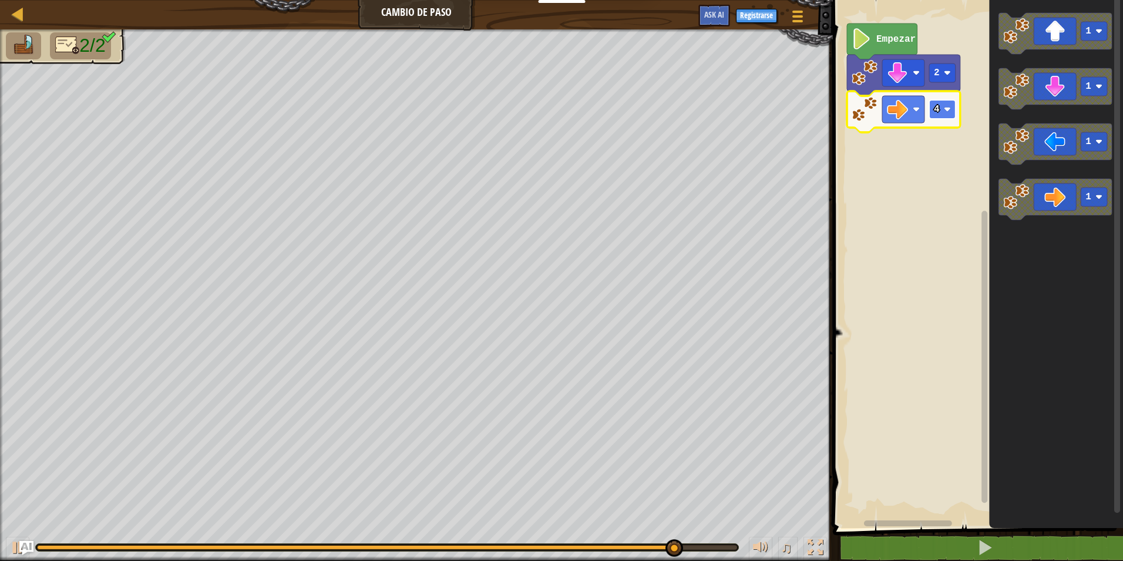
click at [947, 110] on image "Espacio de trabajo de Blockly" at bounding box center [947, 109] width 7 height 7
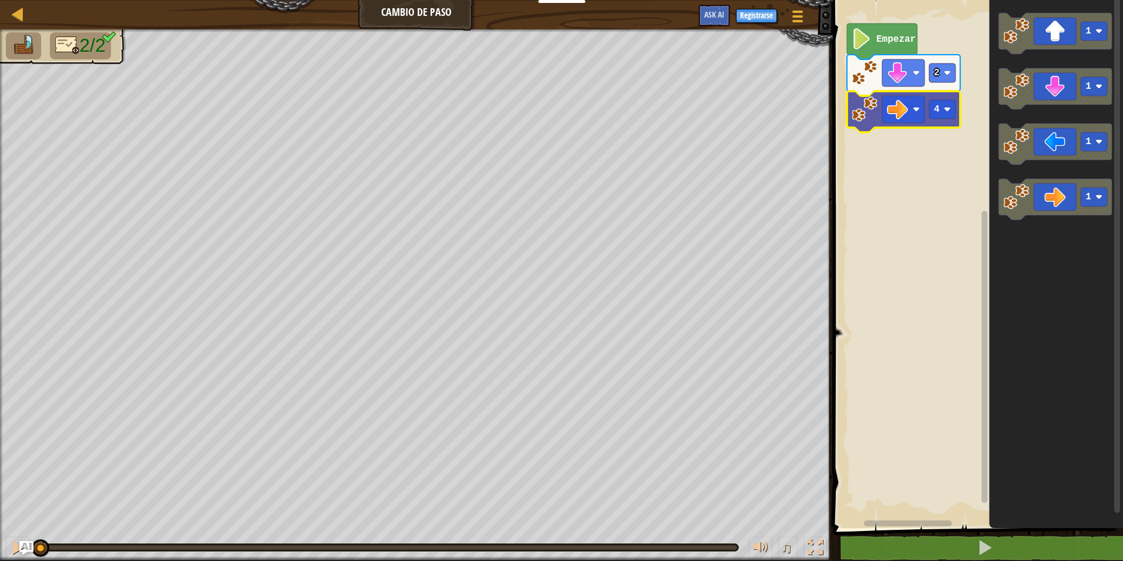
drag, startPoint x: 739, startPoint y: 553, endPoint x: -2, endPoint y: 387, distance: 760.1
click at [0, 0] on html "Docentes Crear Cuenta Gratis Soluciones para Escuelas y [GEOGRAPHIC_DATA] previ…" at bounding box center [561, 0] width 1123 height 0
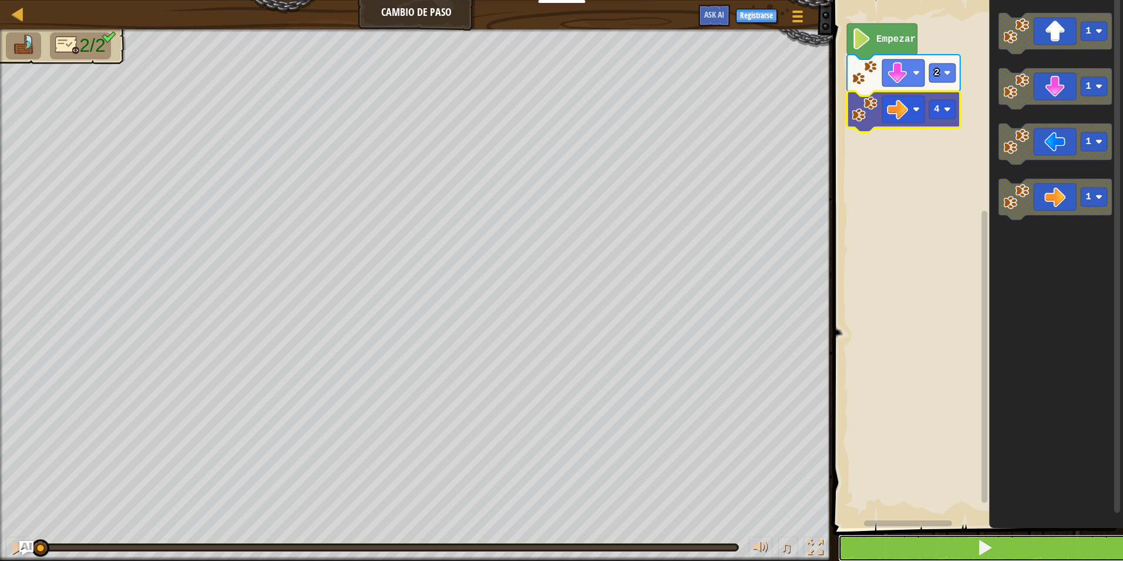
click at [930, 549] on button at bounding box center [985, 547] width 294 height 27
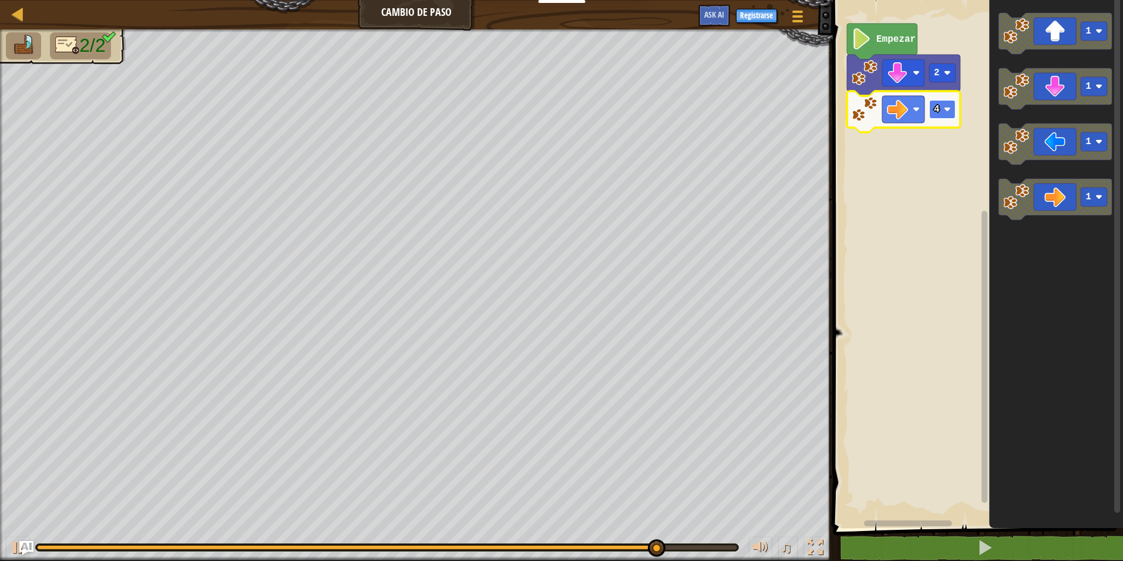
click at [944, 100] on rect "Espacio de trabajo de Blockly" at bounding box center [943, 109] width 26 height 19
